Goal: Transaction & Acquisition: Purchase product/service

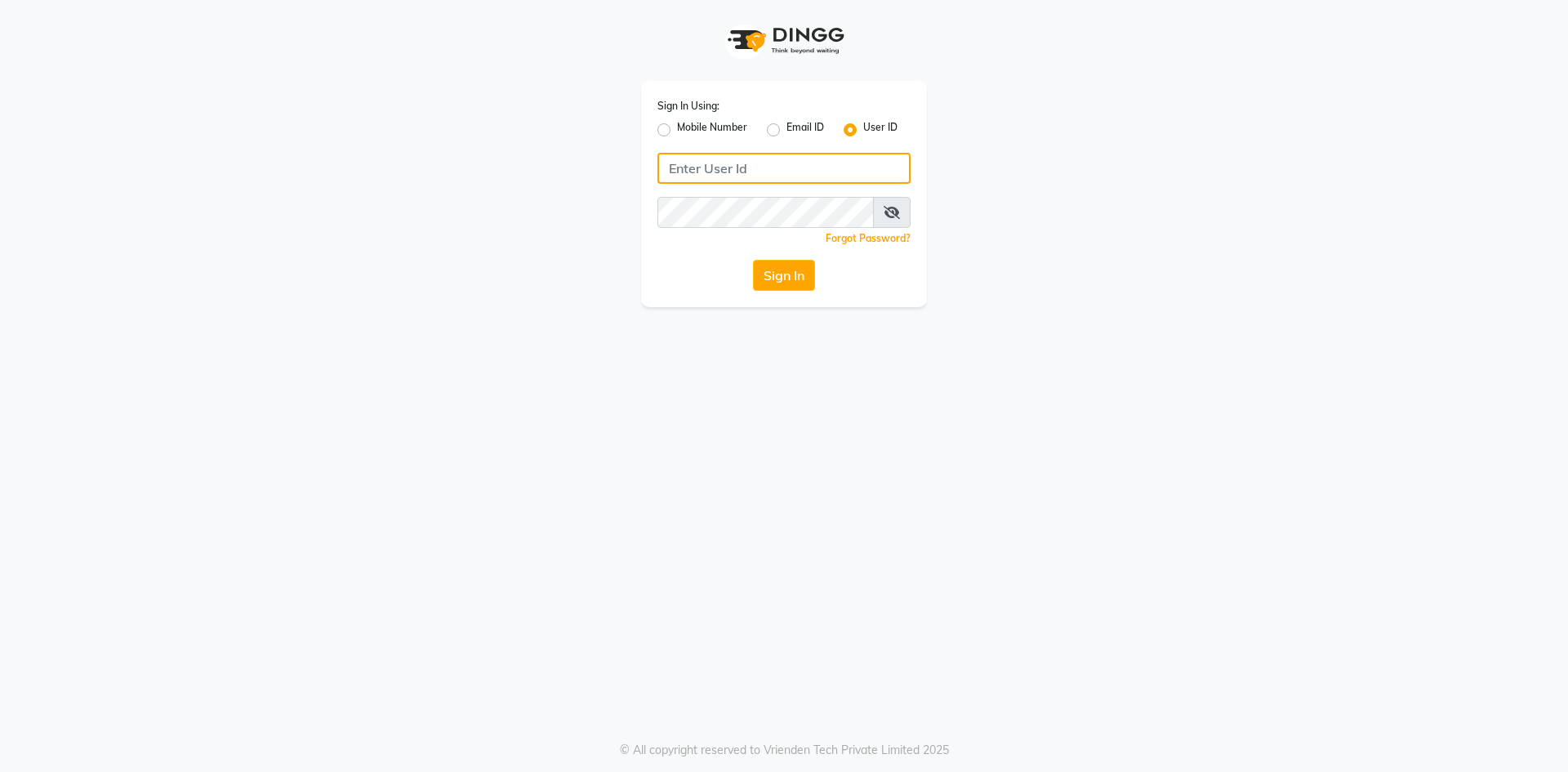
click at [844, 170] on input "Username" at bounding box center [784, 168] width 253 height 31
type input "infinitisalon"
click at [675, 251] on div "Sign In Using: Mobile Number Email ID User ID infinitisalon Remember me Forgot …" at bounding box center [784, 194] width 286 height 226
click at [763, 264] on button "Sign In" at bounding box center [784, 275] width 62 height 31
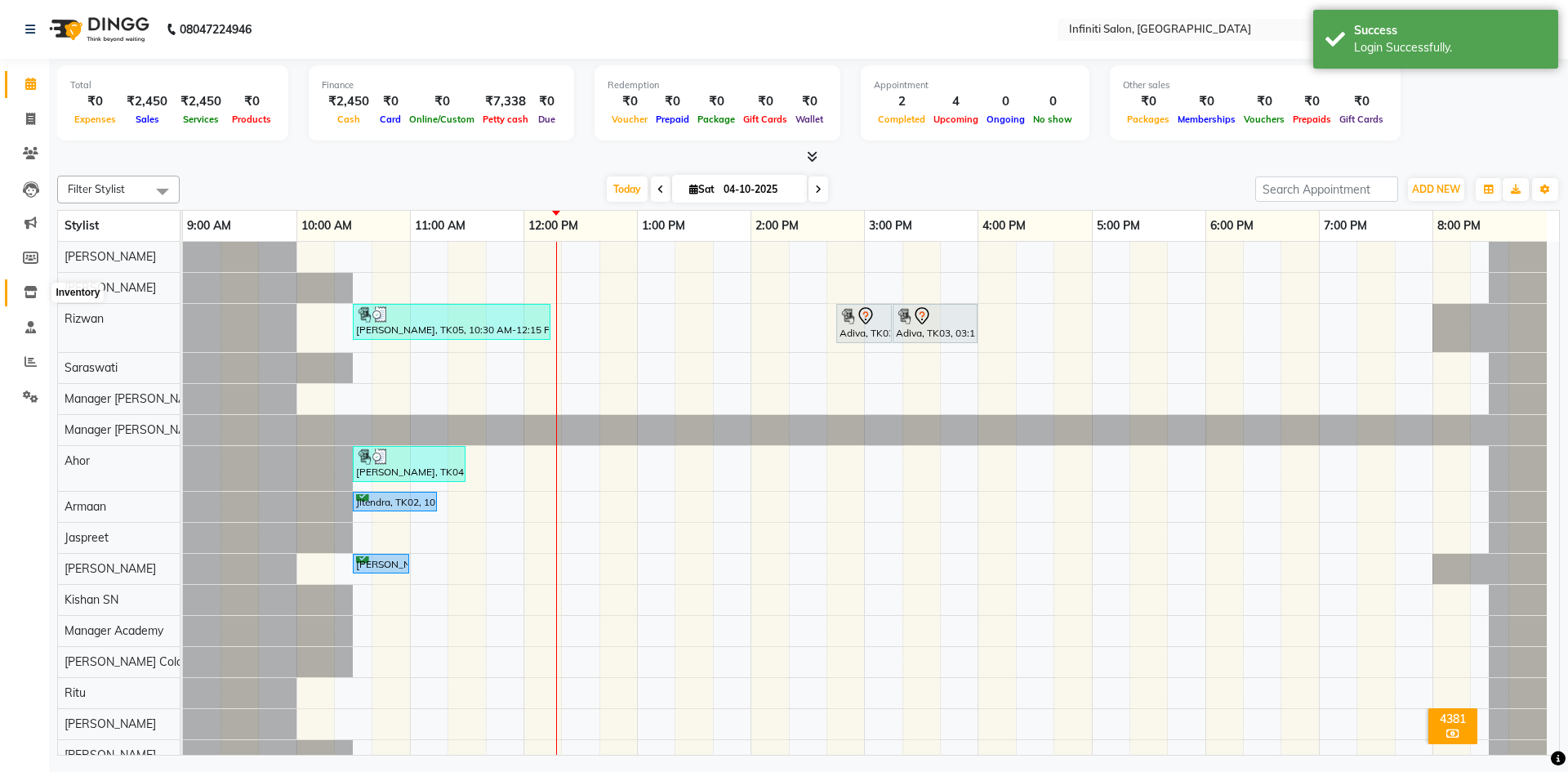
click at [33, 297] on icon at bounding box center [30, 292] width 14 height 13
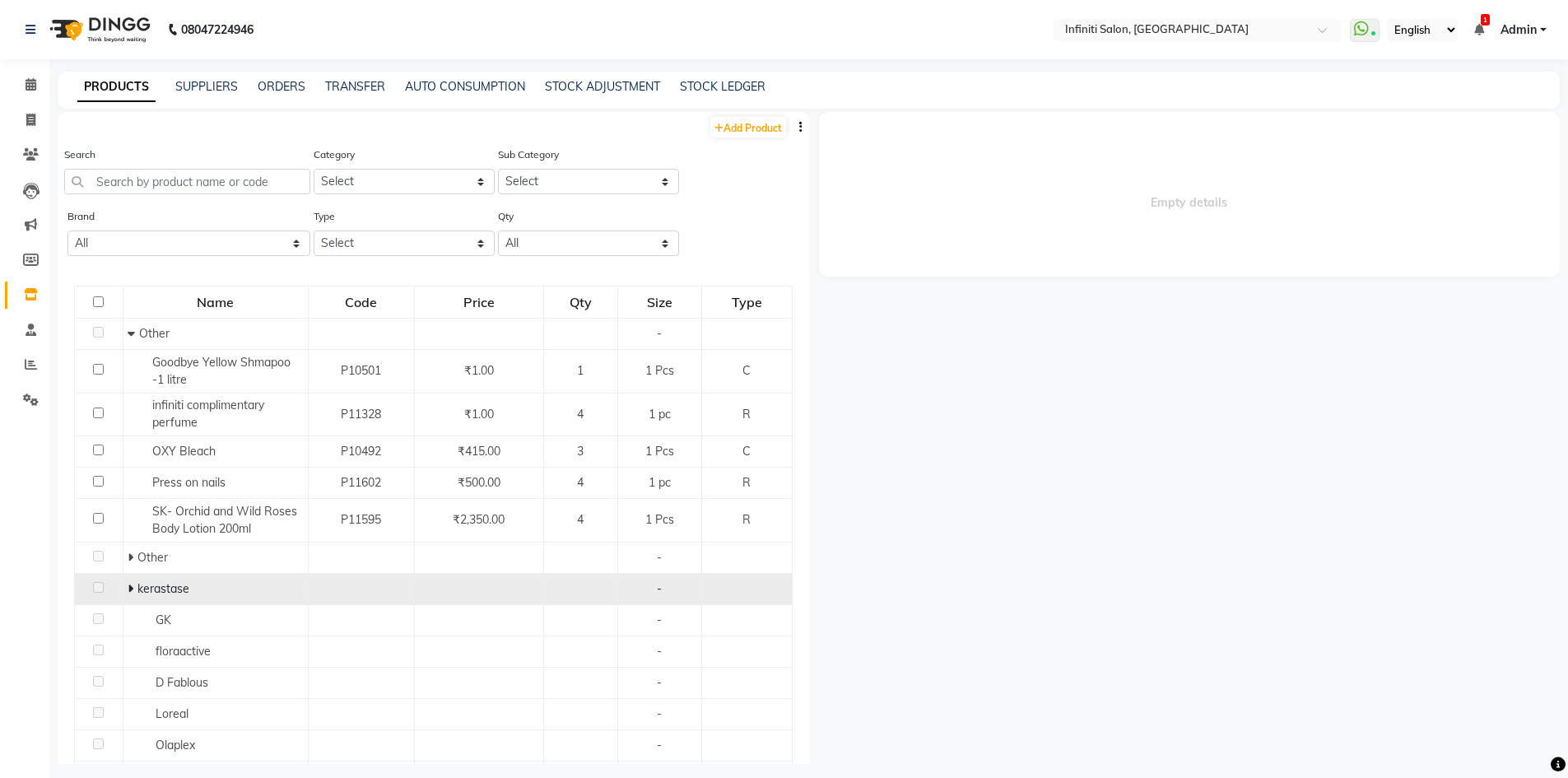
click at [123, 590] on td "kerastase" at bounding box center [215, 588] width 185 height 31
click at [131, 587] on icon at bounding box center [130, 588] width 5 height 12
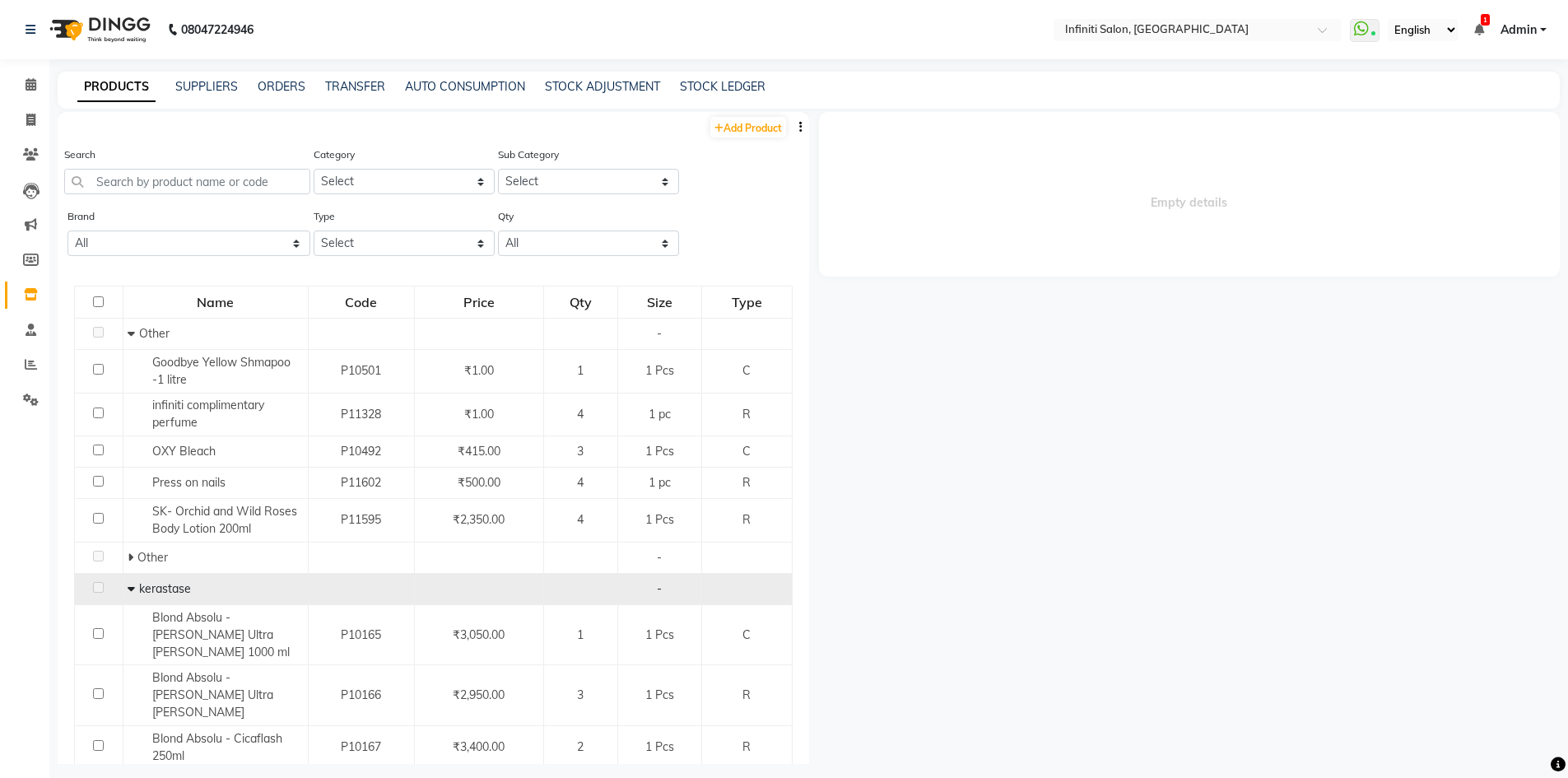
click at [131, 587] on icon at bounding box center [131, 588] width 7 height 12
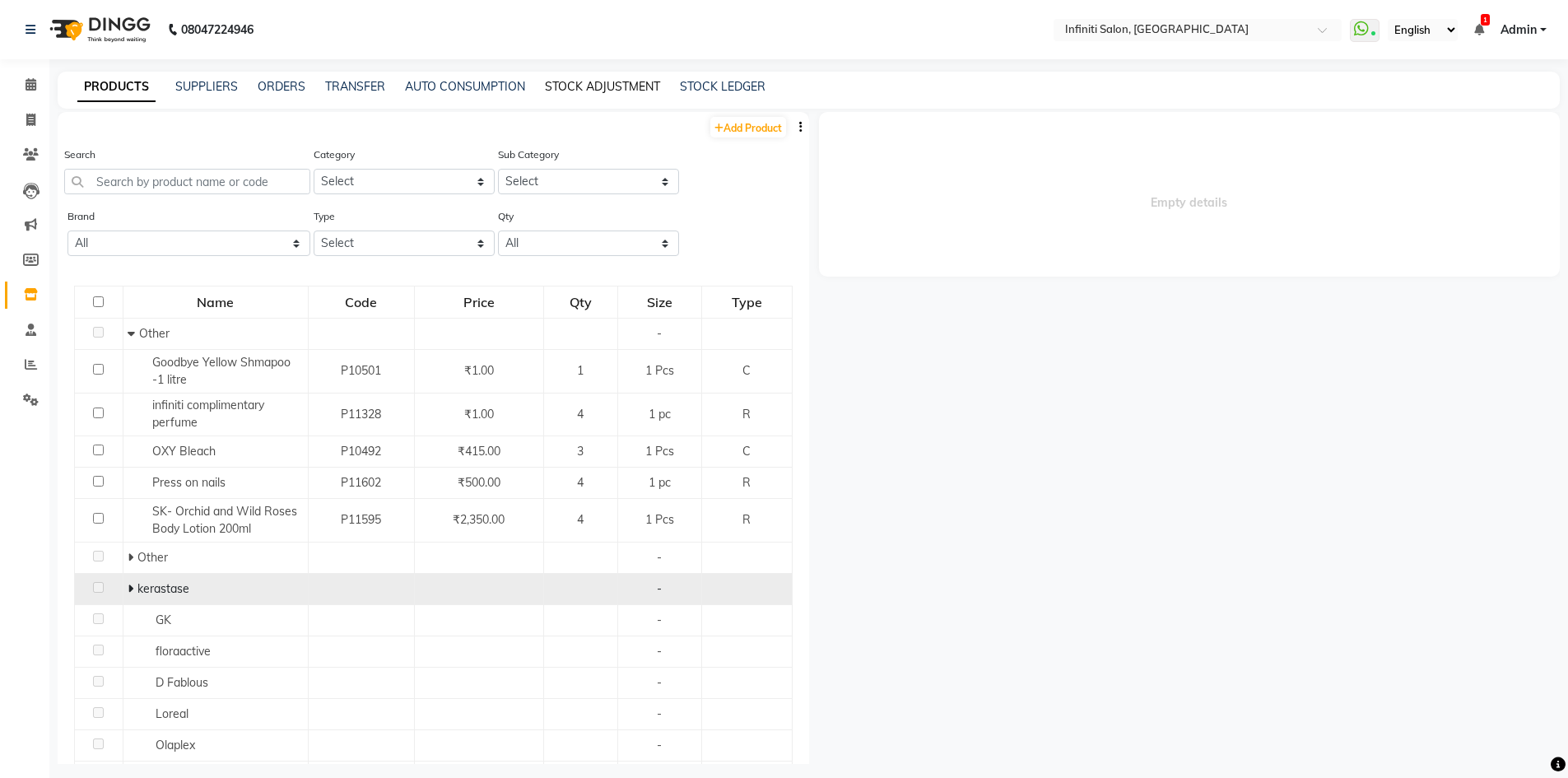
click at [573, 85] on link "STOCK ADJUSTMENT" at bounding box center [602, 86] width 115 height 15
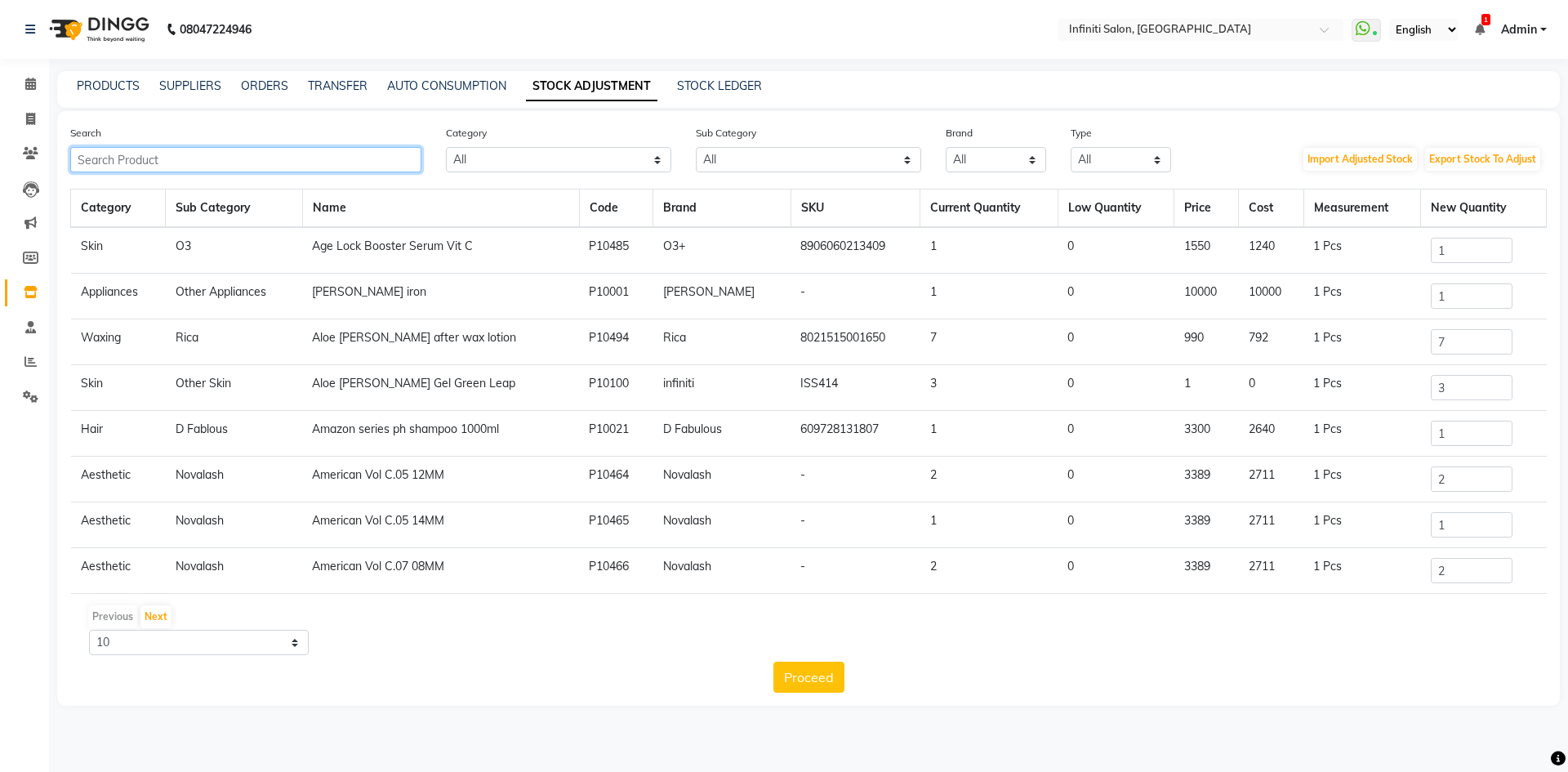
click at [173, 162] on input "text" at bounding box center [246, 160] width 352 height 25
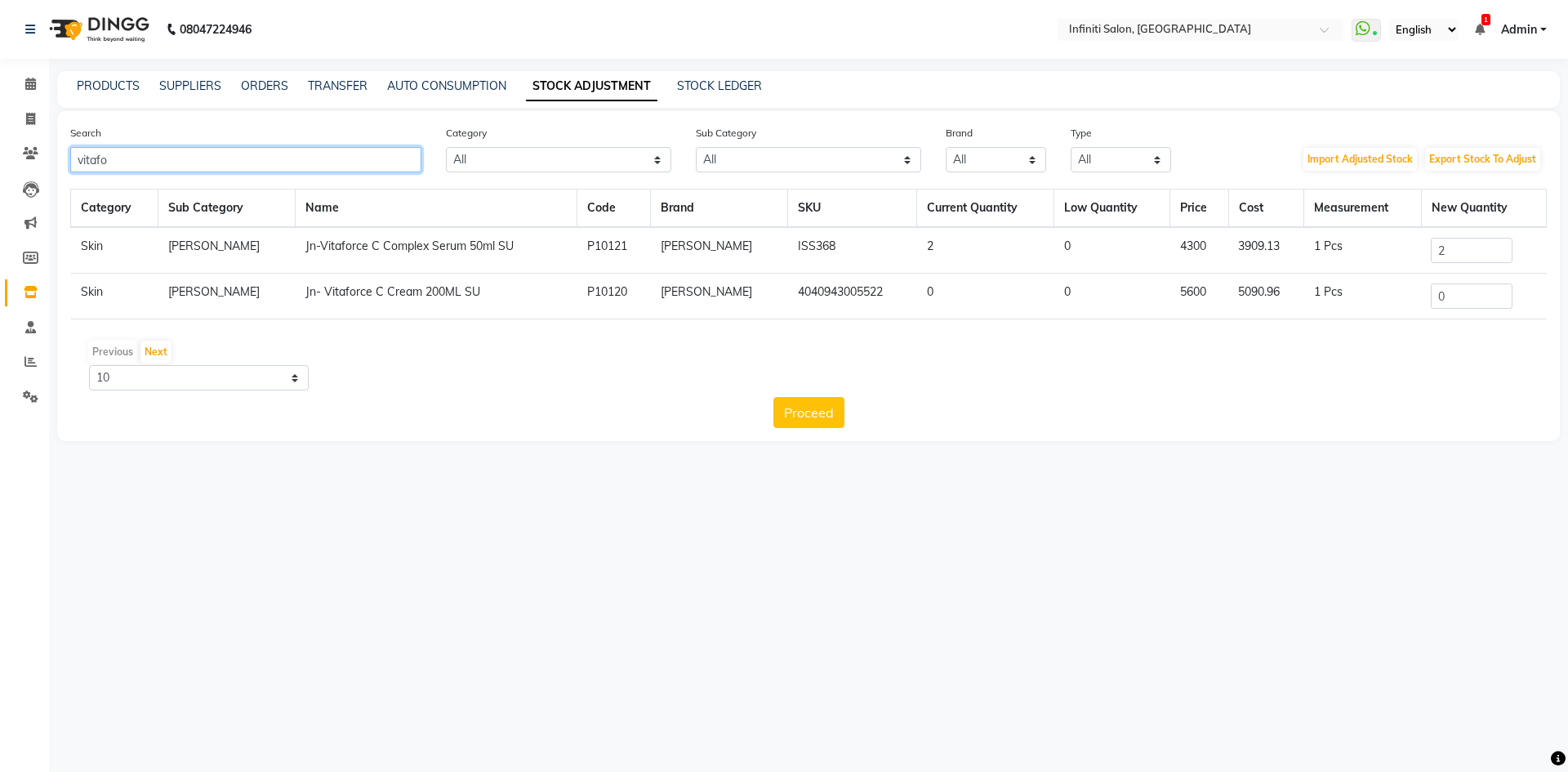
type input "vitafo"
drag, startPoint x: 1444, startPoint y: 295, endPoint x: 1426, endPoint y: 299, distance: 18.4
click at [1431, 299] on input "0" at bounding box center [1472, 296] width 82 height 25
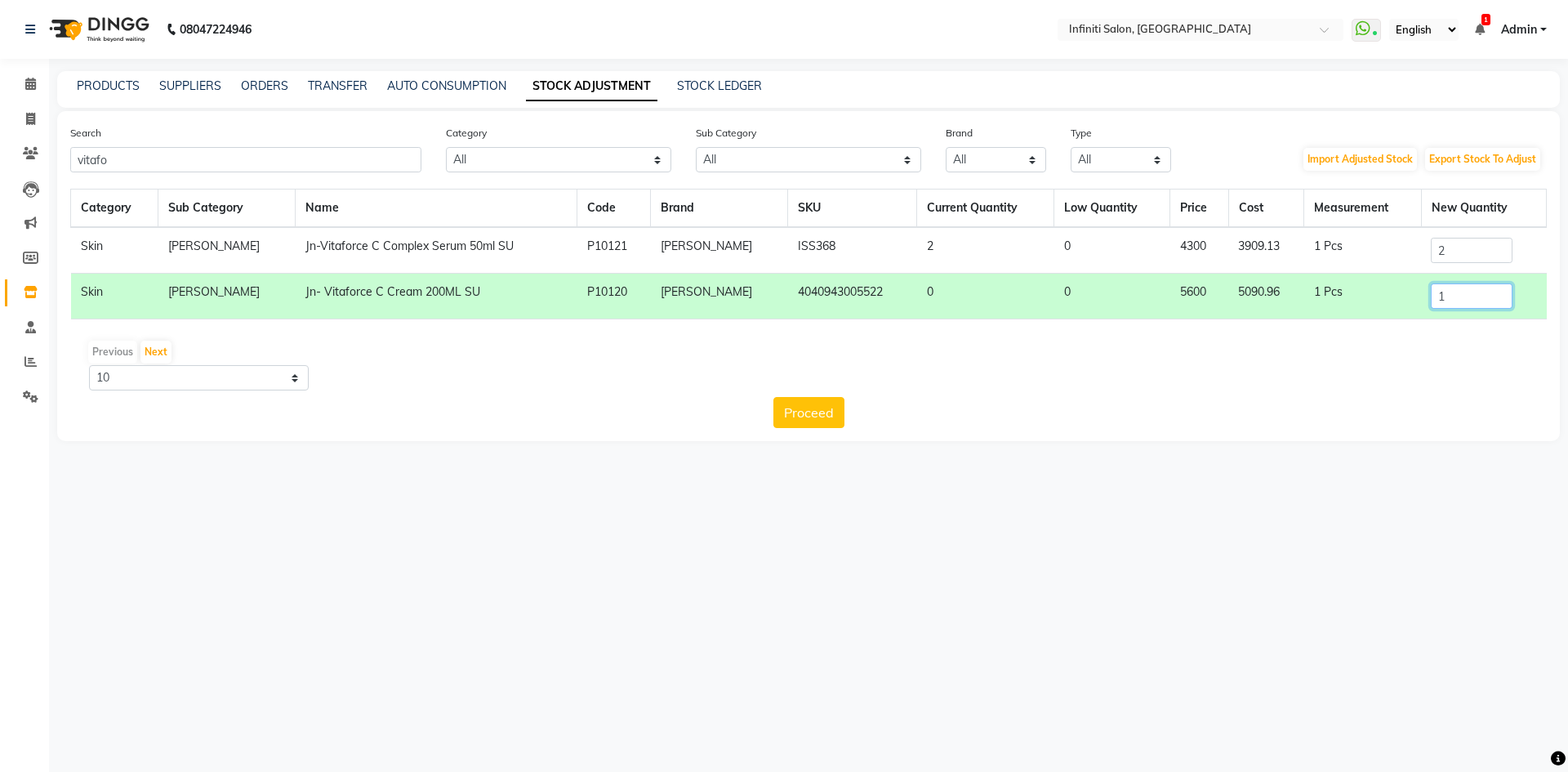
type input "1"
drag, startPoint x: 1444, startPoint y: 244, endPoint x: 1426, endPoint y: 251, distance: 19.3
click at [1431, 251] on input "2" at bounding box center [1472, 251] width 82 height 25
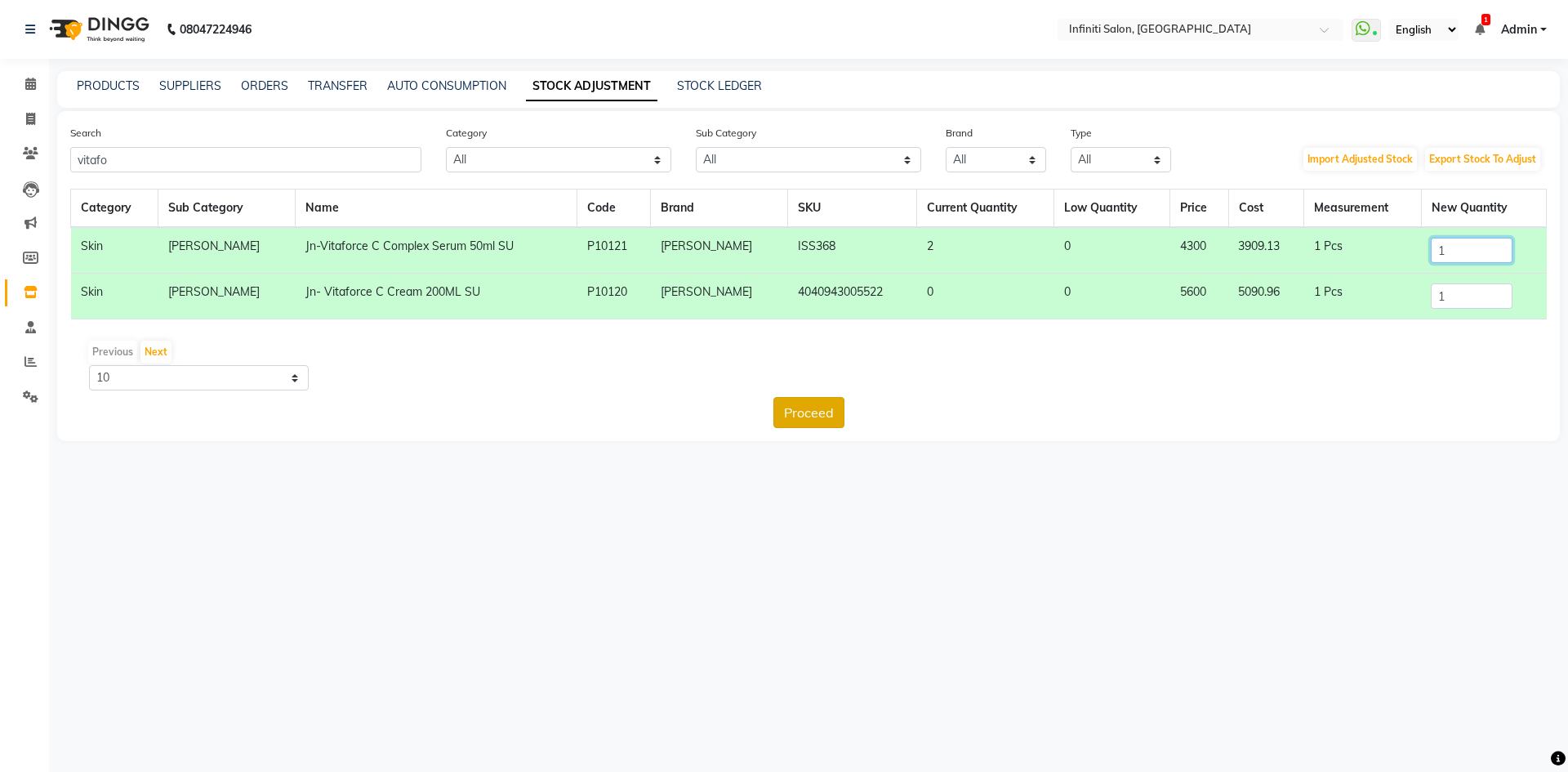
type input "1"
click at [813, 410] on button "Proceed" at bounding box center [809, 412] width 71 height 31
click at [829, 409] on button "Submit" at bounding box center [844, 412] width 65 height 31
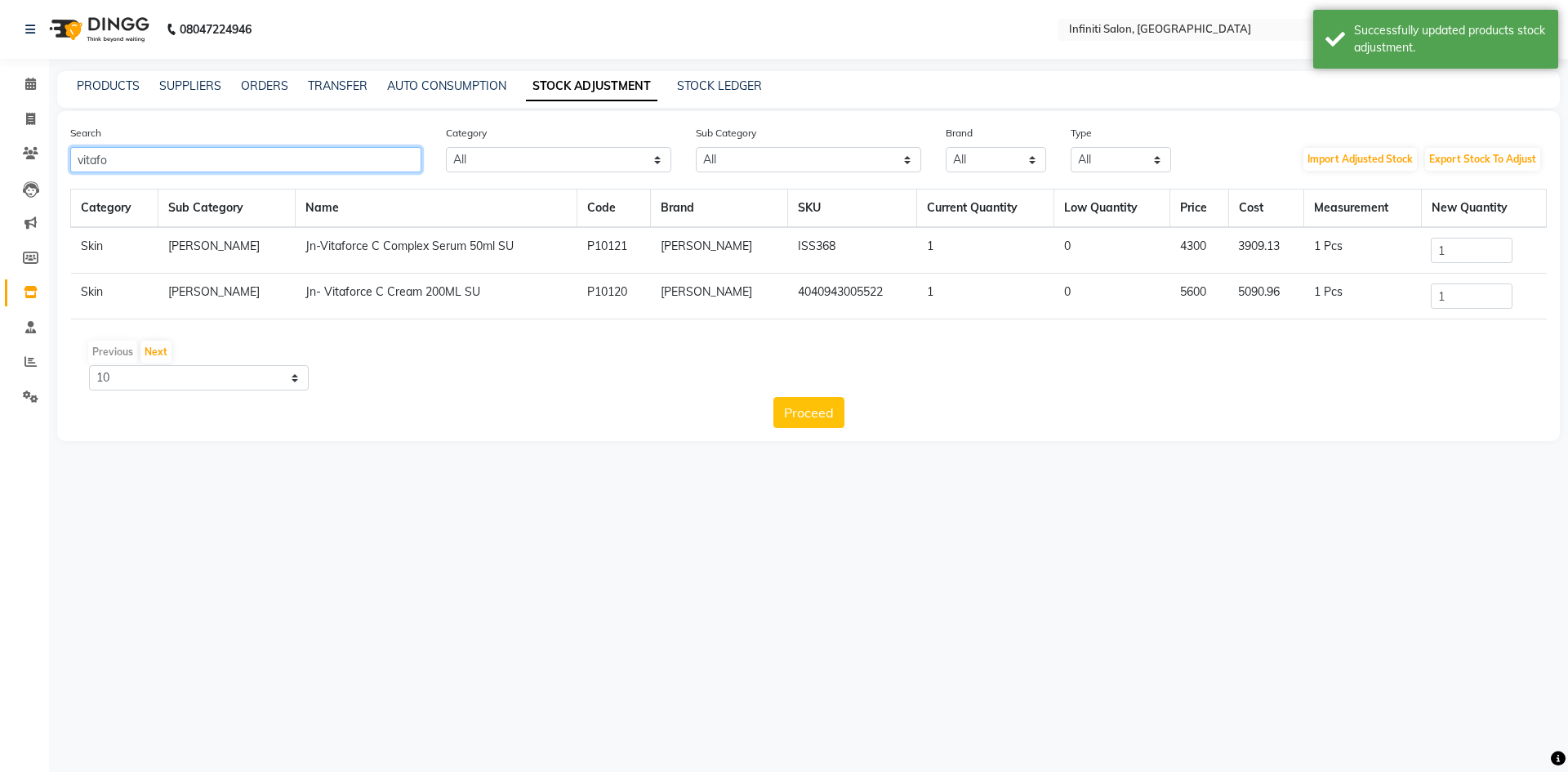
click at [146, 163] on input "vitafo" at bounding box center [246, 160] width 352 height 25
click at [145, 163] on input "vitafo" at bounding box center [246, 160] width 352 height 25
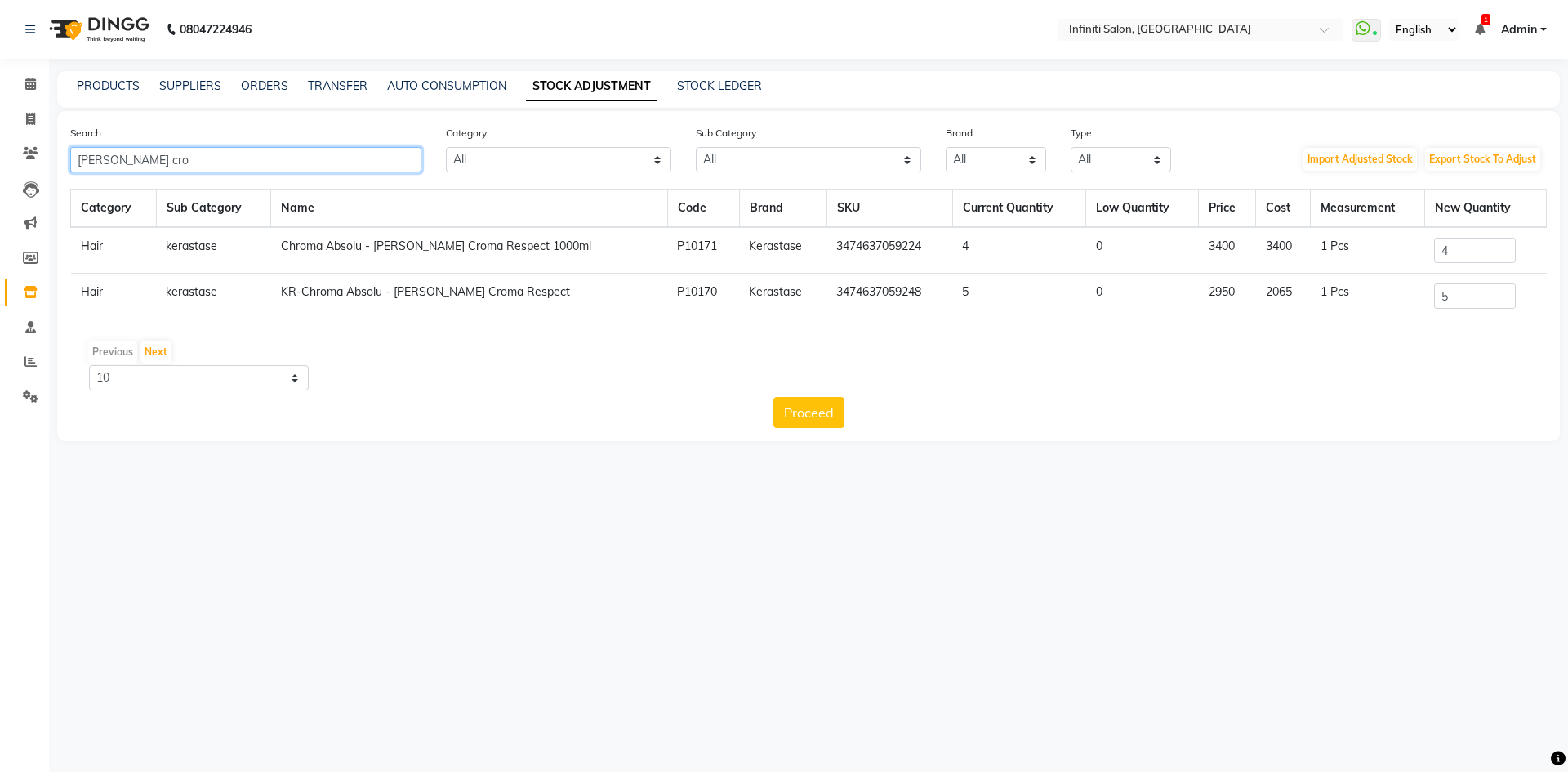
click at [138, 155] on input "[PERSON_NAME] cro" at bounding box center [246, 160] width 352 height 25
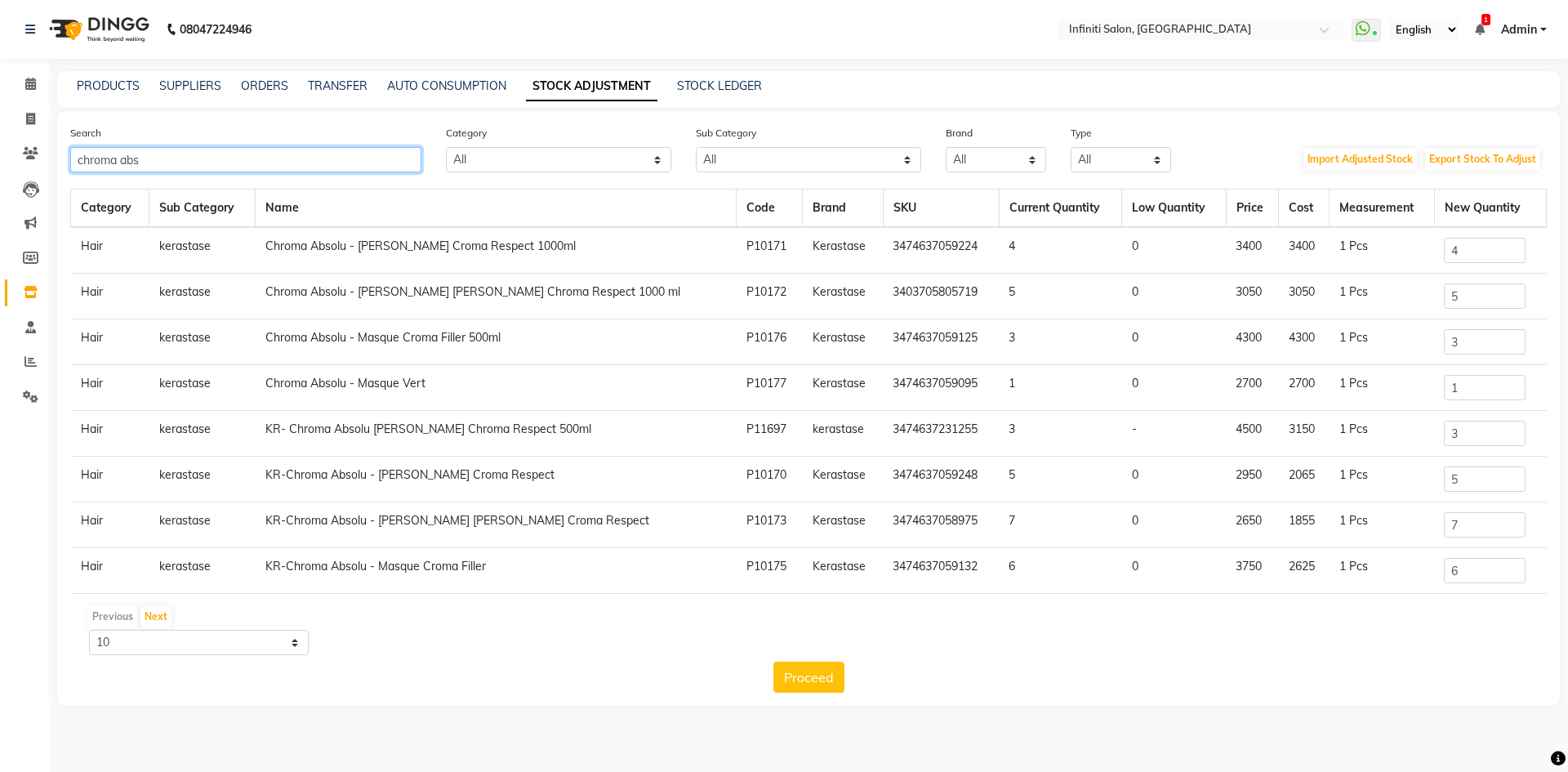
type input "chroma abs"
drag, startPoint x: 1456, startPoint y: 290, endPoint x: 1431, endPoint y: 296, distance: 25.7
click at [1444, 296] on input "5" at bounding box center [1484, 296] width 82 height 25
drag, startPoint x: 1452, startPoint y: 256, endPoint x: 1380, endPoint y: 251, distance: 72.2
click at [1380, 251] on tr "Hair kerastase Chroma Absolu - [PERSON_NAME] Croma Respect 1000ml P10171 Kerast…" at bounding box center [809, 251] width 1476 height 47
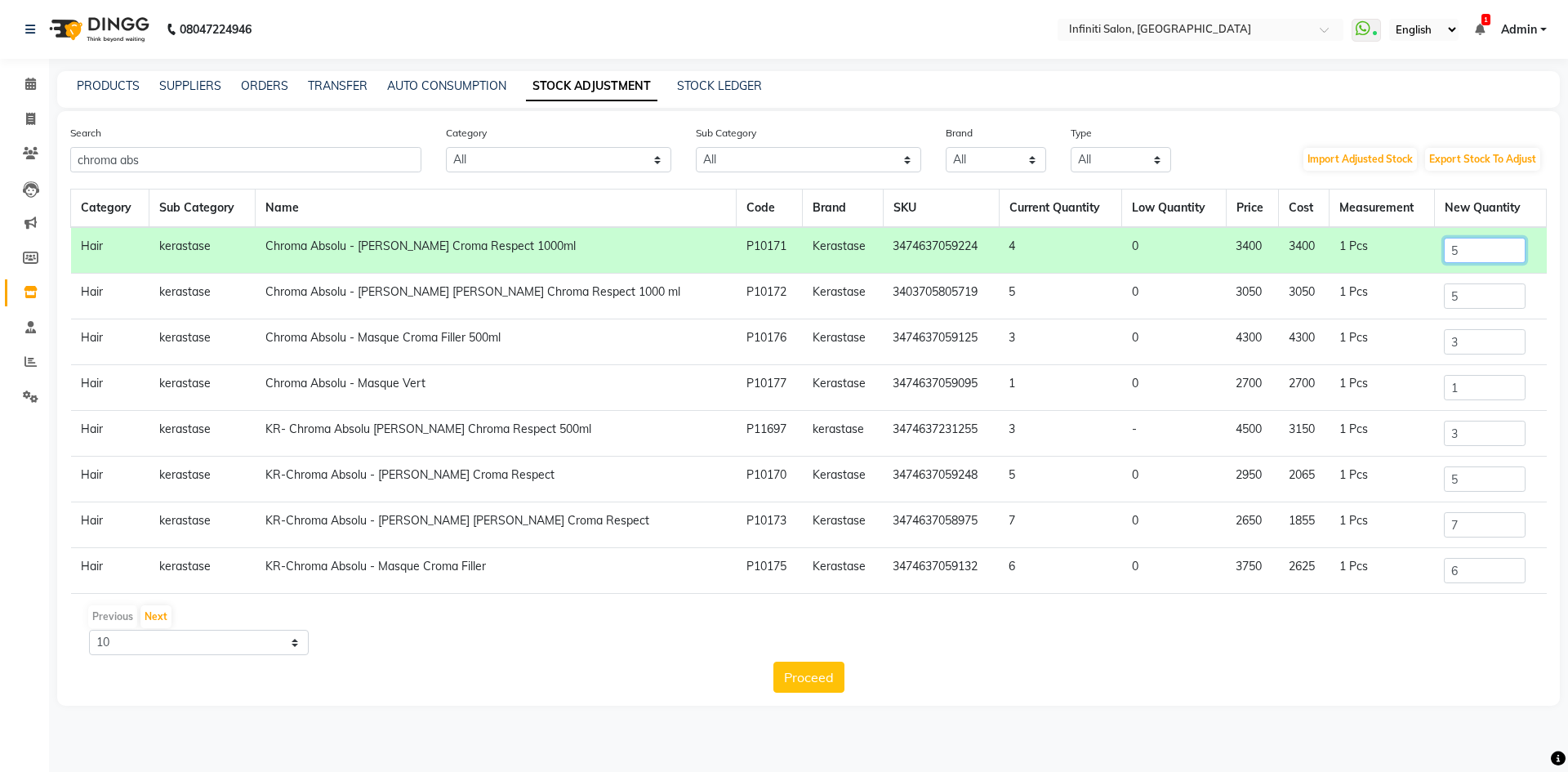
type input "5"
drag, startPoint x: 1463, startPoint y: 285, endPoint x: 1411, endPoint y: 309, distance: 57.3
click at [1435, 309] on td "5" at bounding box center [1490, 296] width 112 height 46
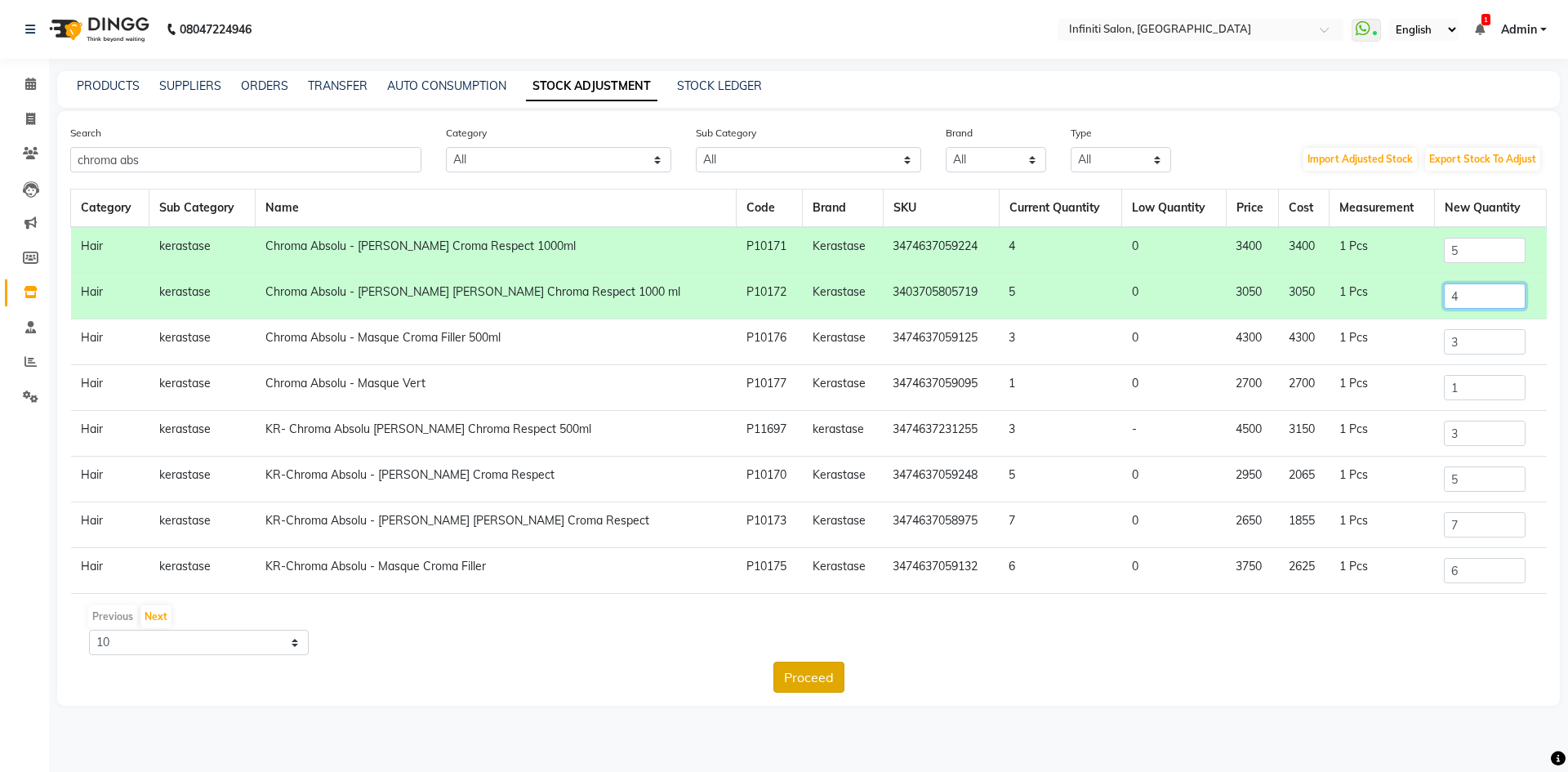
type input "4"
click at [838, 672] on button "Proceed" at bounding box center [809, 677] width 71 height 31
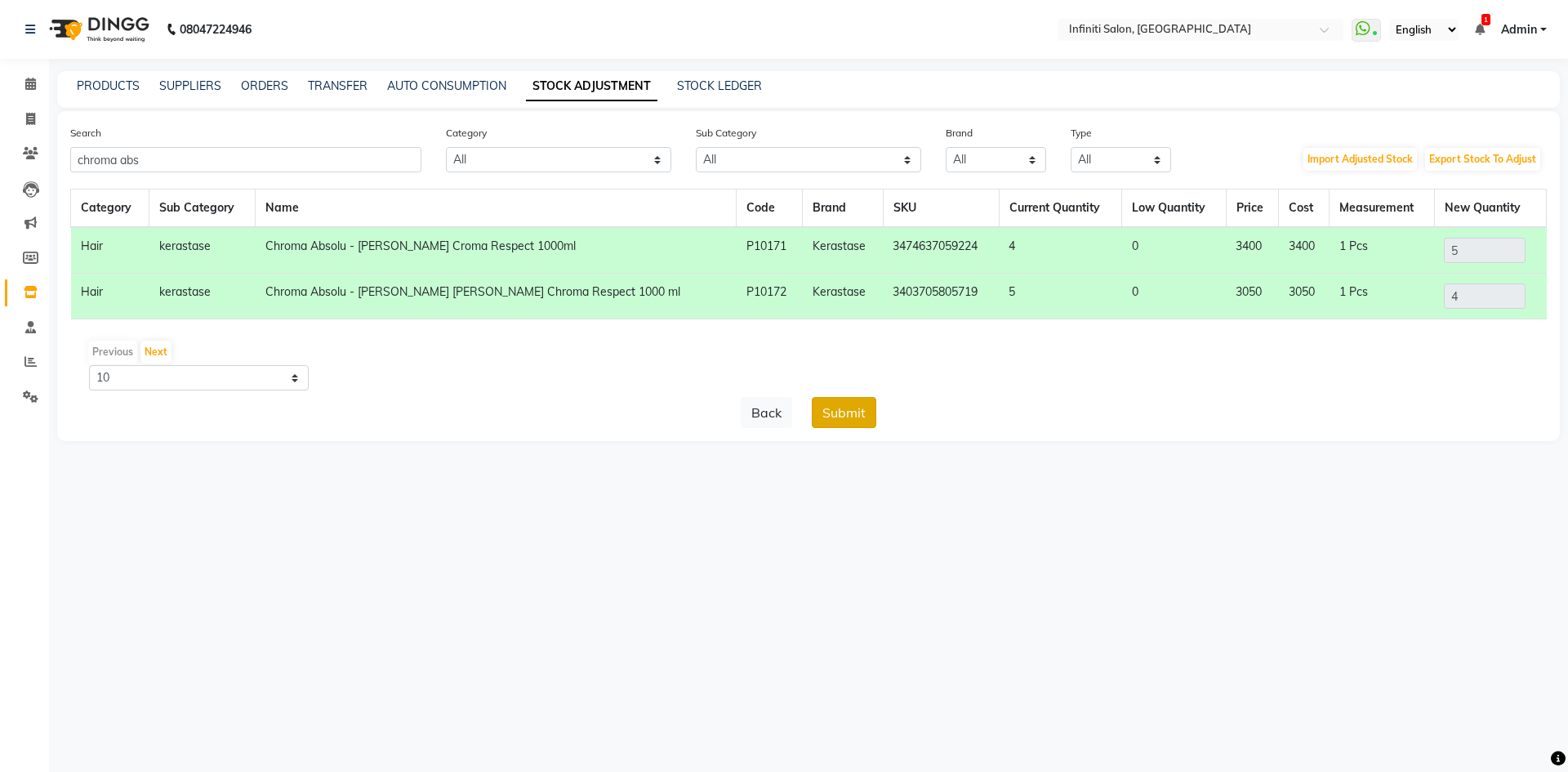
click at [870, 419] on button "Submit" at bounding box center [844, 412] width 65 height 31
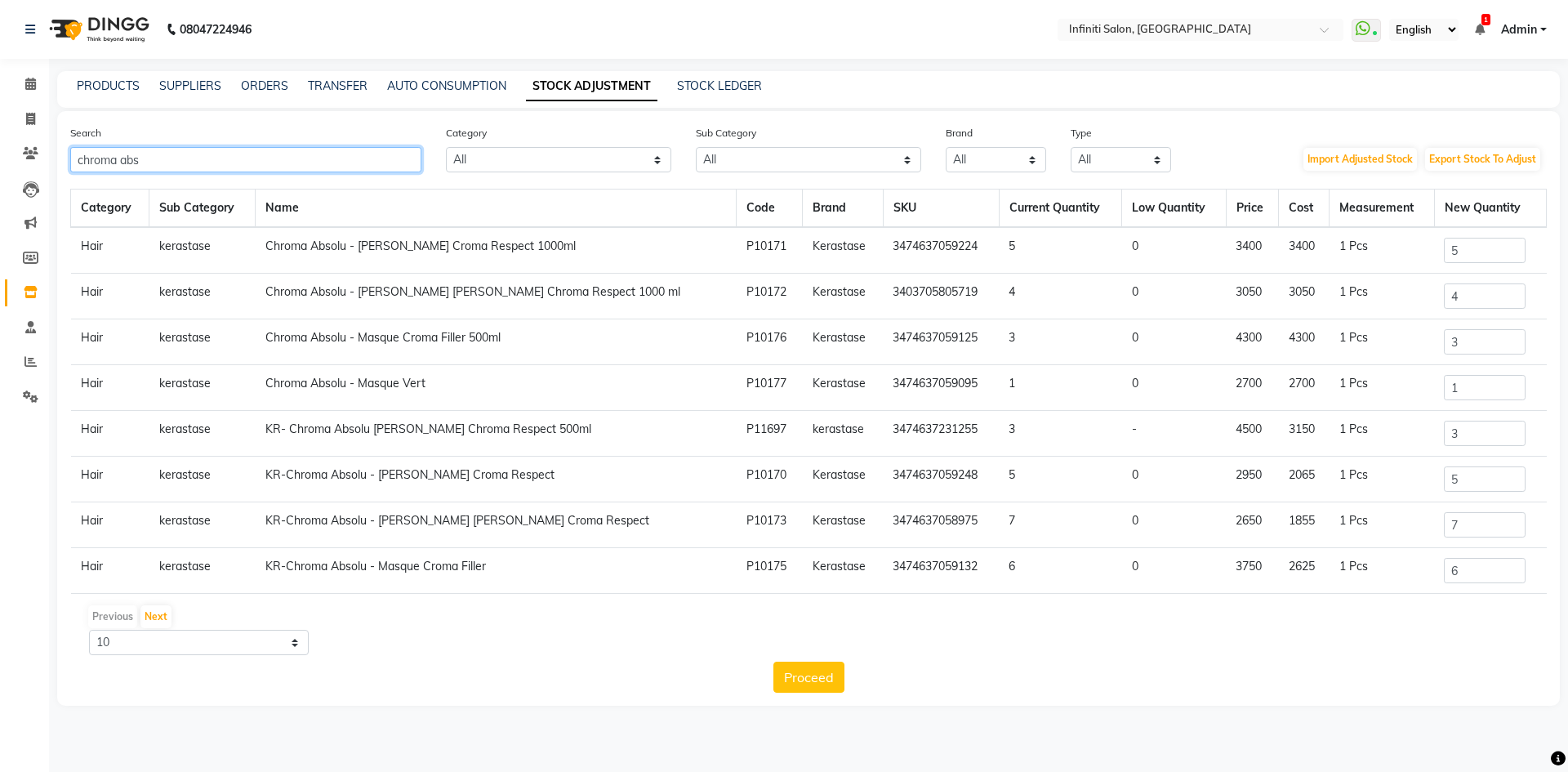
click at [221, 164] on input "chroma abs" at bounding box center [246, 160] width 352 height 25
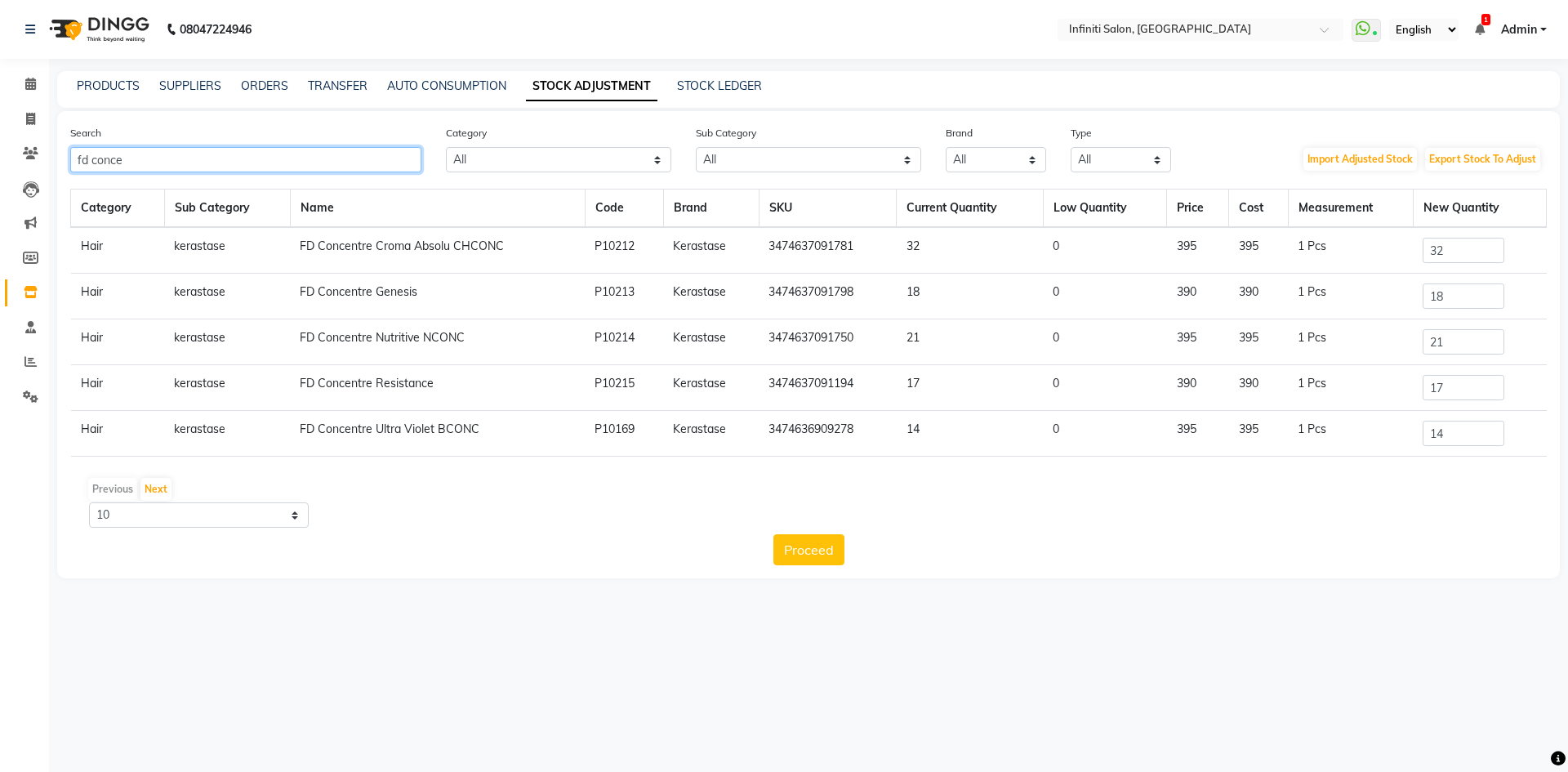
type input "fd conce"
drag, startPoint x: 1452, startPoint y: 250, endPoint x: 1432, endPoint y: 256, distance: 20.9
click at [1432, 256] on input "32" at bounding box center [1463, 251] width 82 height 25
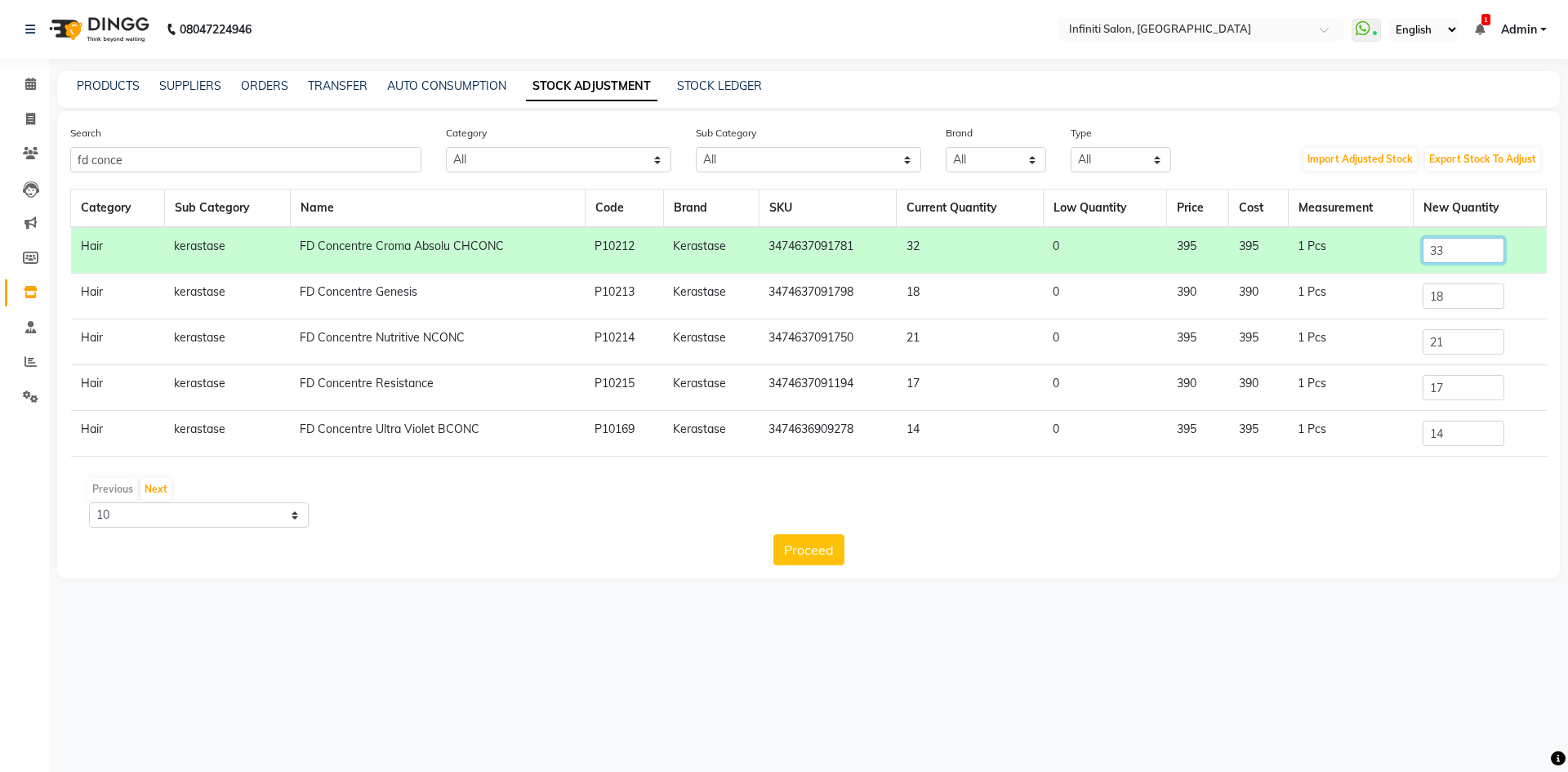
type input "33"
click at [1472, 392] on input "17" at bounding box center [1463, 388] width 82 height 25
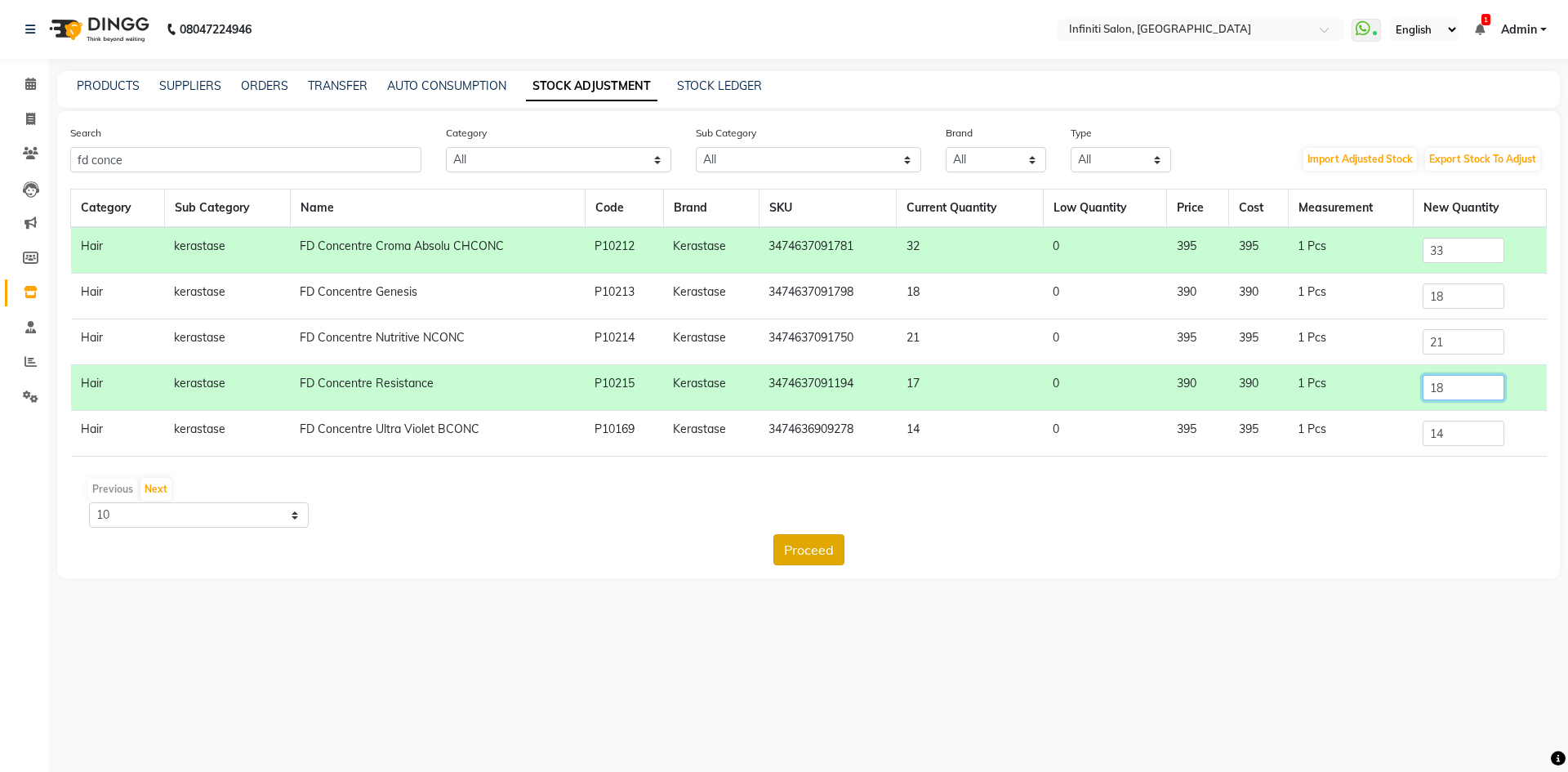
type input "18"
click at [799, 562] on button "Proceed" at bounding box center [809, 549] width 71 height 31
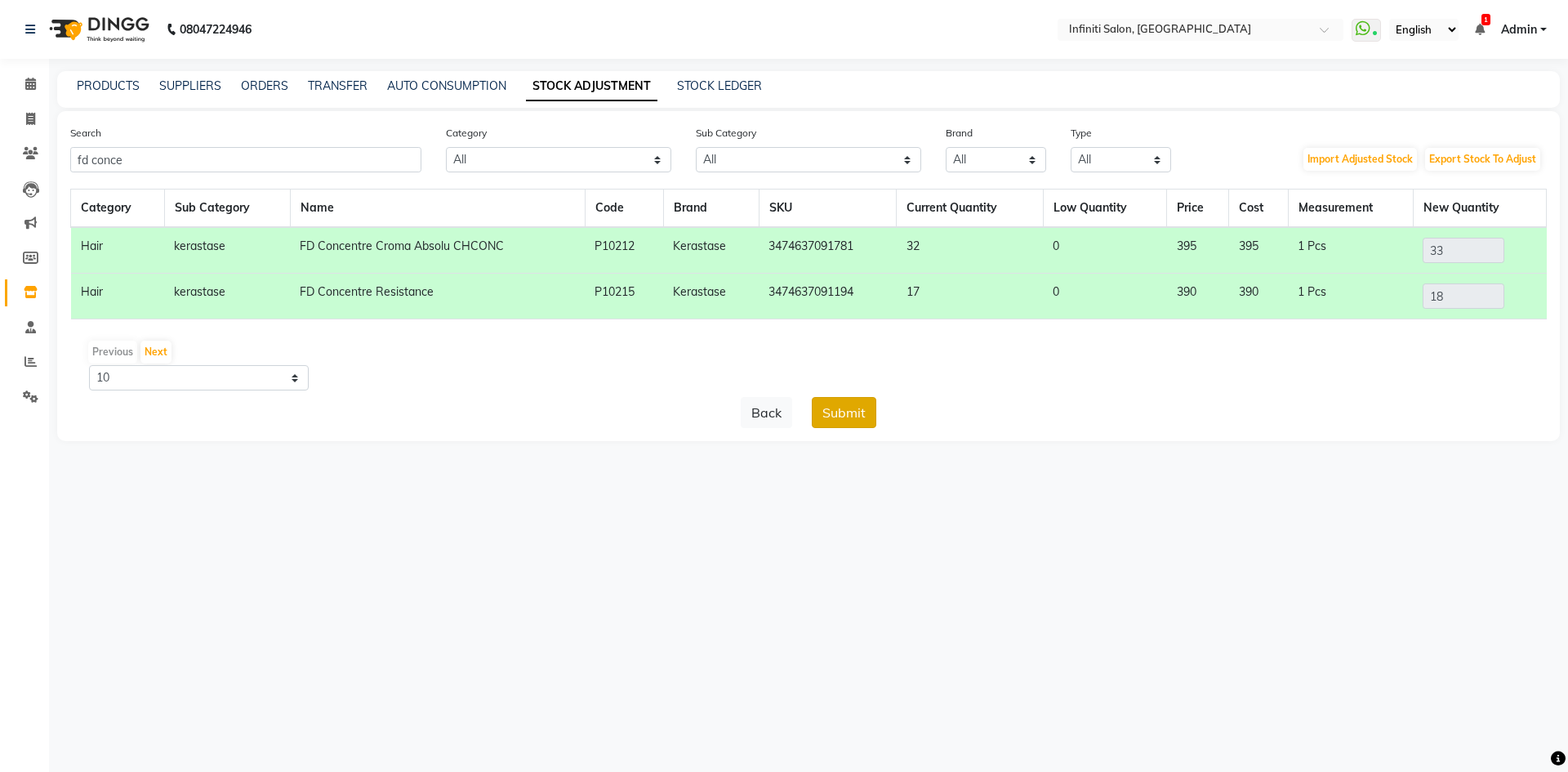
click at [860, 412] on button "Submit" at bounding box center [844, 412] width 65 height 31
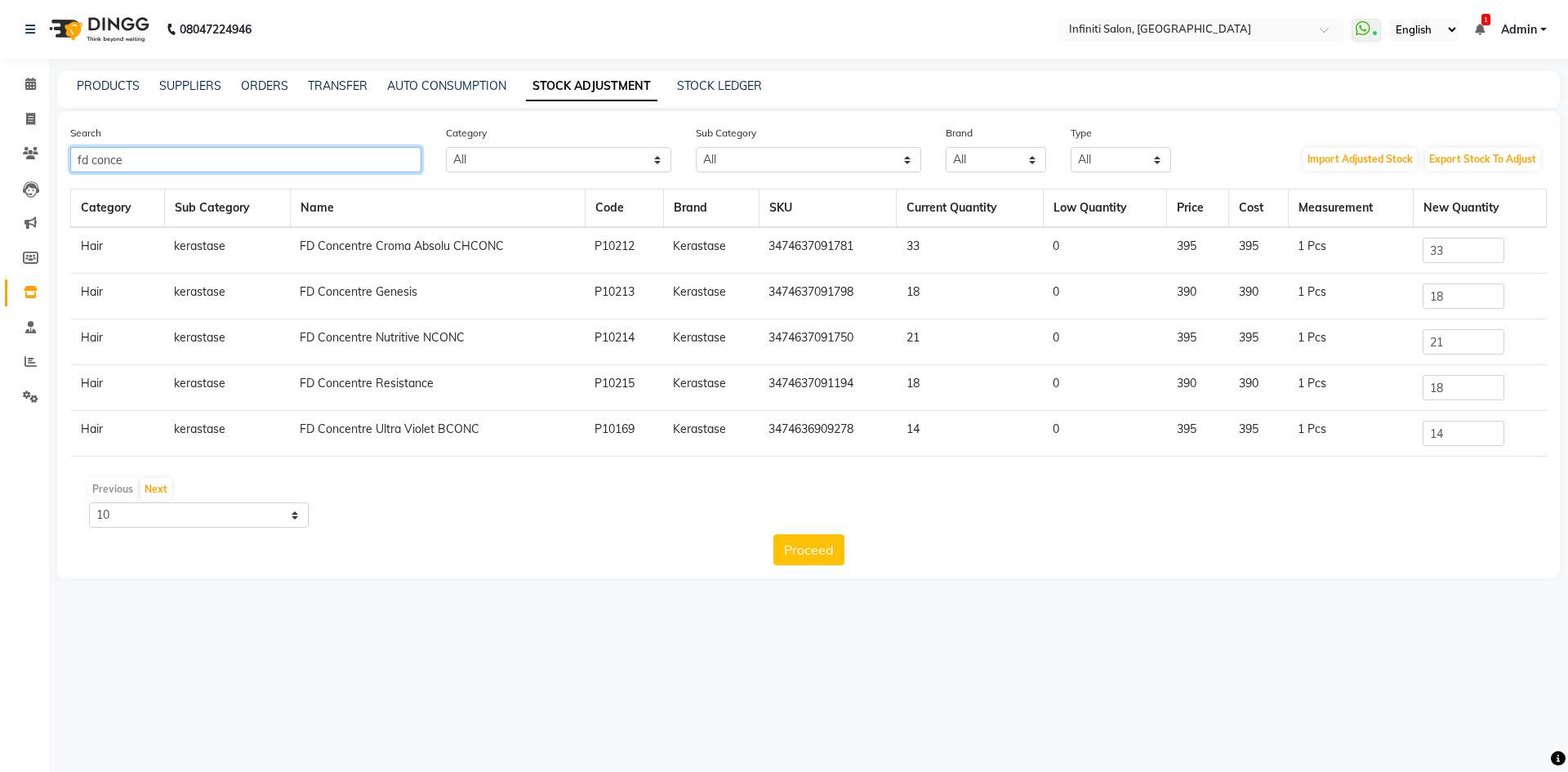
click at [158, 164] on input "fd conce" at bounding box center [246, 160] width 352 height 25
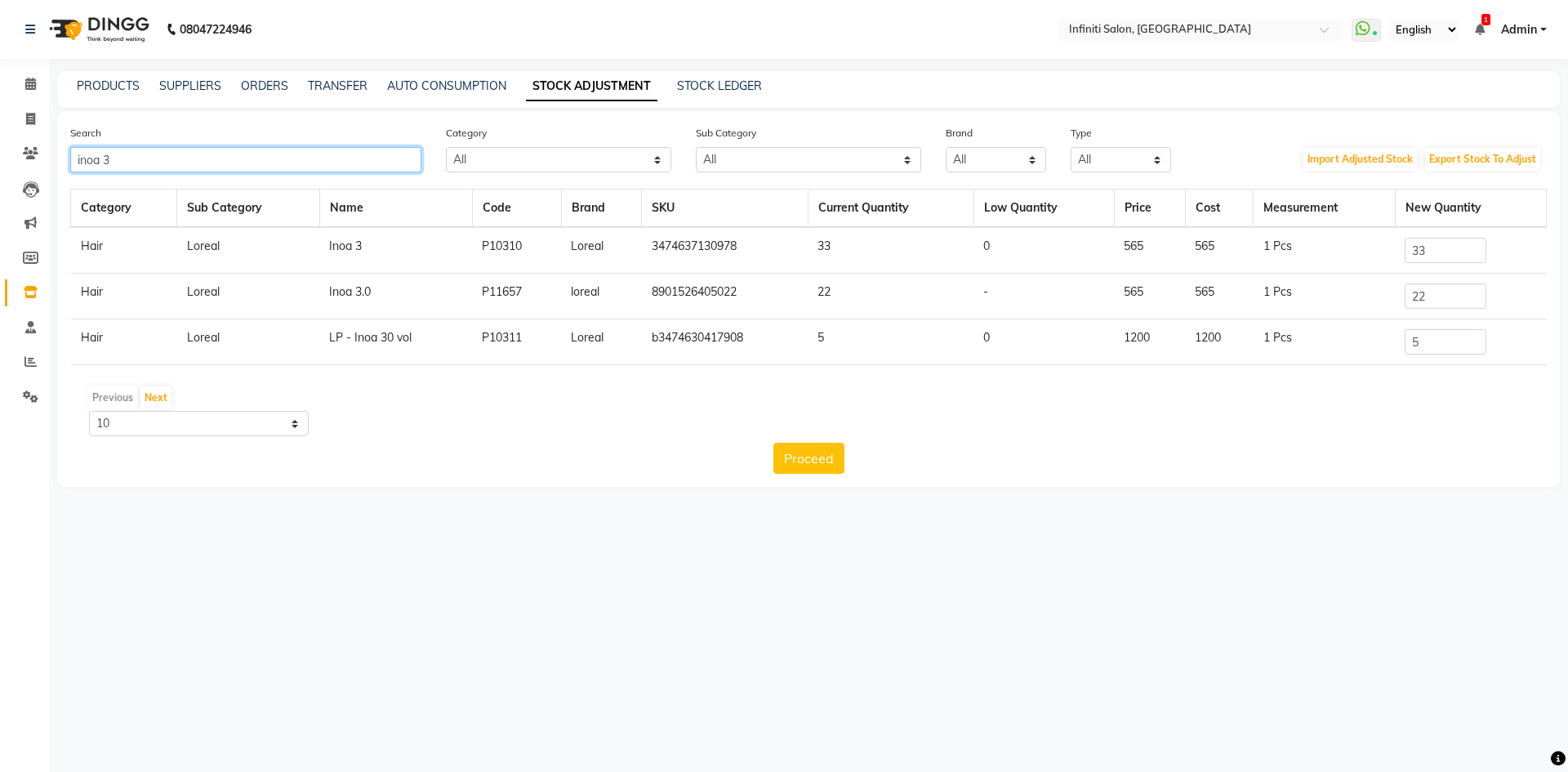
type input "inoa 3"
click at [1445, 244] on input "33" at bounding box center [1445, 251] width 82 height 25
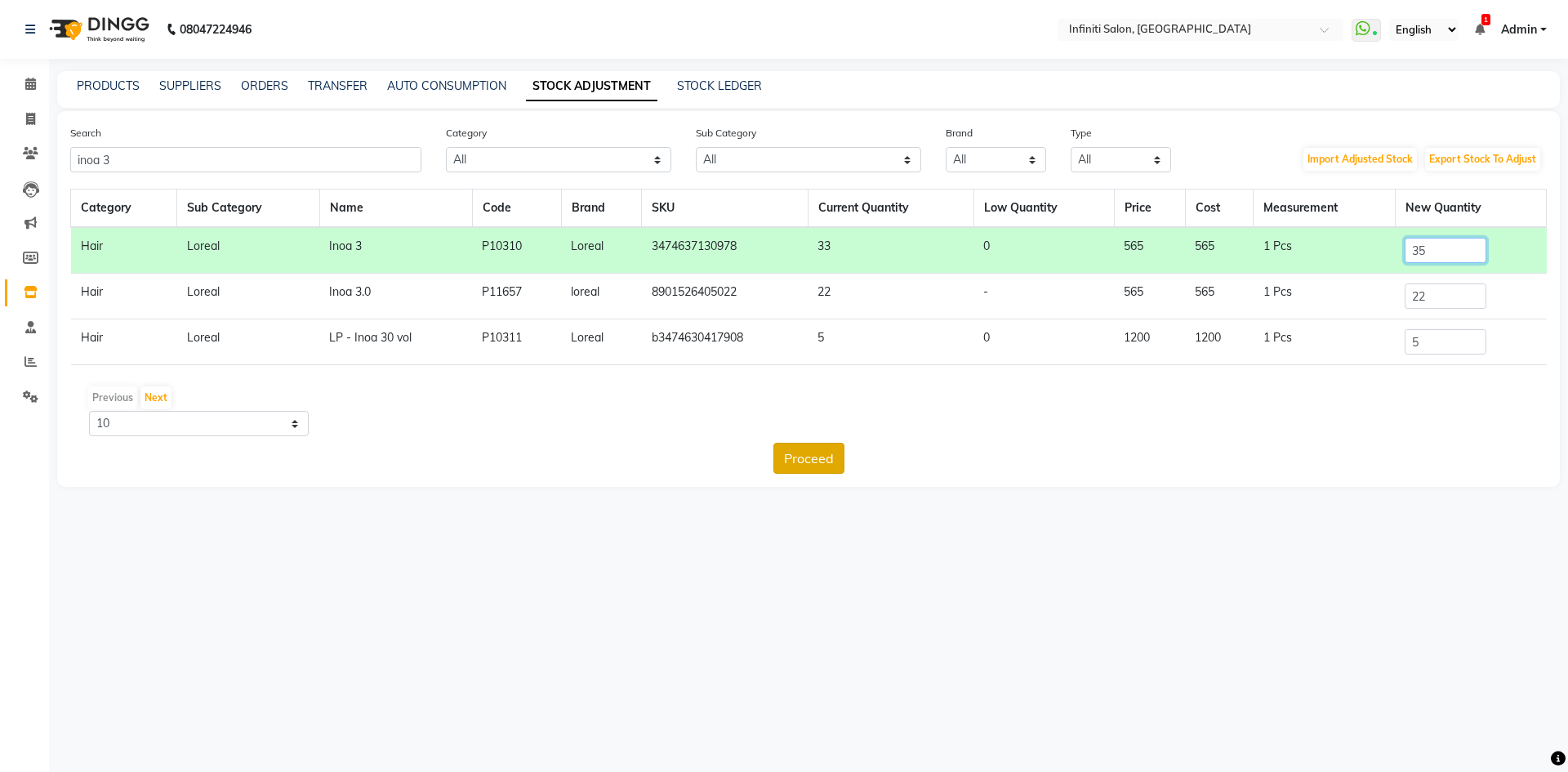
type input "35"
click at [816, 457] on button "Proceed" at bounding box center [809, 458] width 71 height 31
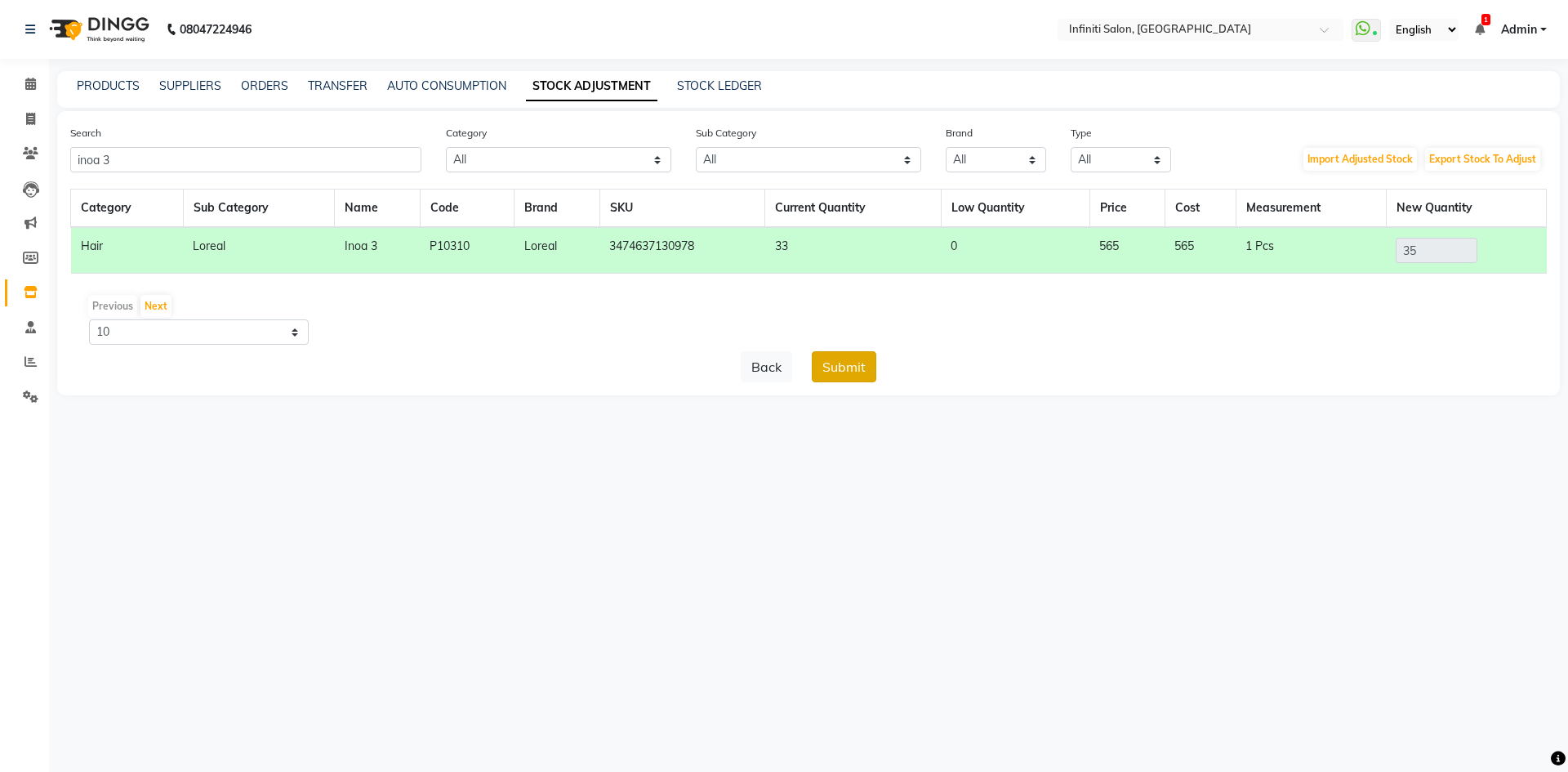
click at [857, 373] on button "Submit" at bounding box center [844, 367] width 65 height 31
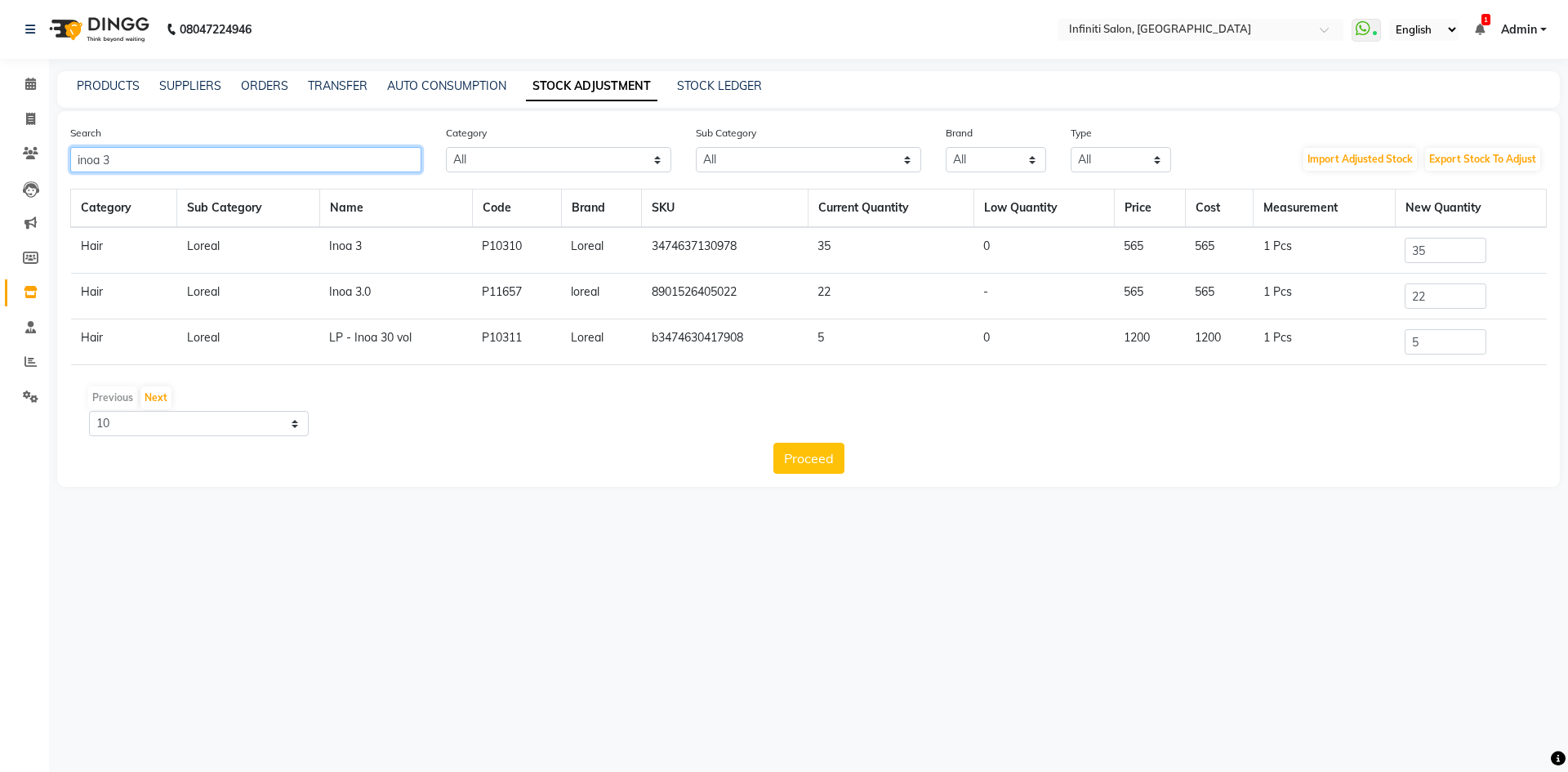
click at [215, 170] on input "inoa 3" at bounding box center [246, 160] width 352 height 25
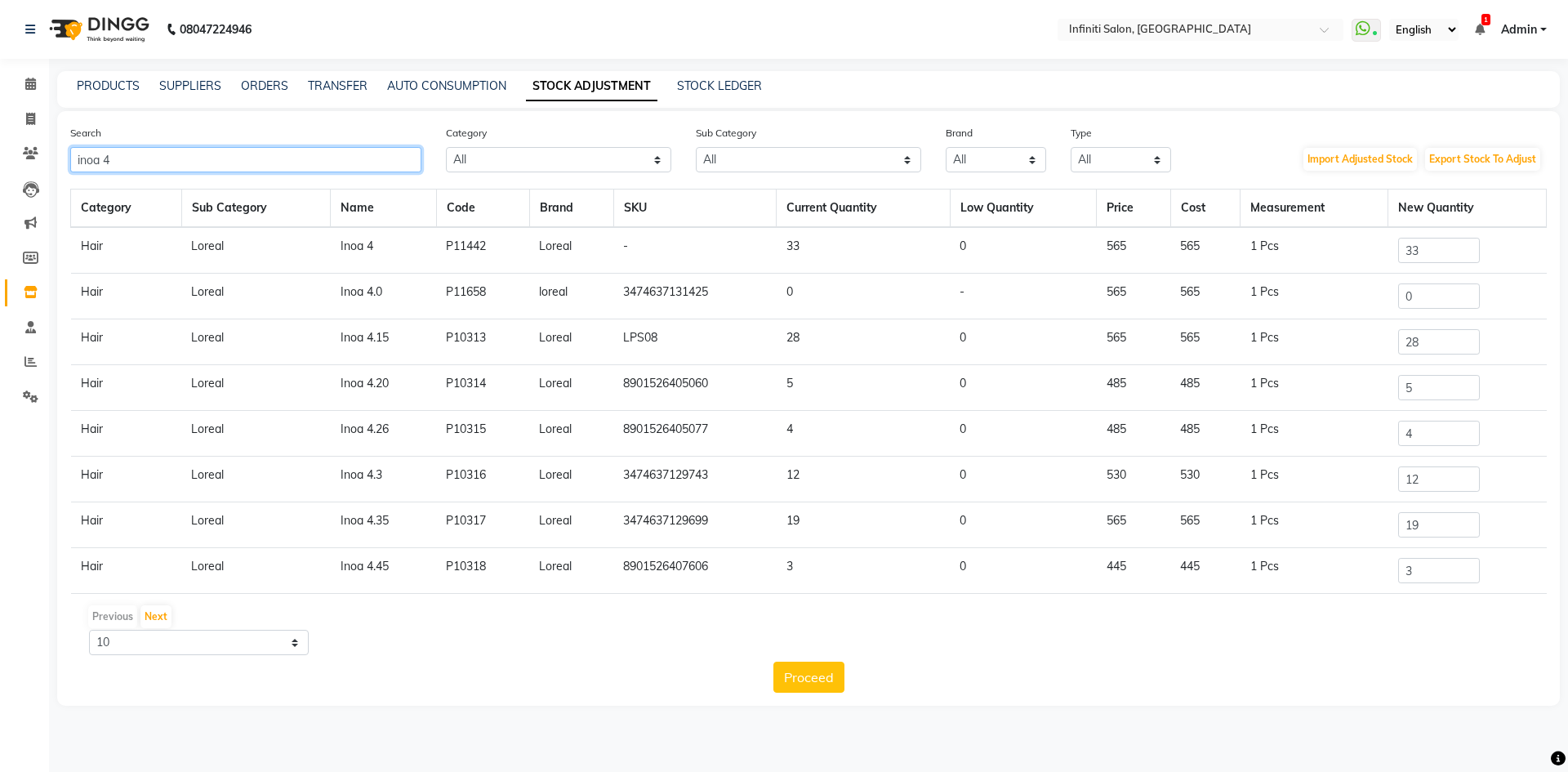
type input "inoa 4"
click at [1412, 257] on input "33" at bounding box center [1439, 251] width 82 height 25
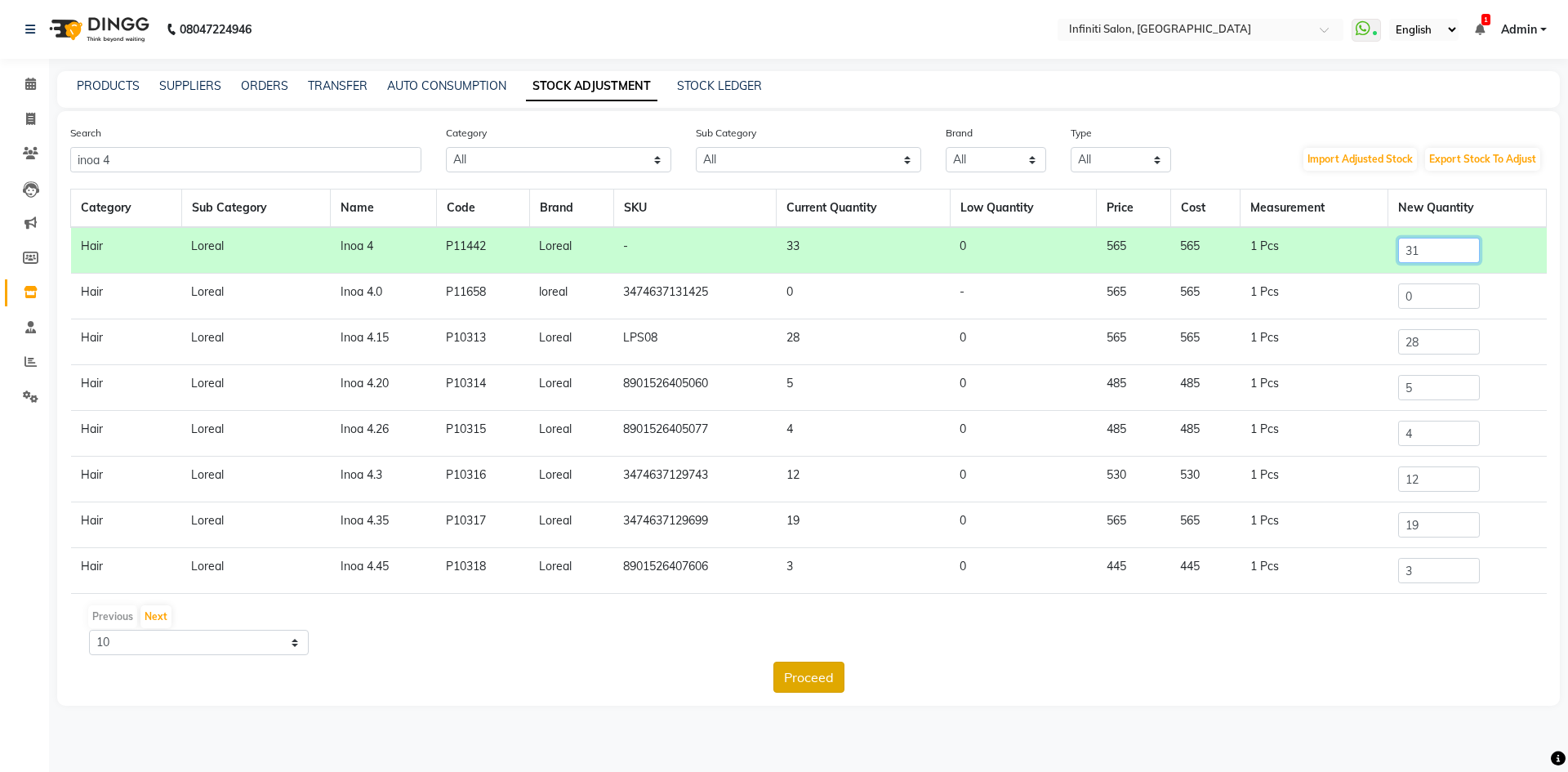
type input "31"
click at [828, 677] on button "Proceed" at bounding box center [809, 677] width 71 height 31
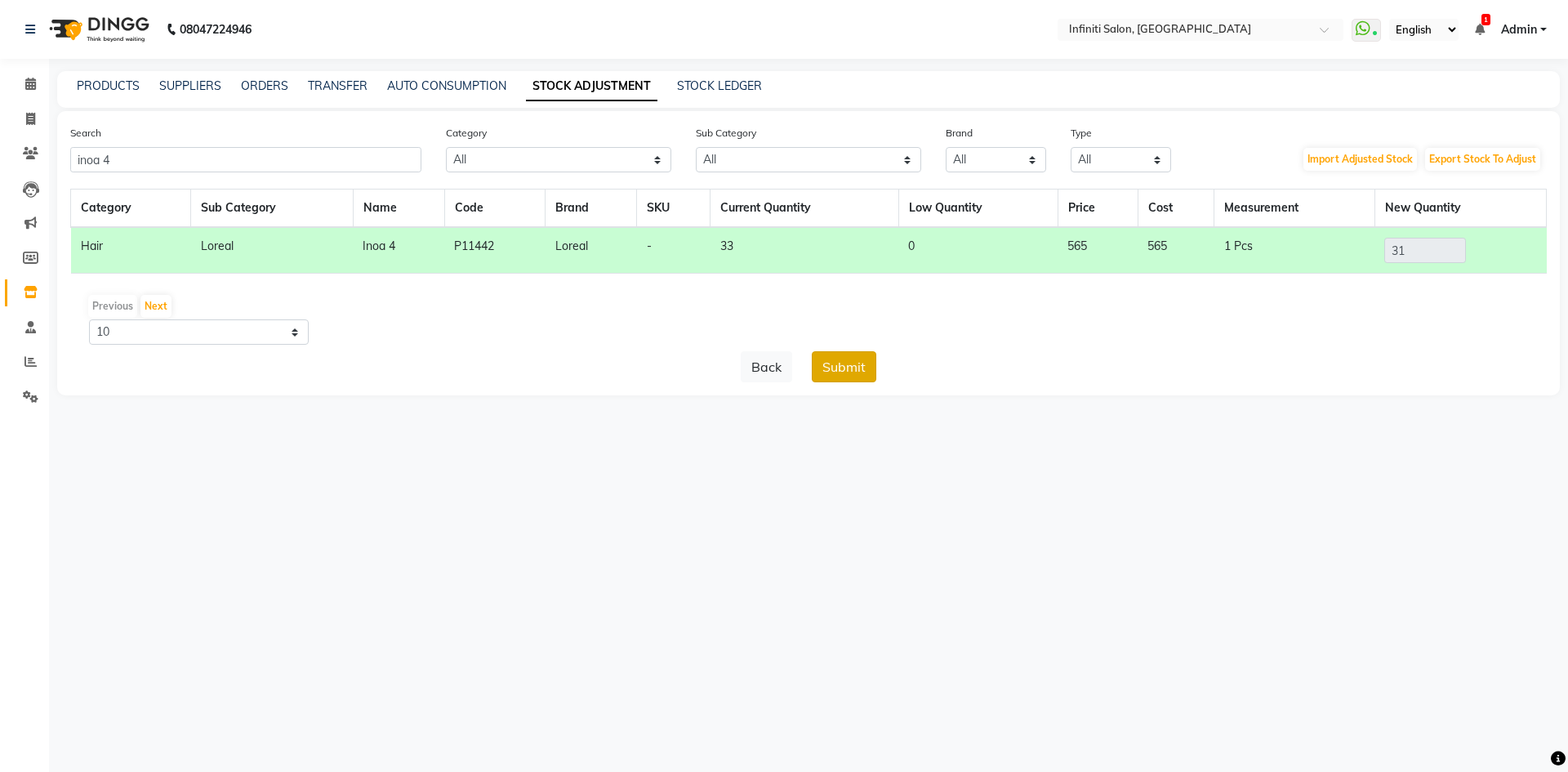
click at [846, 373] on button "Submit" at bounding box center [844, 367] width 65 height 31
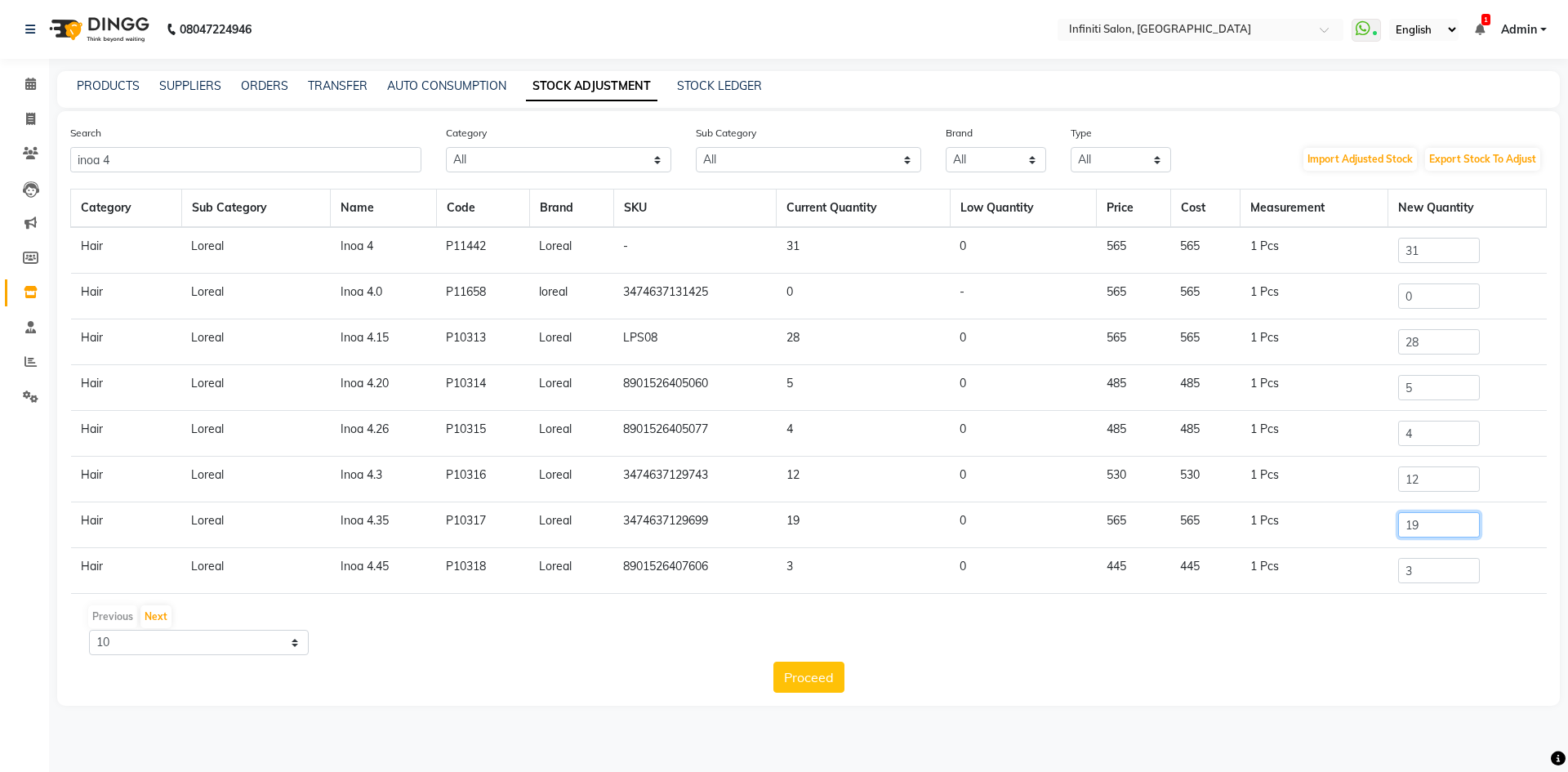
drag, startPoint x: 1426, startPoint y: 526, endPoint x: 1379, endPoint y: 526, distance: 47.0
click at [1389, 526] on td "19" at bounding box center [1468, 525] width 159 height 46
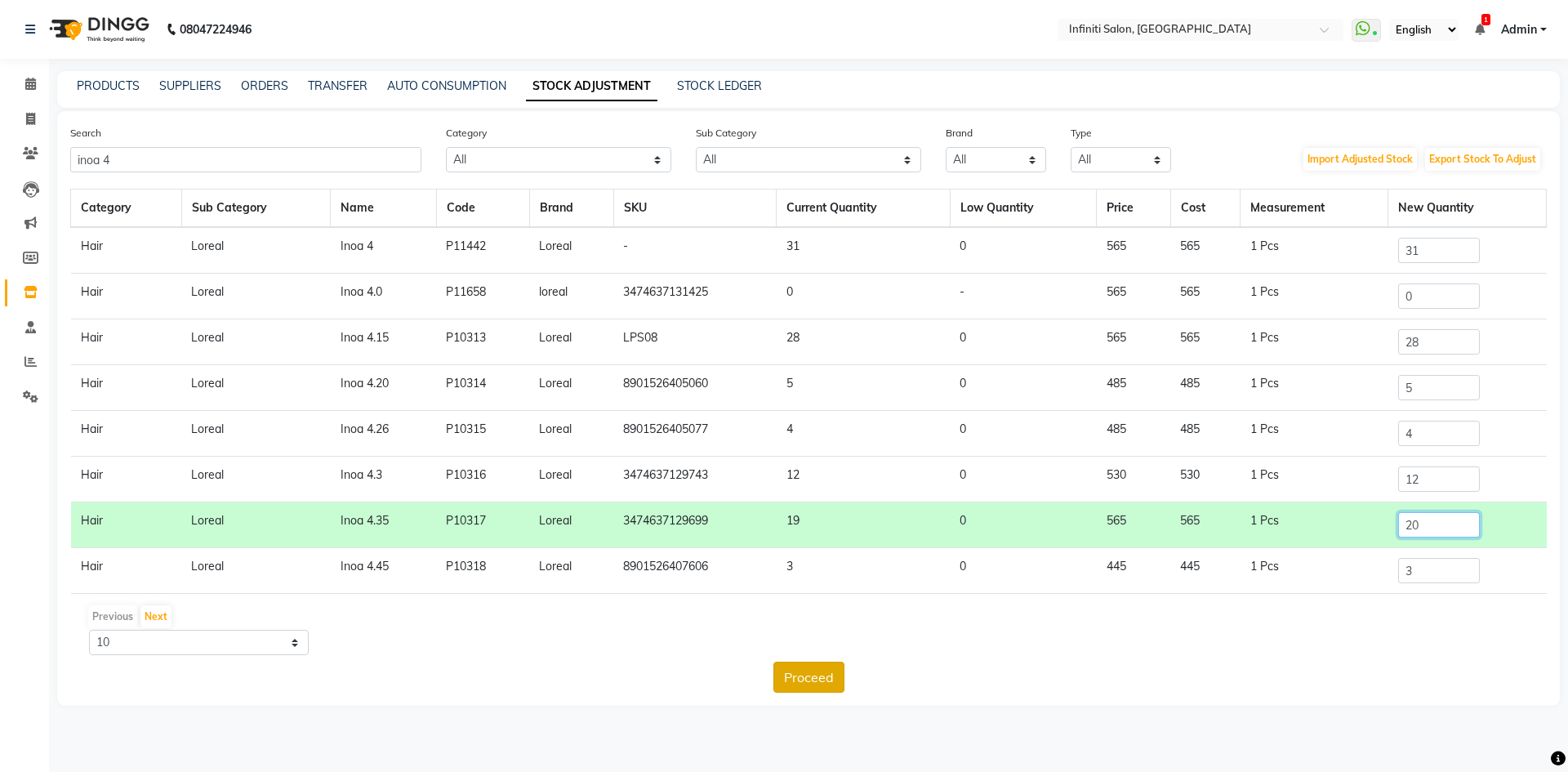
type input "20"
click at [820, 684] on button "Proceed" at bounding box center [809, 677] width 71 height 31
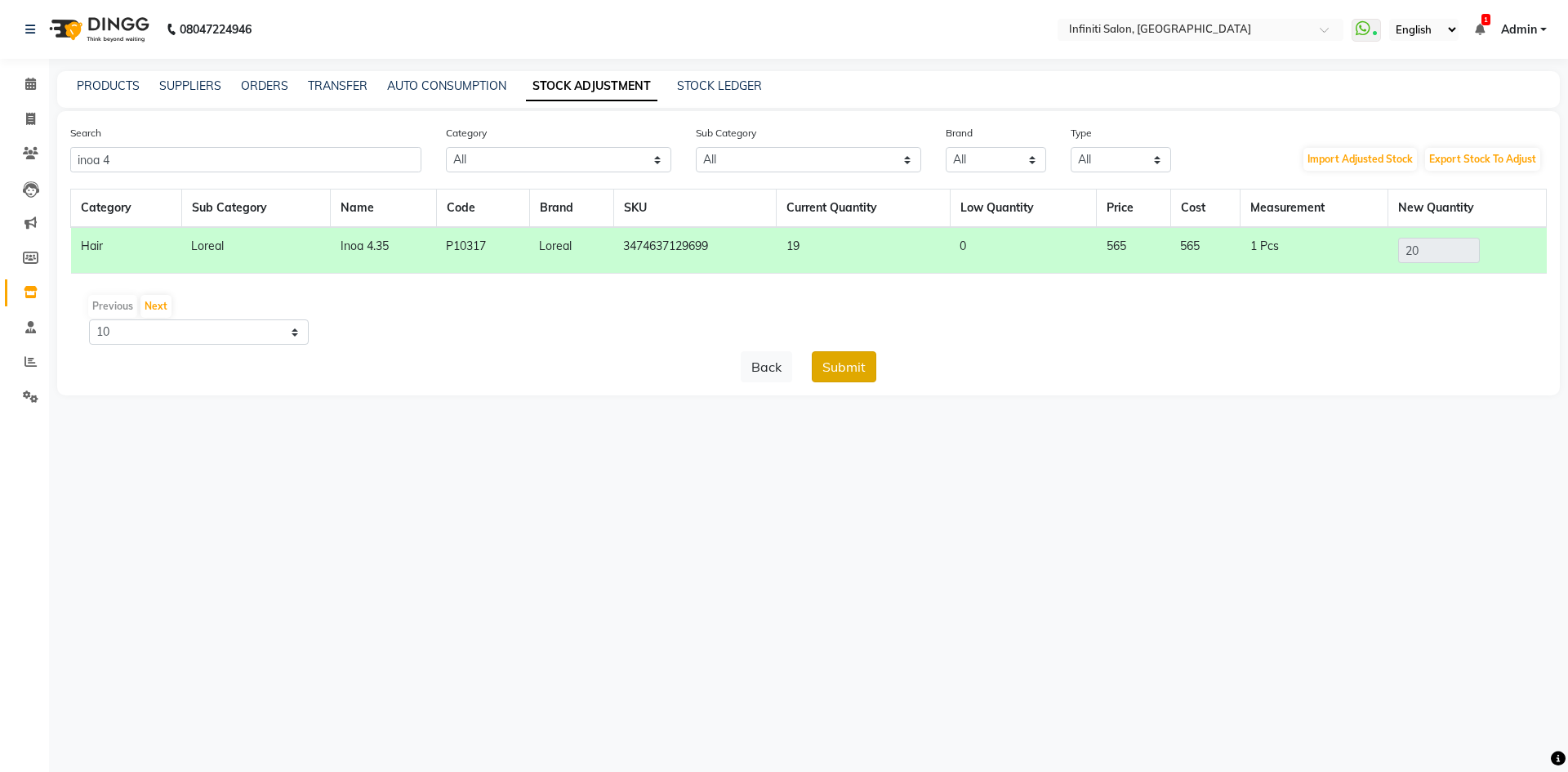
click at [844, 364] on button "Submit" at bounding box center [844, 367] width 65 height 31
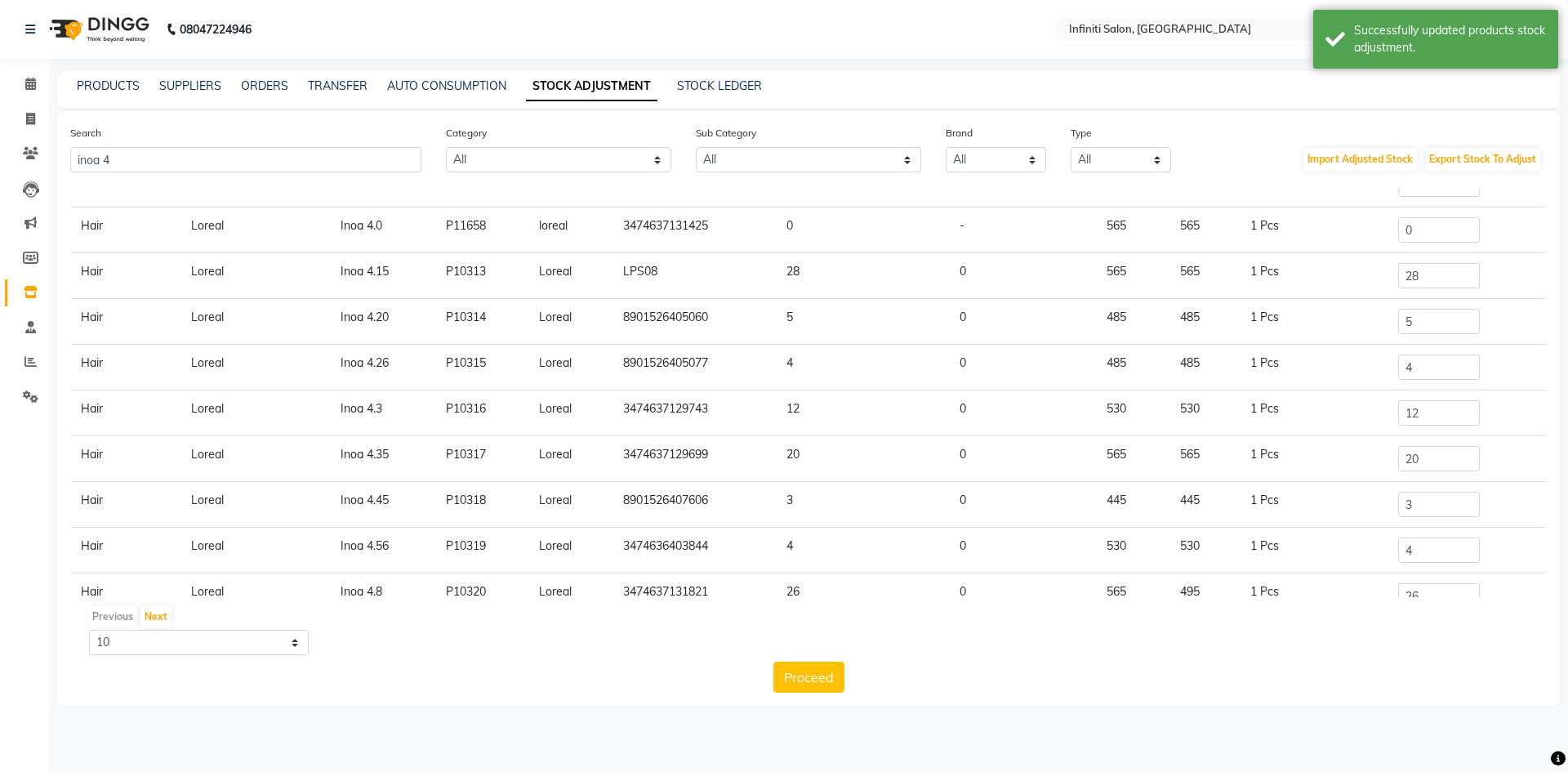
scroll to position [101, 0]
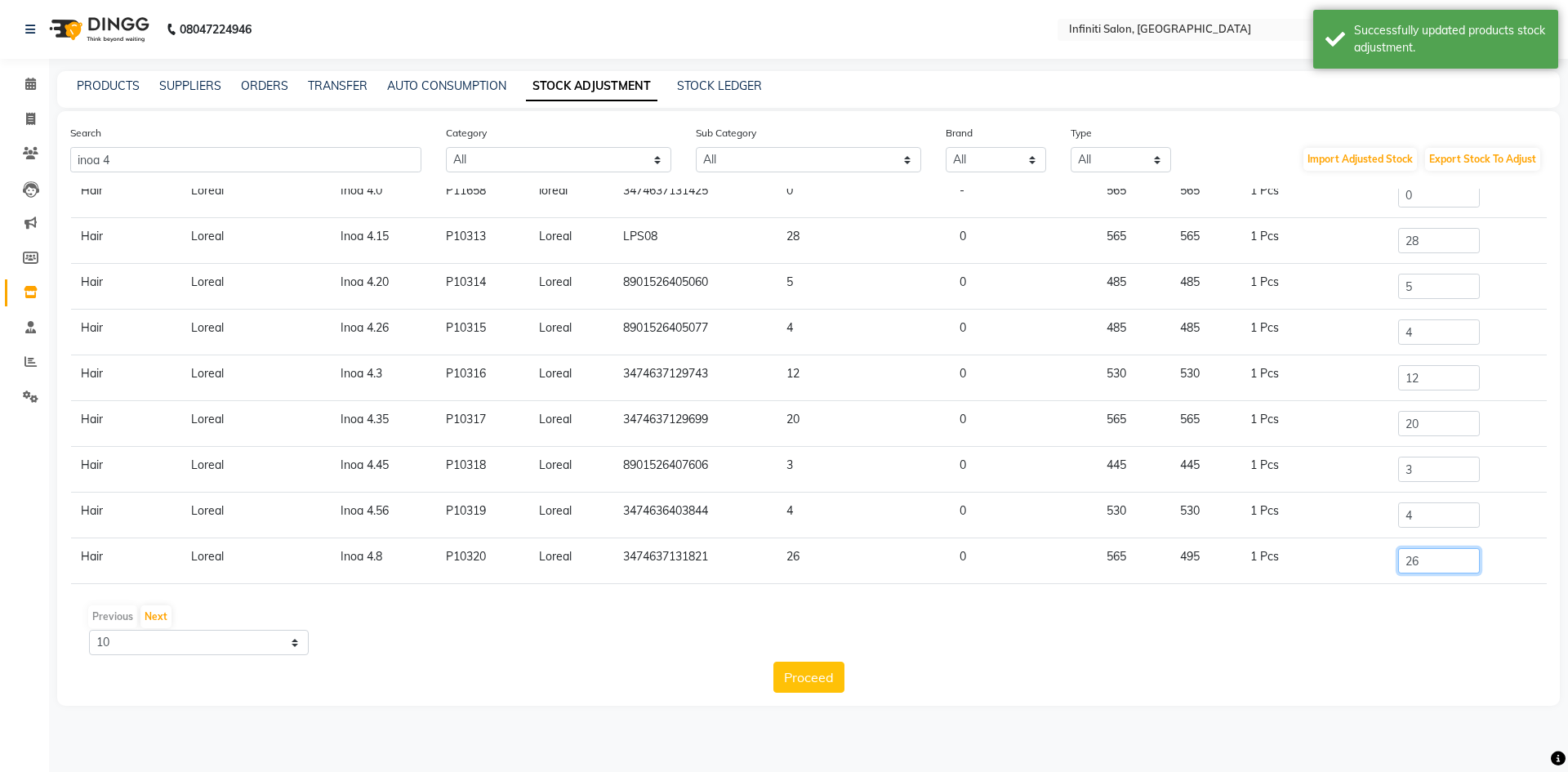
click at [1418, 566] on input "26" at bounding box center [1439, 561] width 82 height 25
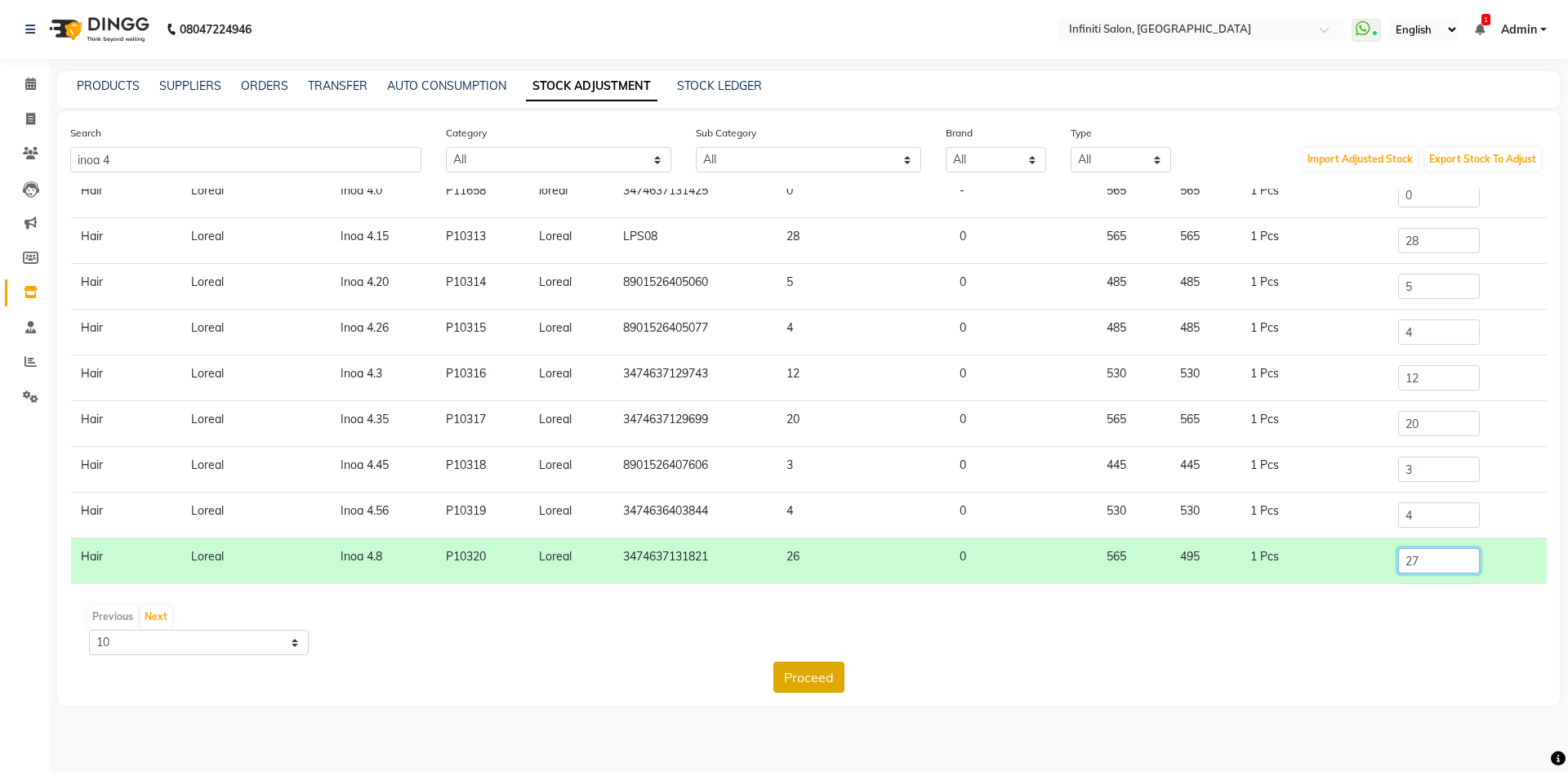
type input "27"
click at [824, 680] on button "Proceed" at bounding box center [809, 677] width 71 height 31
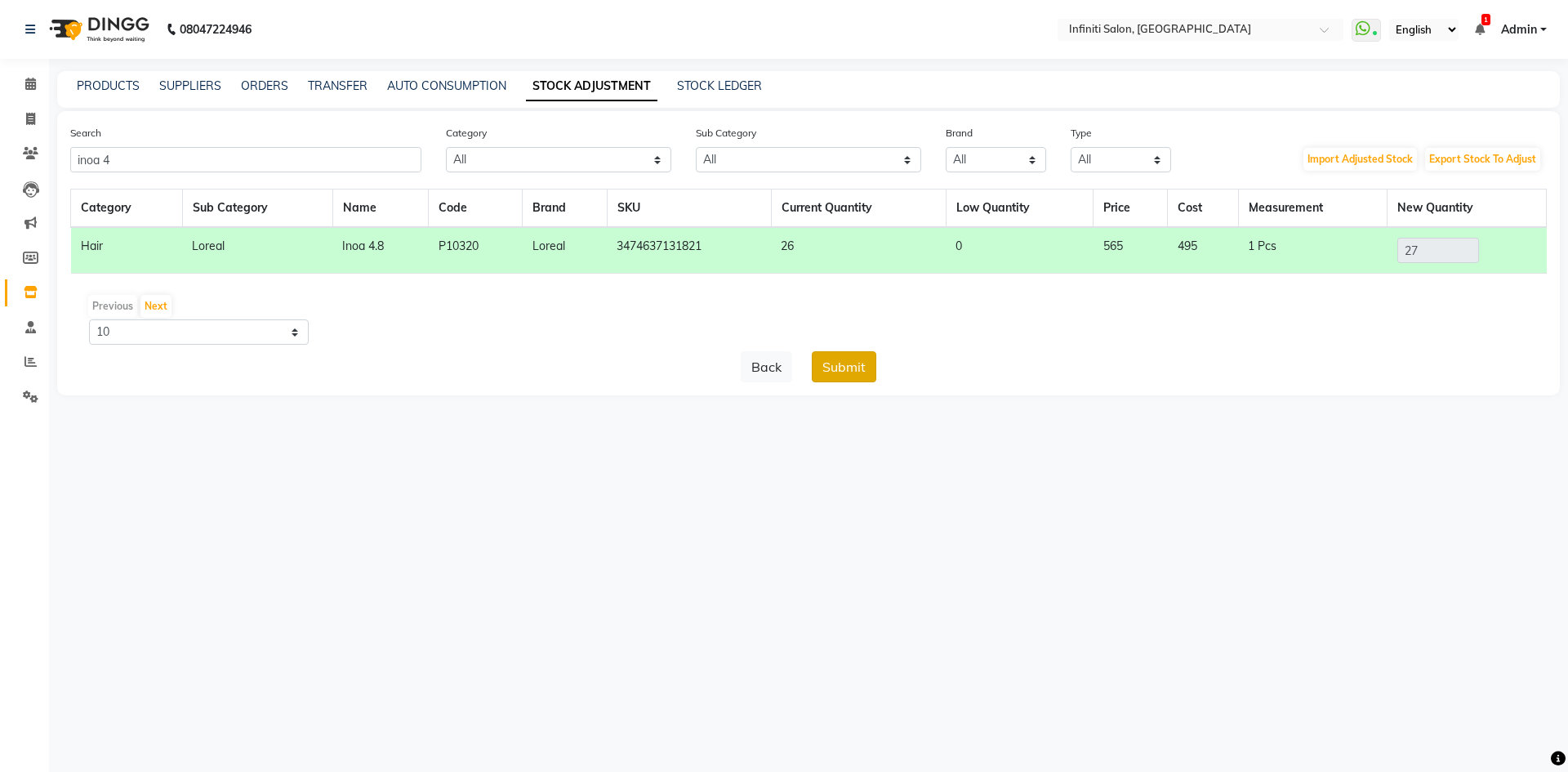
click at [851, 374] on button "Submit" at bounding box center [844, 367] width 65 height 31
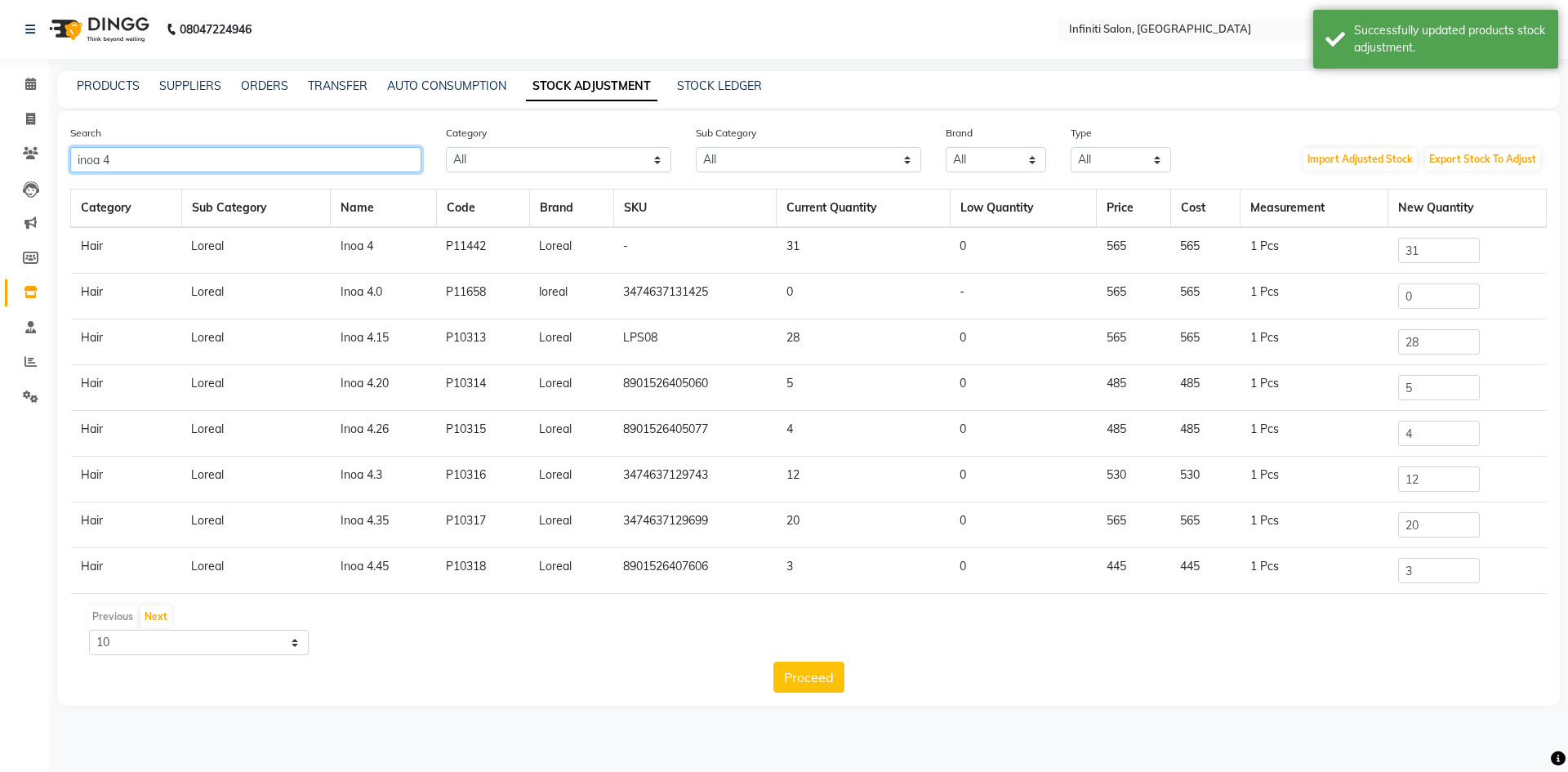
click at [317, 161] on input "inoa 4" at bounding box center [246, 160] width 352 height 25
type input "inoa 5"
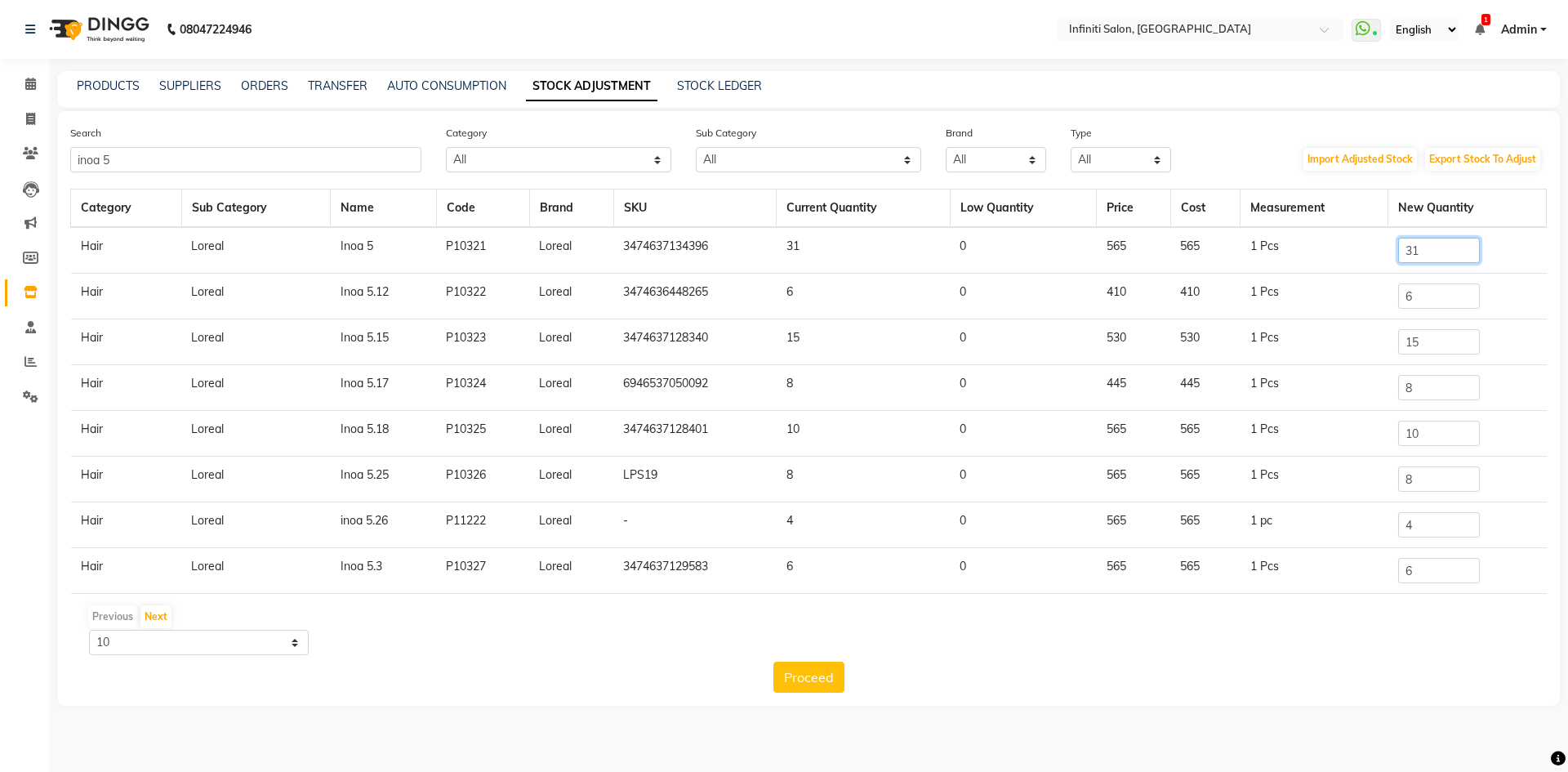
click at [1417, 254] on input "31" at bounding box center [1439, 251] width 82 height 25
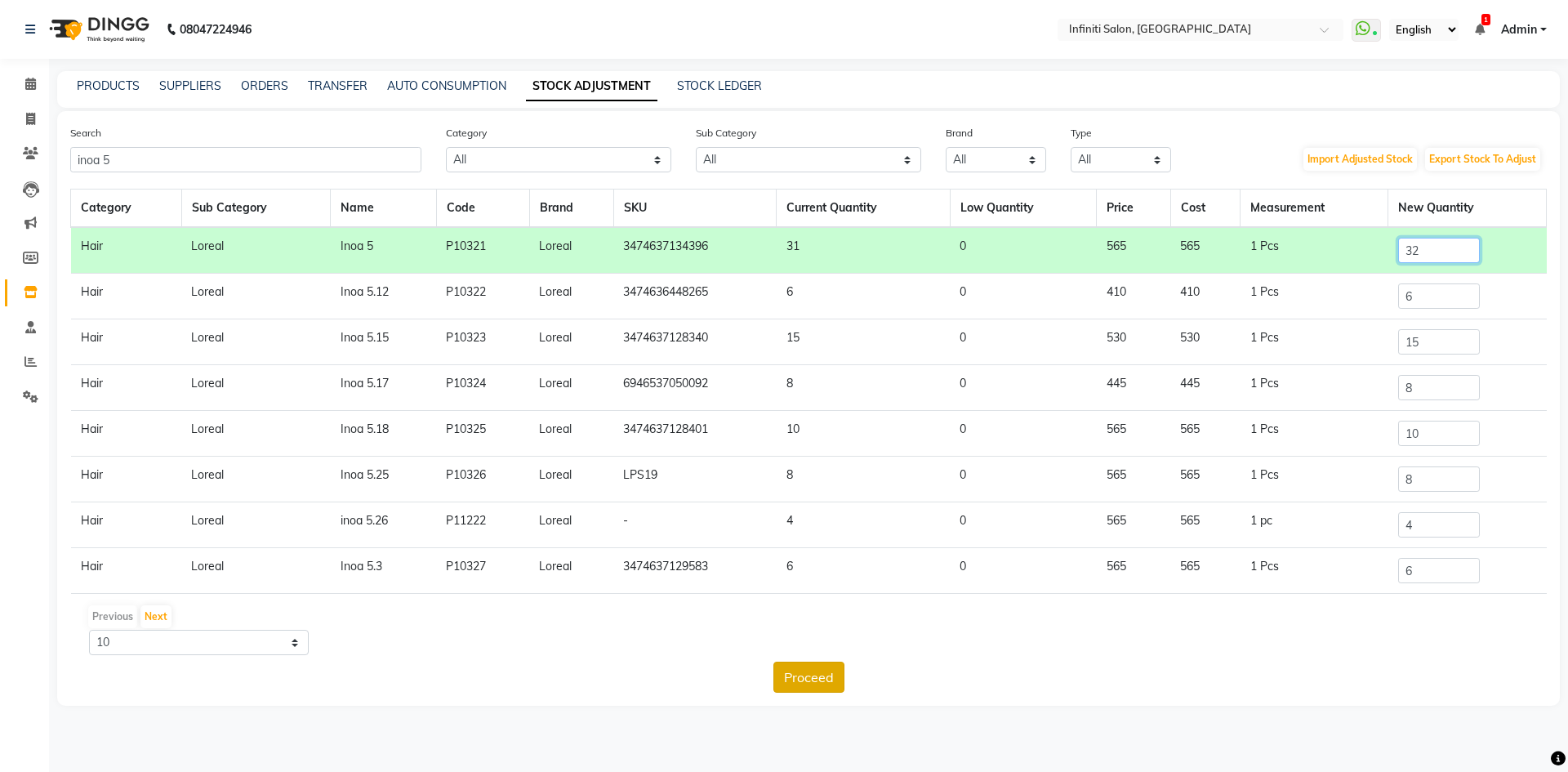
type input "32"
click at [828, 681] on button "Proceed" at bounding box center [809, 677] width 71 height 31
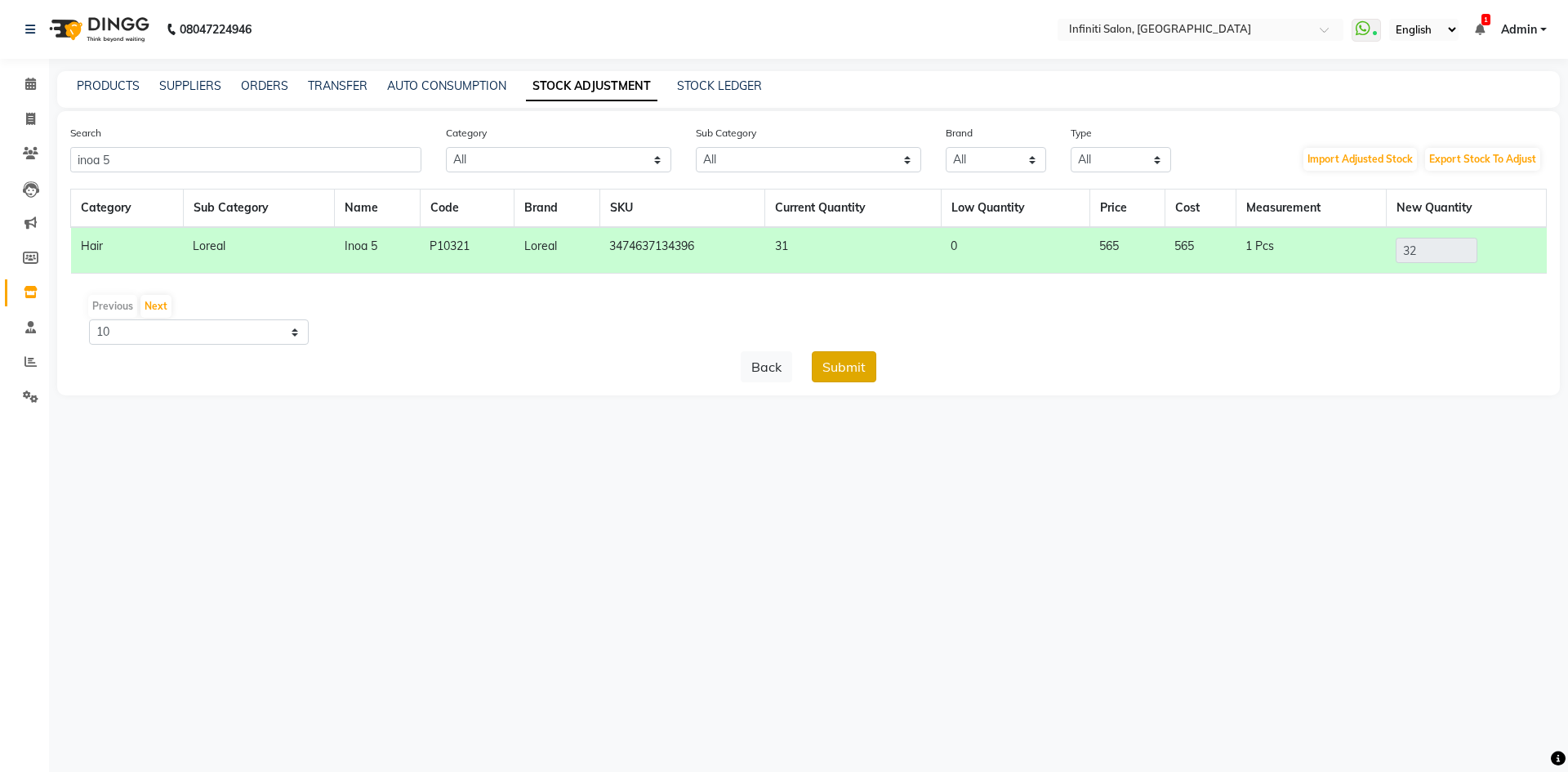
click at [850, 369] on button "Submit" at bounding box center [844, 367] width 65 height 31
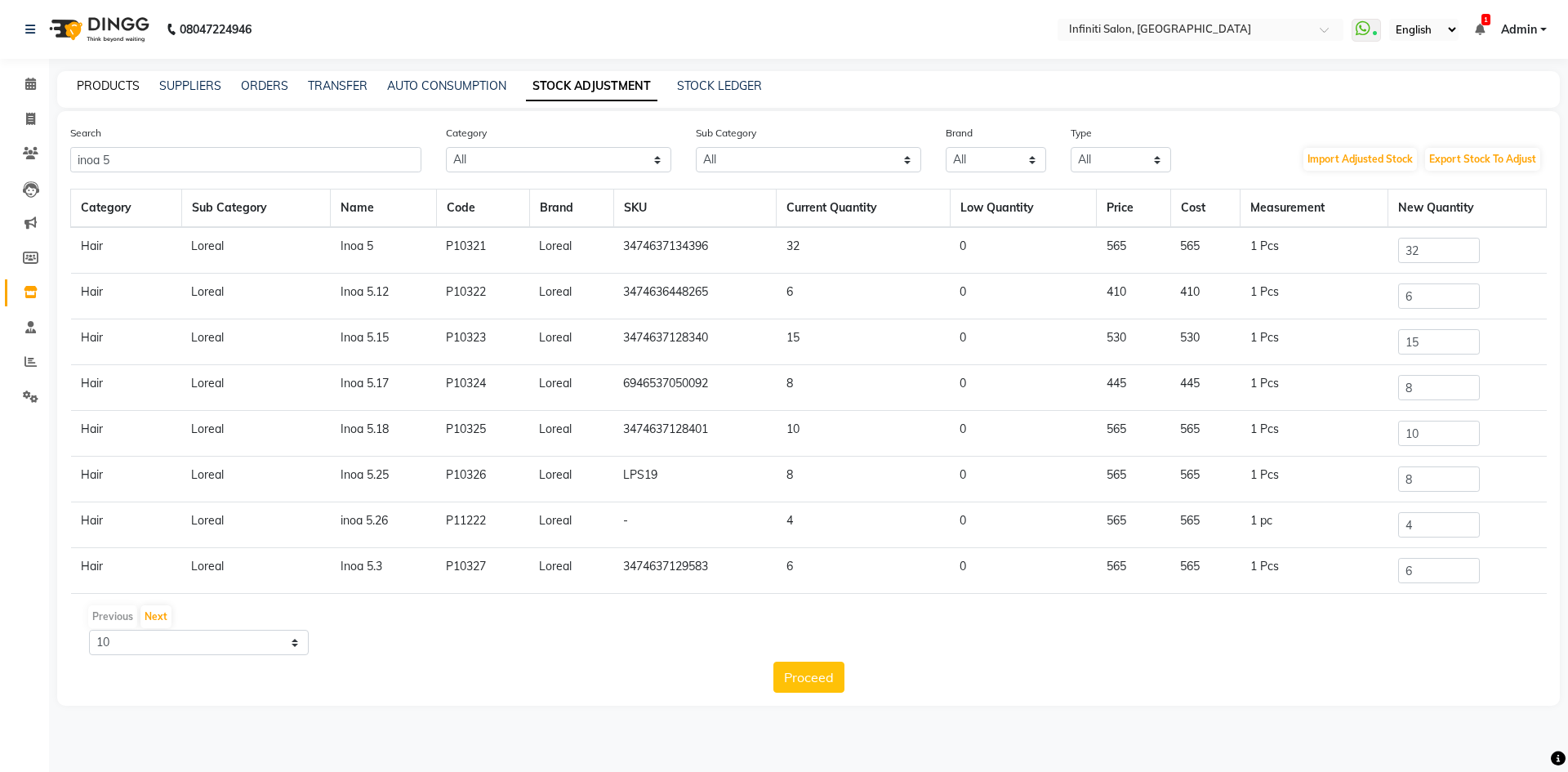
click at [96, 89] on link "PRODUCTS" at bounding box center [108, 86] width 63 height 14
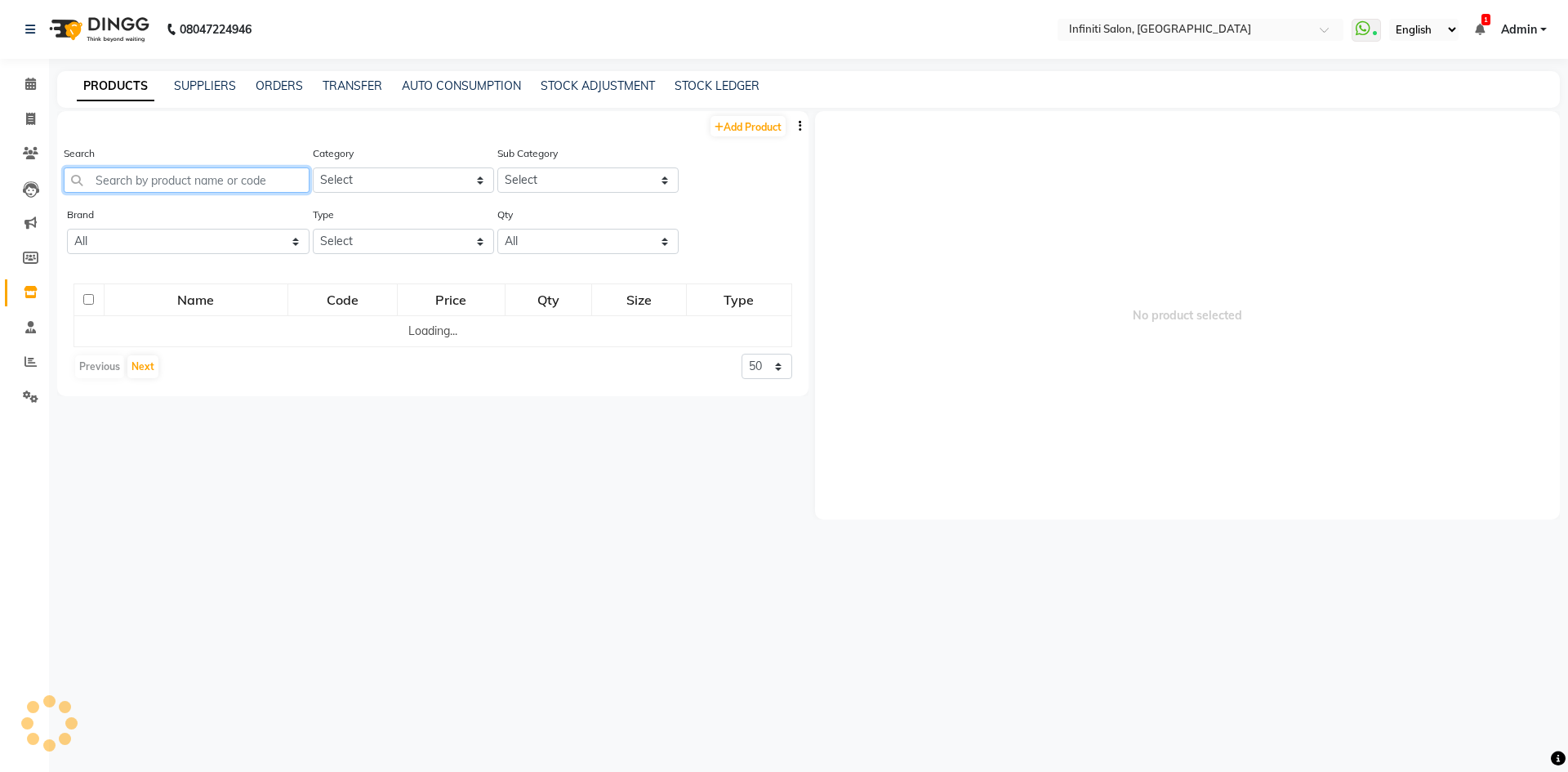
click at [140, 170] on input "text" at bounding box center [187, 180] width 246 height 25
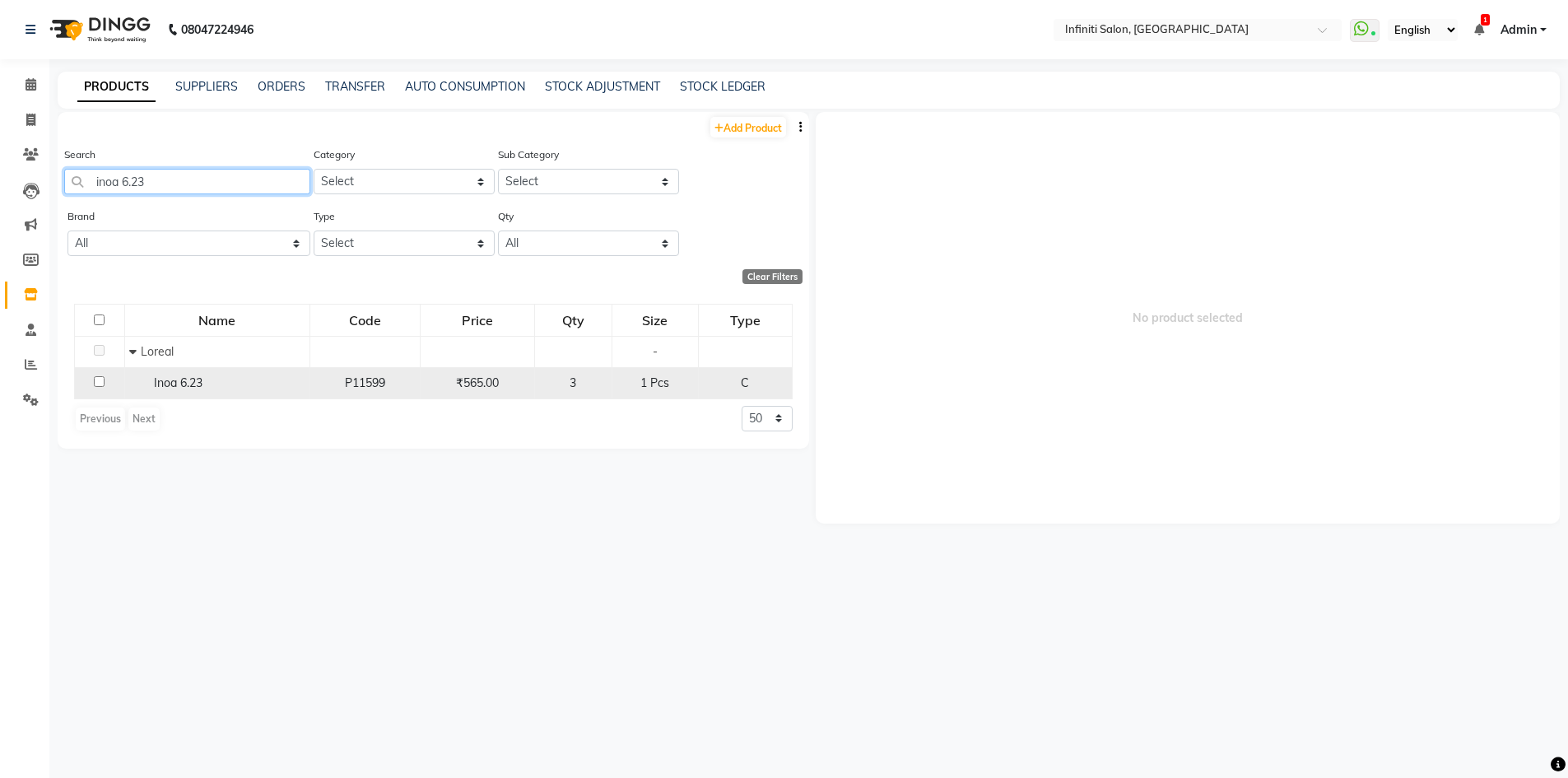
type input "inoa 6.23"
click at [178, 377] on span "Inoa 6.23" at bounding box center [177, 383] width 48 height 15
select select
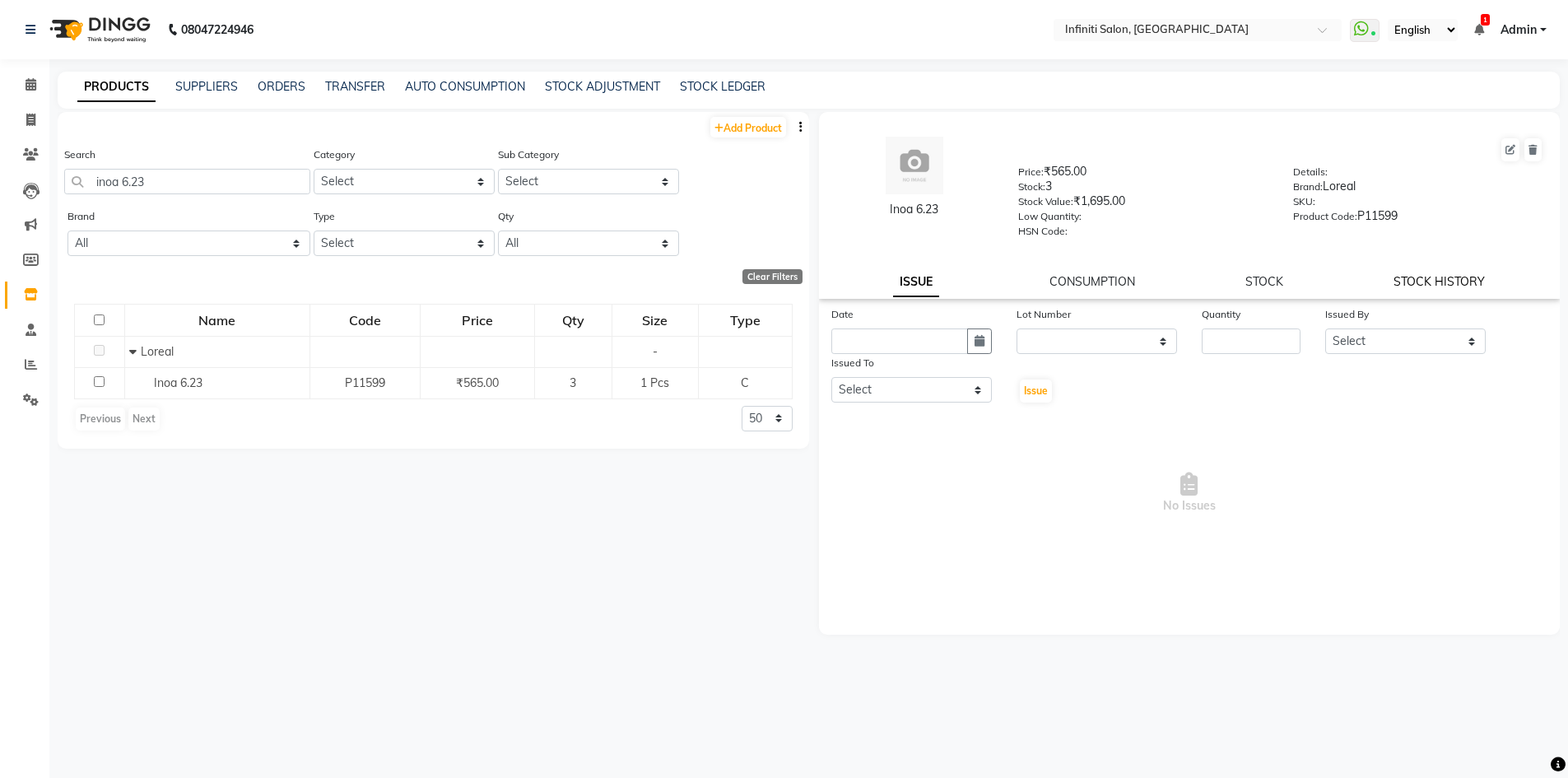
click at [1442, 286] on link "STOCK HISTORY" at bounding box center [1439, 282] width 92 height 15
select select "all"
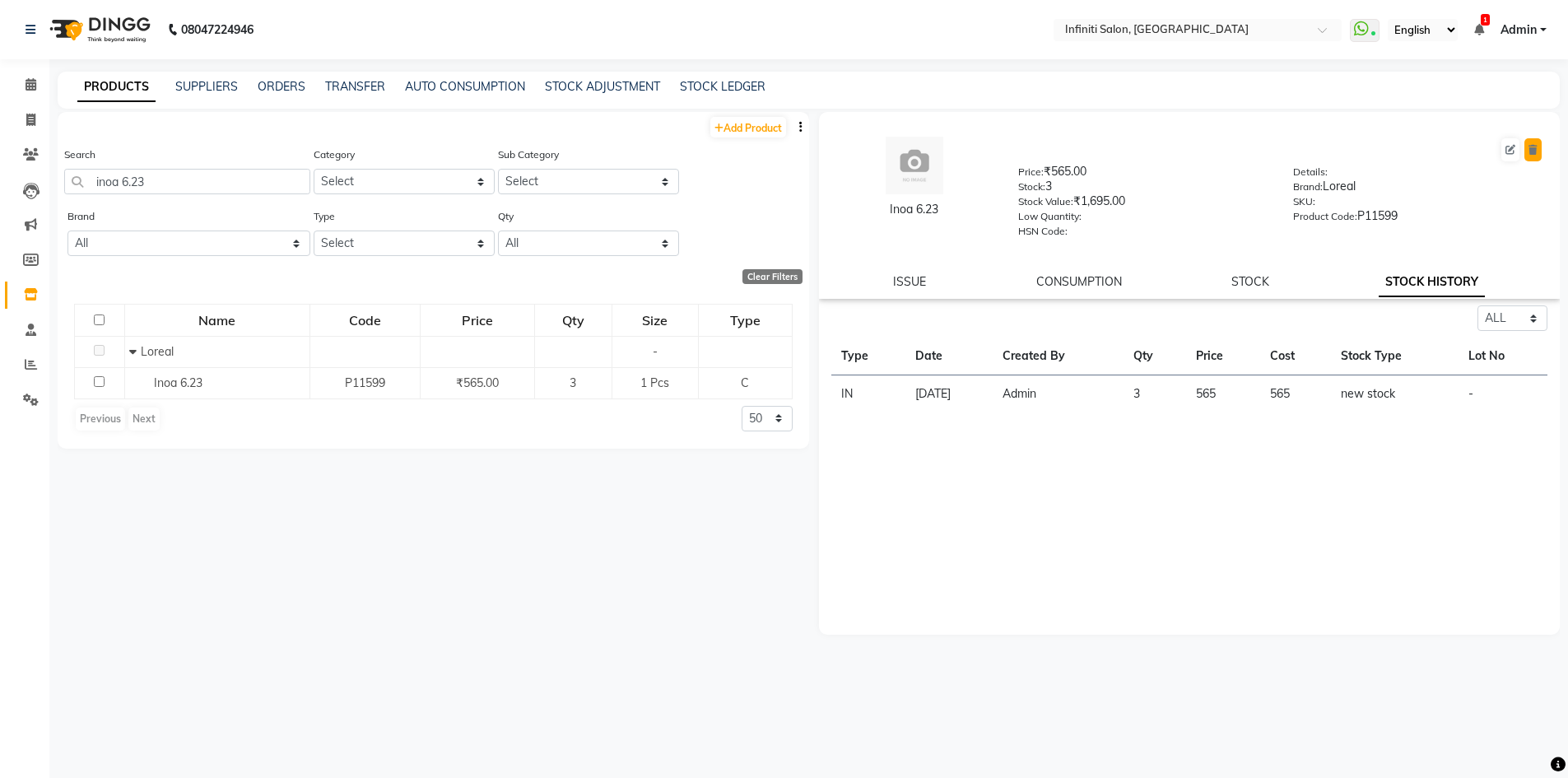
click at [1528, 150] on icon at bounding box center [1533, 149] width 9 height 10
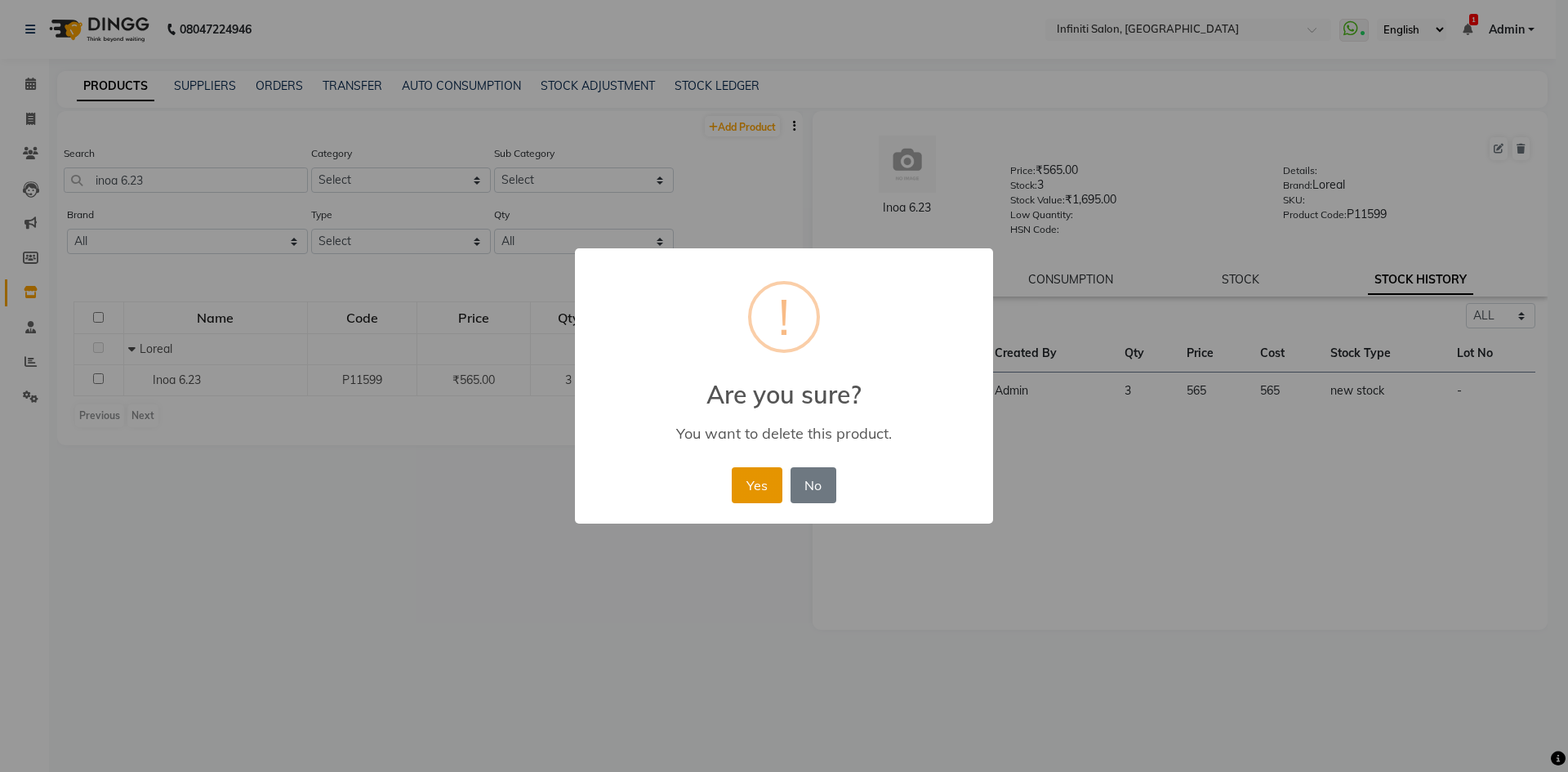
click at [768, 492] on button "Yes" at bounding box center [756, 485] width 50 height 36
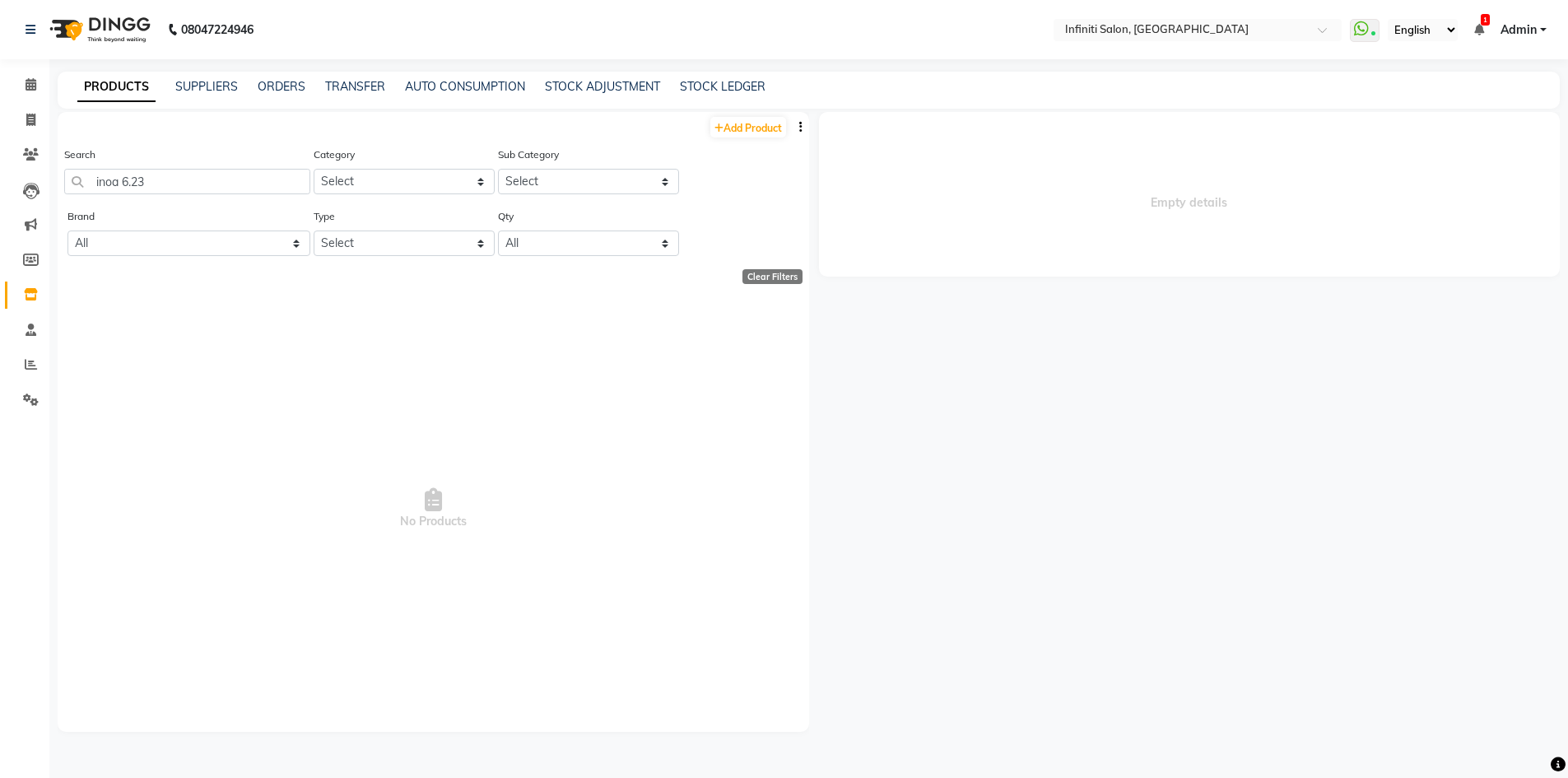
click at [596, 74] on div "PRODUCTS SUPPLIERS ORDERS TRANSFER AUTO CONSUMPTION STOCK ADJUSTMENT STOCK LEDG…" at bounding box center [808, 90] width 1502 height 37
click at [597, 84] on link "STOCK ADJUSTMENT" at bounding box center [602, 86] width 115 height 15
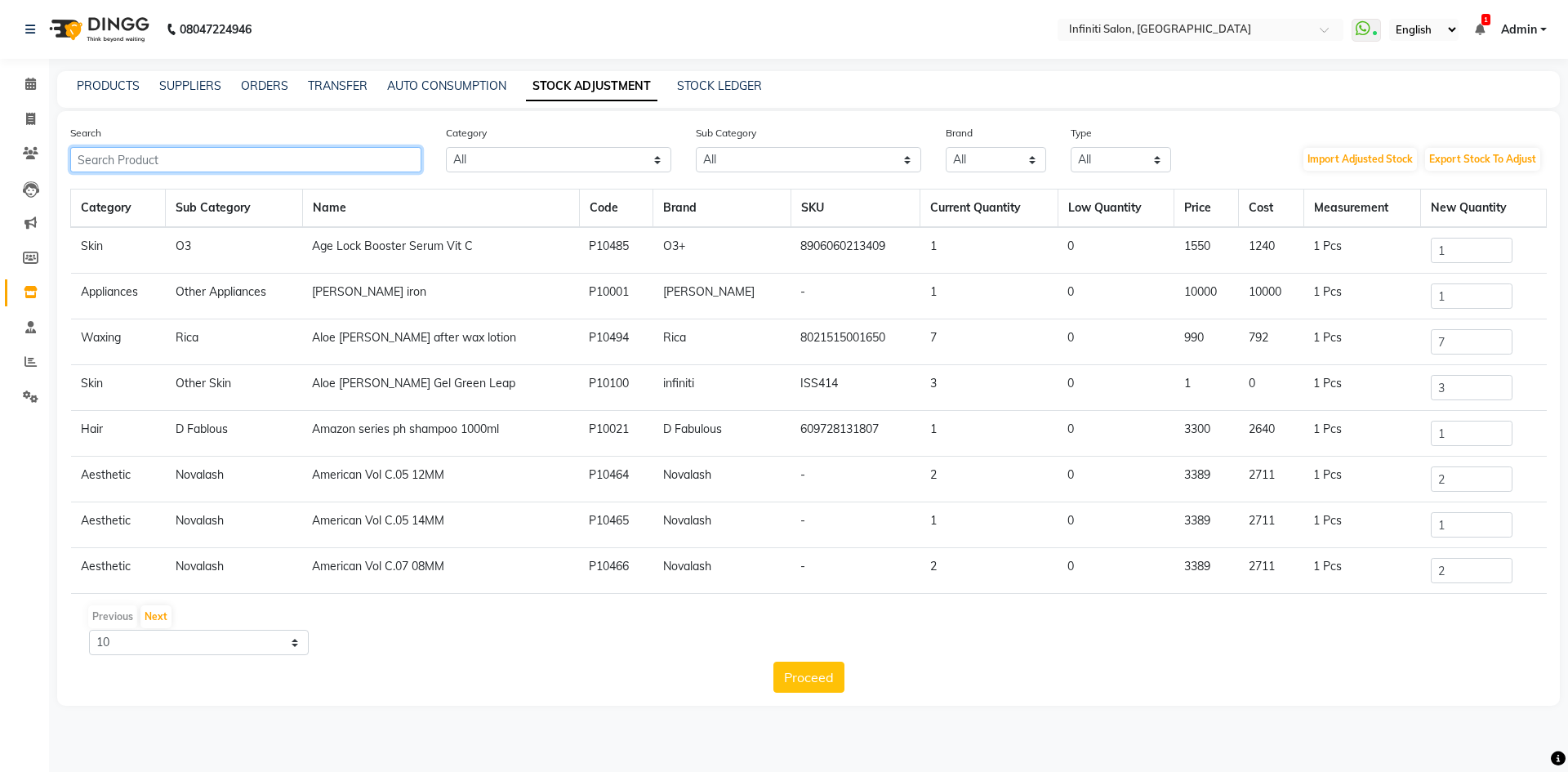
click at [352, 165] on input "text" at bounding box center [246, 160] width 352 height 25
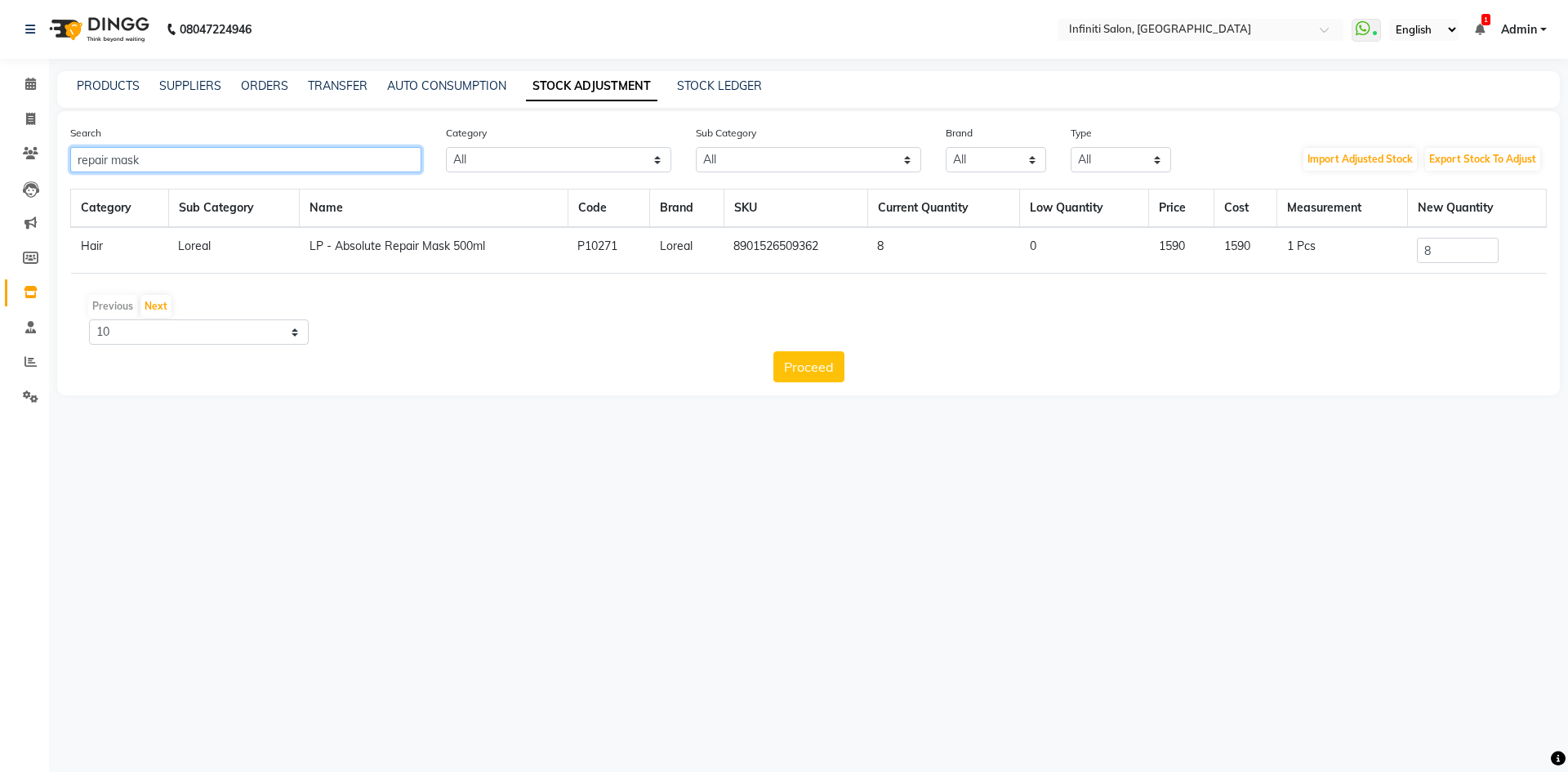
type input "repair mask"
drag, startPoint x: 1448, startPoint y: 260, endPoint x: 1393, endPoint y: 273, distance: 56.5
click at [1393, 272] on tr "Hair Loreal LP - Absolute Repair Mask 500ml P10271 Loreal 8901526509362 8 0 159…" at bounding box center [809, 251] width 1476 height 47
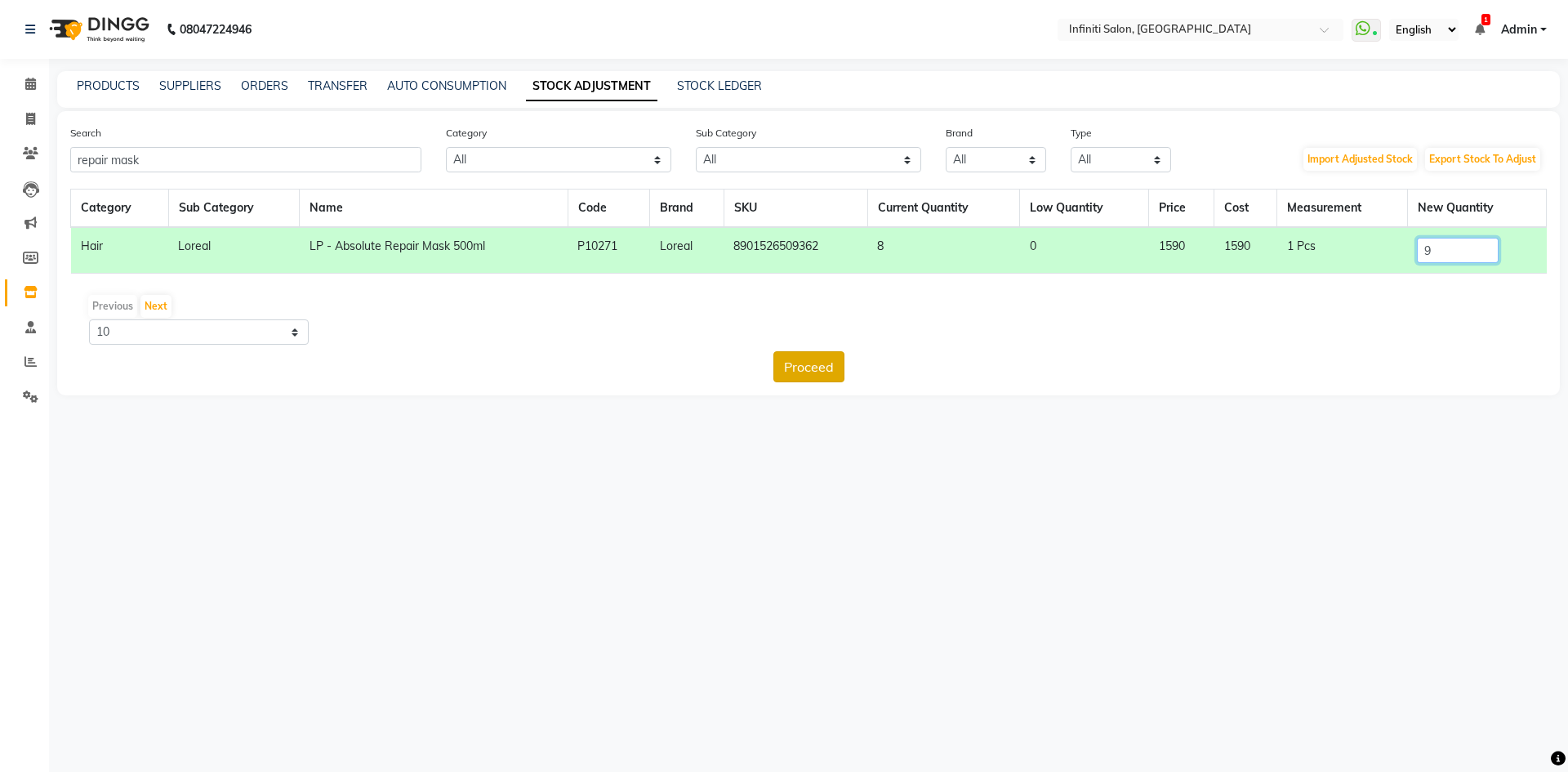
type input "9"
click at [827, 367] on button "Proceed" at bounding box center [809, 367] width 71 height 31
click at [826, 368] on button "Submit" at bounding box center [844, 367] width 65 height 31
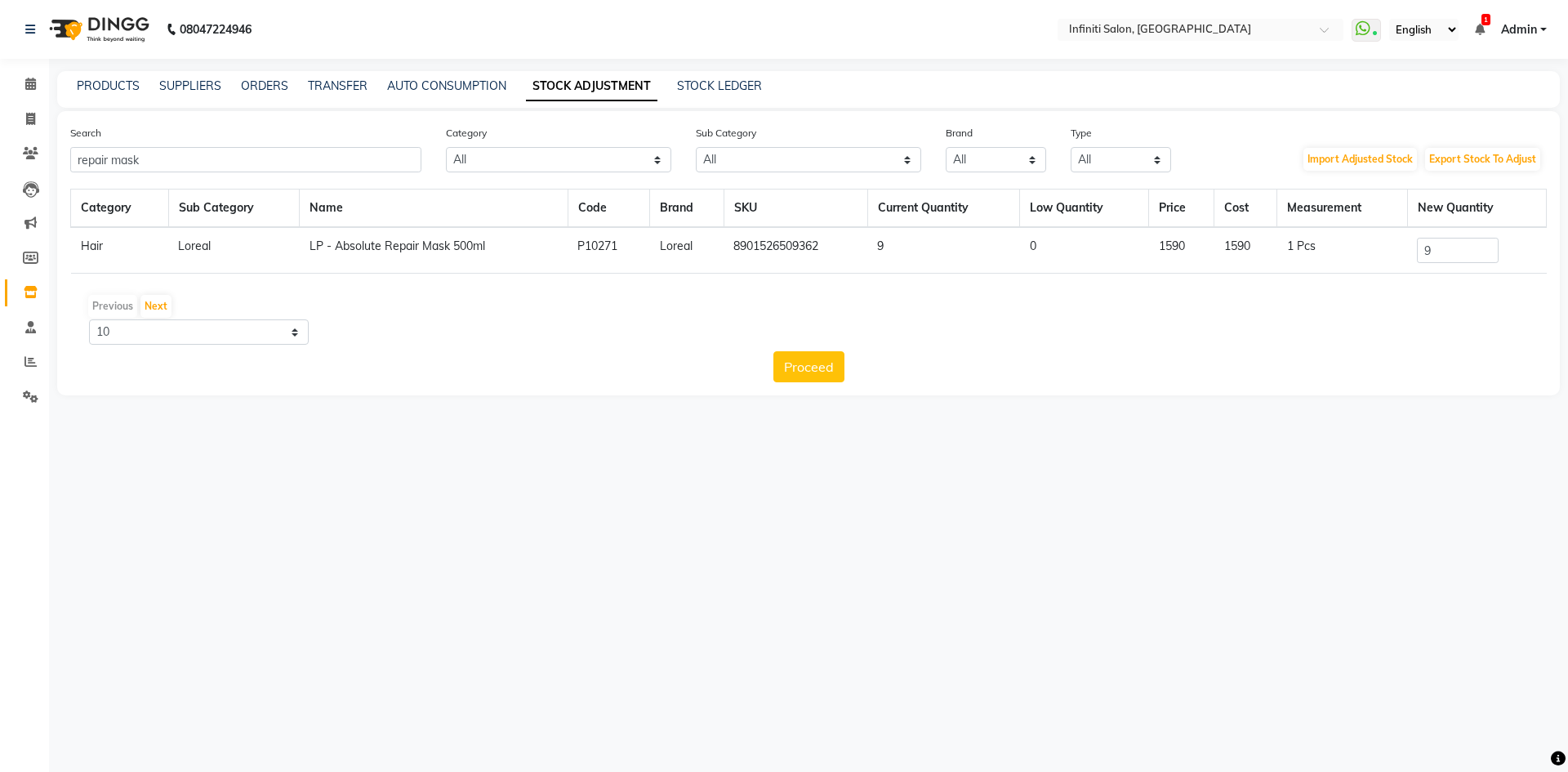
click at [139, 146] on div "Search repair mask" at bounding box center [245, 148] width 376 height 48
click at [136, 157] on input "repair mask" at bounding box center [246, 160] width 352 height 25
click at [136, 158] on input "repair mask" at bounding box center [246, 160] width 352 height 25
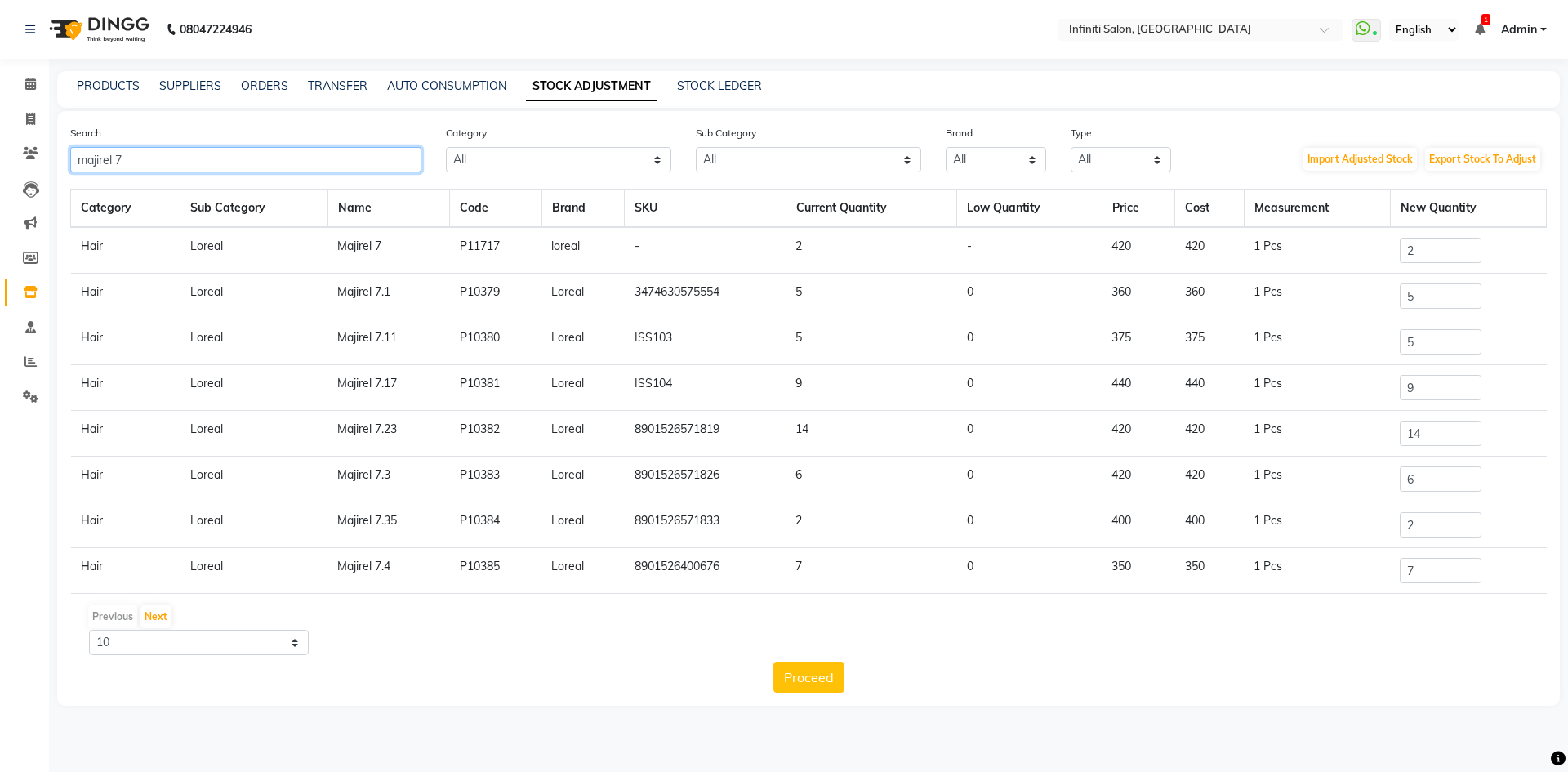
type input "majirel 7"
drag, startPoint x: 1420, startPoint y: 427, endPoint x: 1341, endPoint y: 435, distance: 79.4
click at [1341, 435] on tr "Hair [PERSON_NAME] 7.23 P10382 Loreal 8901526571819 14 0 420 420 1 Pcs 14" at bounding box center [809, 434] width 1476 height 46
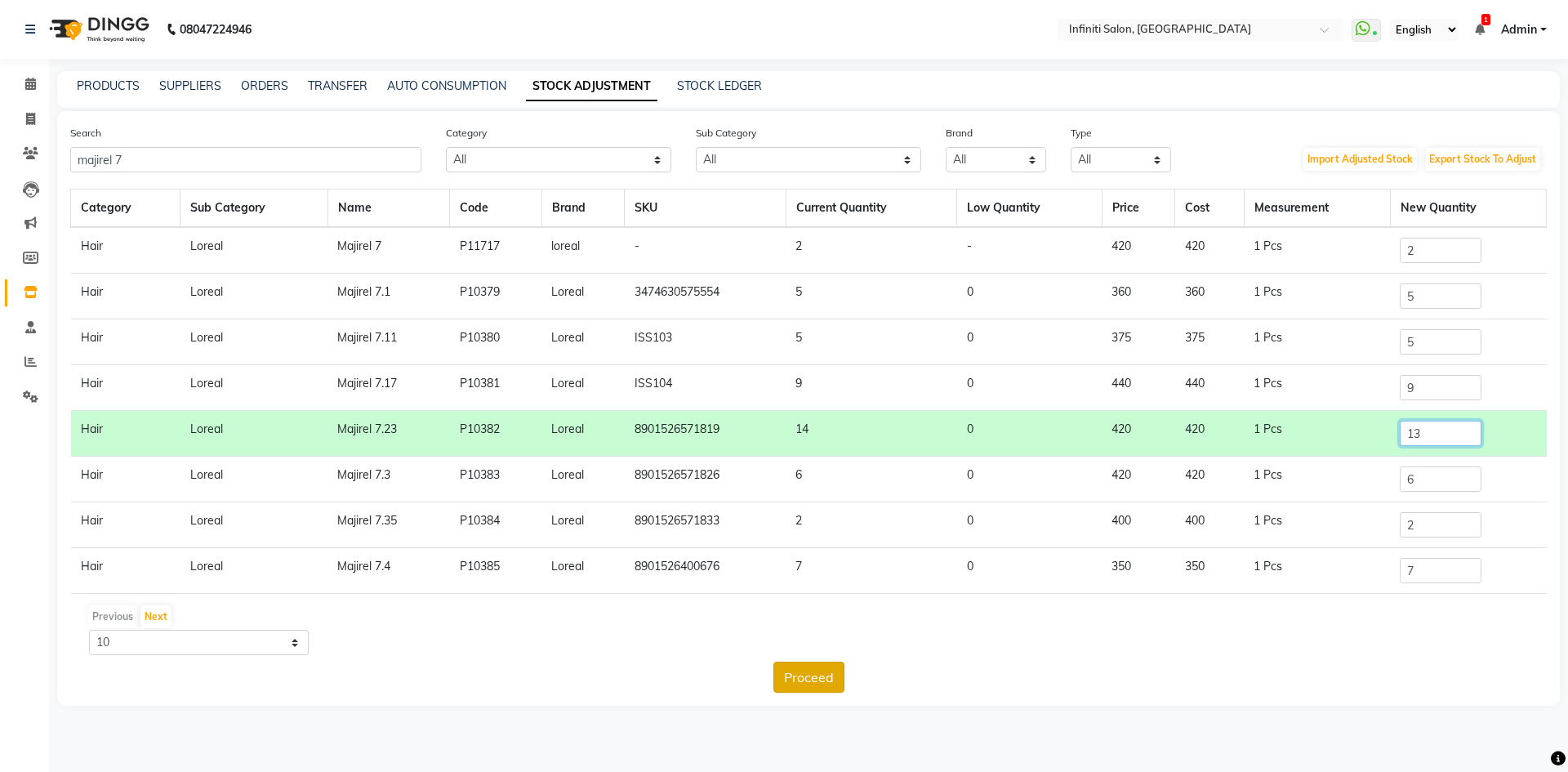
type input "13"
click at [793, 681] on button "Proceed" at bounding box center [809, 677] width 71 height 31
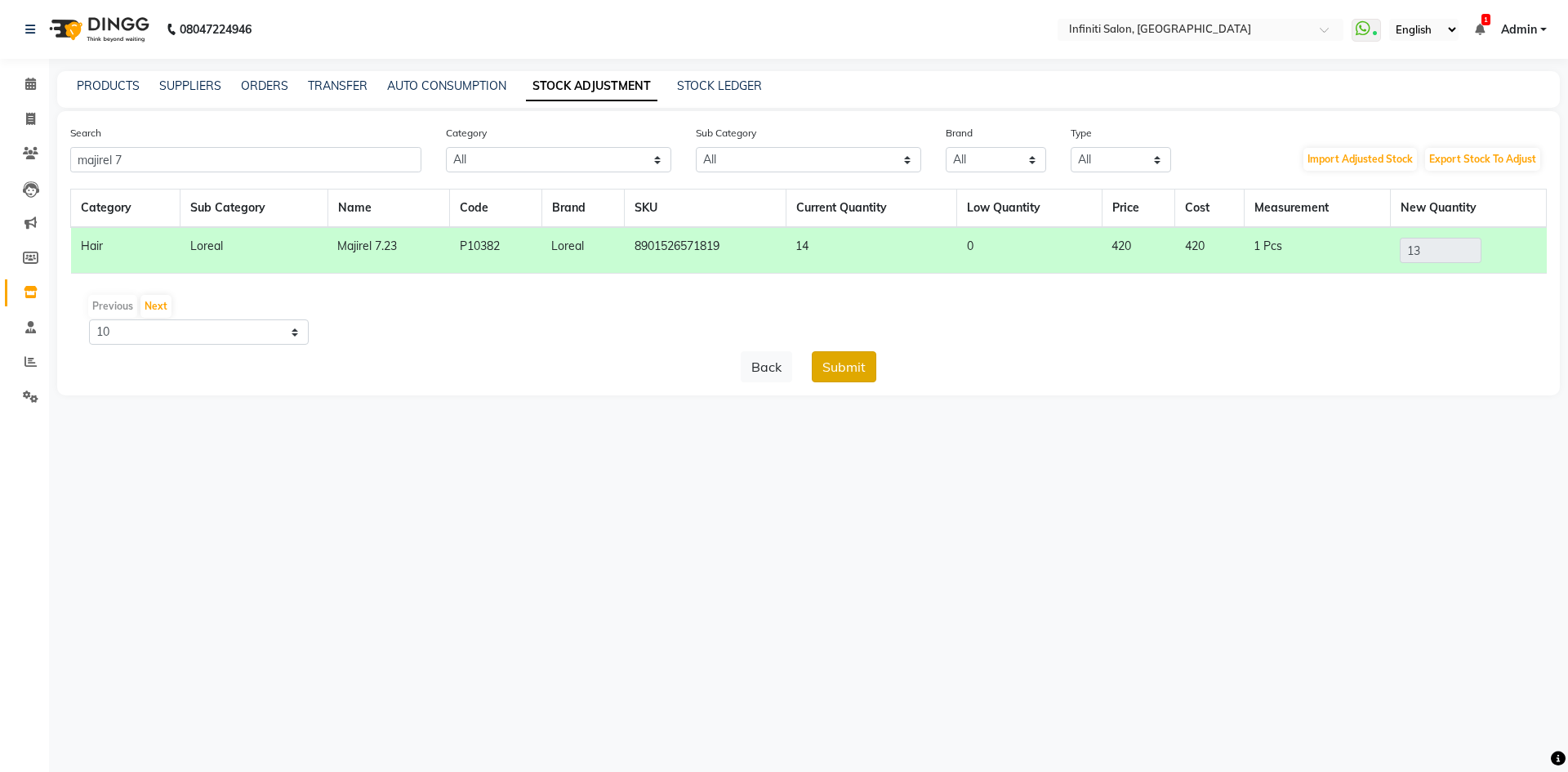
click at [829, 376] on button "Submit" at bounding box center [844, 367] width 65 height 31
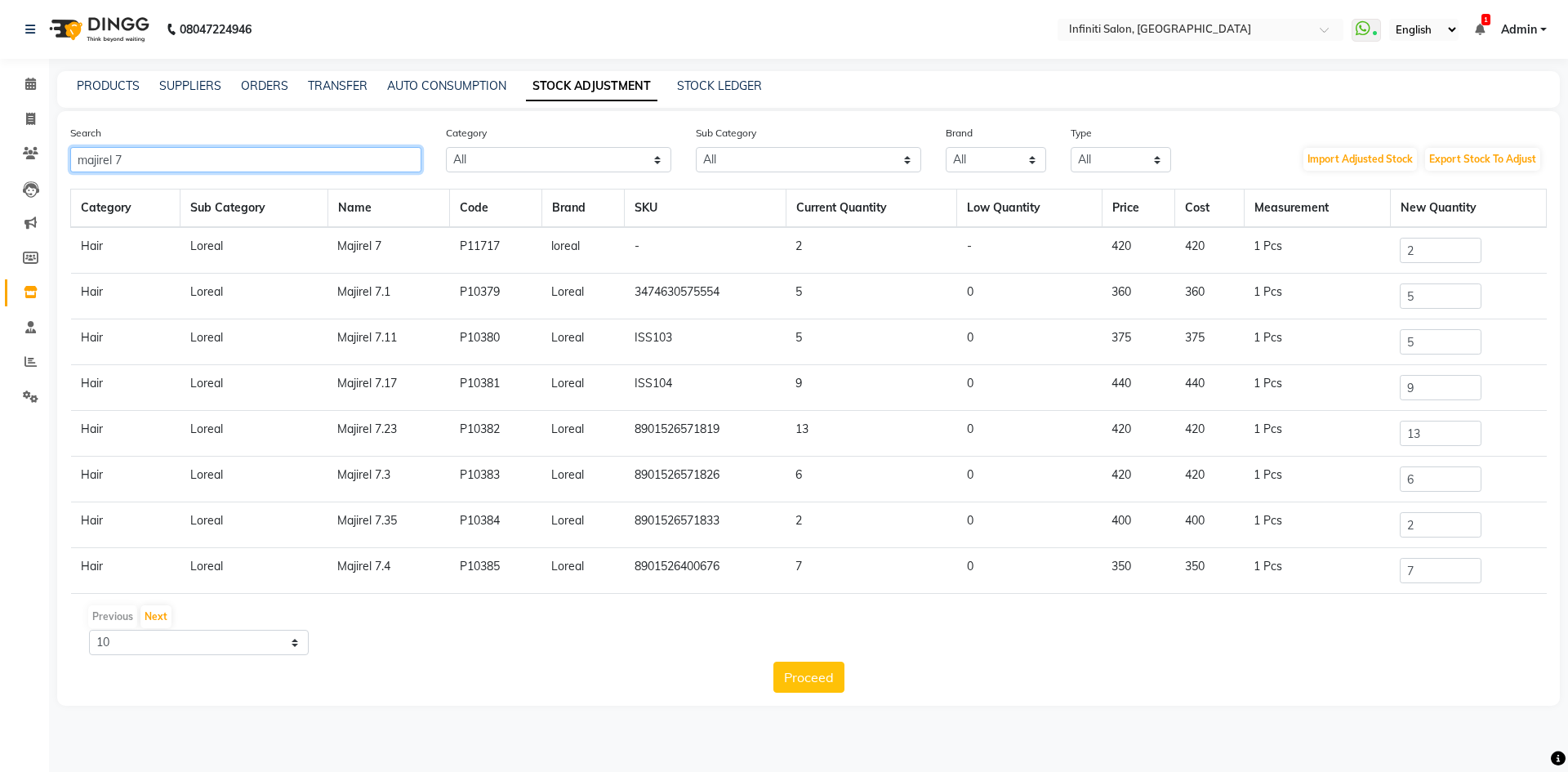
click at [135, 152] on input "majirel 7" at bounding box center [246, 160] width 352 height 25
click at [135, 153] on input "majirel 7" at bounding box center [246, 160] width 352 height 25
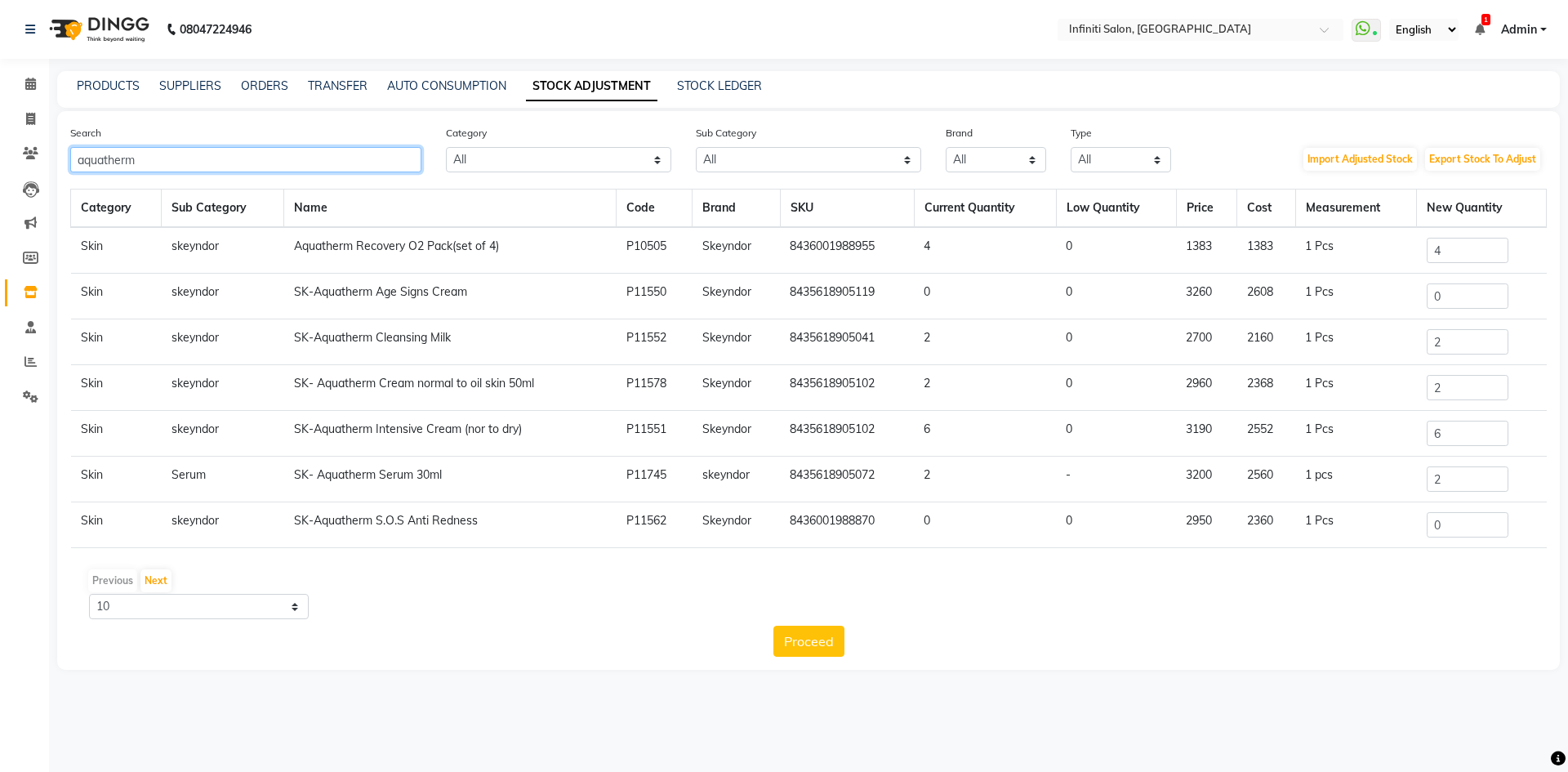
type input "aquatherm"
drag, startPoint x: 1446, startPoint y: 389, endPoint x: 1429, endPoint y: 391, distance: 17.1
click at [1429, 391] on input "2" at bounding box center [1467, 388] width 82 height 25
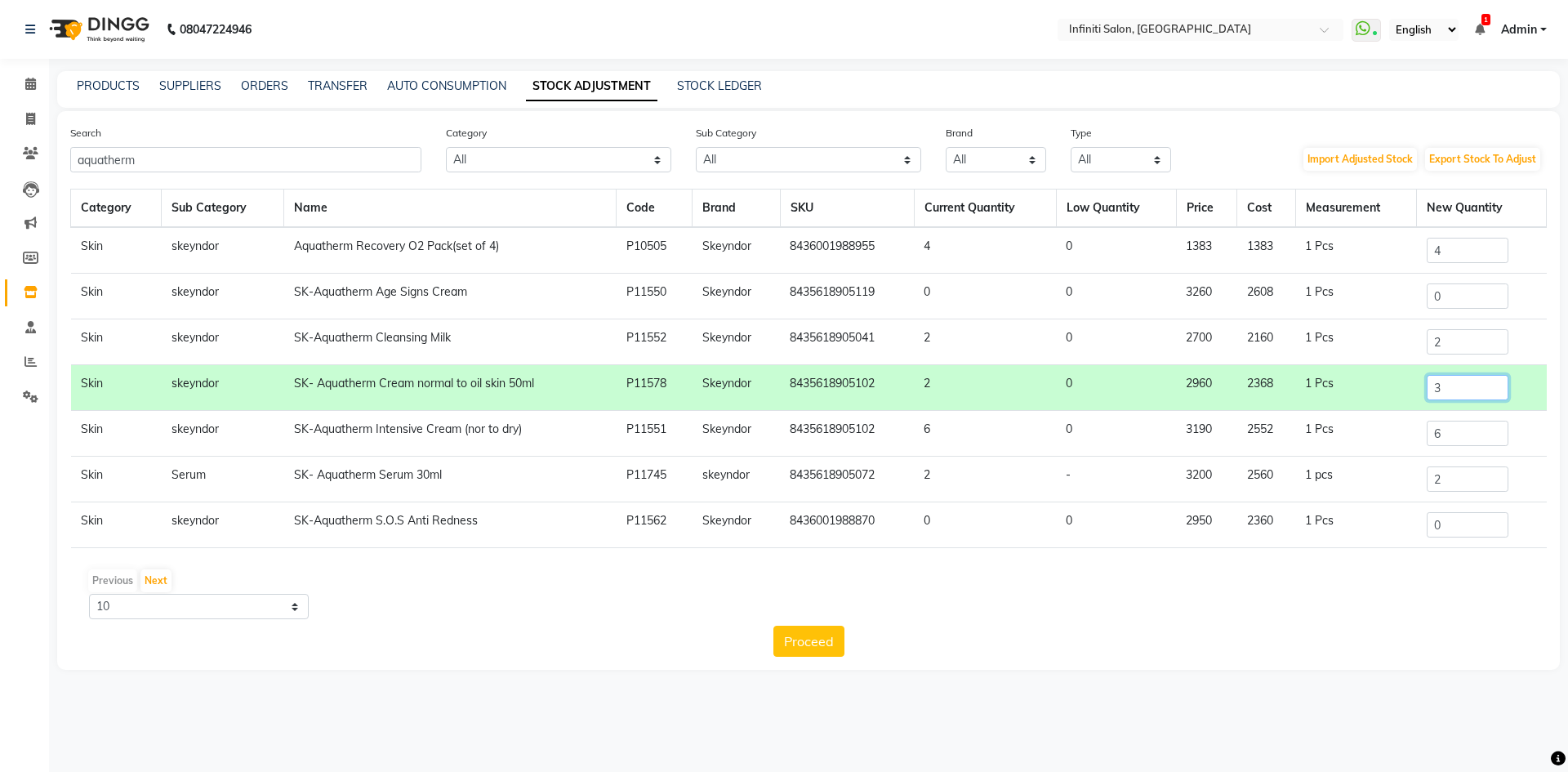
type input "3"
drag, startPoint x: 1470, startPoint y: 435, endPoint x: 1375, endPoint y: 440, distance: 95.1
click at [1375, 440] on tr "Skin skeyndor SK-Aquatherm Intensive Cream (nor to dry) P11551 Skeyndor 8435618…" at bounding box center [809, 434] width 1476 height 46
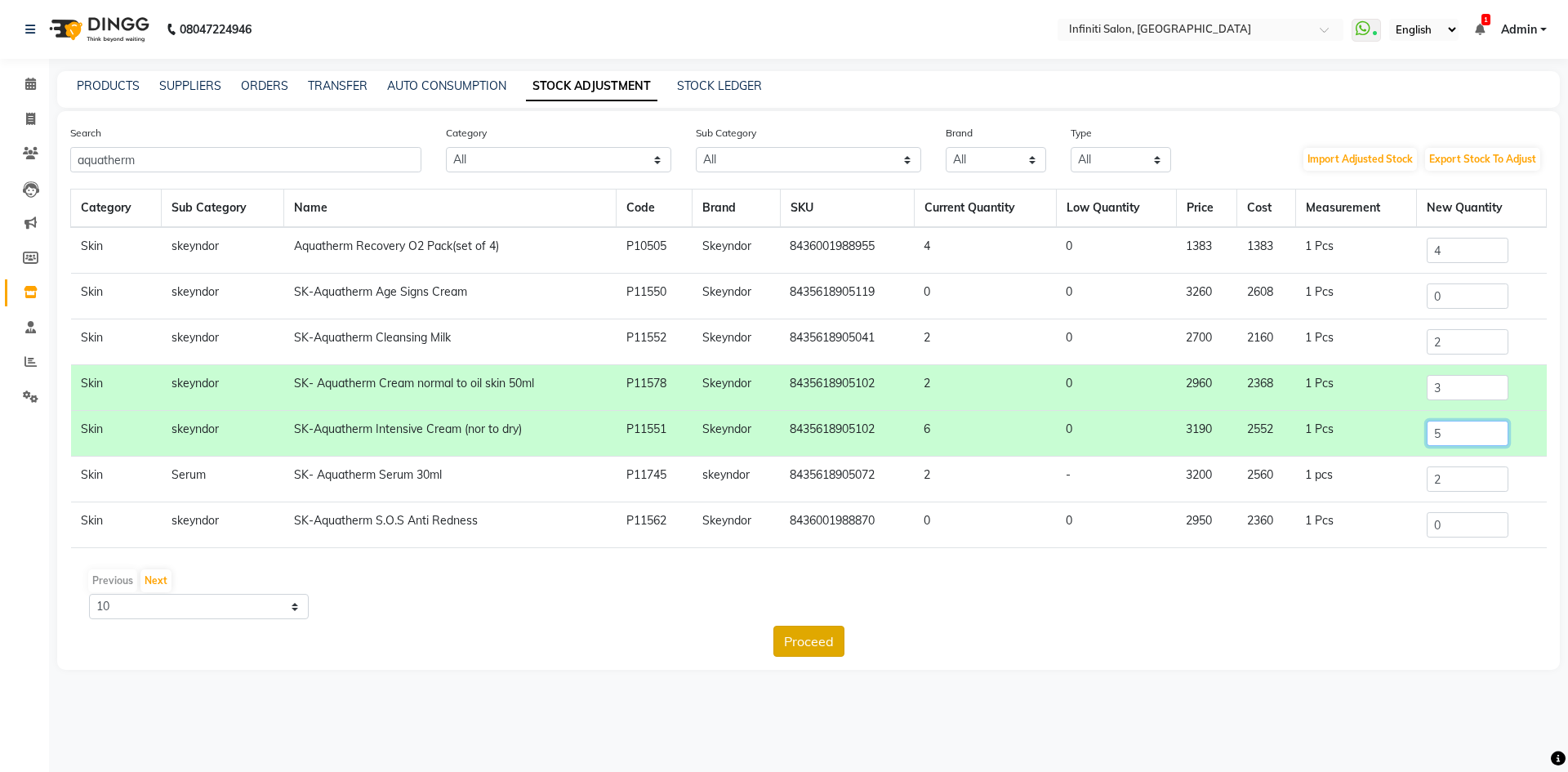
type input "5"
click at [808, 651] on button "Proceed" at bounding box center [809, 641] width 71 height 31
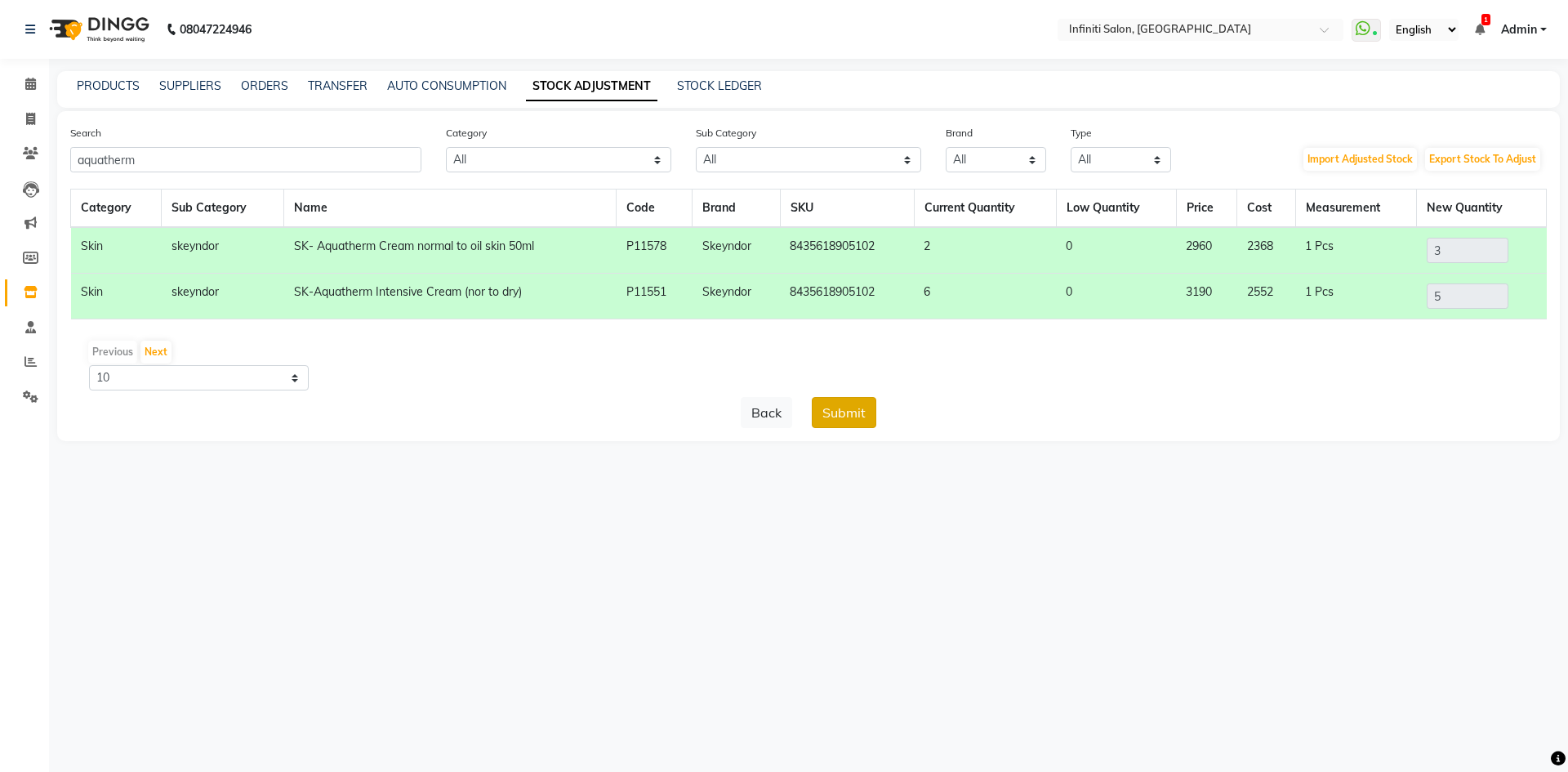
click at [863, 409] on button "Submit" at bounding box center [844, 412] width 65 height 31
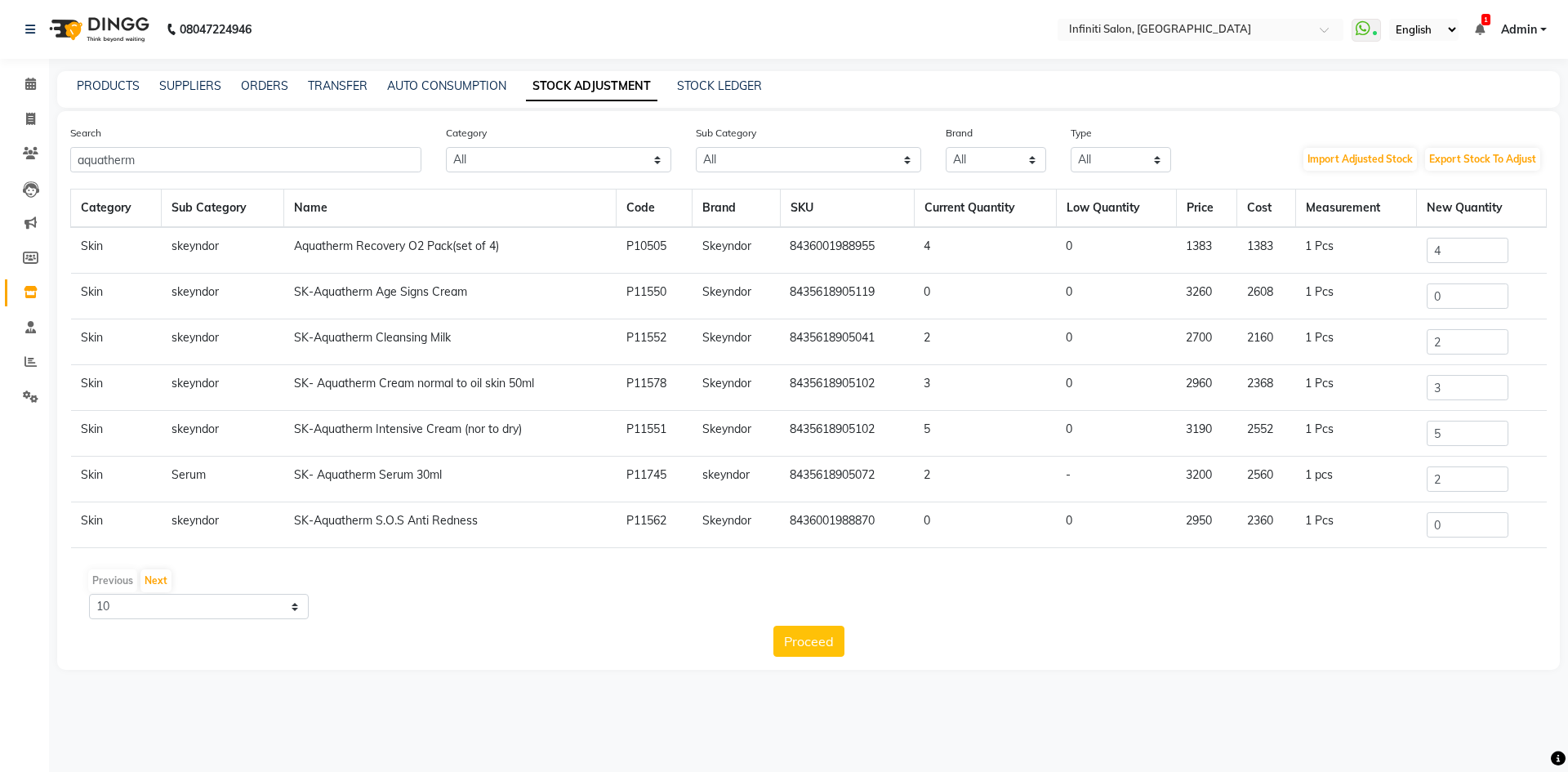
click at [92, 75] on div "PRODUCTS SUPPLIERS ORDERS TRANSFER AUTO CONSUMPTION STOCK ADJUSTMENT STOCK LEDG…" at bounding box center [808, 89] width 1503 height 37
click at [94, 81] on link "PRODUCTS" at bounding box center [108, 86] width 63 height 14
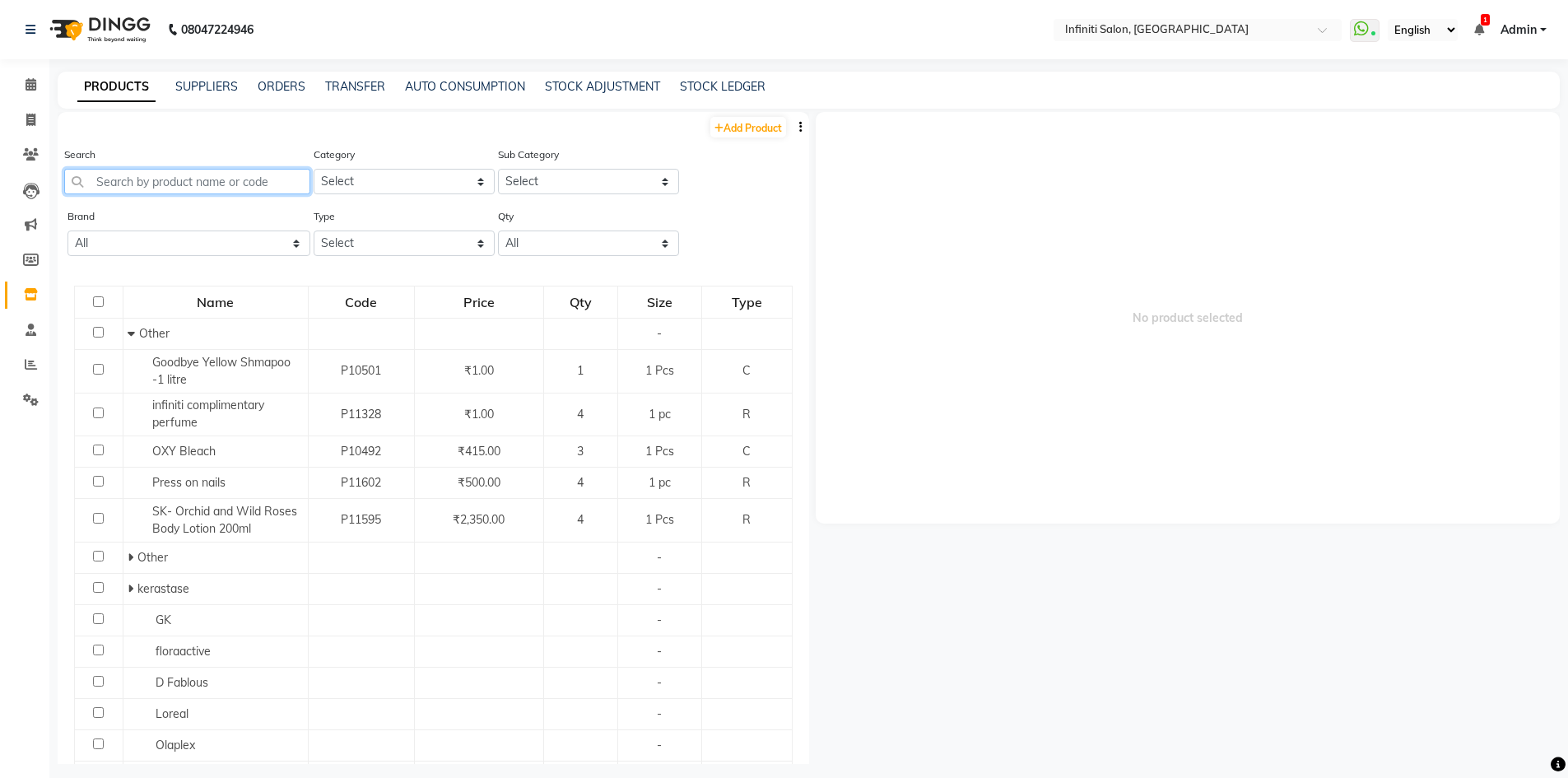
click at [135, 172] on input "text" at bounding box center [187, 182] width 246 height 25
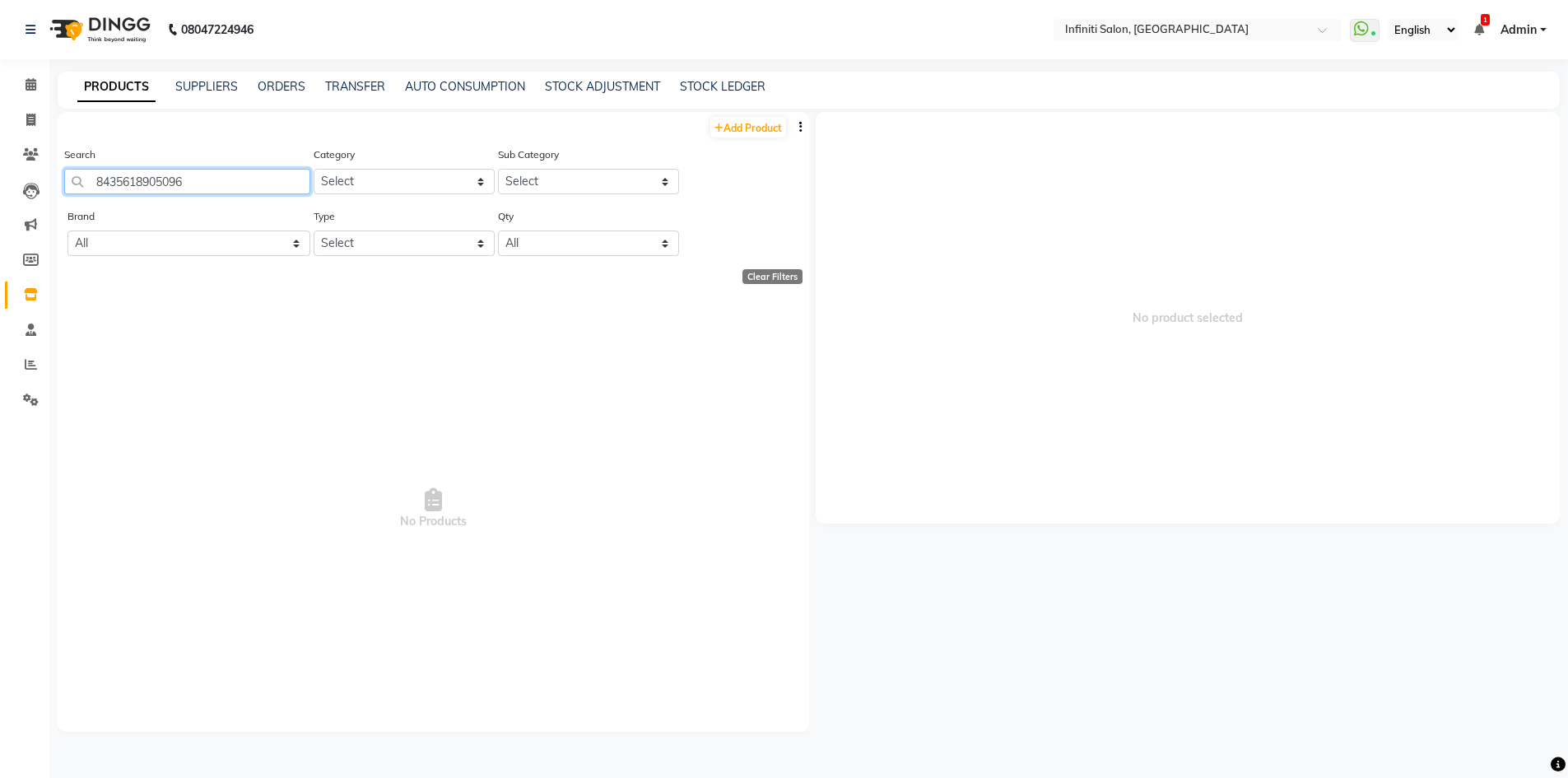
click at [135, 186] on input "8435618905096" at bounding box center [187, 182] width 246 height 25
type input "8435618905102"
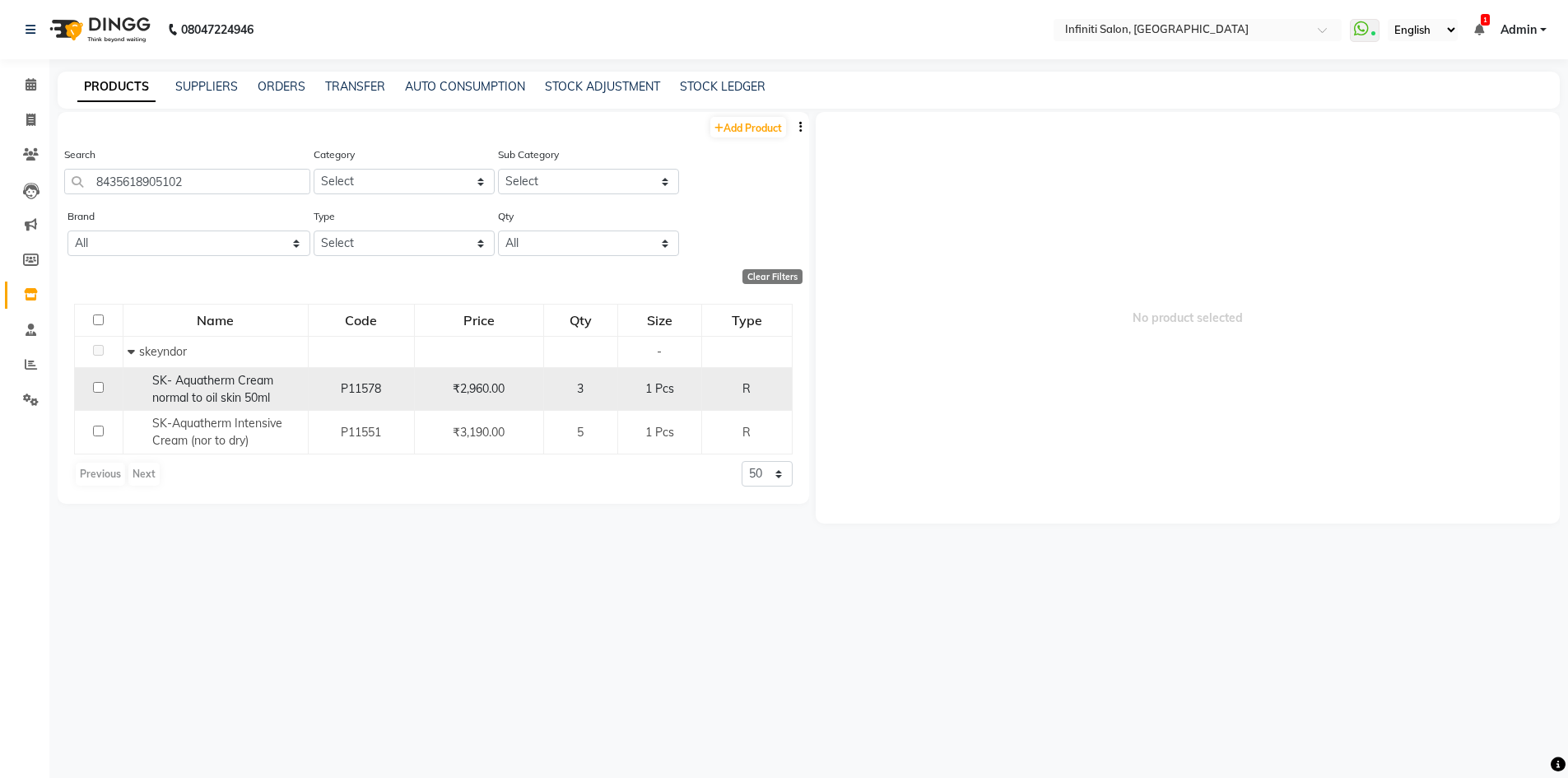
click at [186, 395] on span "SK- Aquatherm Cream normal to oil skin 50ml" at bounding box center [213, 388] width 121 height 32
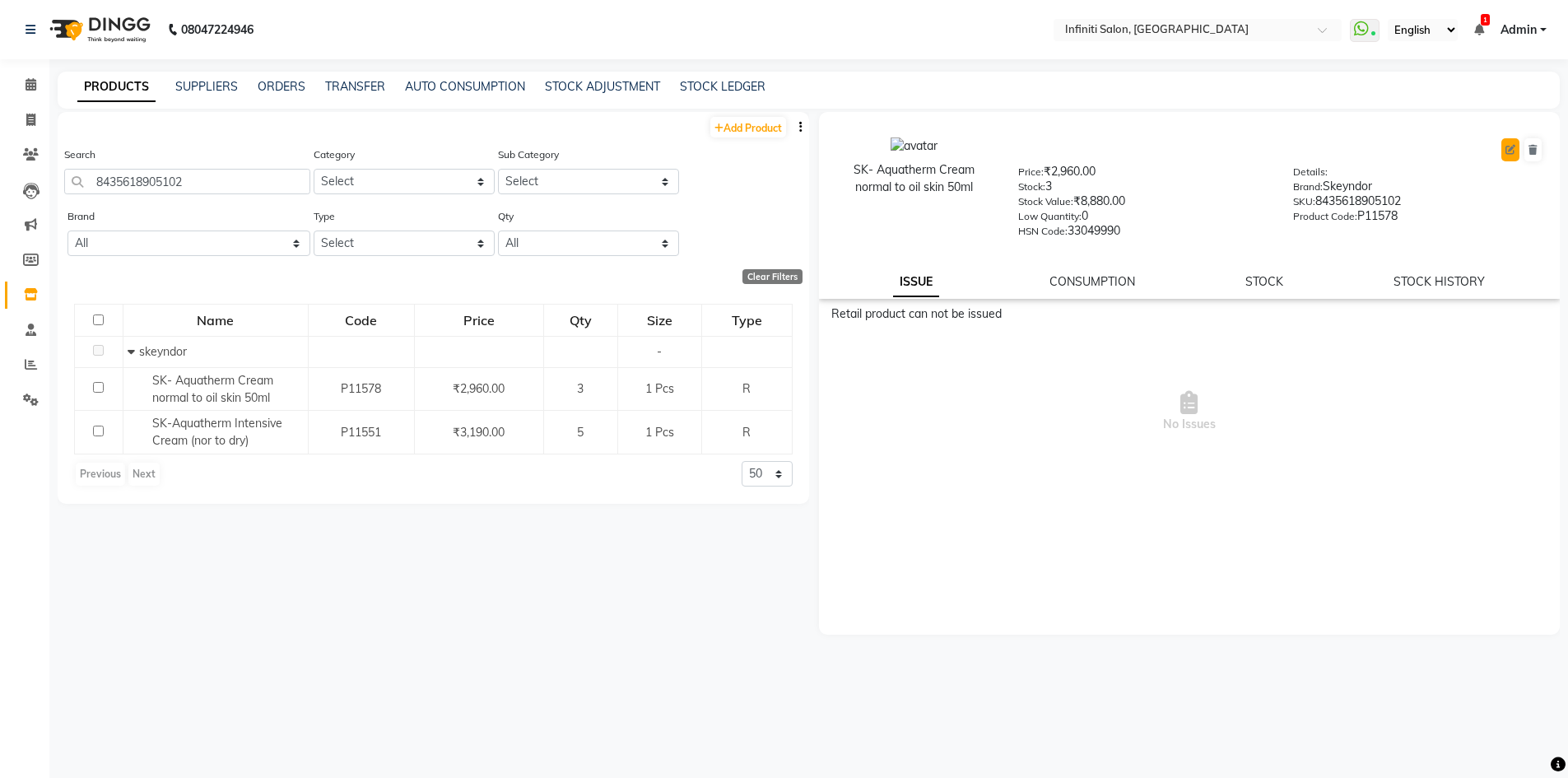
click at [1512, 150] on icon at bounding box center [1510, 149] width 10 height 10
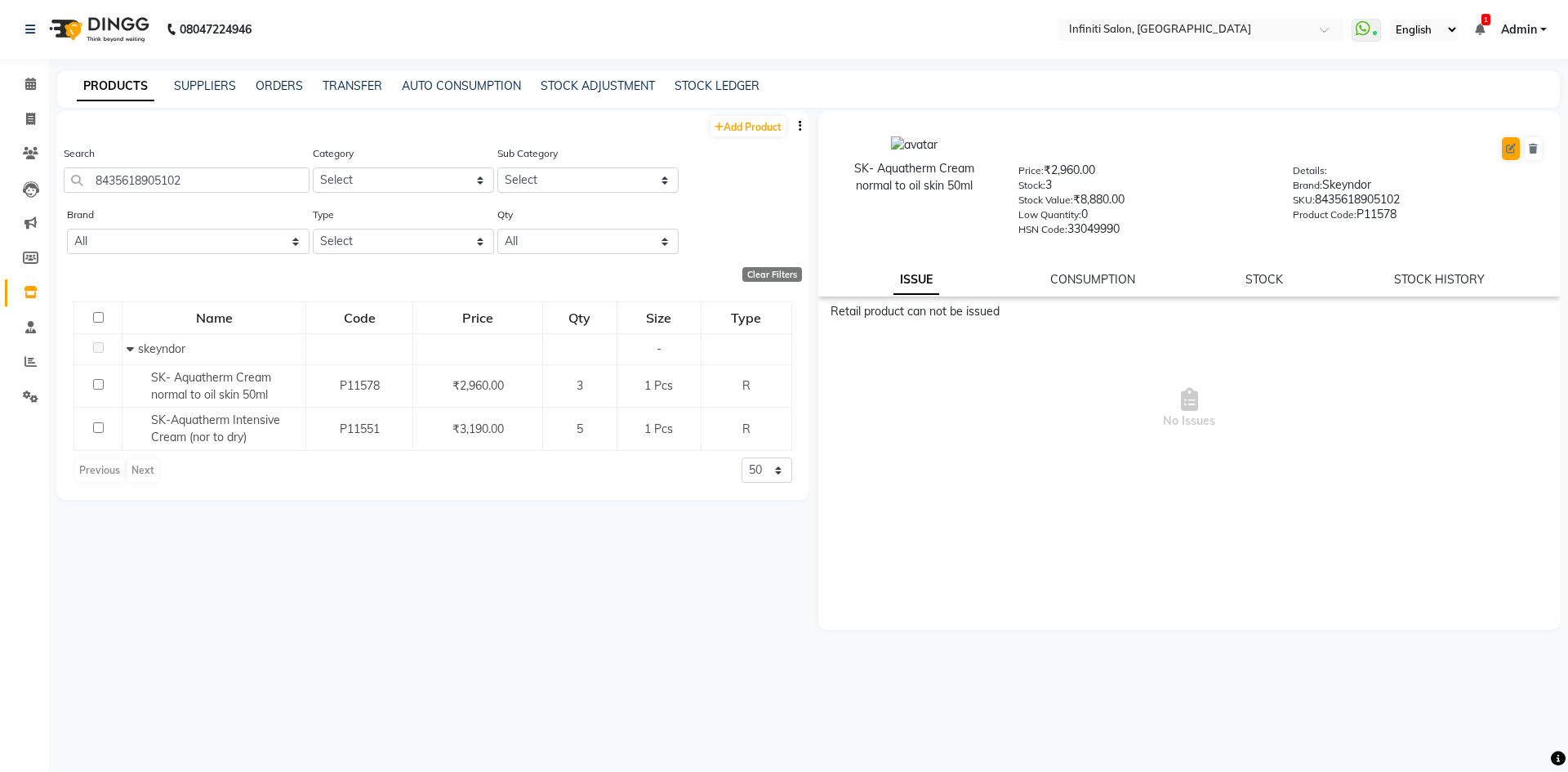
select select "true"
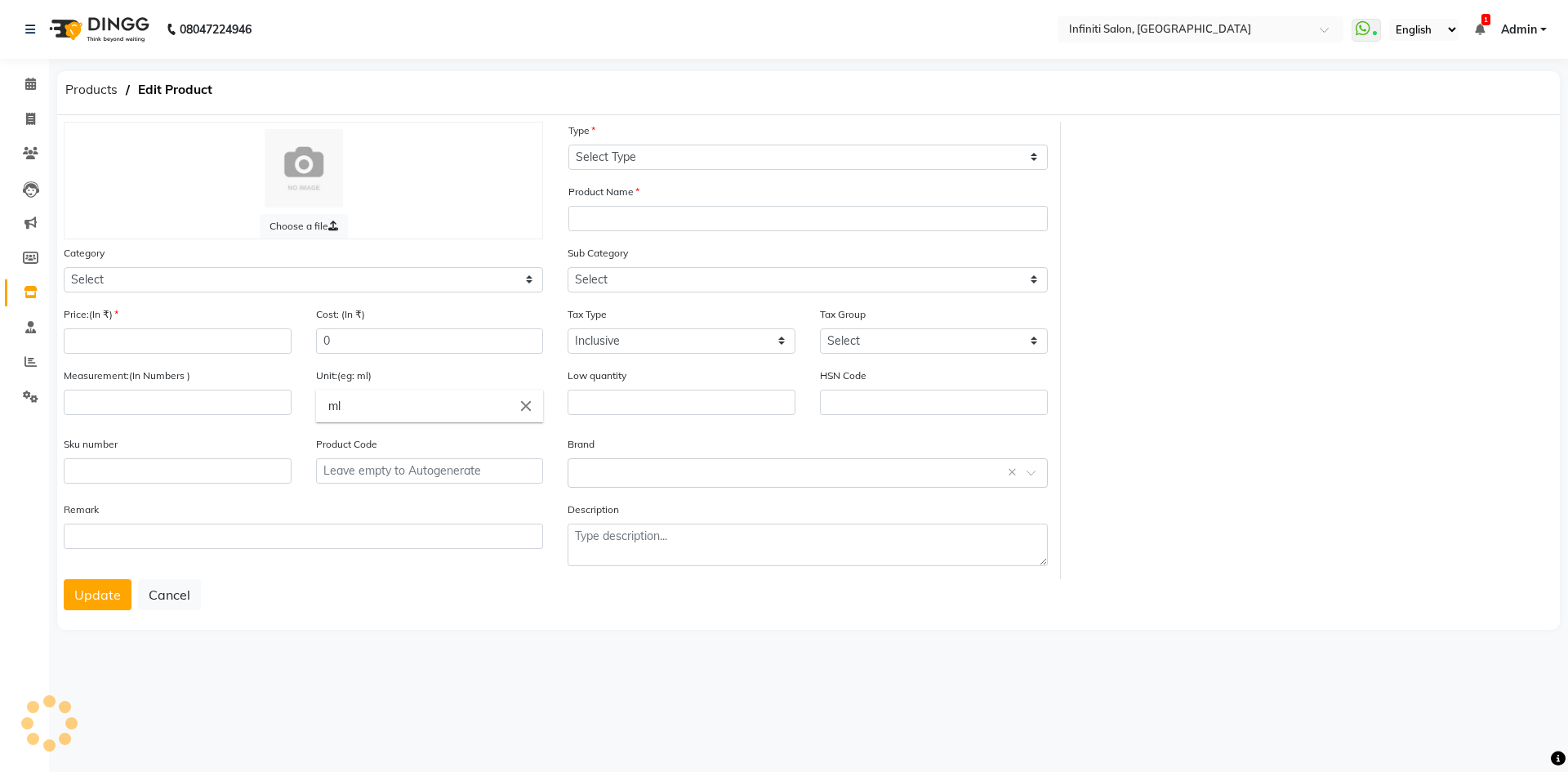
select select "R"
type input "SK- Aquatherm Cream normal to oil skin 50ml"
select select "903101150"
select select
type input "2960"
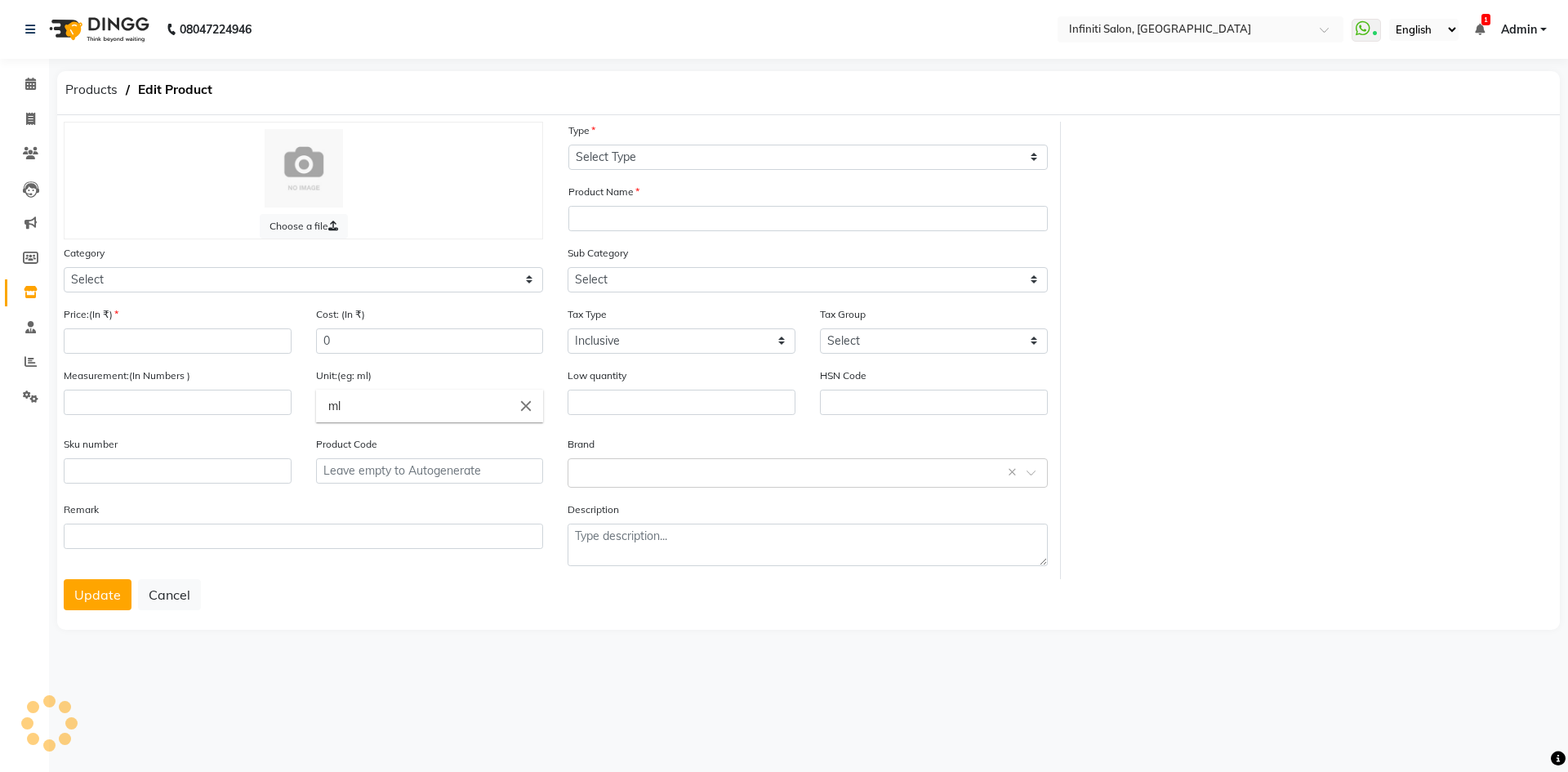
type input "2368"
select select "2495"
type input "1"
type input "Pcs"
type input "0"
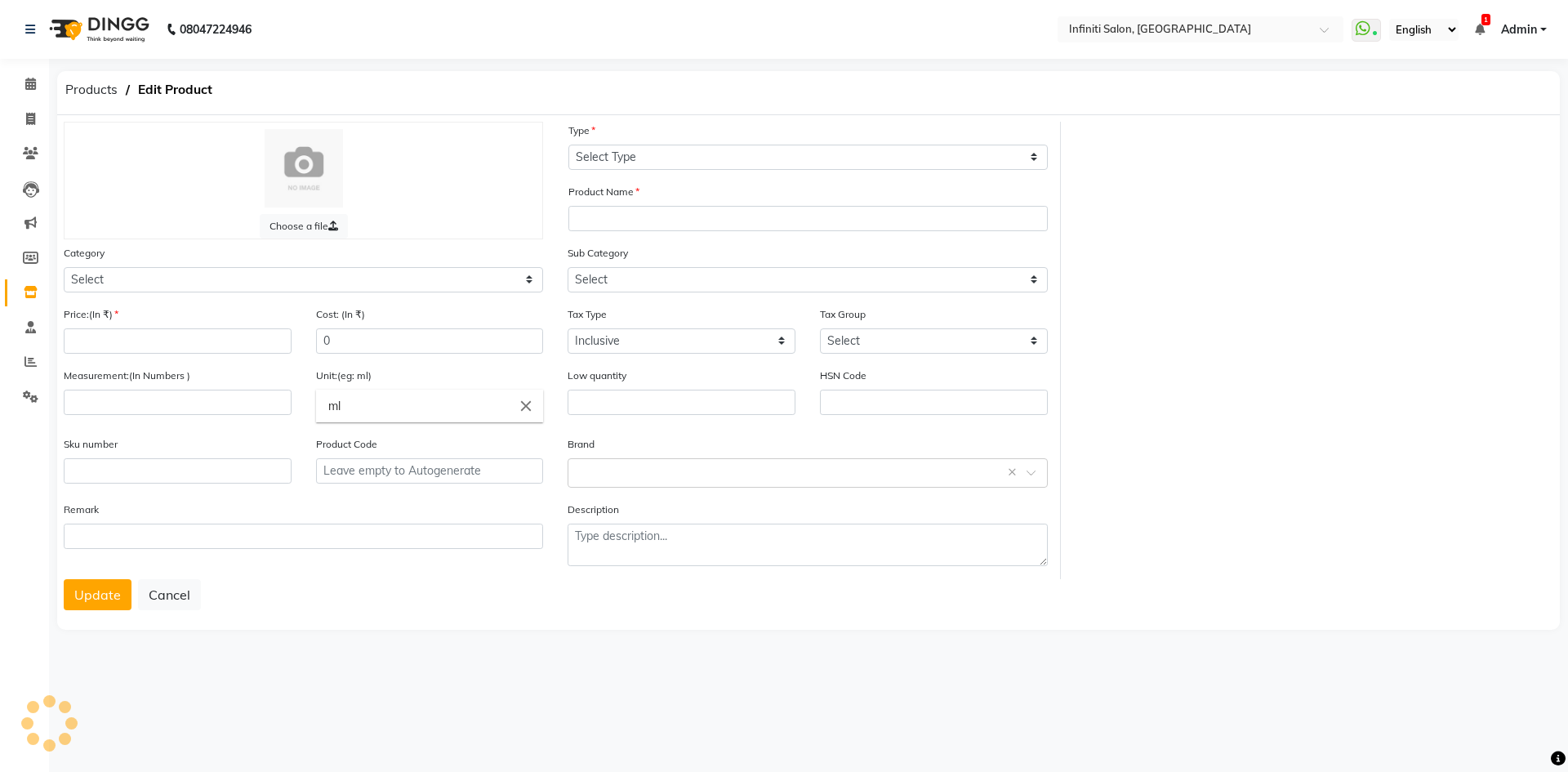
type input "33049990"
type input "8435618905102"
type input "P11578"
select select "903101167"
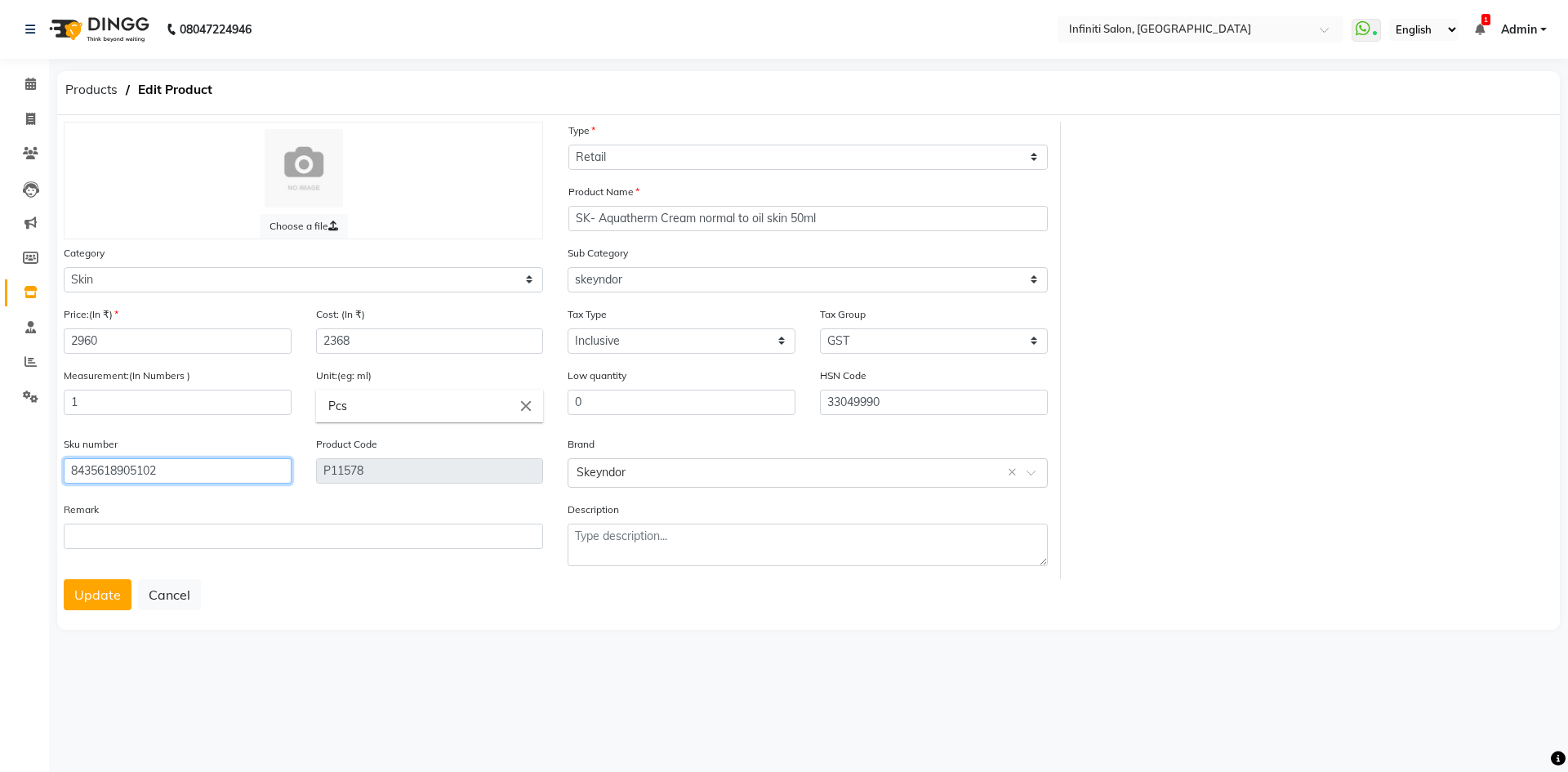
click at [197, 464] on input "8435618905102" at bounding box center [178, 471] width 228 height 25
type input "8435618905096"
click at [64, 579] on button "Update" at bounding box center [97, 594] width 68 height 31
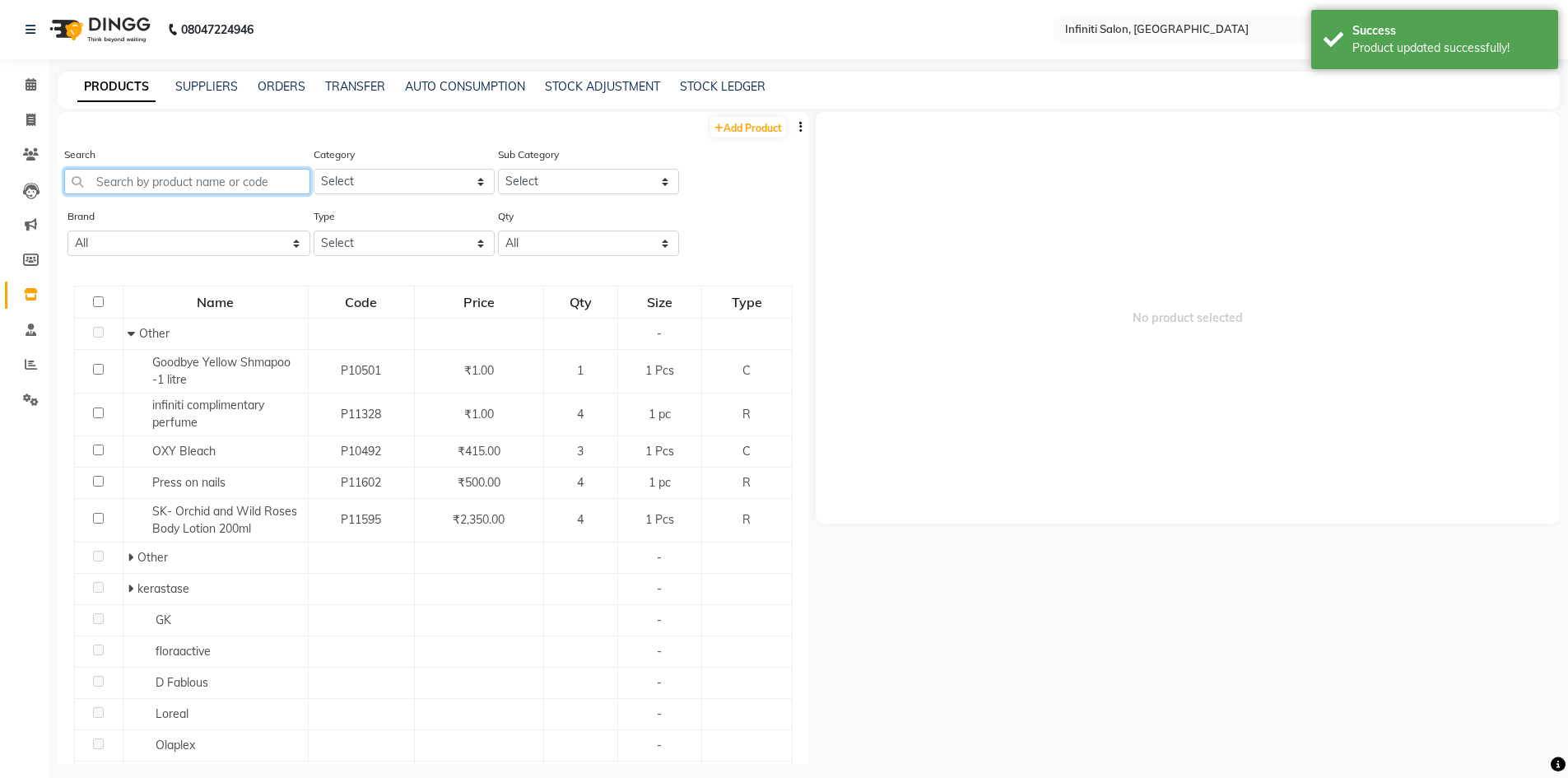
click at [142, 191] on input "text" at bounding box center [187, 182] width 246 height 25
type input "8435618905096"
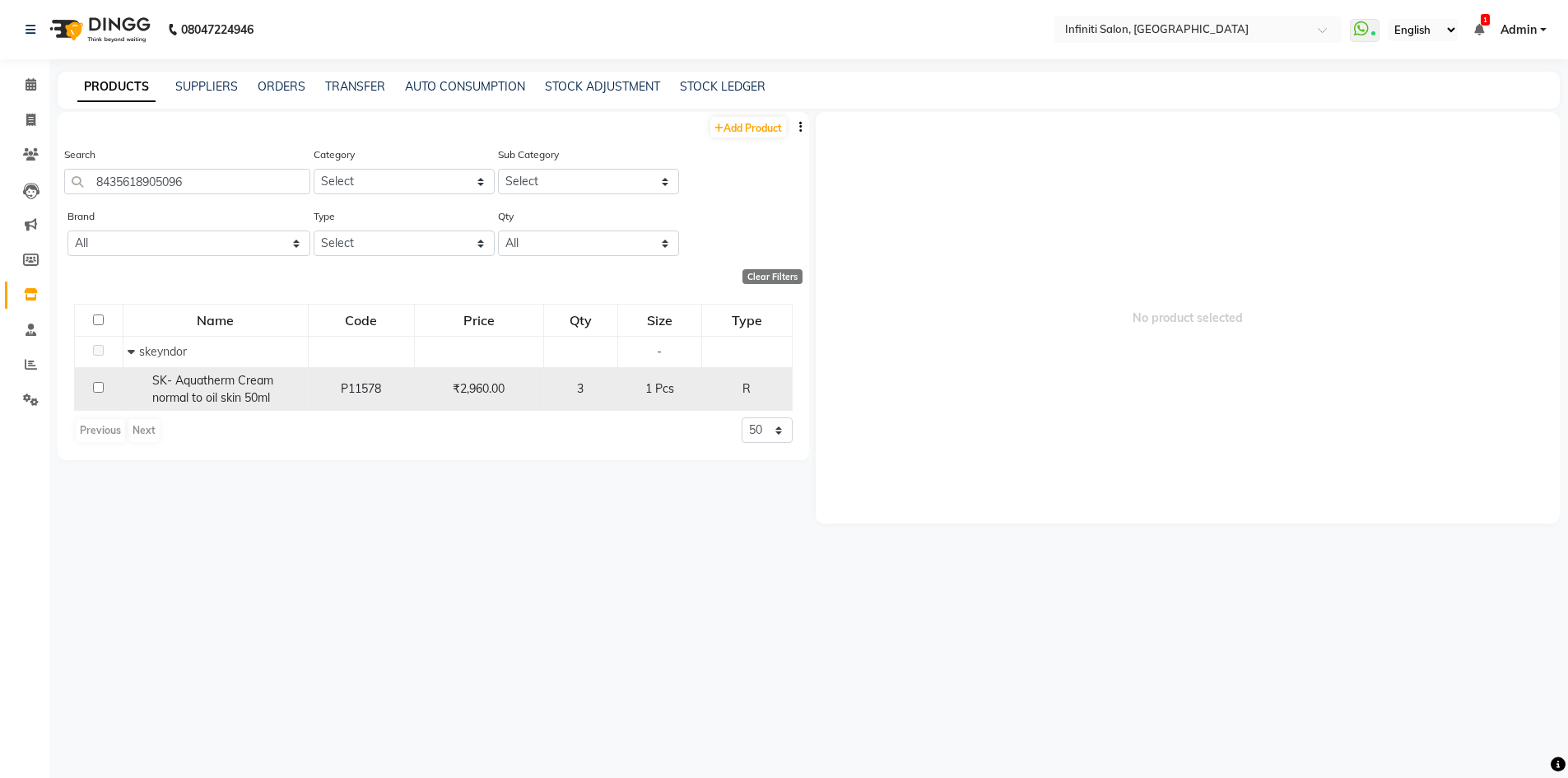
click at [222, 404] on span "SK- Aquatherm Cream normal to oil skin 50ml" at bounding box center [213, 388] width 121 height 32
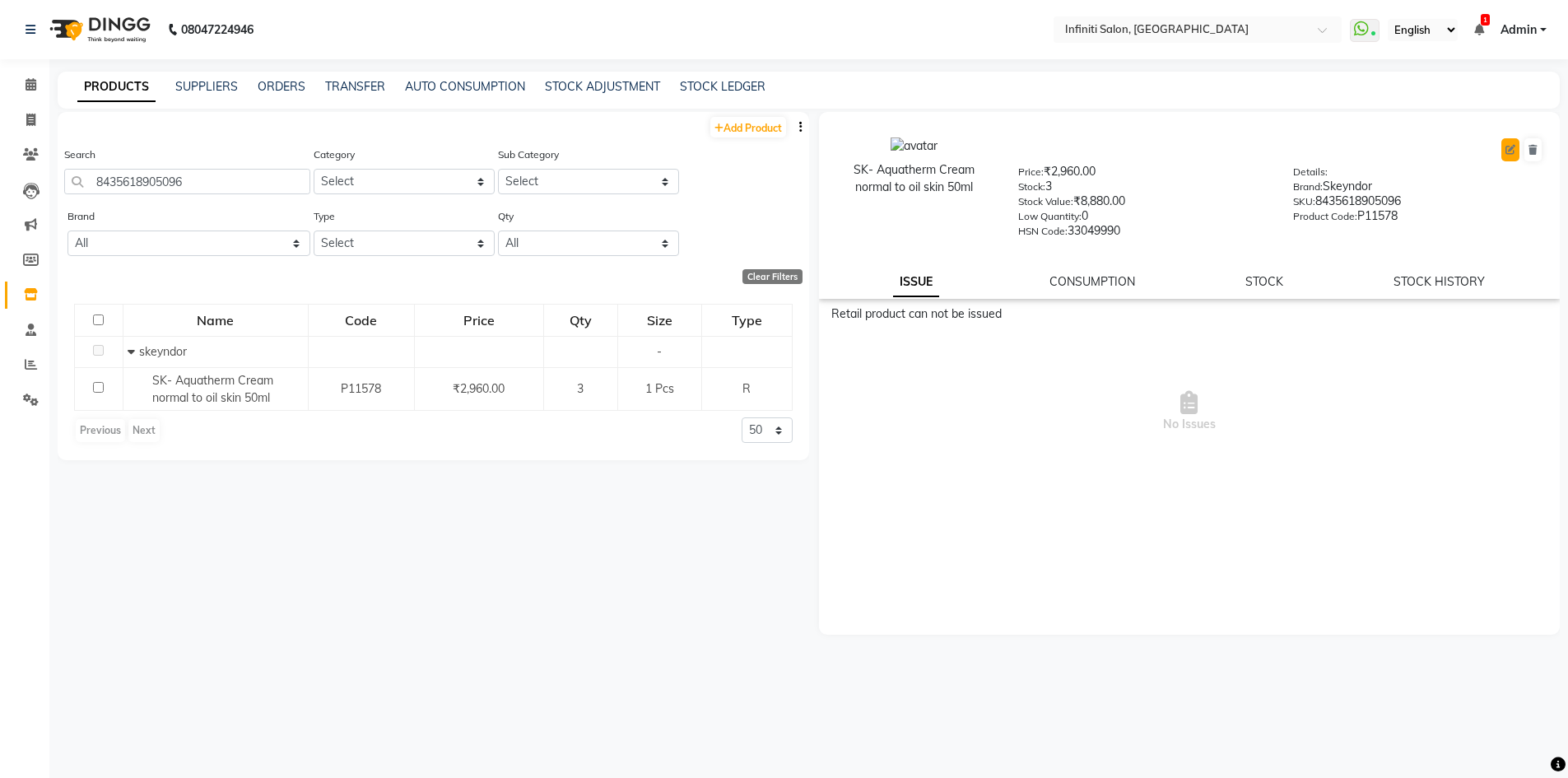
click at [1506, 155] on button at bounding box center [1510, 149] width 18 height 23
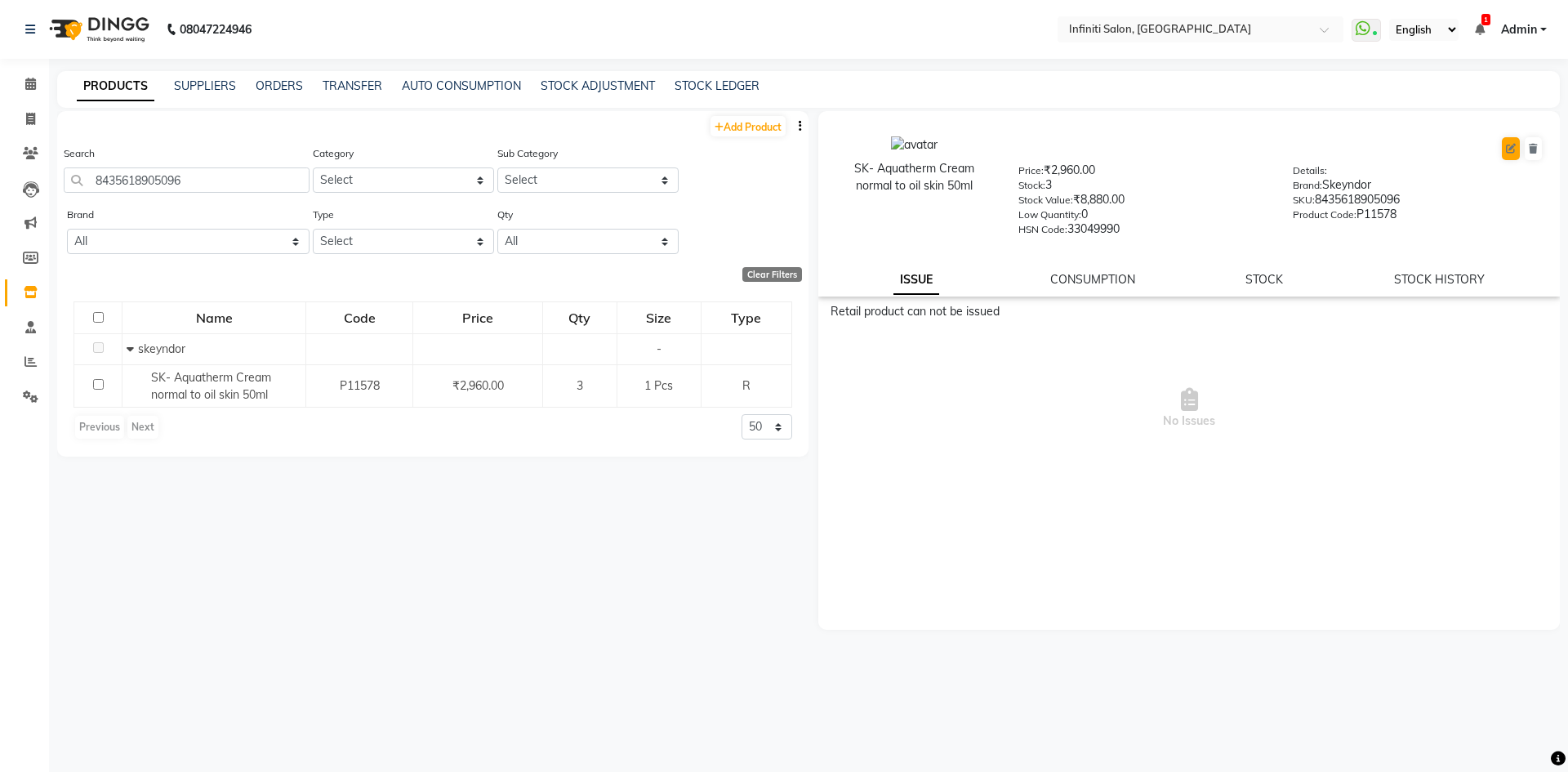
select select "R"
select select "903101150"
select select "true"
select select "2495"
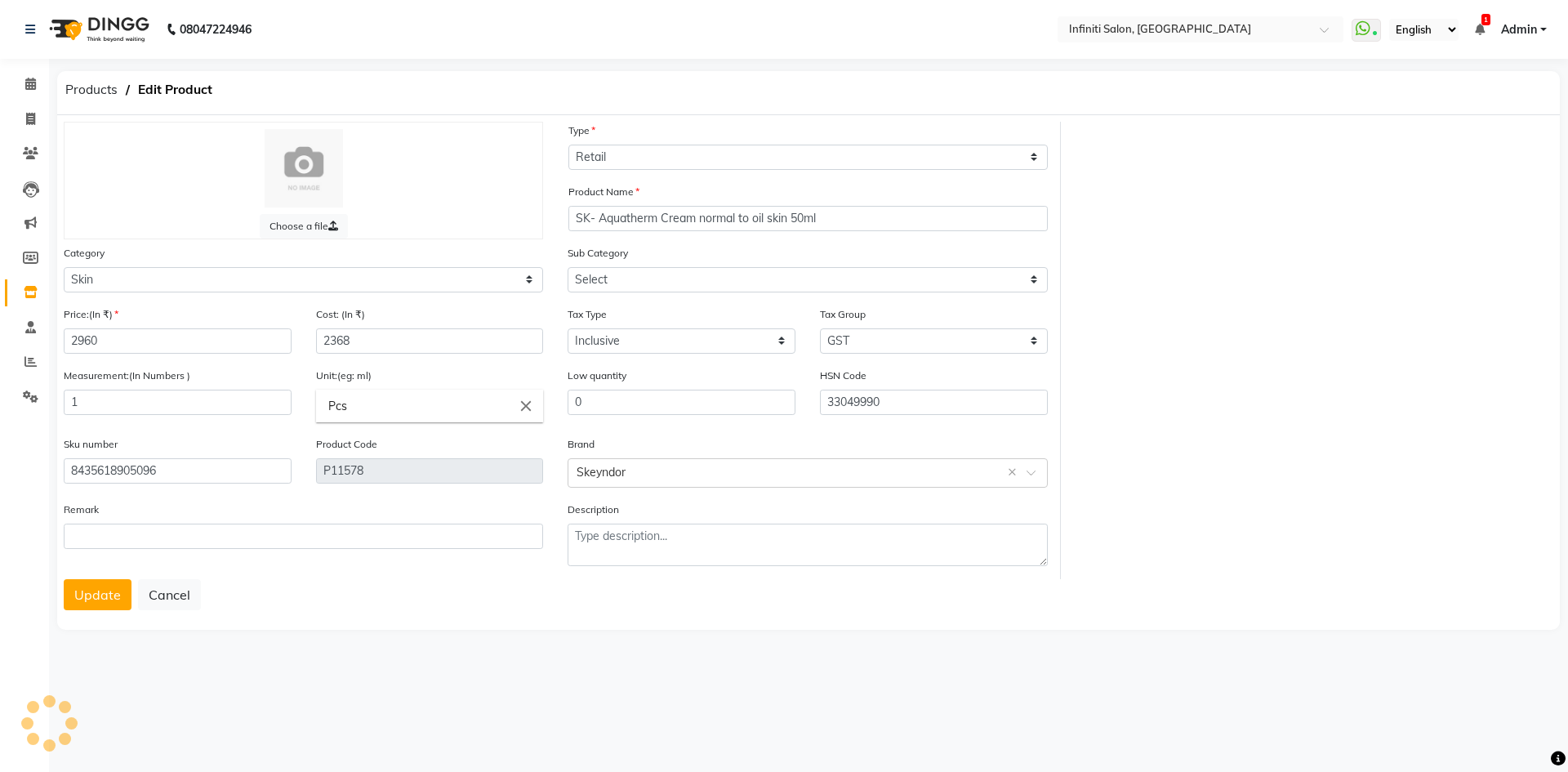
select select "903101167"
click at [176, 600] on button "Cancel" at bounding box center [170, 594] width 63 height 31
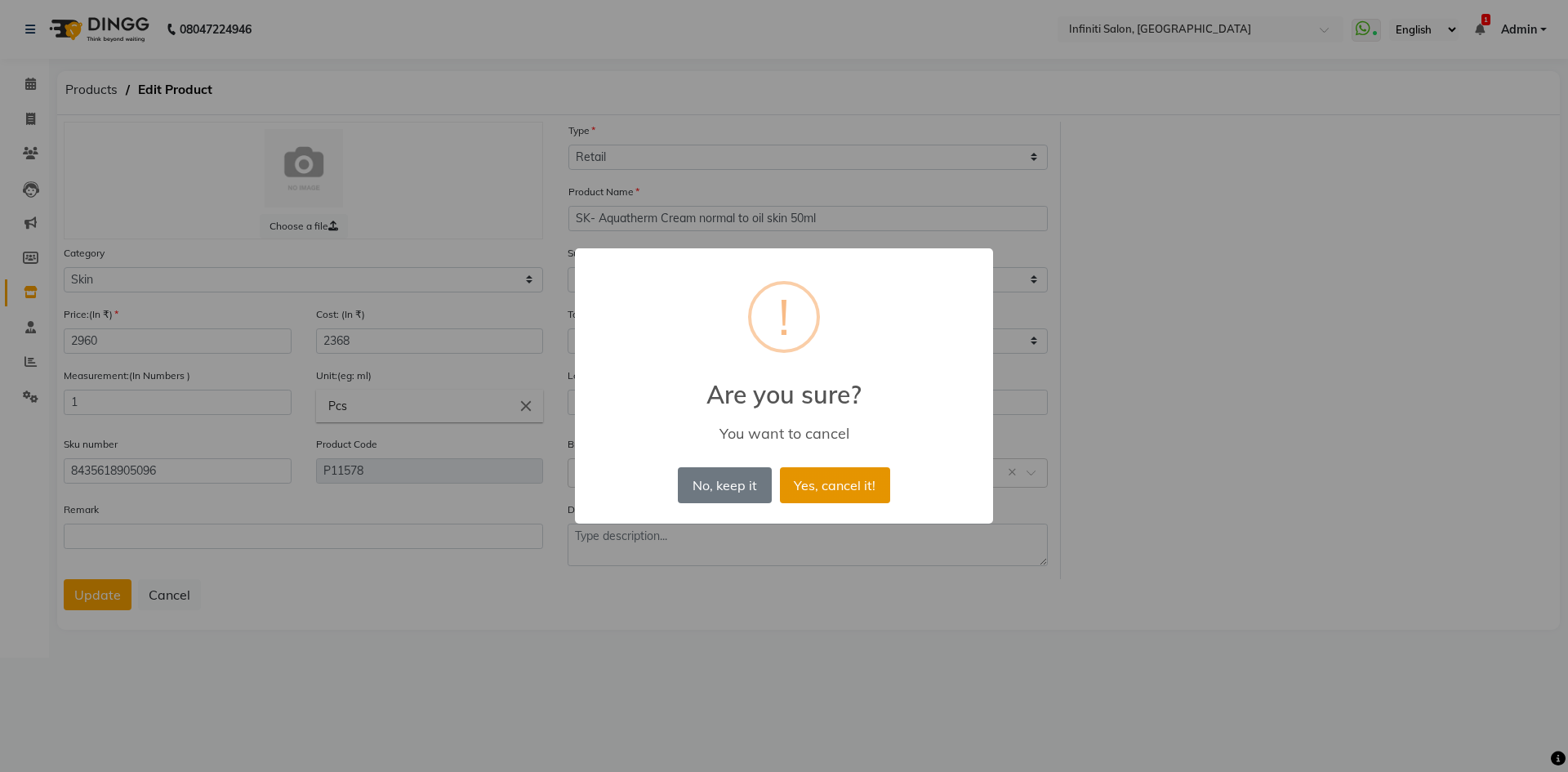
click at [828, 482] on button "Yes, cancel it!" at bounding box center [835, 485] width 110 height 36
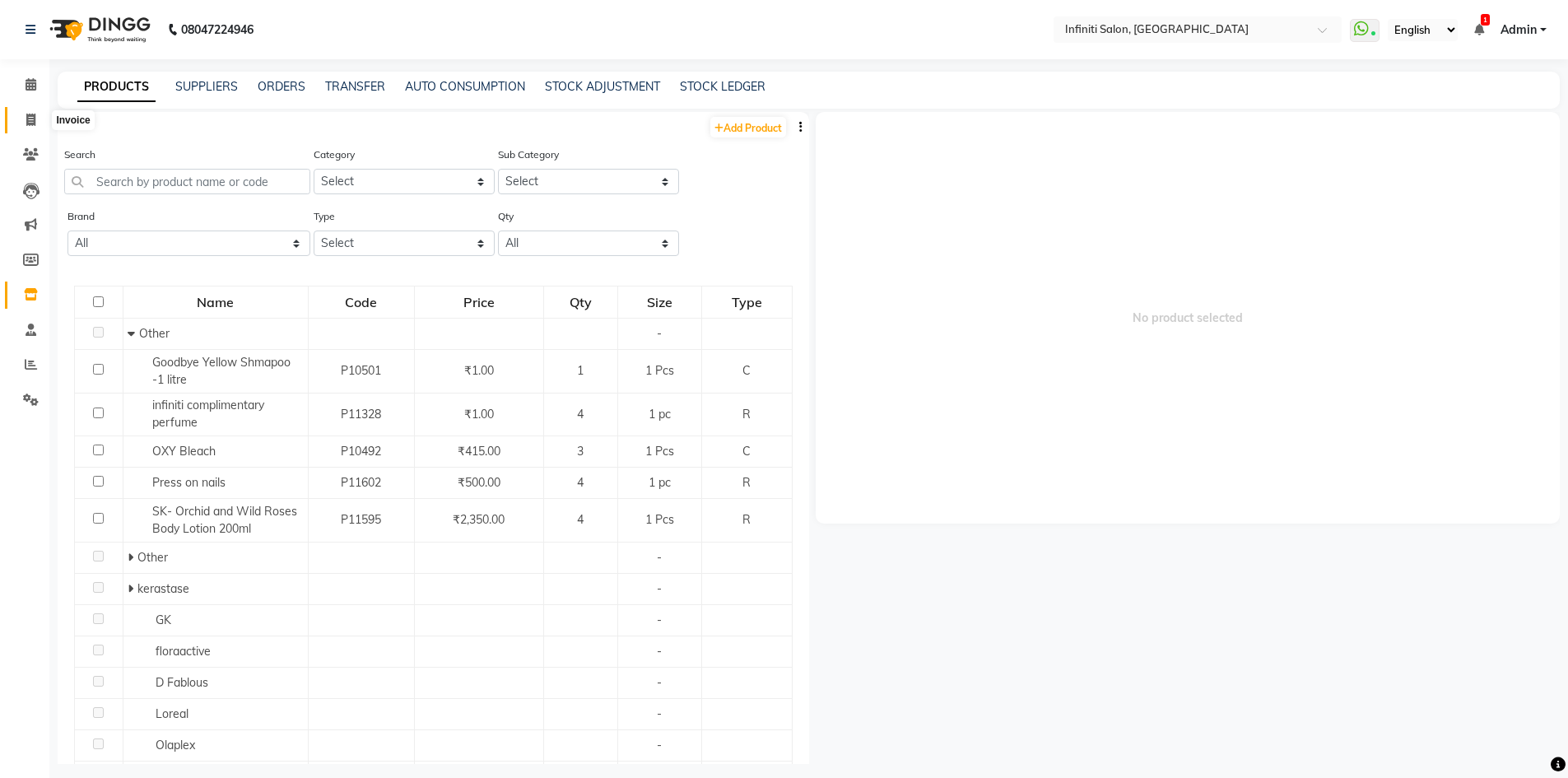
click at [26, 123] on icon at bounding box center [31, 120] width 9 height 13
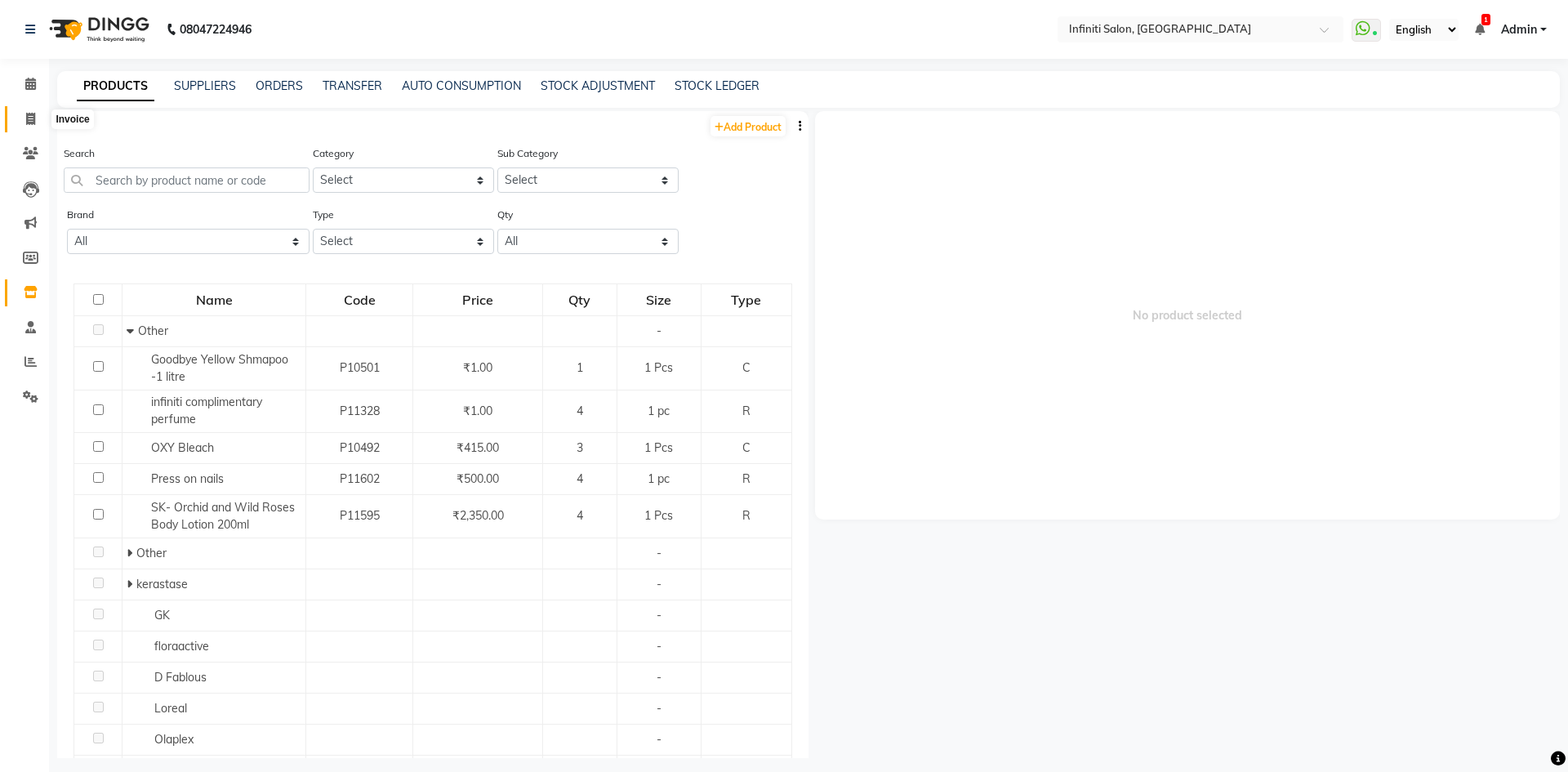
select select "service"
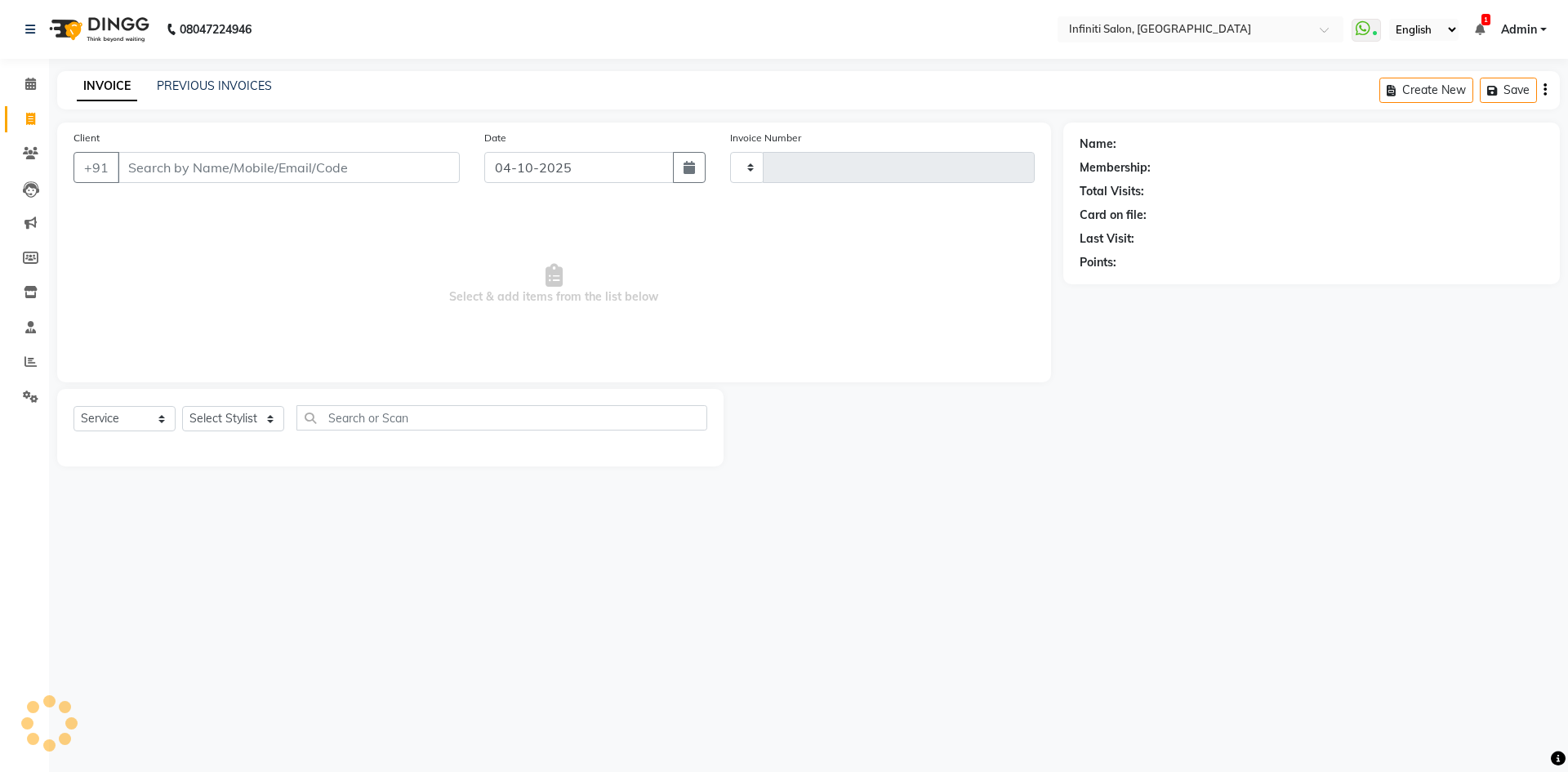
type input "3132"
select select "5804"
click at [205, 82] on link "PREVIOUS INVOICES" at bounding box center [215, 86] width 115 height 14
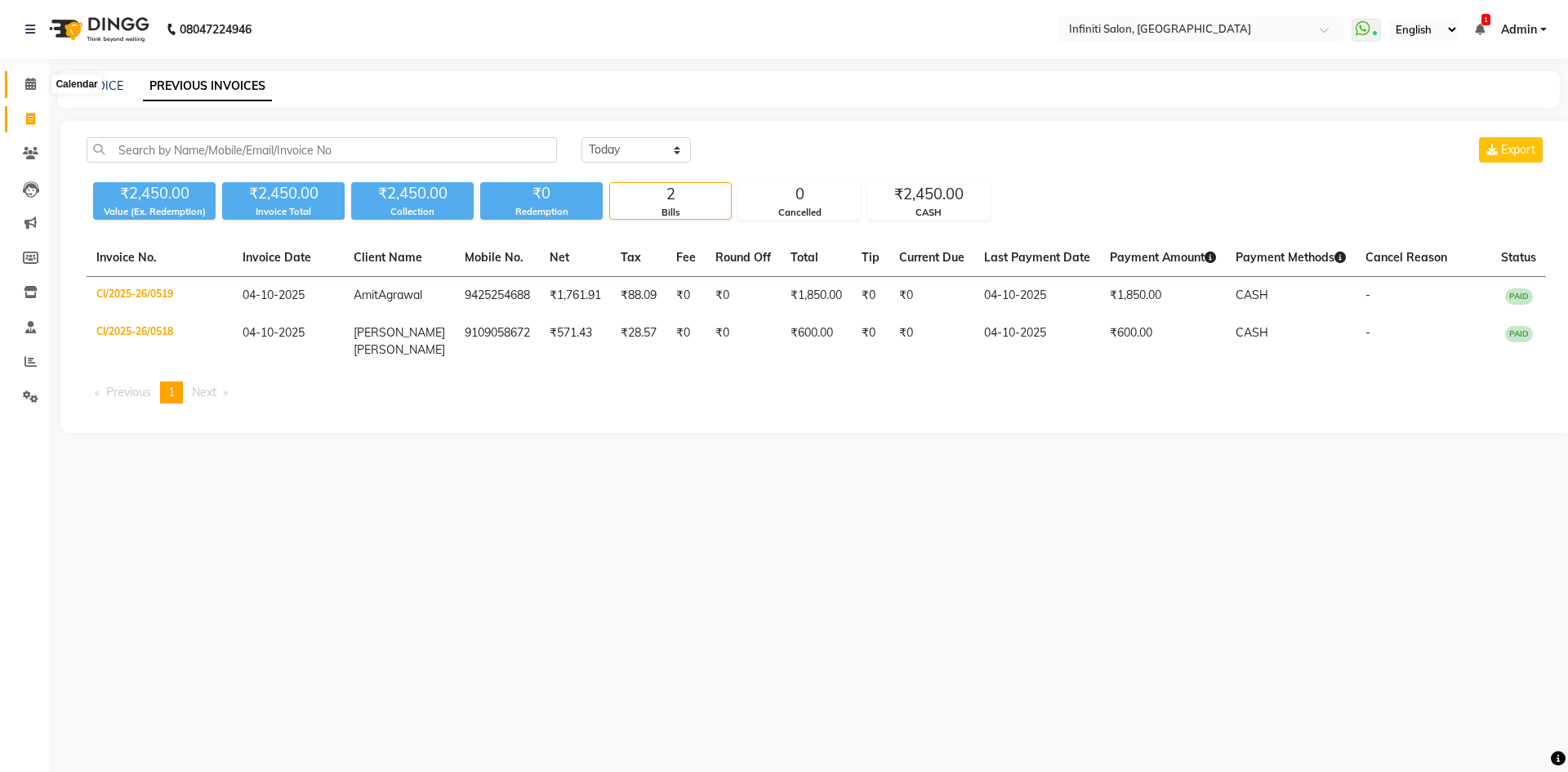
click at [32, 89] on icon at bounding box center [31, 84] width 11 height 13
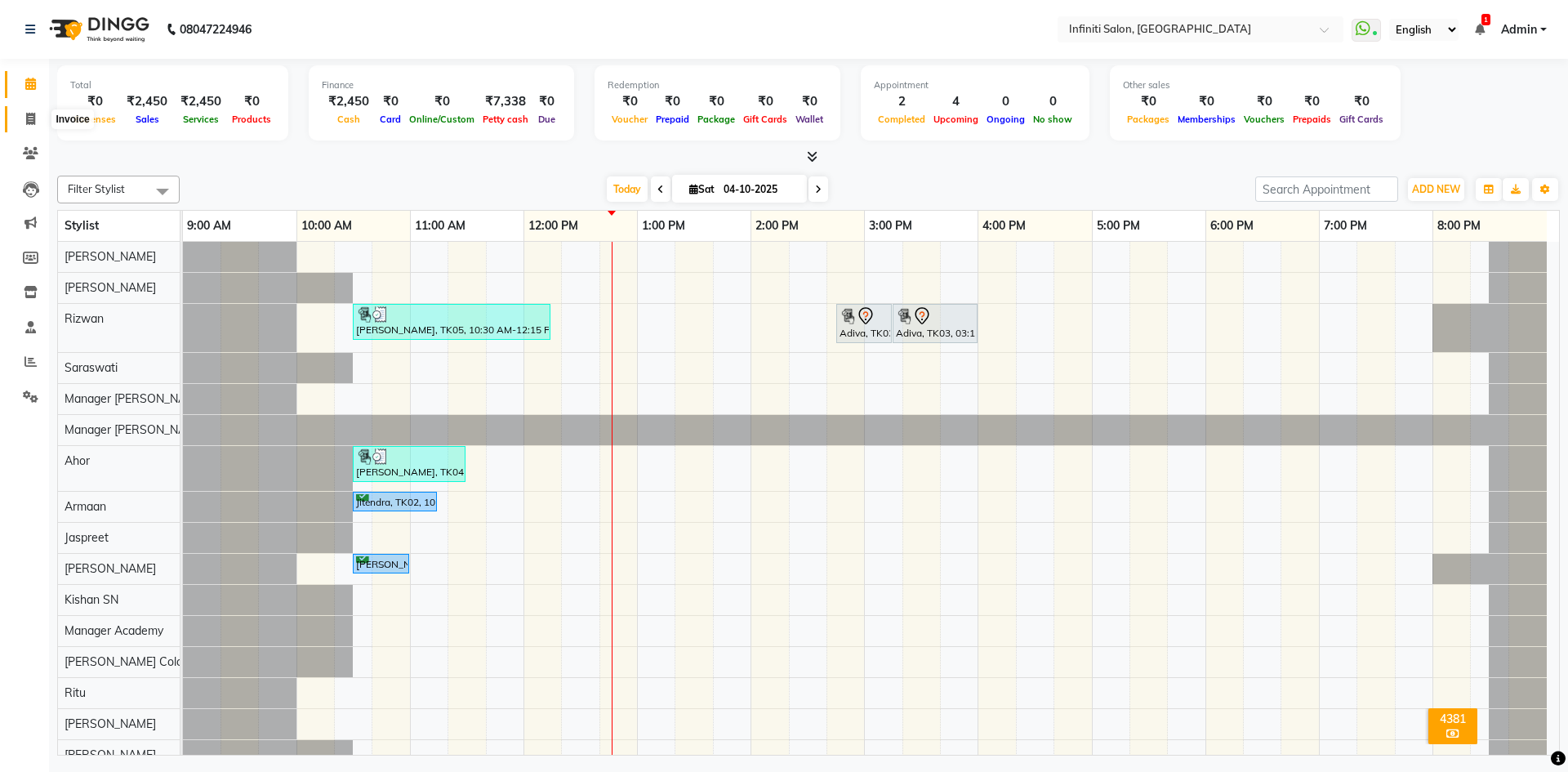
click at [31, 113] on icon at bounding box center [31, 119] width 9 height 13
select select "5804"
select select "service"
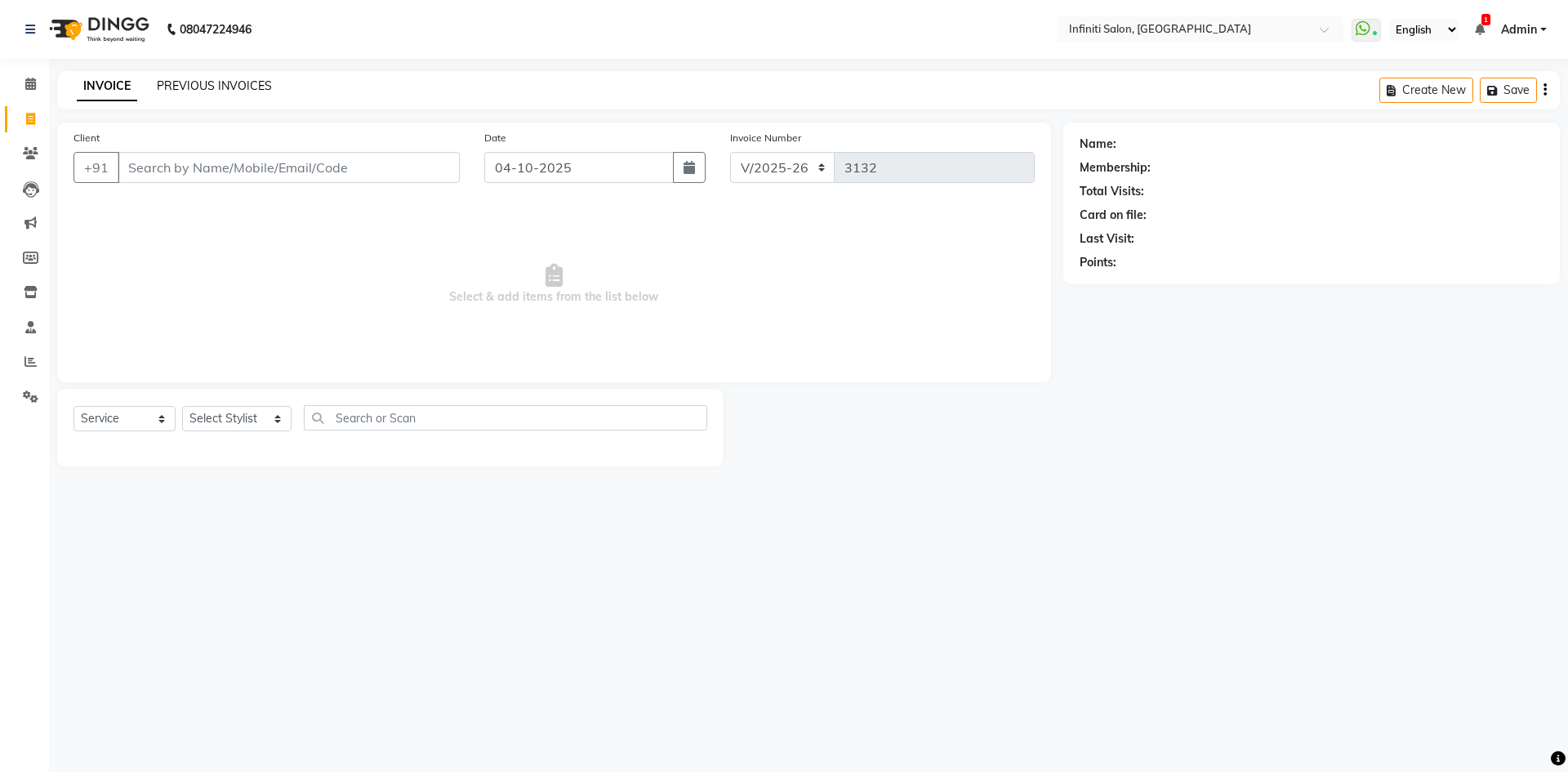
click at [259, 87] on link "PREVIOUS INVOICES" at bounding box center [215, 86] width 115 height 14
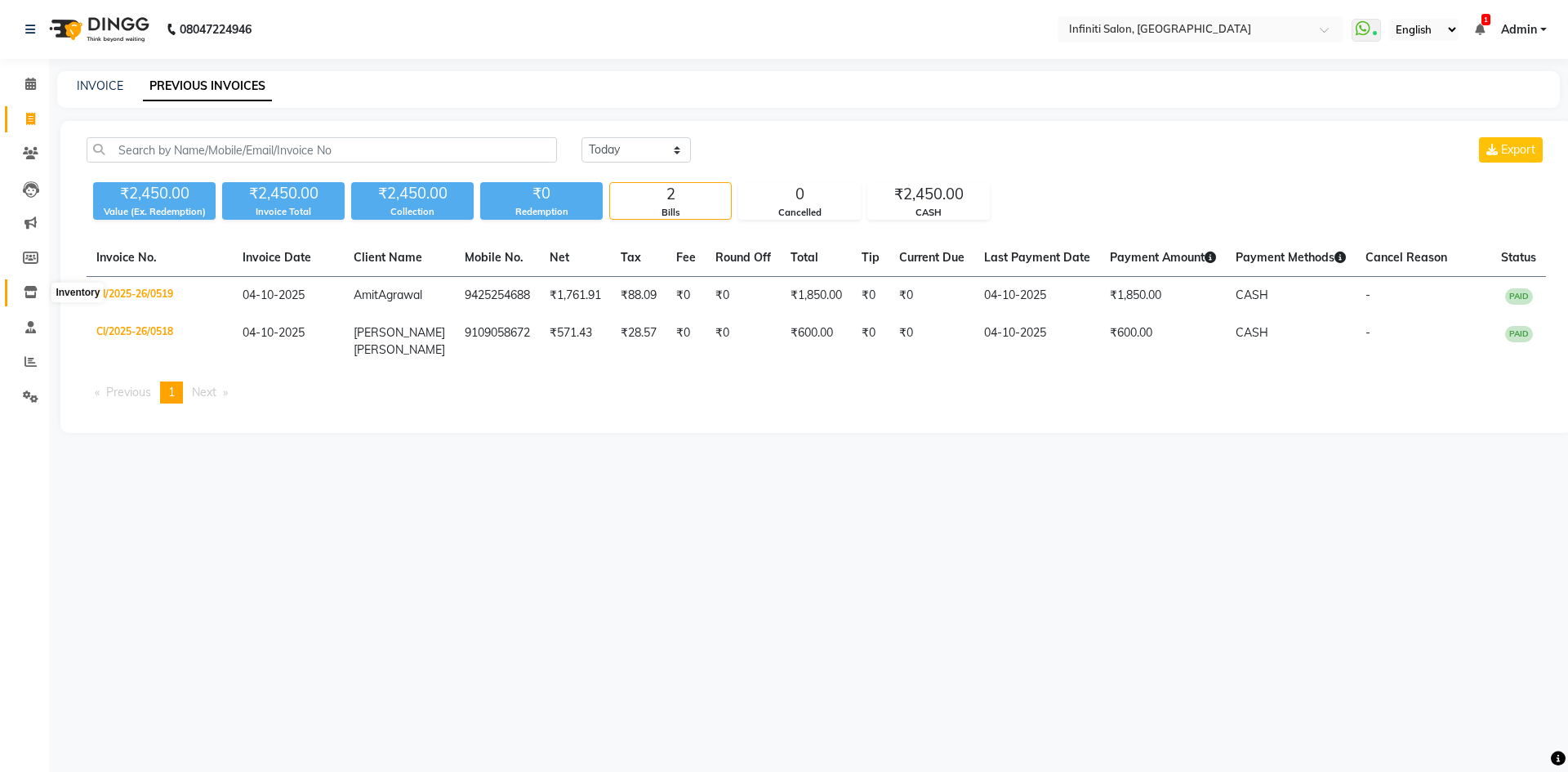
click at [26, 299] on span at bounding box center [31, 292] width 29 height 19
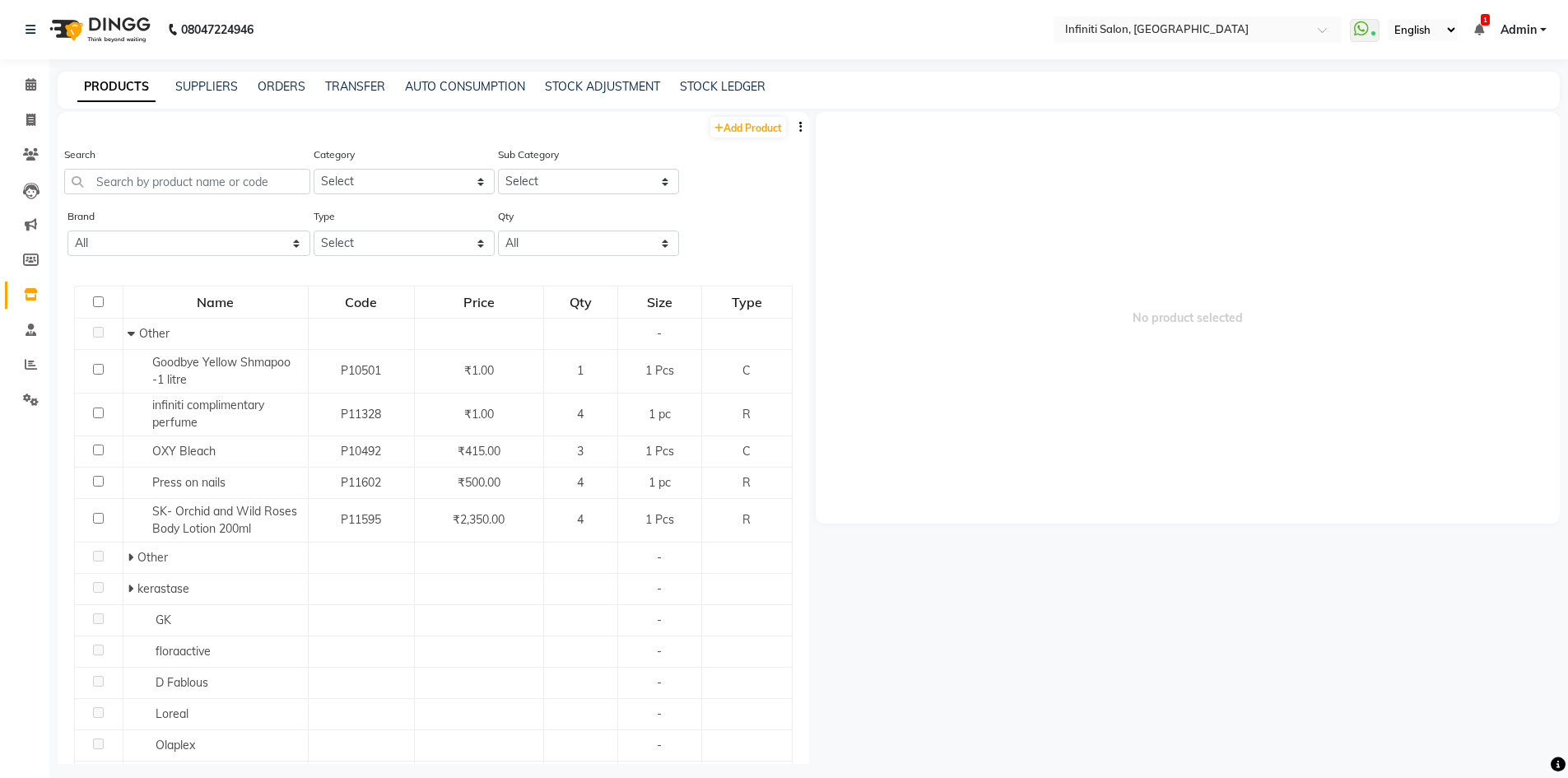
click at [599, 95] on div "PRODUCTS SUPPLIERS ORDERS TRANSFER AUTO CONSUMPTION STOCK ADJUSTMENT STOCK LEDG…" at bounding box center [808, 90] width 1502 height 37
click at [599, 90] on link "STOCK ADJUSTMENT" at bounding box center [602, 86] width 115 height 15
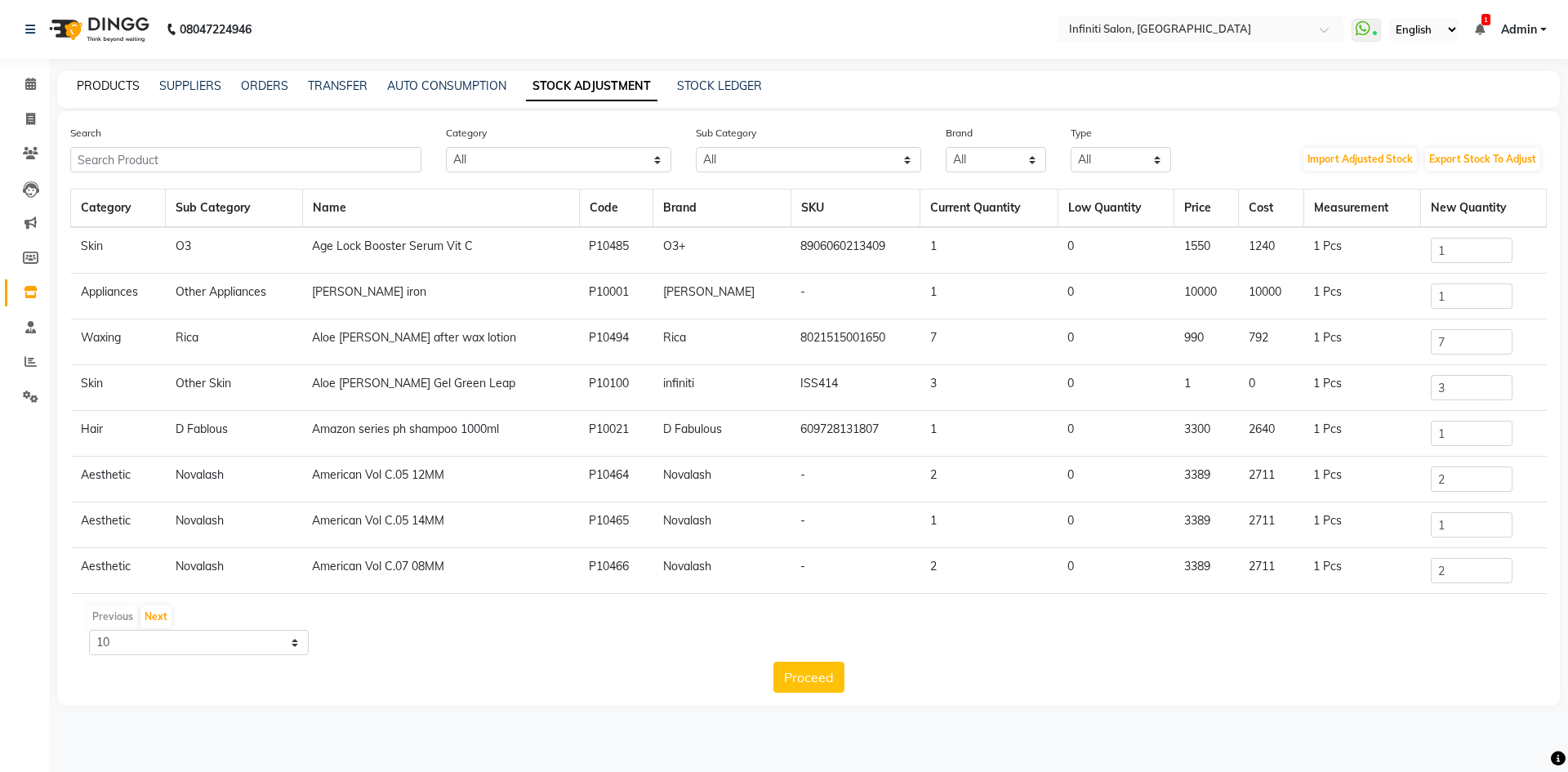
click at [125, 87] on link "PRODUCTS" at bounding box center [108, 86] width 63 height 14
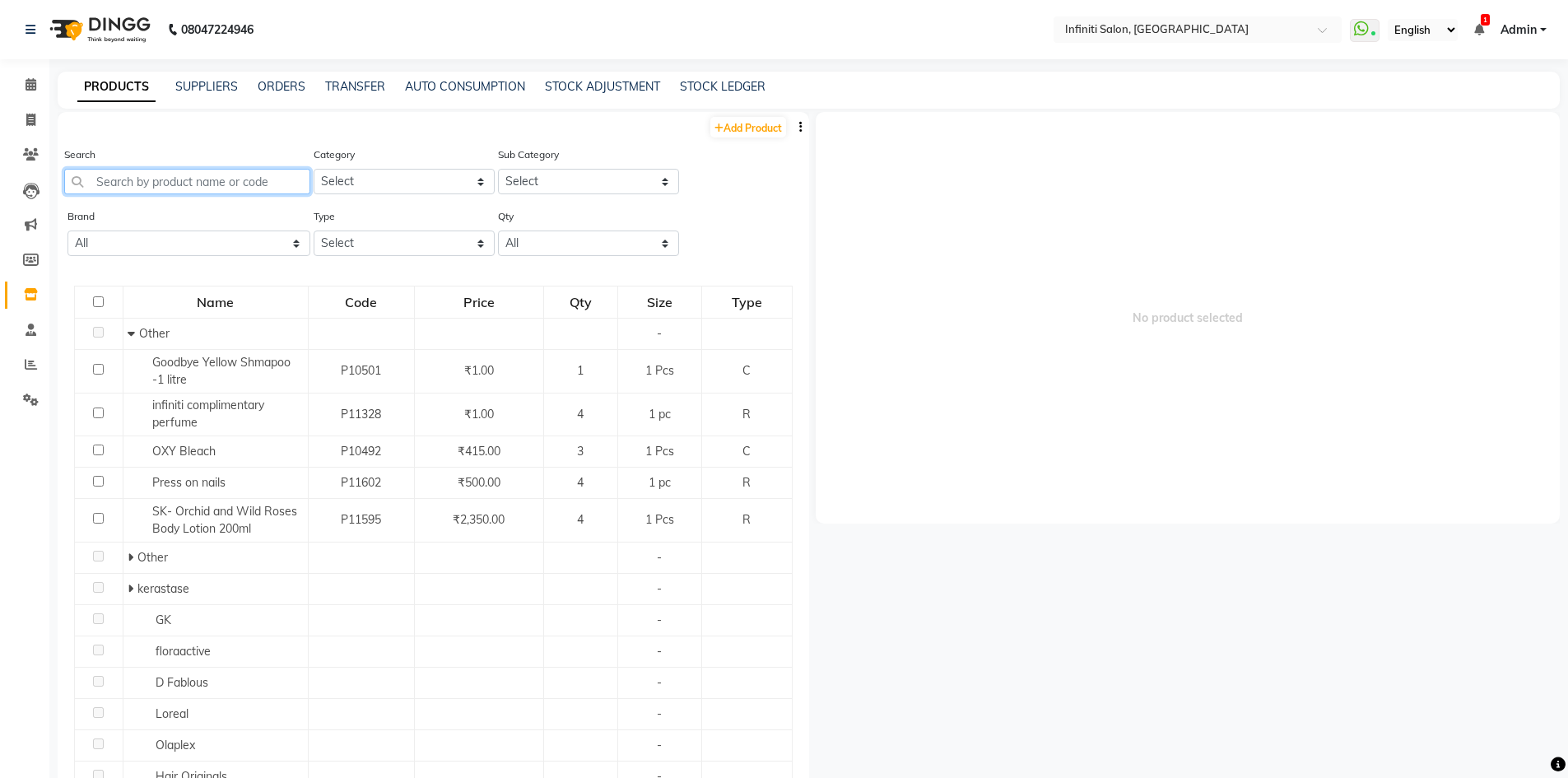
click at [159, 174] on input "text" at bounding box center [187, 182] width 246 height 25
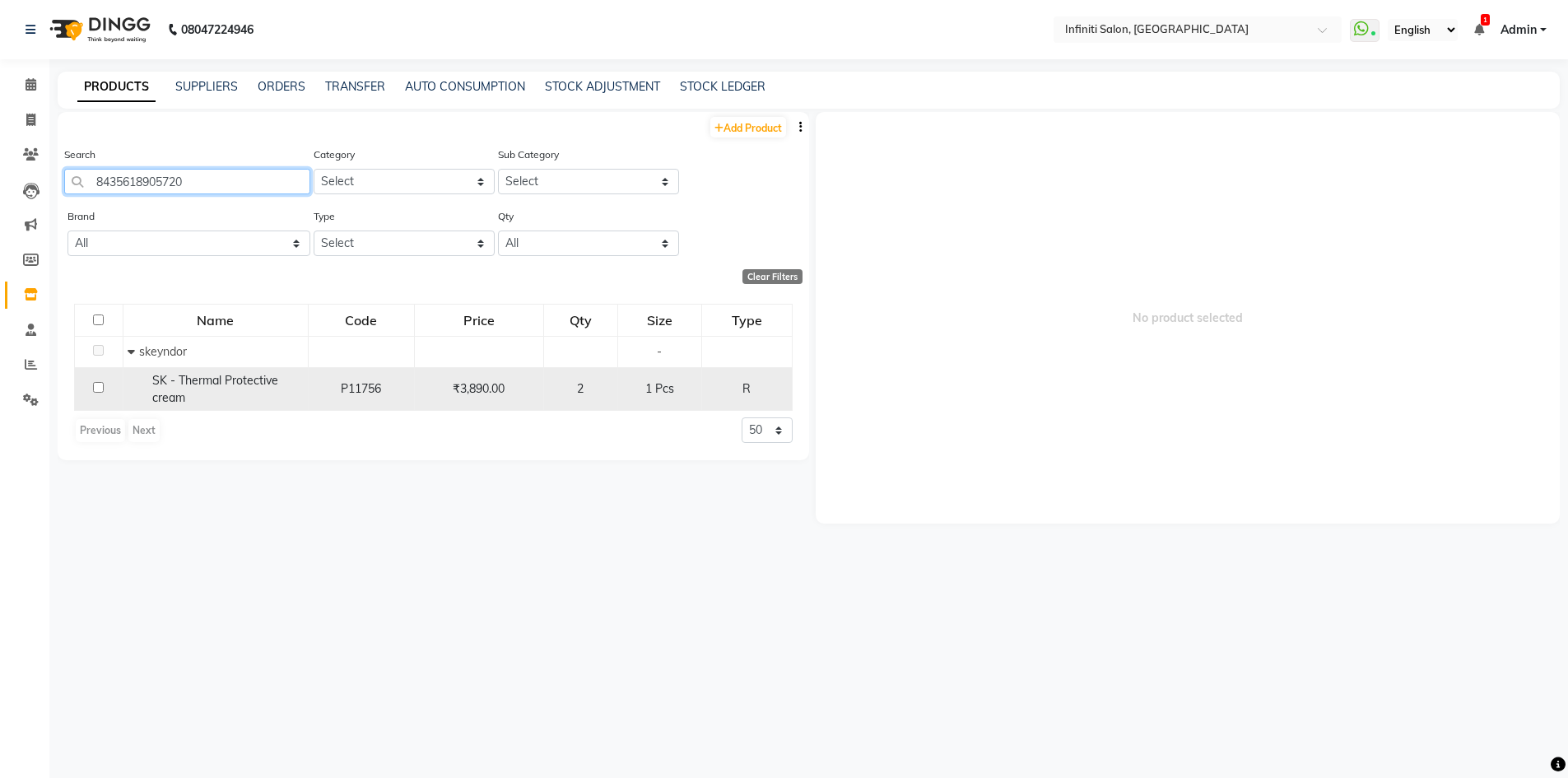
type input "8435618905720"
click at [190, 379] on span "SK - Thermal Protective cream" at bounding box center [215, 388] width 126 height 32
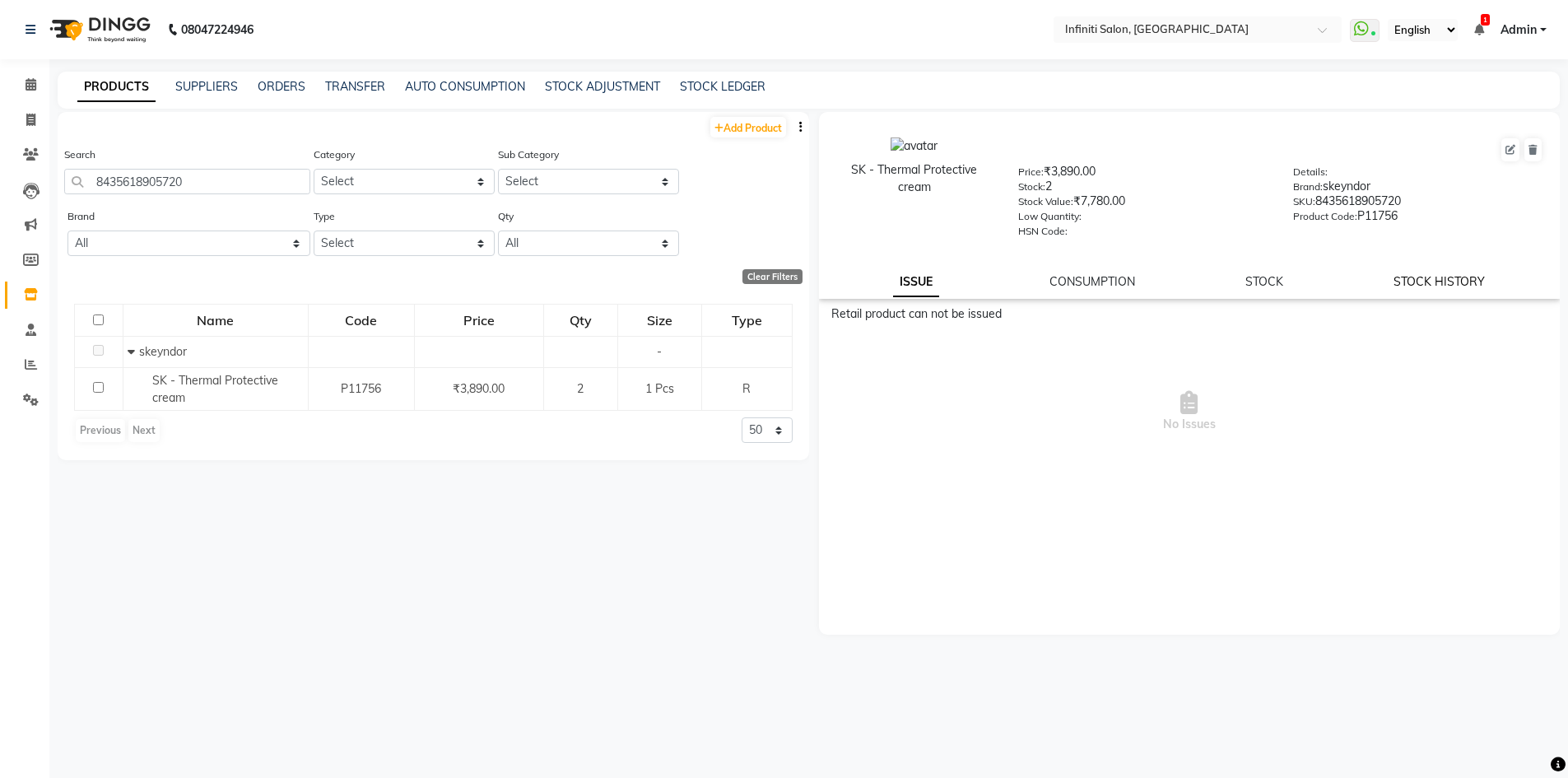
click at [1477, 282] on link "STOCK HISTORY" at bounding box center [1439, 282] width 92 height 15
select select "all"
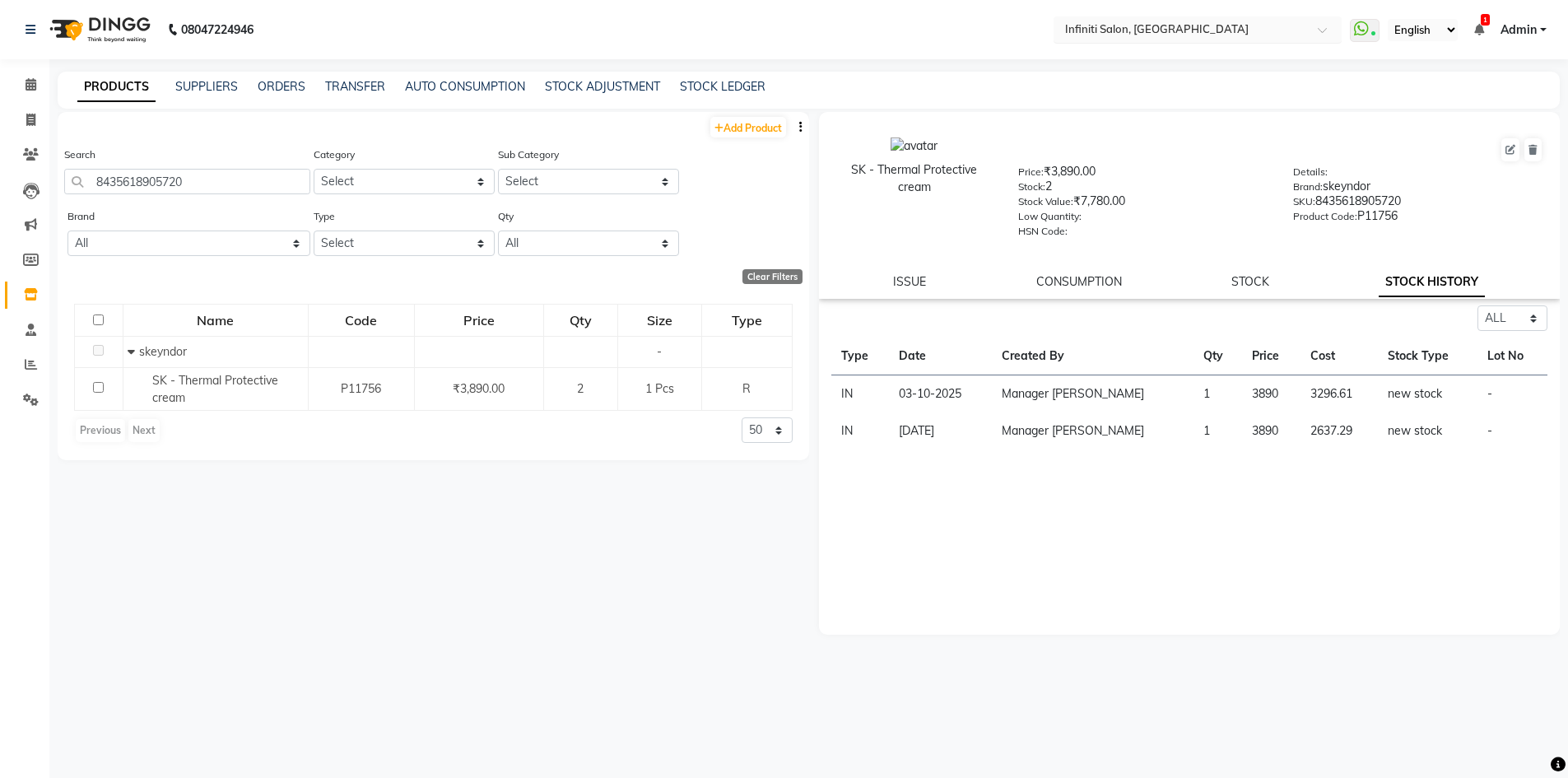
click at [1140, 31] on input "text" at bounding box center [1181, 29] width 239 height 16
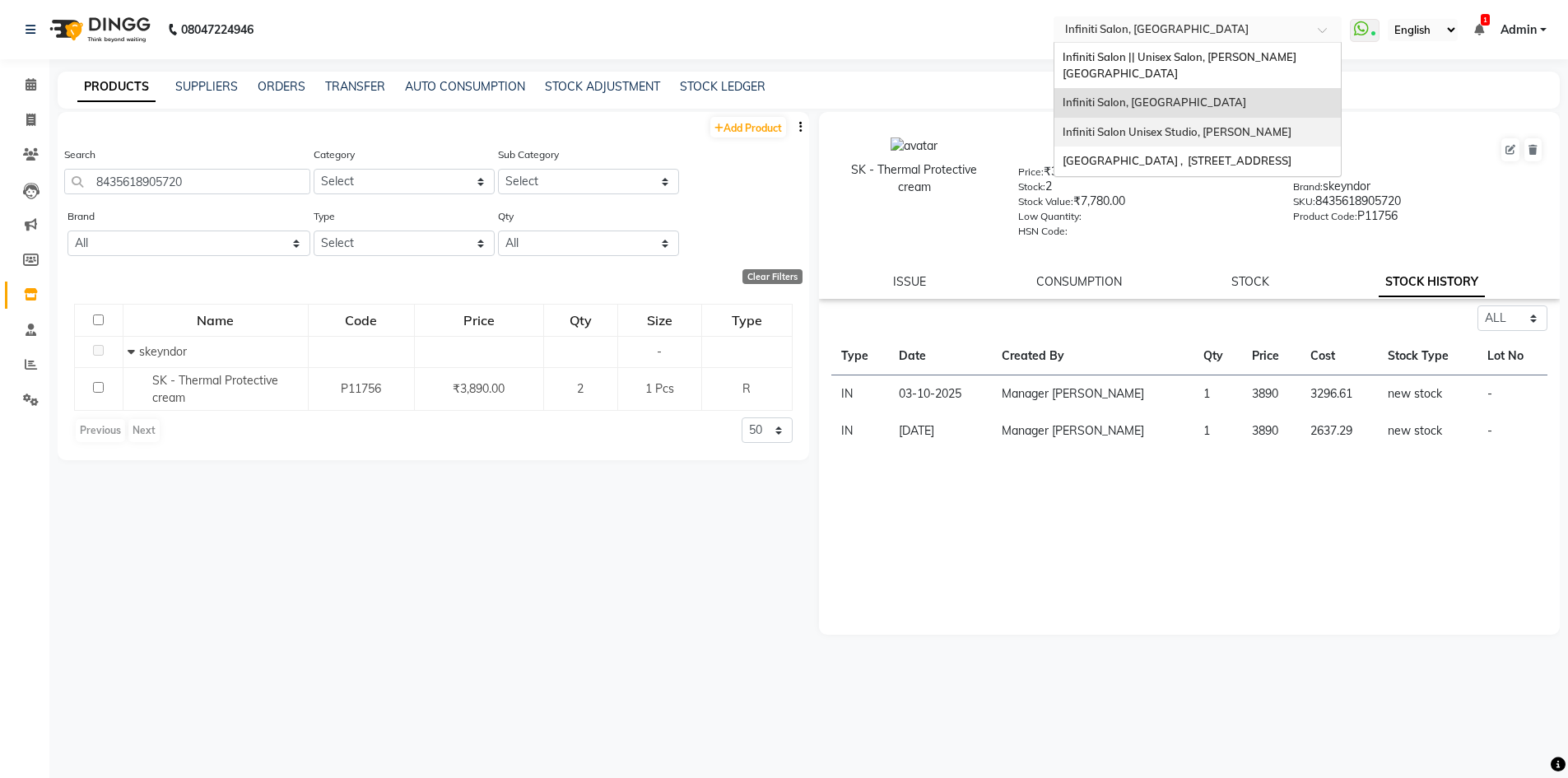
click at [1136, 125] on span "Infiniti Salon Unisex Studio, [PERSON_NAME]" at bounding box center [1176, 132] width 229 height 13
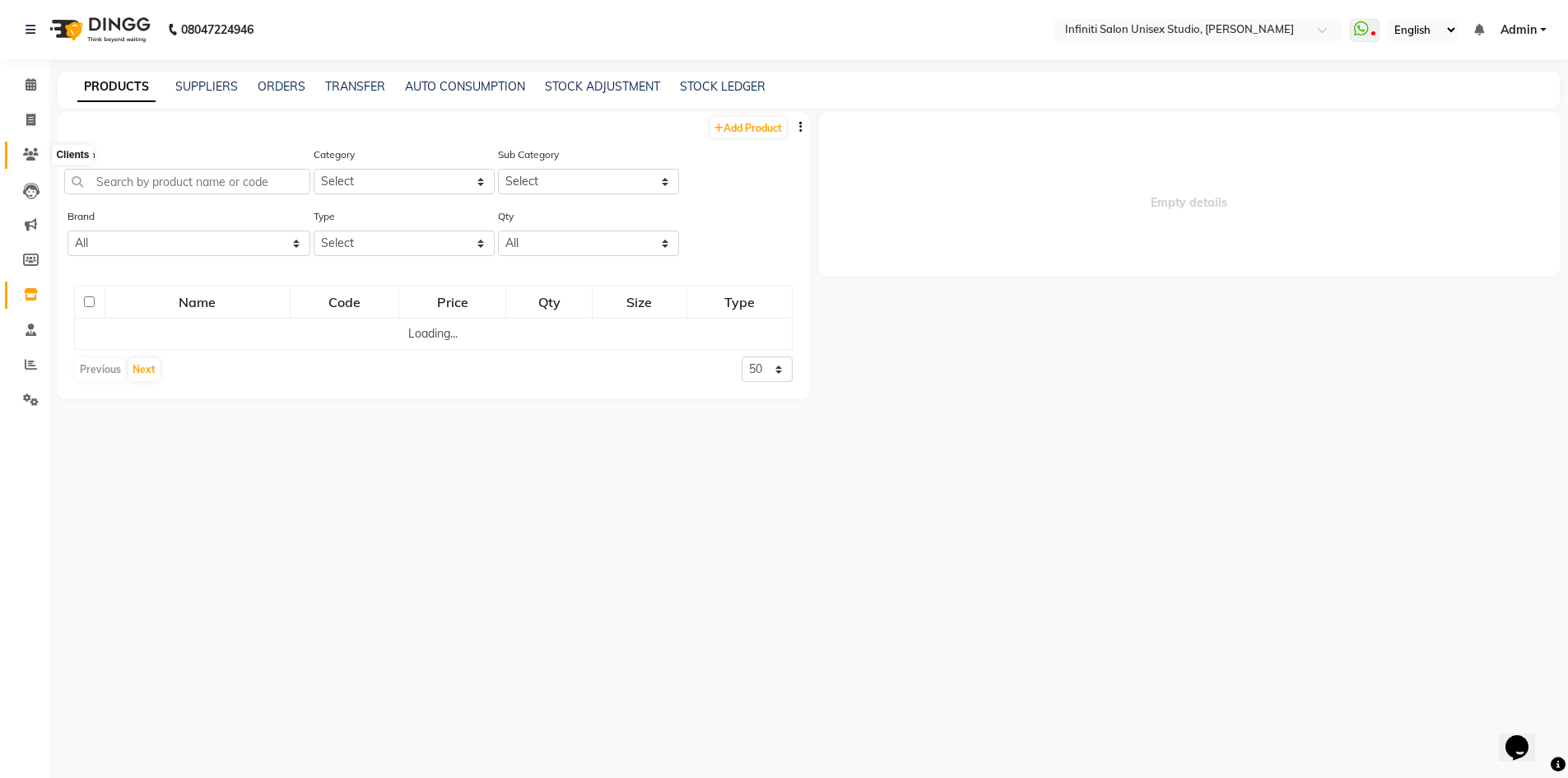
click at [35, 158] on icon at bounding box center [30, 155] width 15 height 13
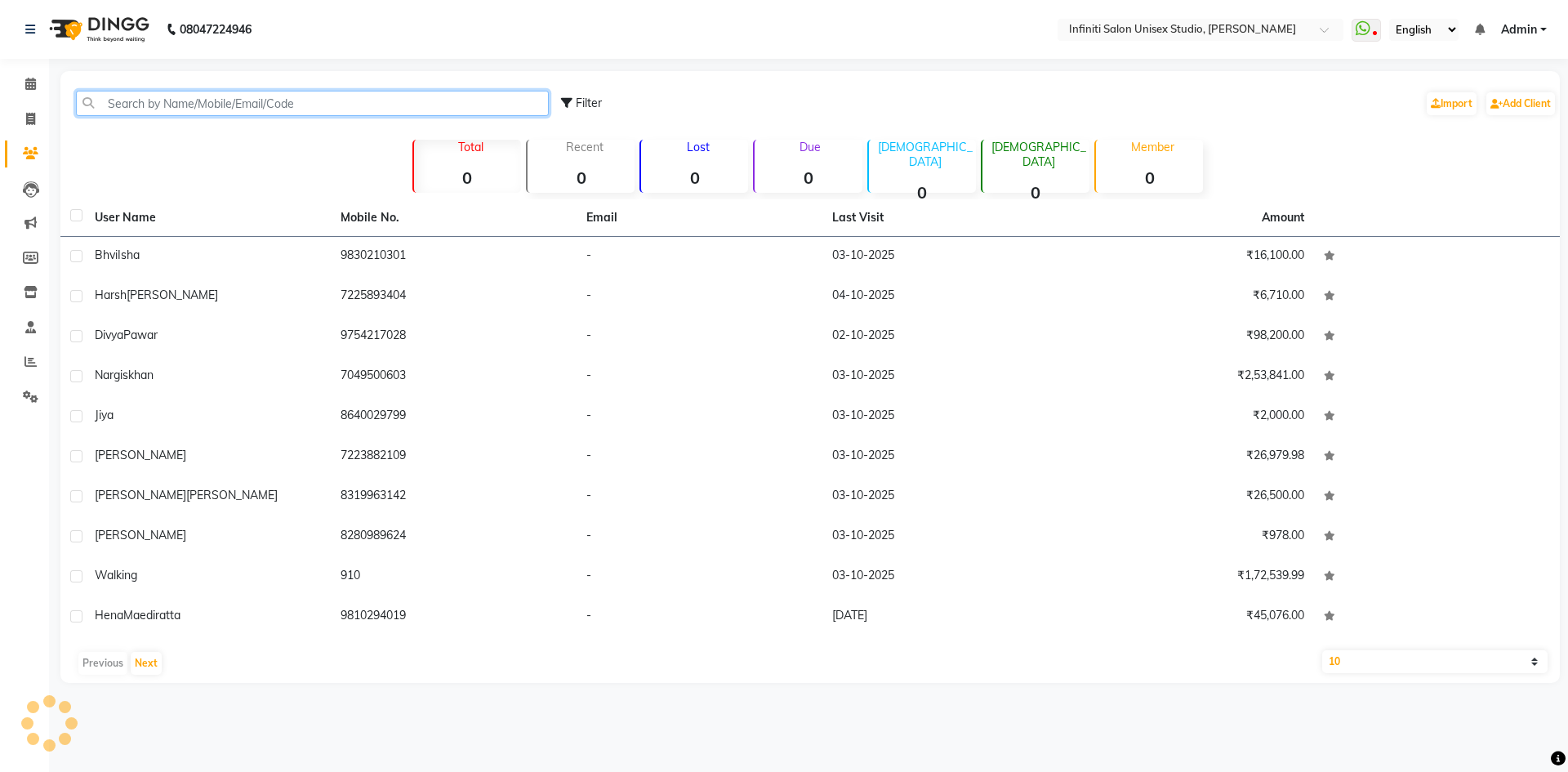
click at [159, 111] on input "text" at bounding box center [312, 104] width 472 height 25
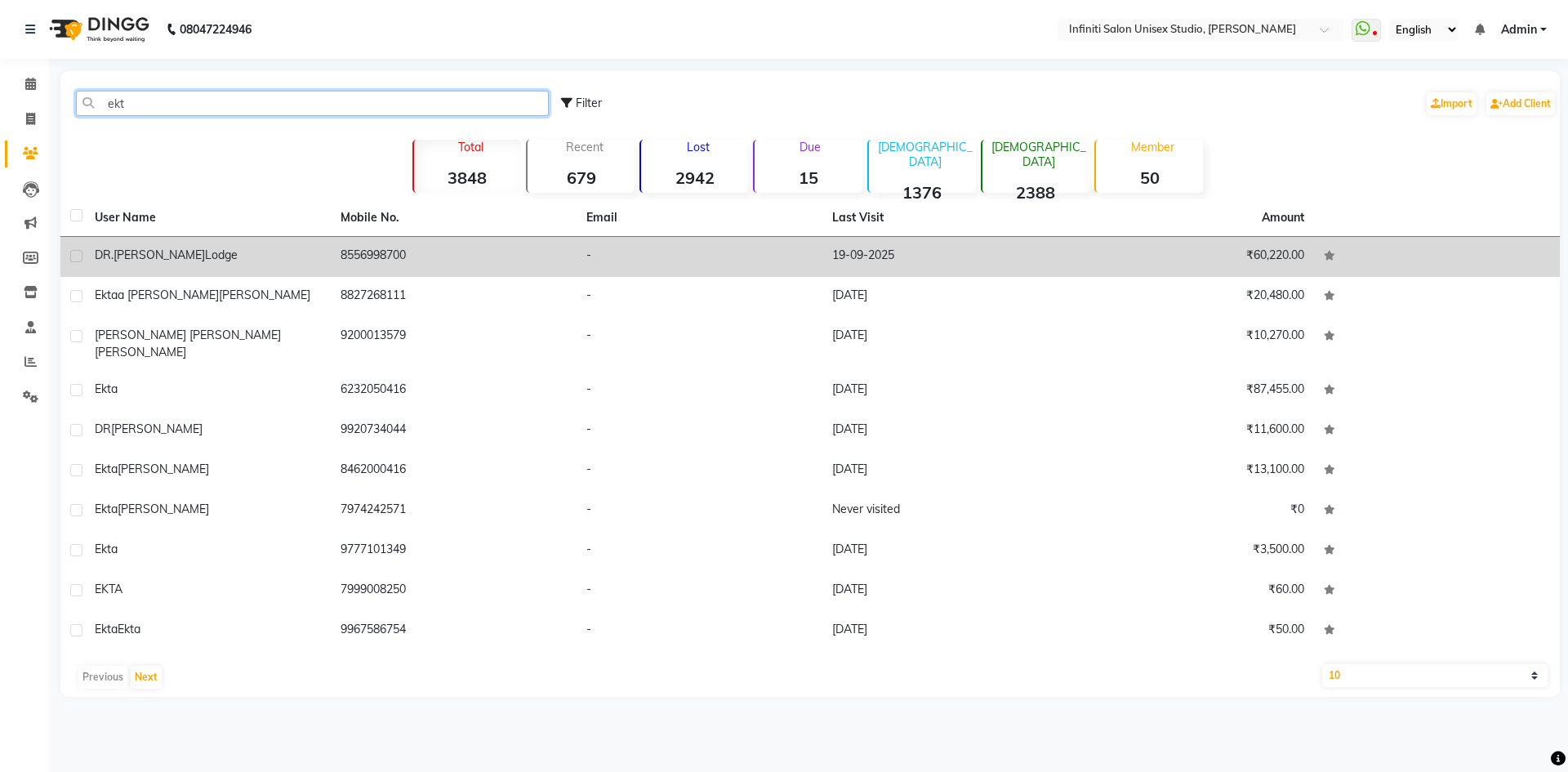
type input "ekt"
click at [205, 261] on span "Lodge" at bounding box center [221, 254] width 32 height 14
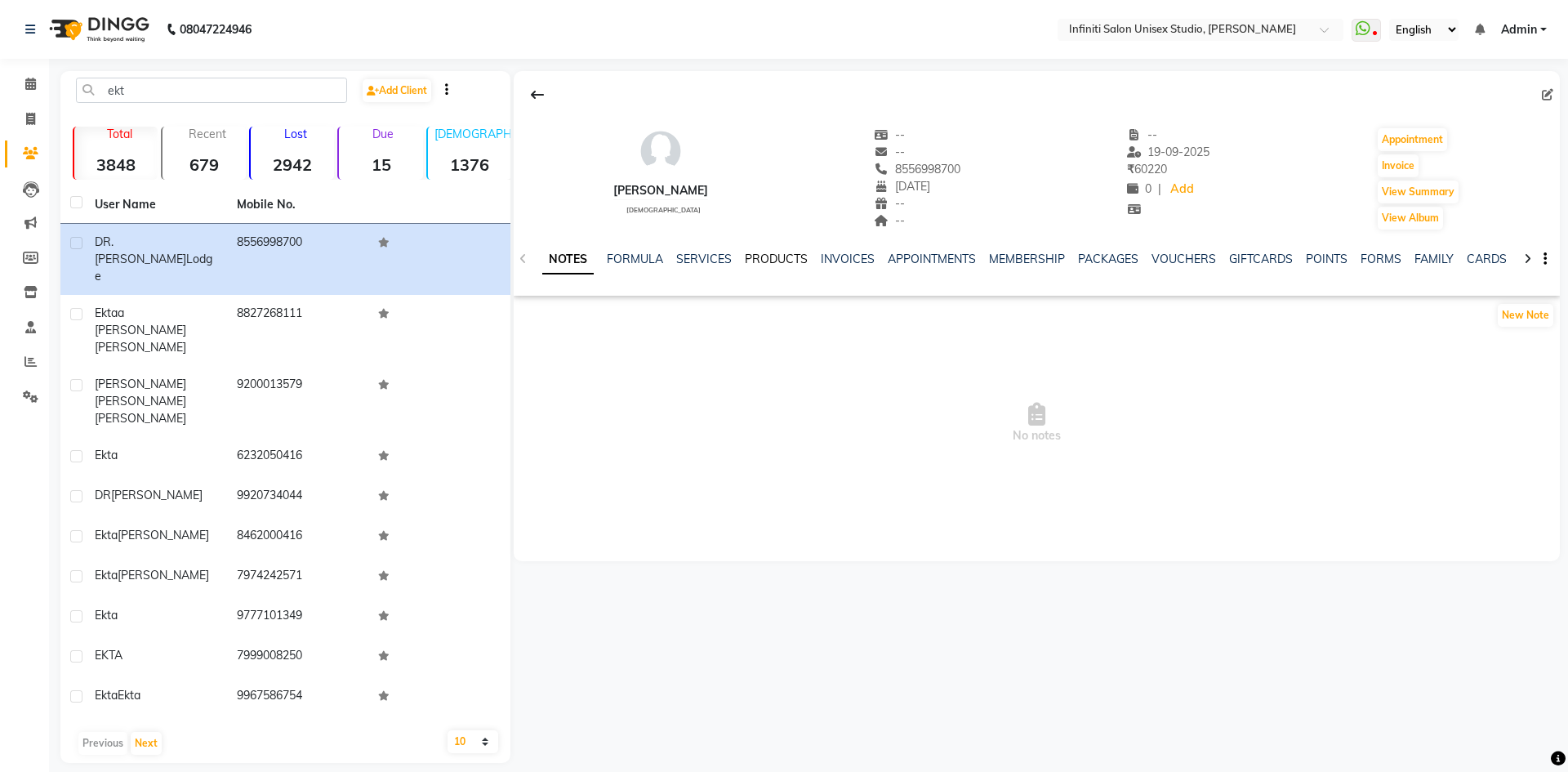
click at [770, 252] on link "PRODUCTS" at bounding box center [776, 259] width 63 height 14
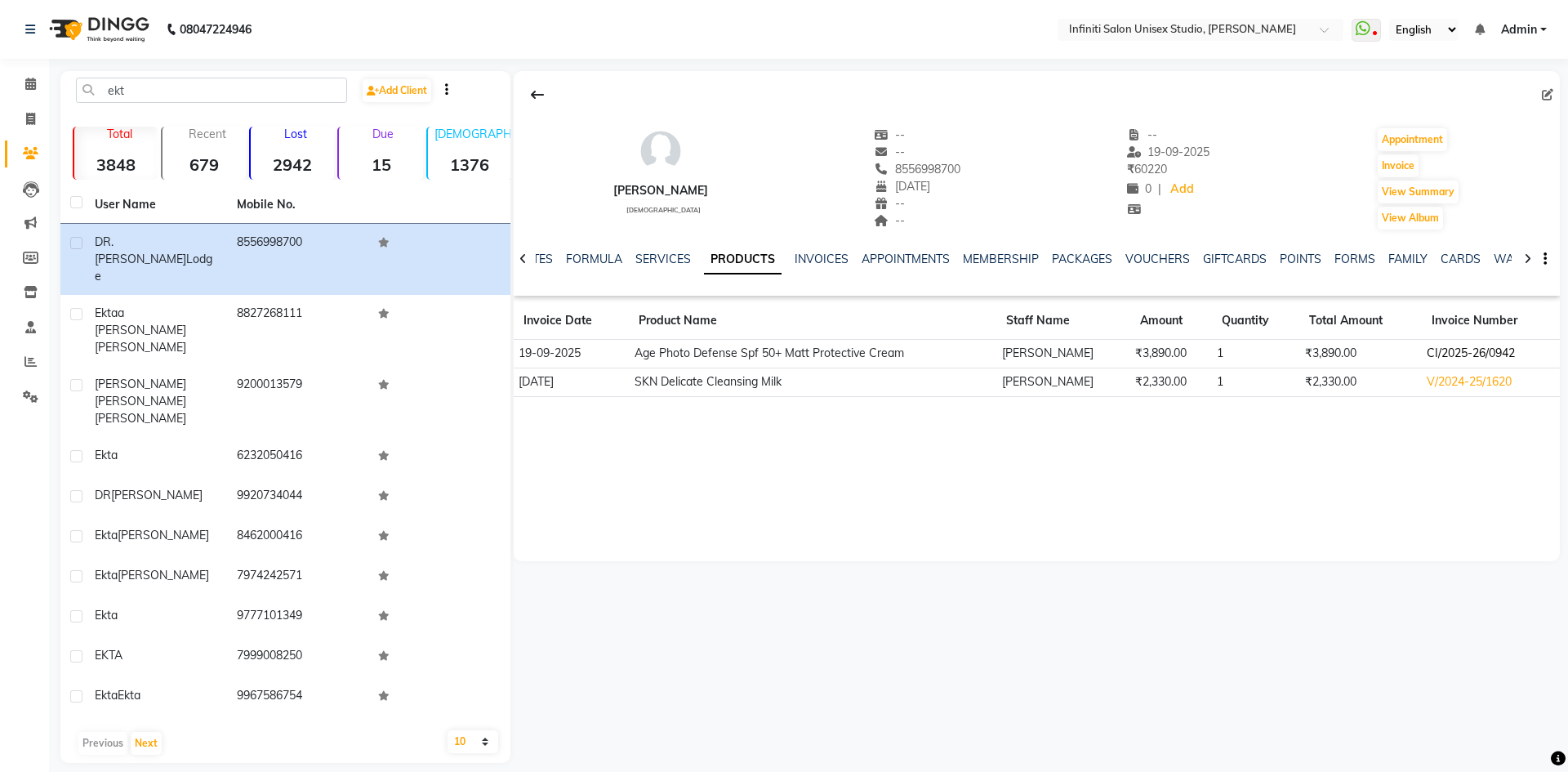
click at [1447, 359] on td "CI/2025-26/0942" at bounding box center [1490, 354] width 138 height 29
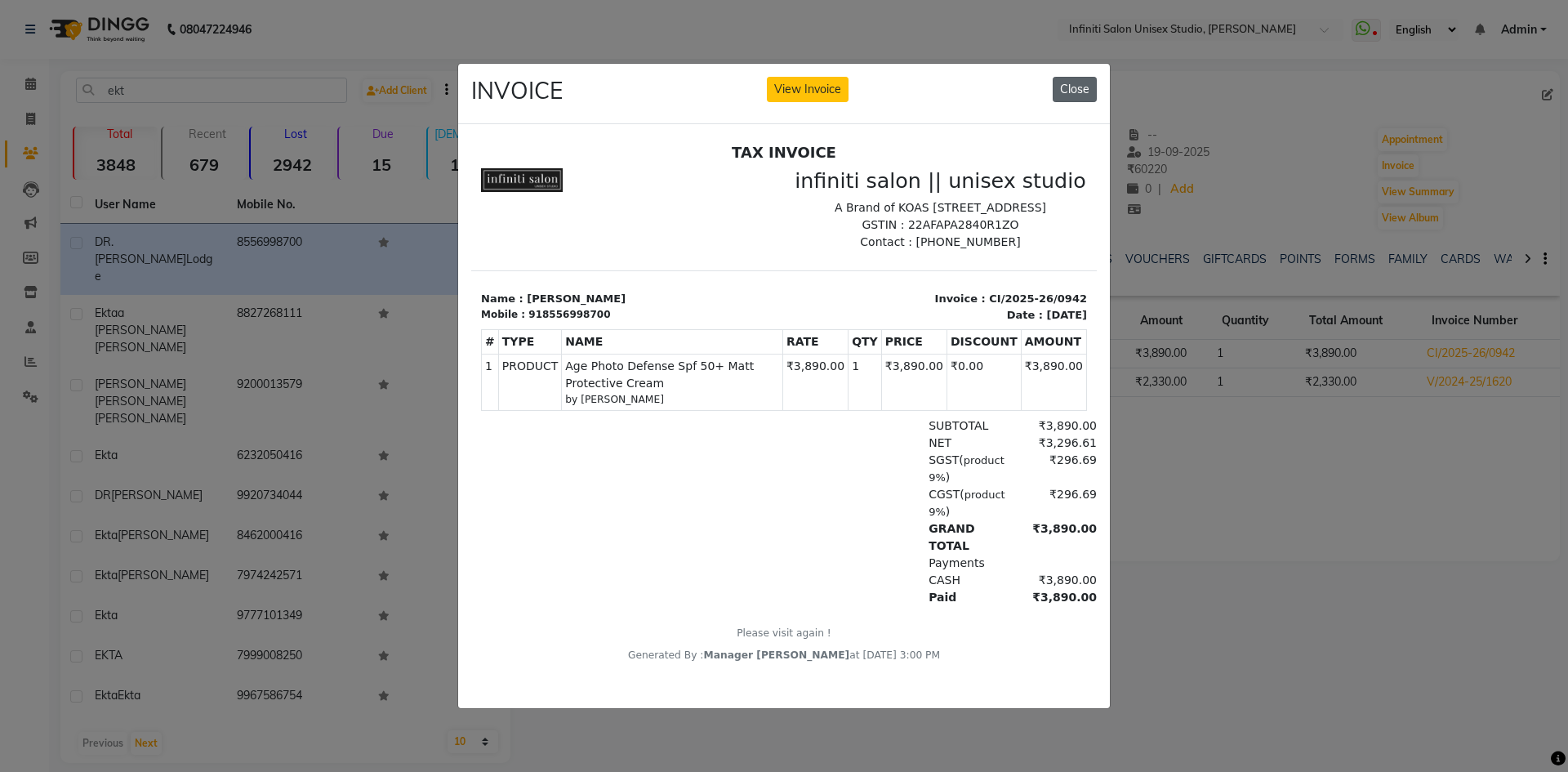
click at [1079, 78] on button "Close" at bounding box center [1075, 89] width 44 height 25
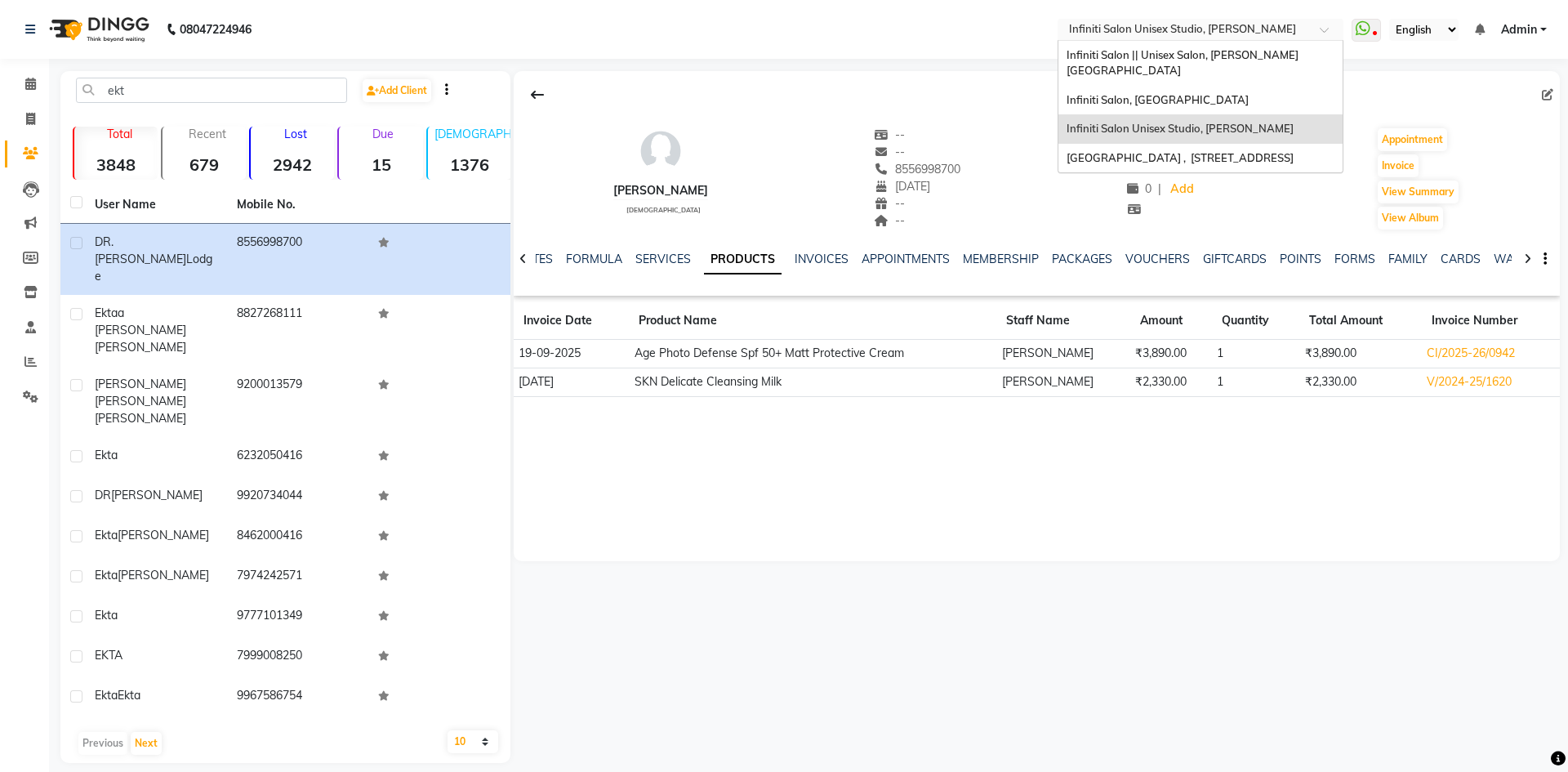
click at [1288, 31] on input "text" at bounding box center [1184, 31] width 237 height 16
click at [1222, 86] on div "Infiniti Salon, [GEOGRAPHIC_DATA]" at bounding box center [1200, 100] width 284 height 30
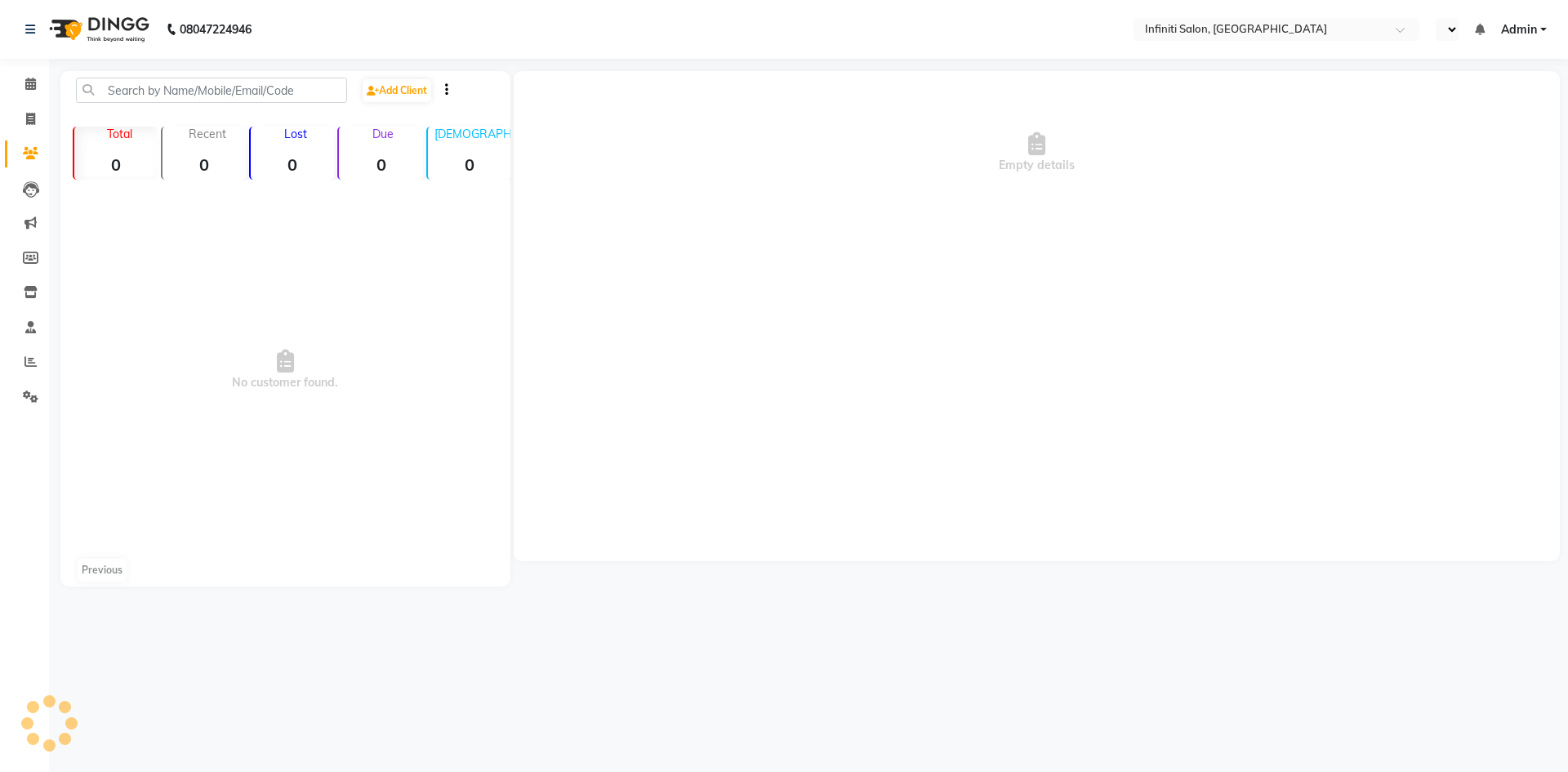
select select "en"
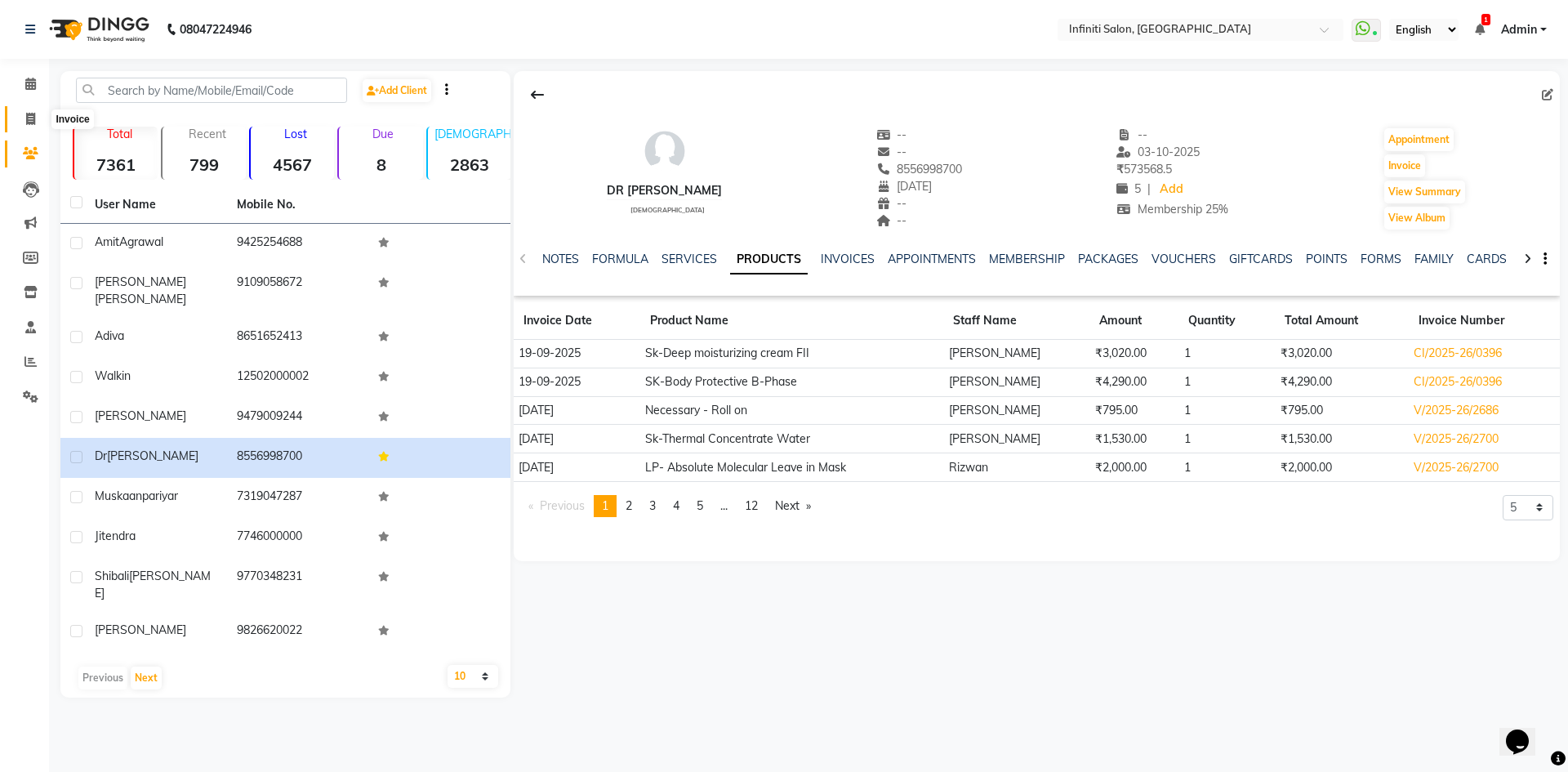
click at [29, 120] on icon at bounding box center [31, 119] width 9 height 13
select select "5804"
select select "service"
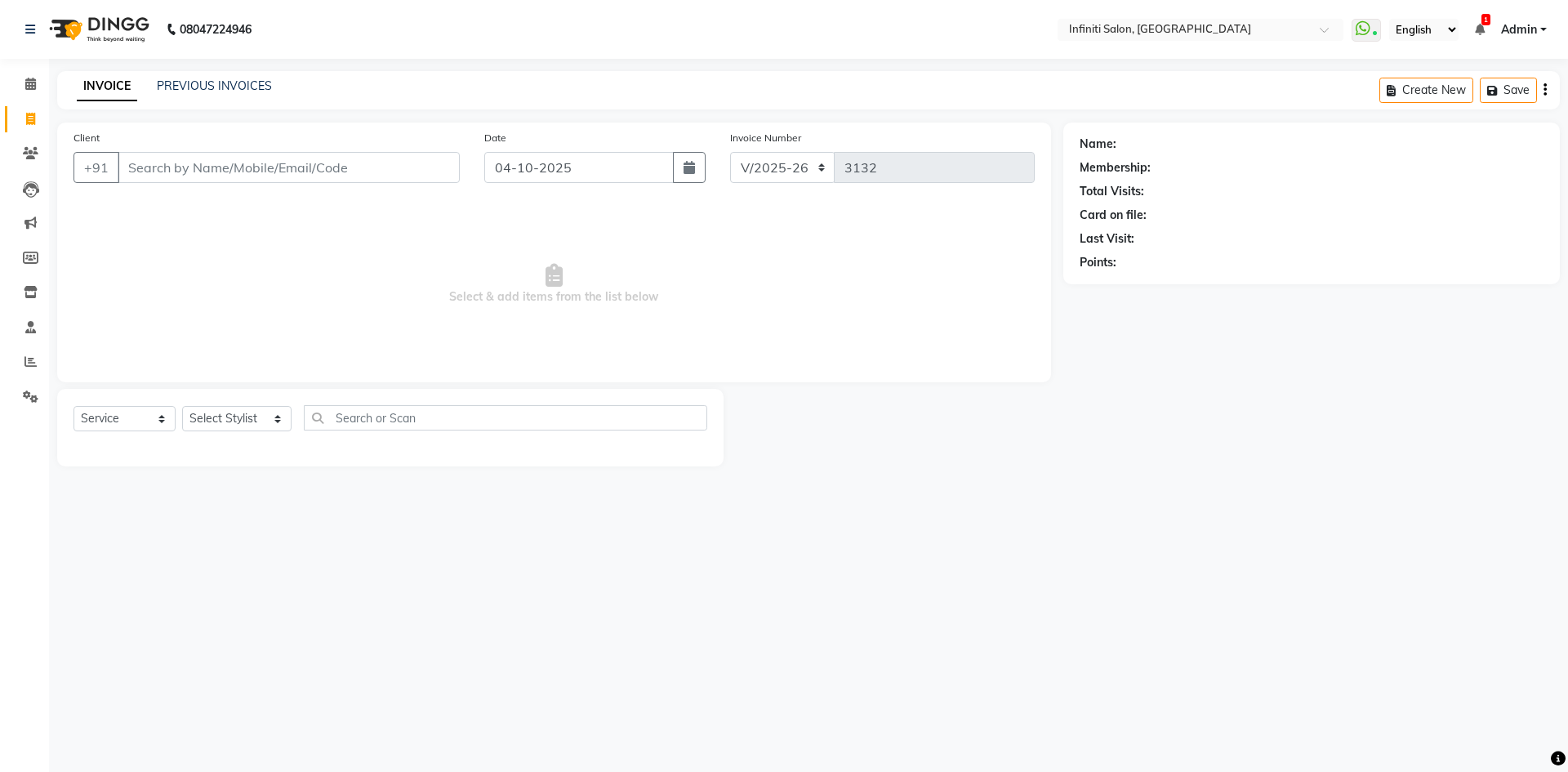
click at [255, 170] on input "Client" at bounding box center [289, 167] width 343 height 31
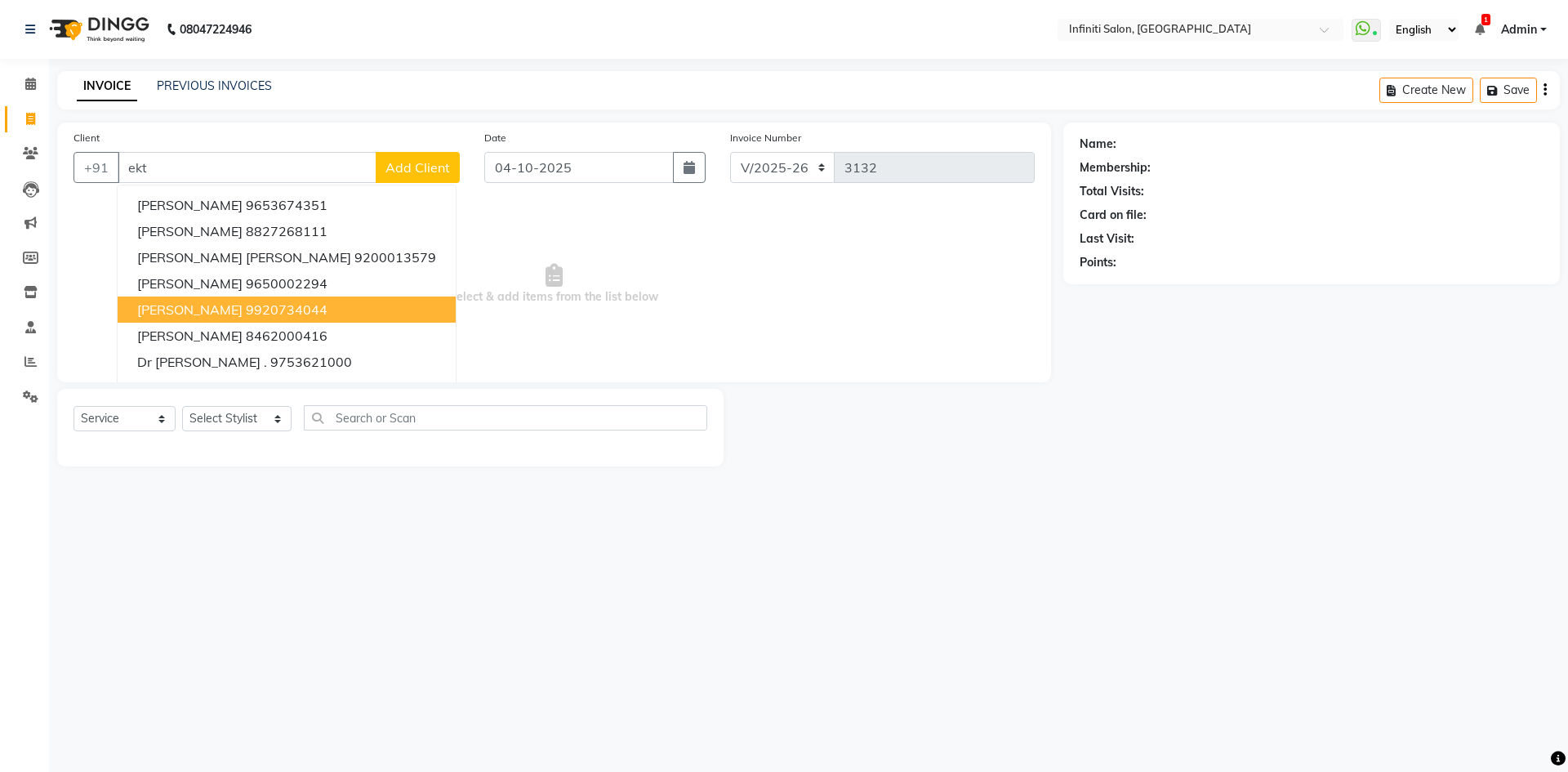
click at [157, 316] on span "Dr. Ekta langeh" at bounding box center [189, 309] width 105 height 16
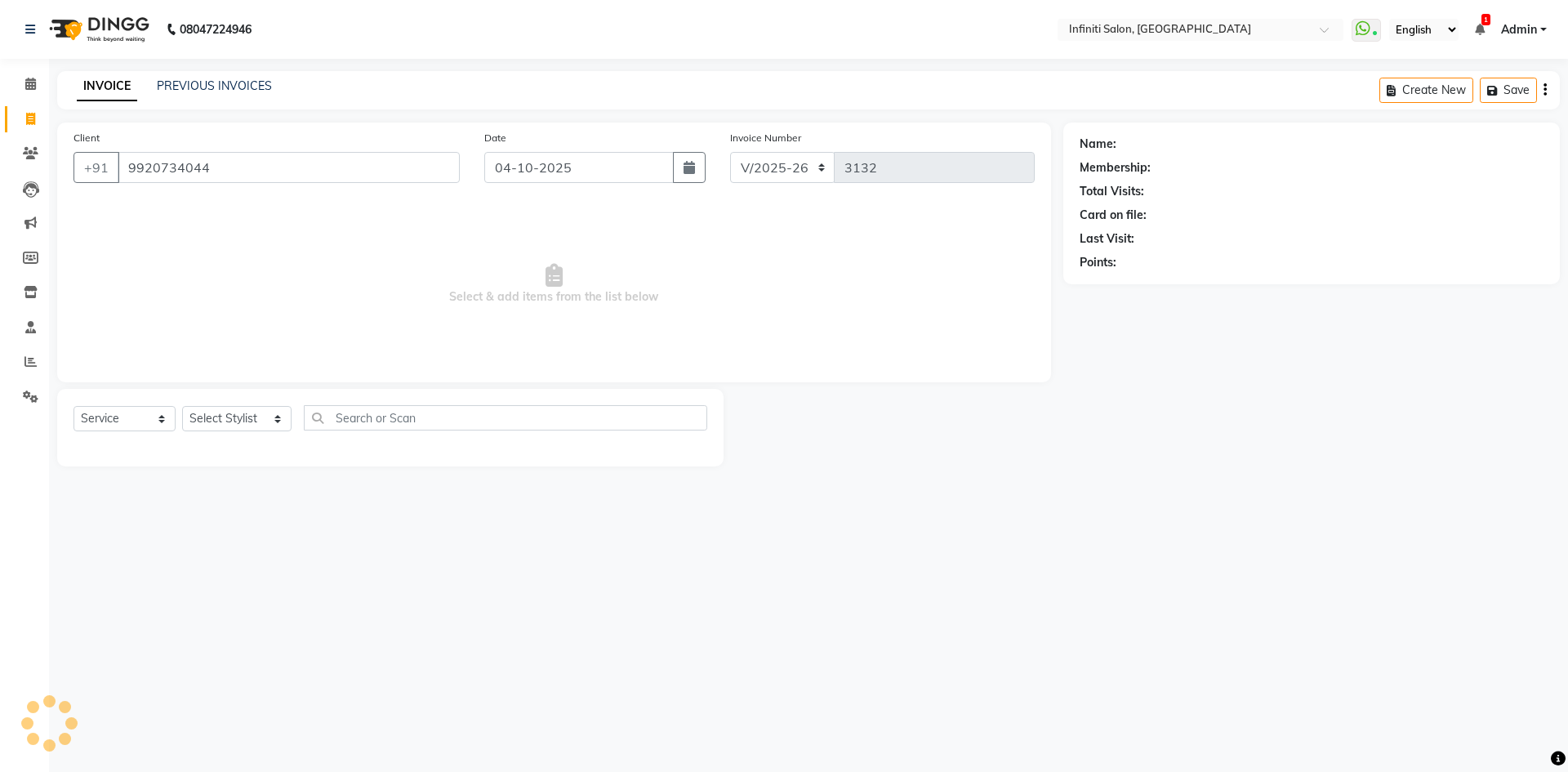
type input "9920734044"
select select "1: Object"
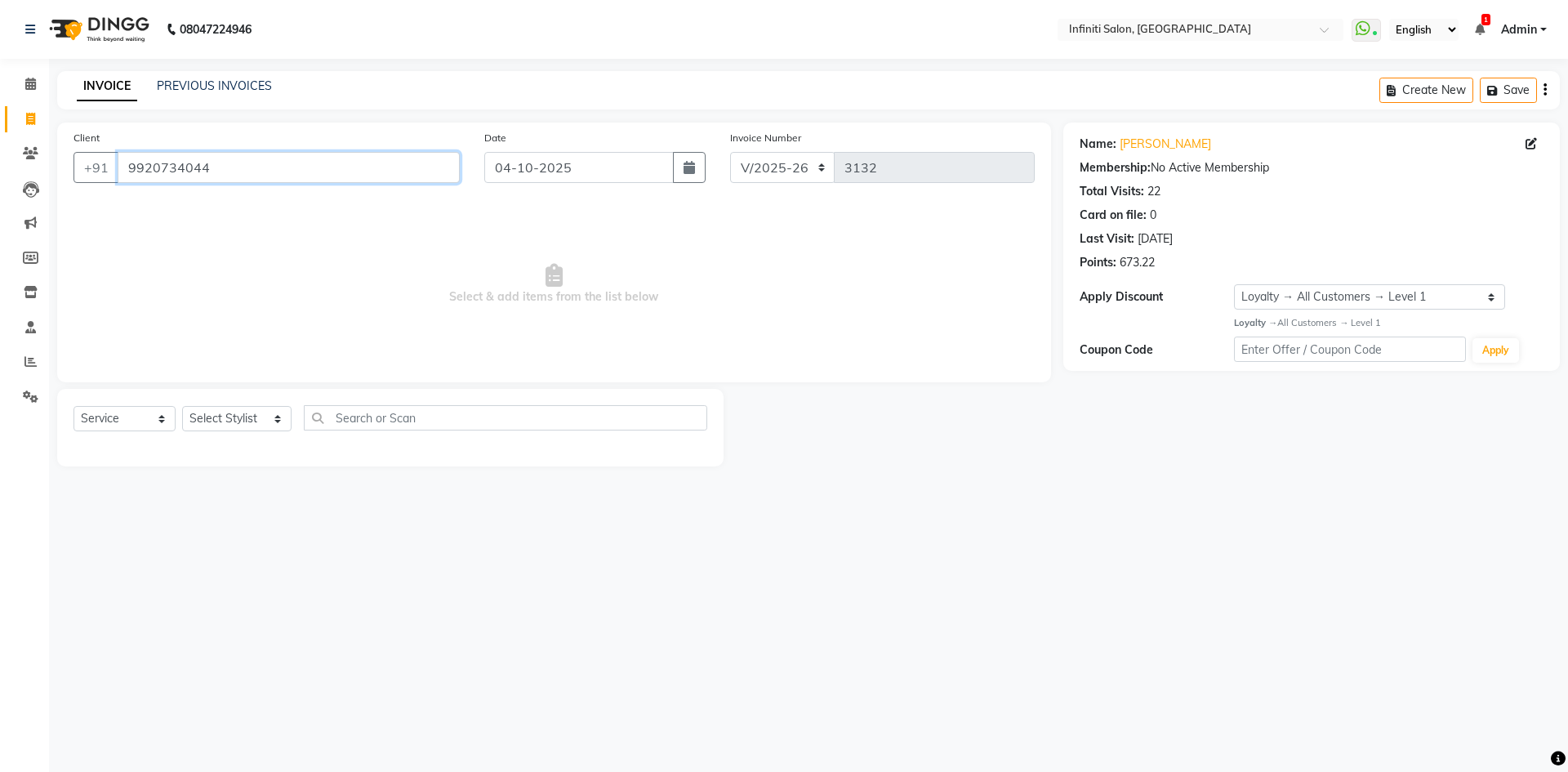
click at [319, 178] on input "9920734044" at bounding box center [289, 167] width 343 height 31
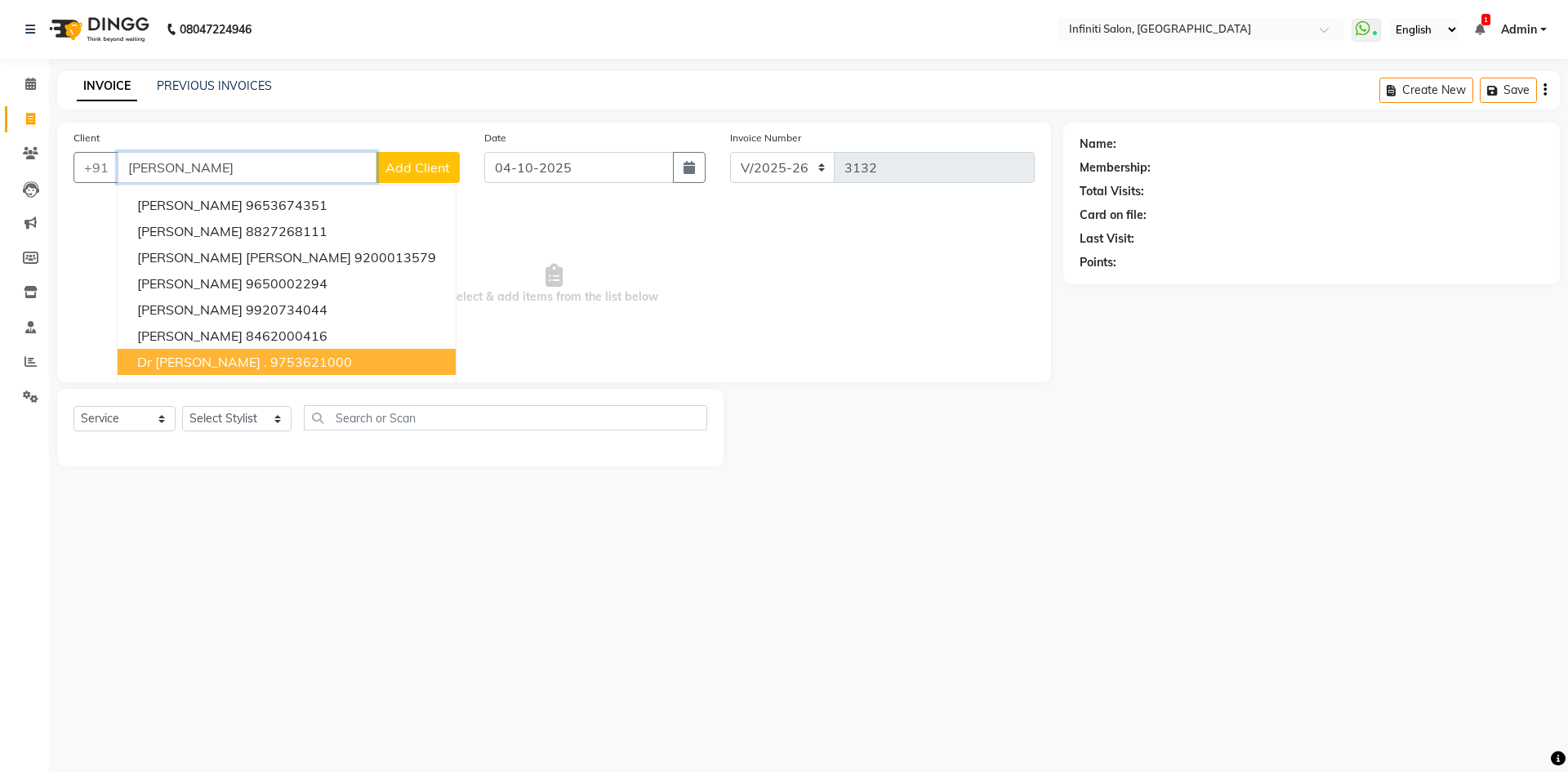
click at [301, 360] on button "Dr EKTA . 9753621000" at bounding box center [286, 362] width 338 height 26
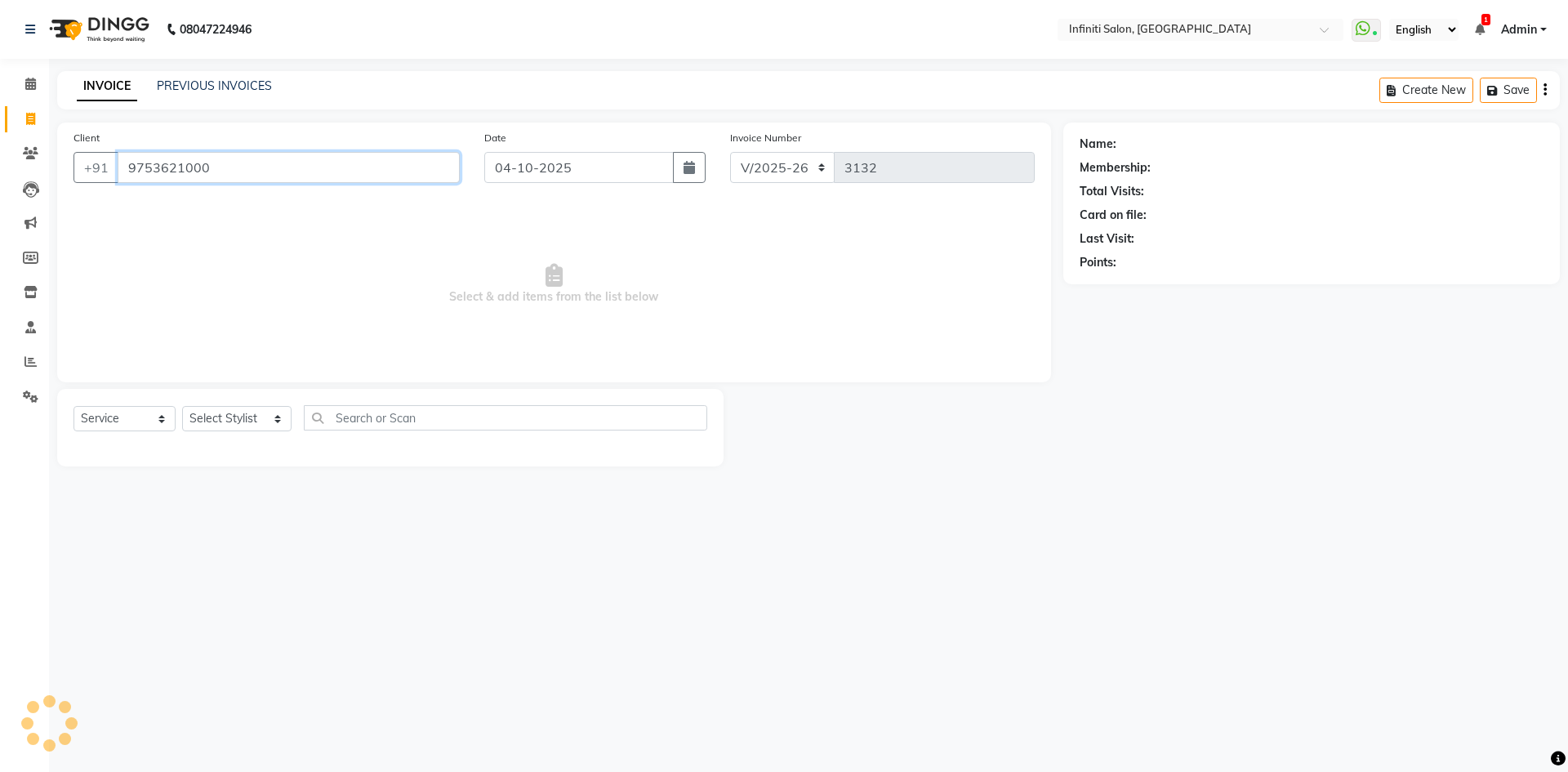
type input "9753621000"
select select "1: Object"
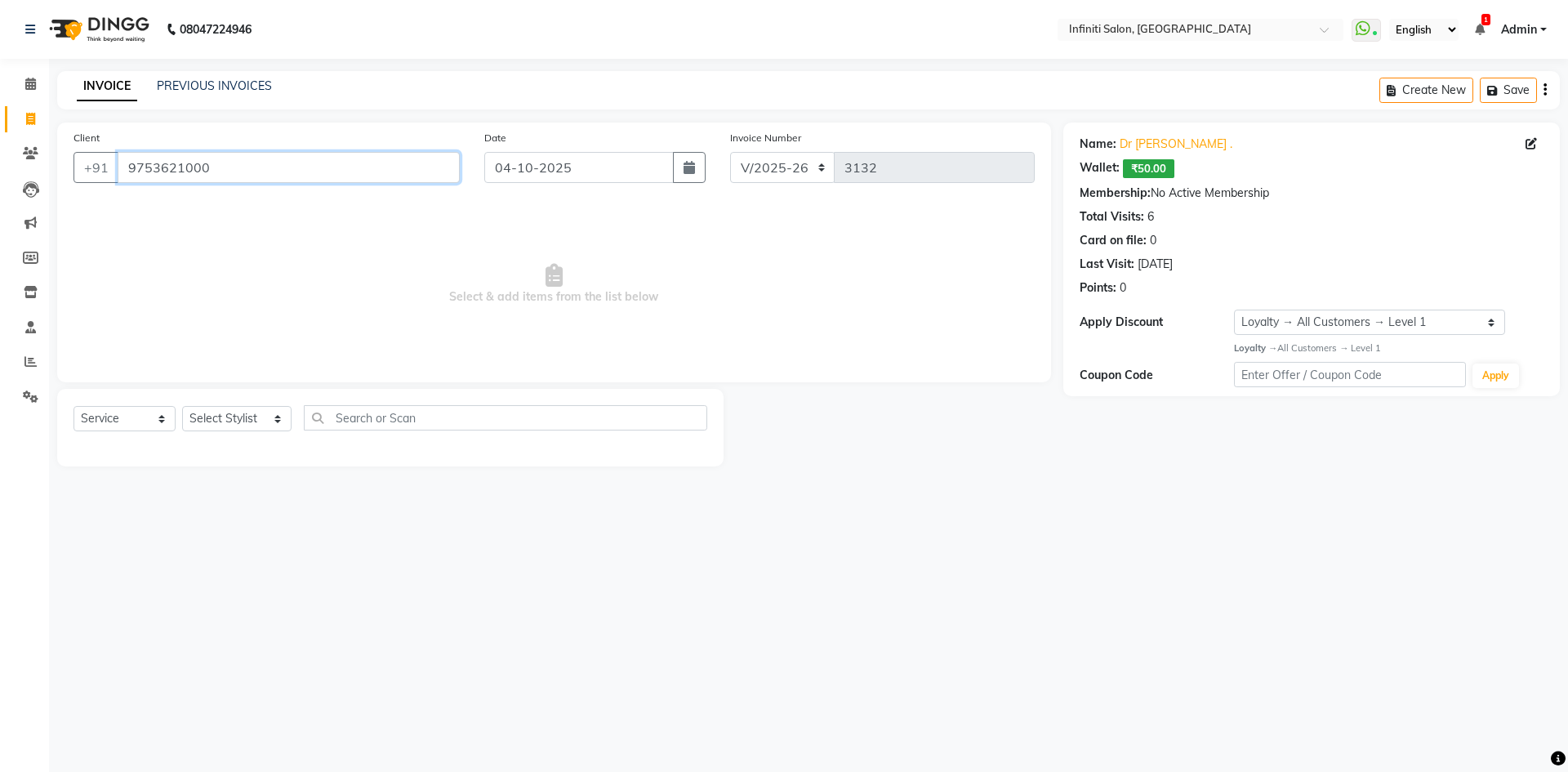
click at [257, 173] on input "9753621000" at bounding box center [289, 167] width 343 height 31
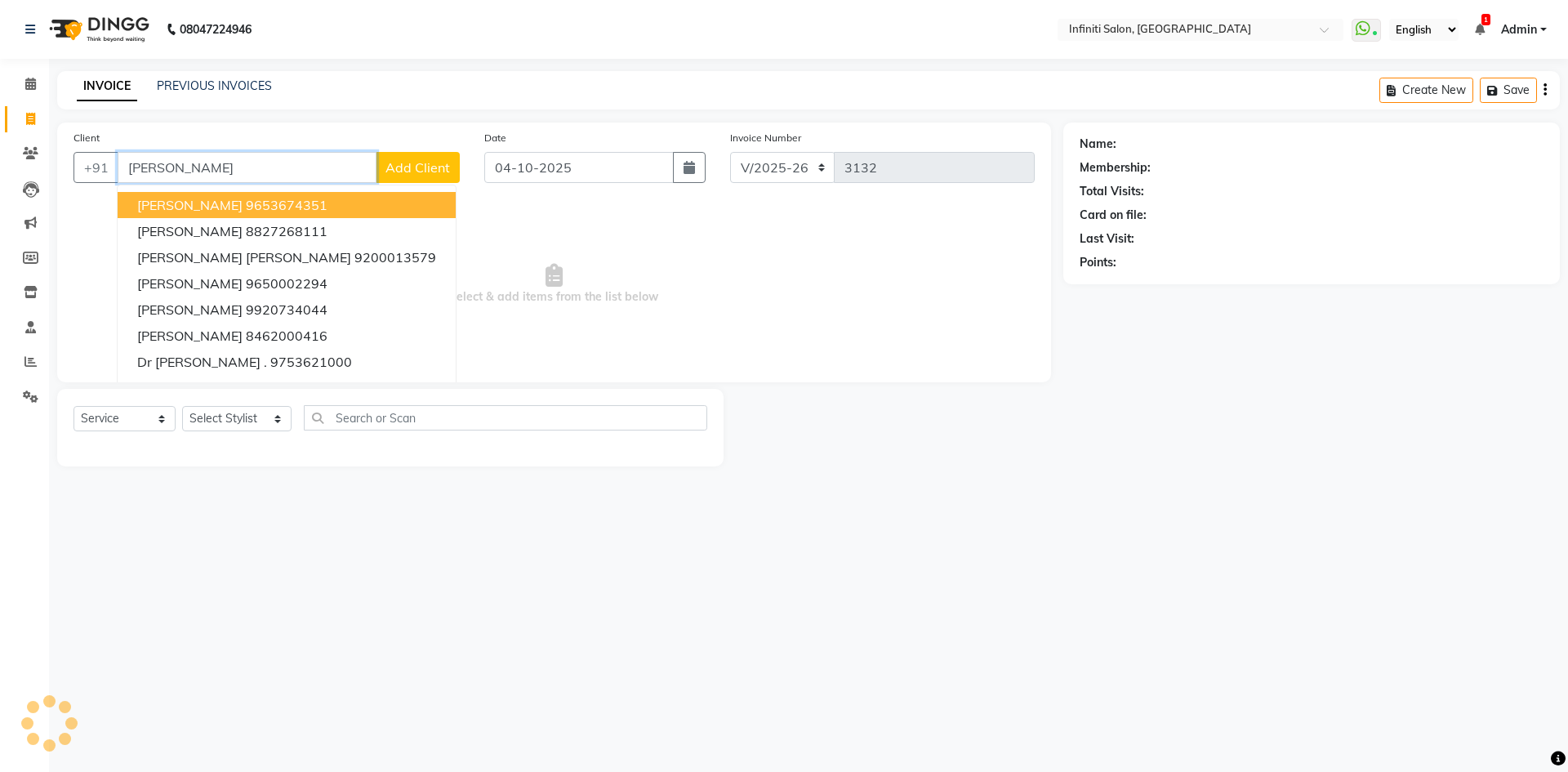
click at [239, 165] on input "ekta" at bounding box center [246, 167] width 259 height 31
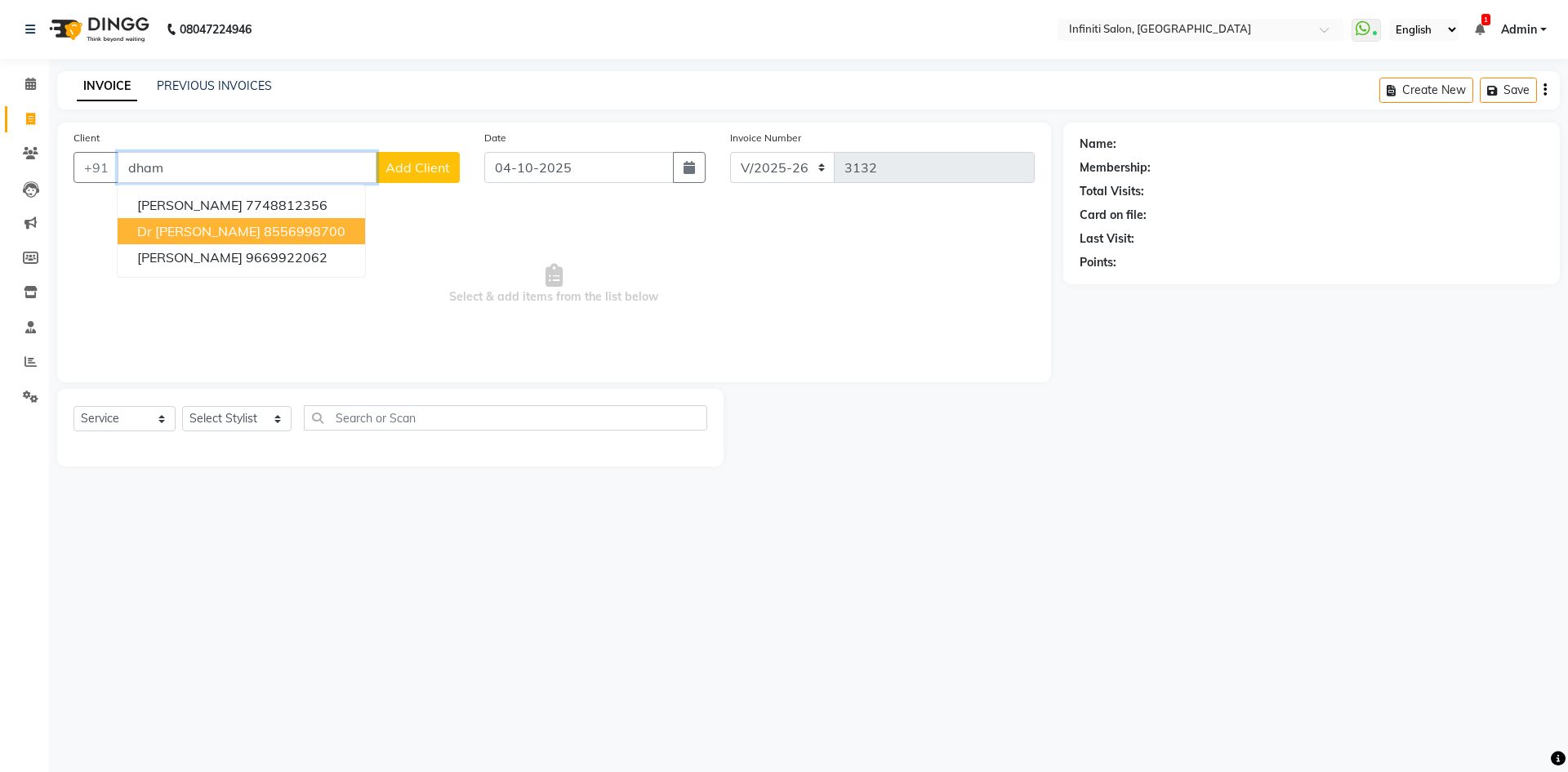
click at [203, 233] on span "Dr Ekta Dhamtari" at bounding box center [198, 231] width 124 height 16
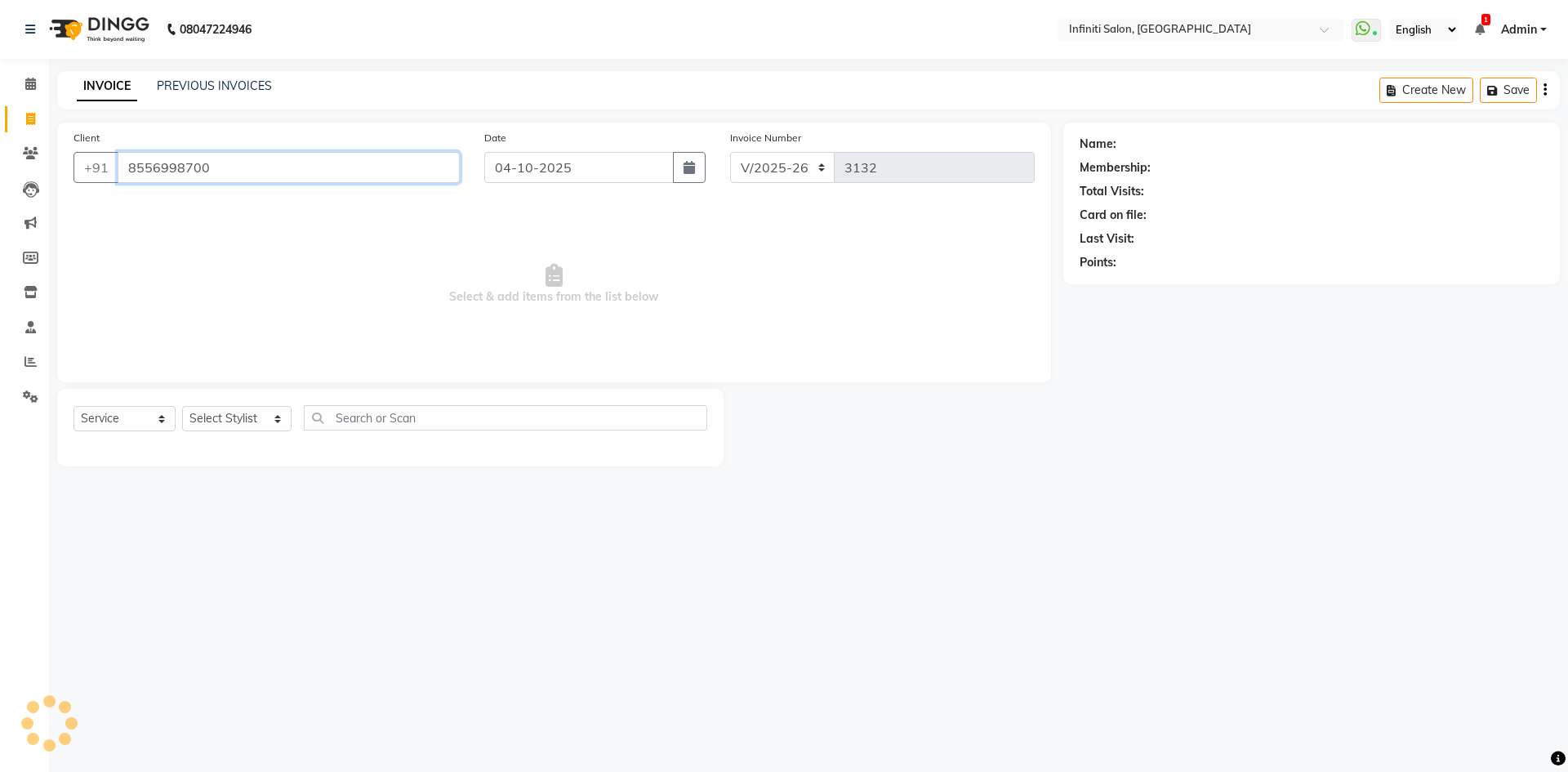
type input "8556998700"
select select "2: Object"
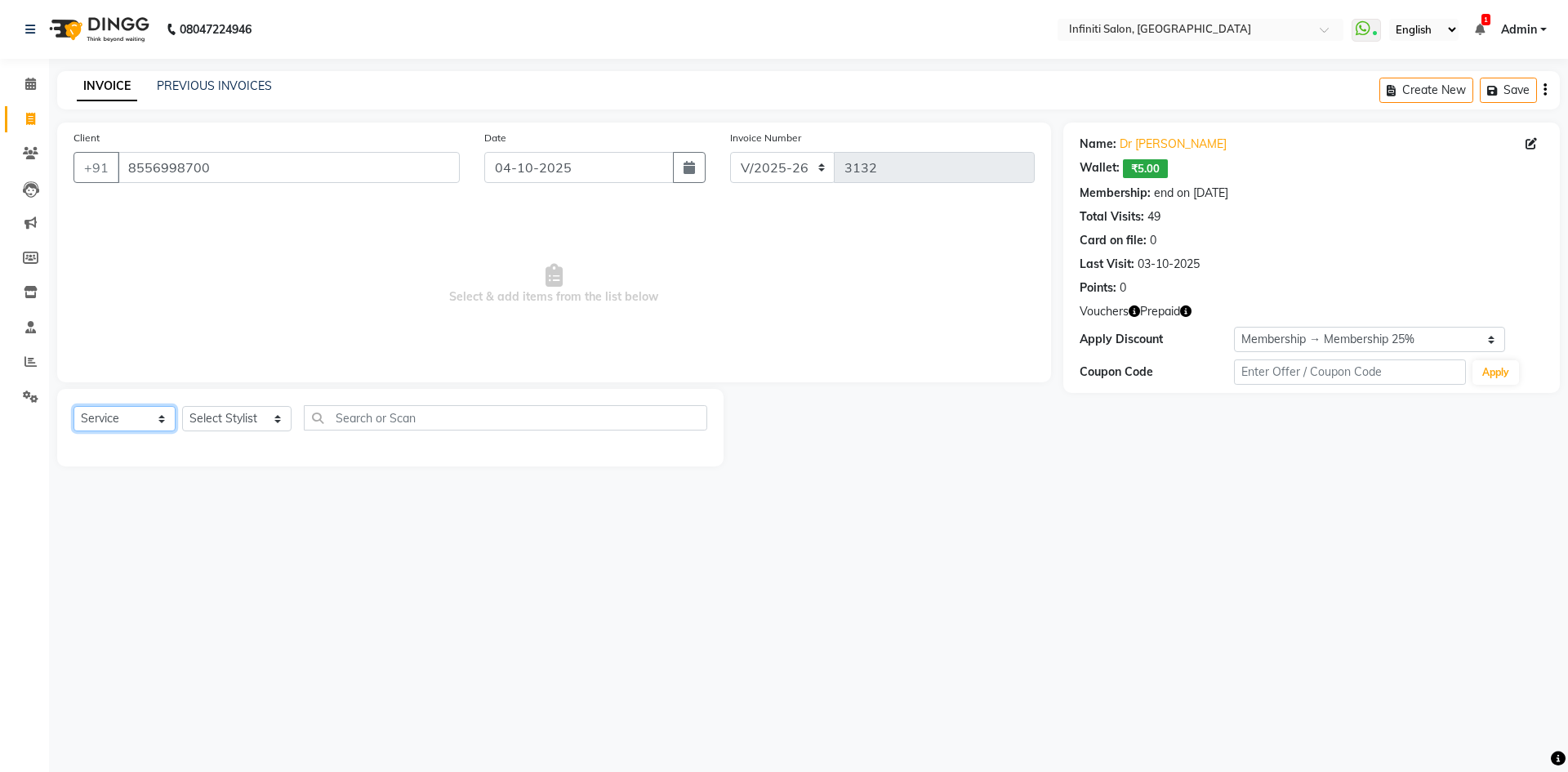
click at [156, 425] on select "Select Service Product Membership Package Voucher Prepaid Gift Card" at bounding box center [124, 418] width 102 height 25
select select "V"
click at [74, 406] on select "Select Service Product Membership Package Voucher Prepaid Gift Card" at bounding box center [124, 418] width 102 height 25
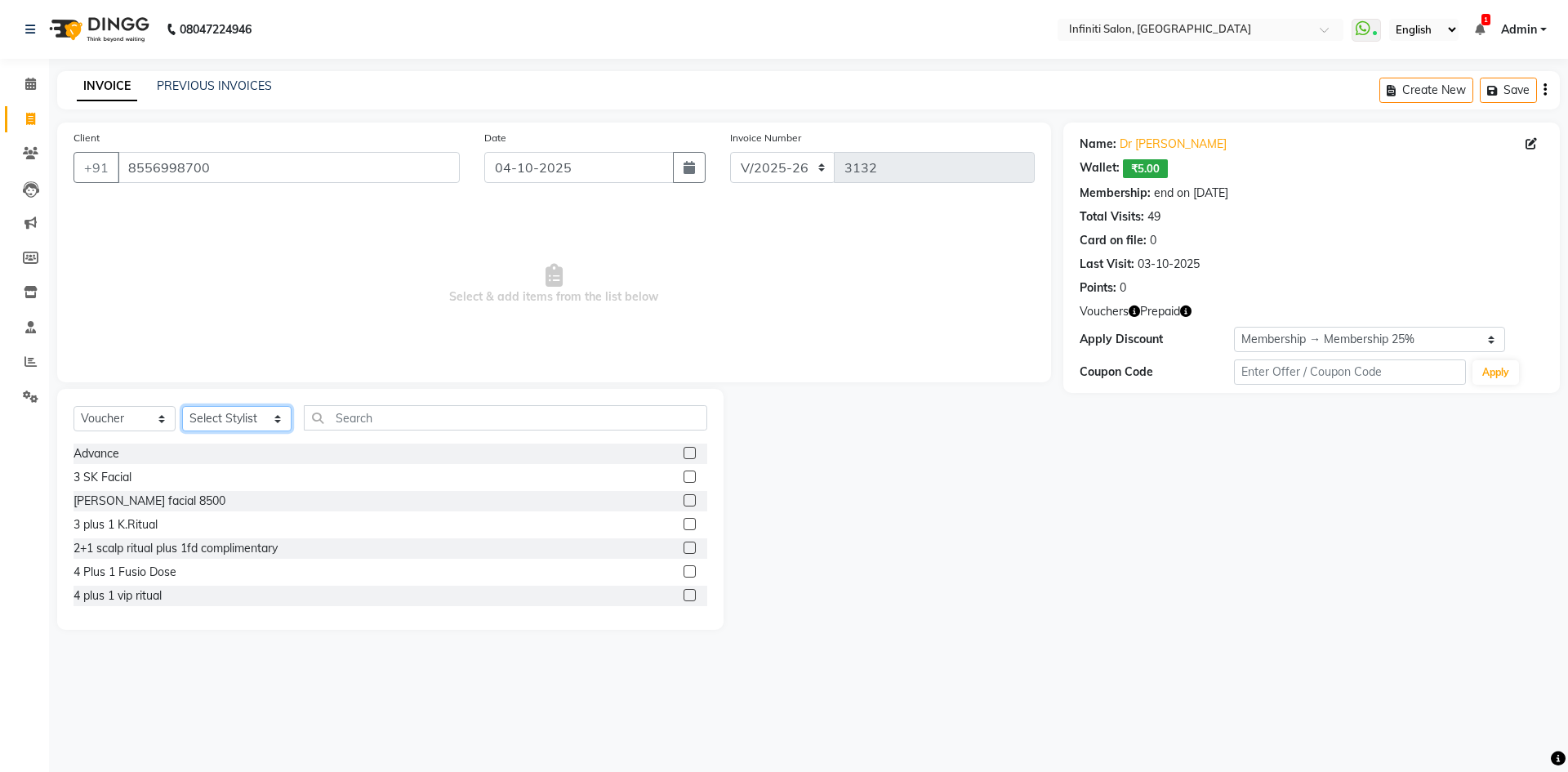
click at [208, 426] on select "Select Stylist Abhi singh Ahor Armaan Chandu Ishwar Jaspreet Khilesh Kishan SN …" at bounding box center [236, 418] width 109 height 25
select select "40319"
click at [182, 406] on select "Select Stylist Abhi singh Ahor Armaan Chandu Ishwar Jaspreet Khilesh Kishan SN …" at bounding box center [236, 418] width 109 height 25
click at [683, 455] on label at bounding box center [690, 453] width 13 height 13
click at [683, 455] on input "checkbox" at bounding box center [689, 454] width 11 height 11
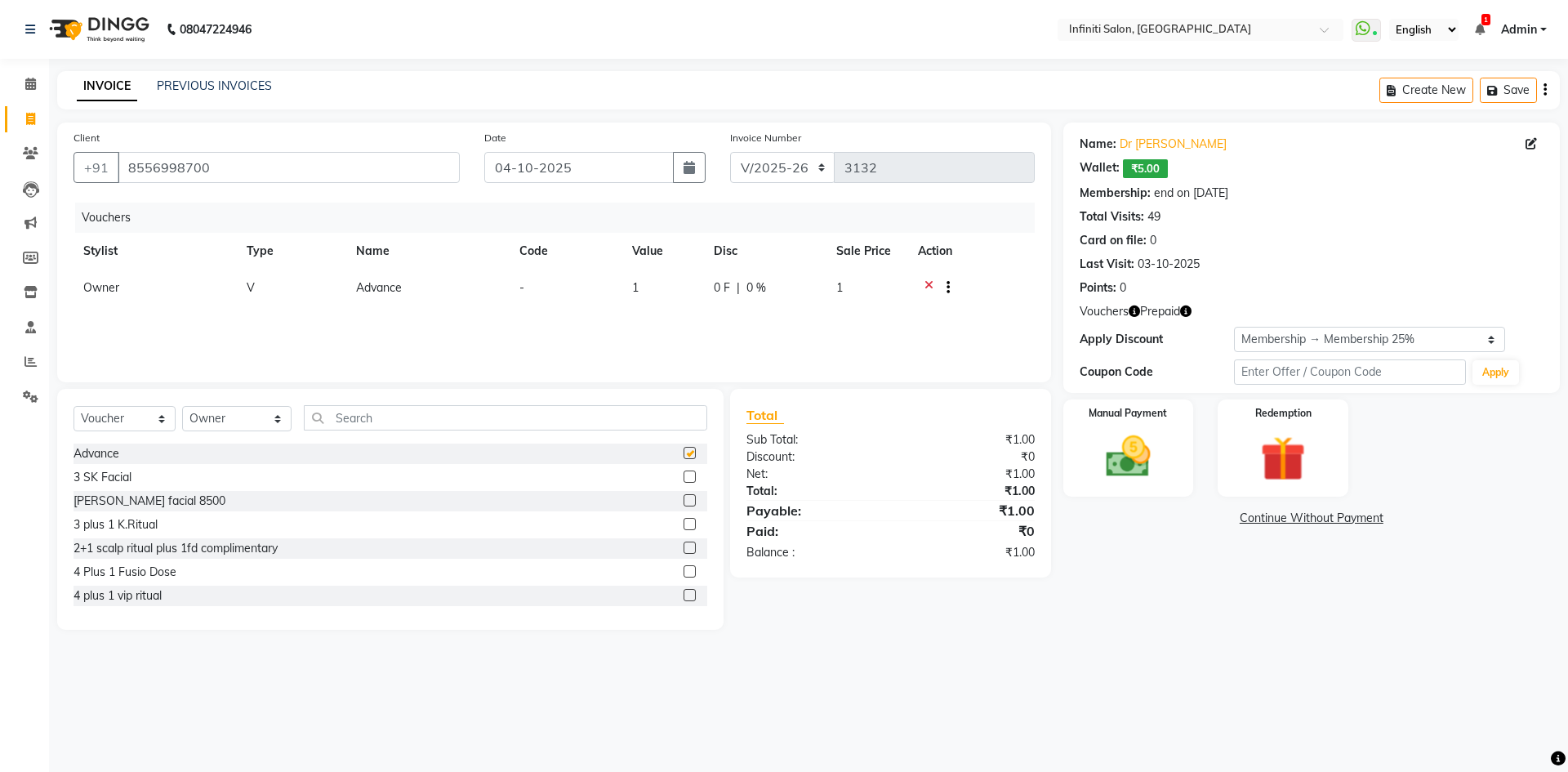
checkbox input "false"
click at [632, 280] on span "1" at bounding box center [635, 288] width 6 height 14
select select "40319"
click at [630, 280] on input "text" at bounding box center [574, 292] width 156 height 25
click at [704, 294] on td "0 F | 0 %" at bounding box center [766, 290] width 123 height 40
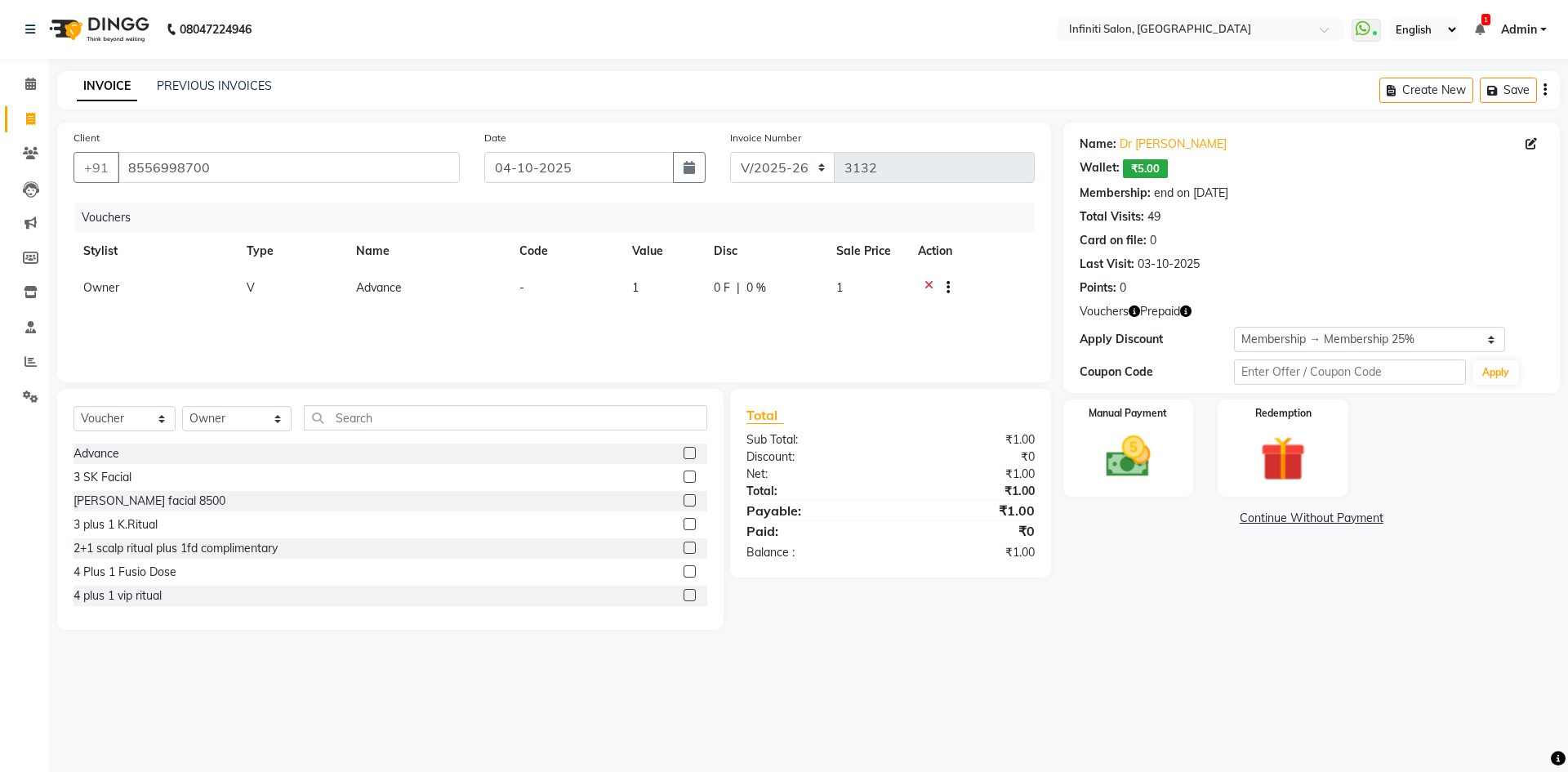
select select "40319"
click at [690, 283] on input "1" at bounding box center [702, 292] width 62 height 25
drag, startPoint x: 704, startPoint y: 295, endPoint x: 648, endPoint y: 299, distance: 56.1
click at [648, 299] on tr "Abhi singh Ahor Armaan Chandu Ishwar Jaspreet Khilesh Kishan SN Manager Academy…" at bounding box center [555, 295] width 961 height 51
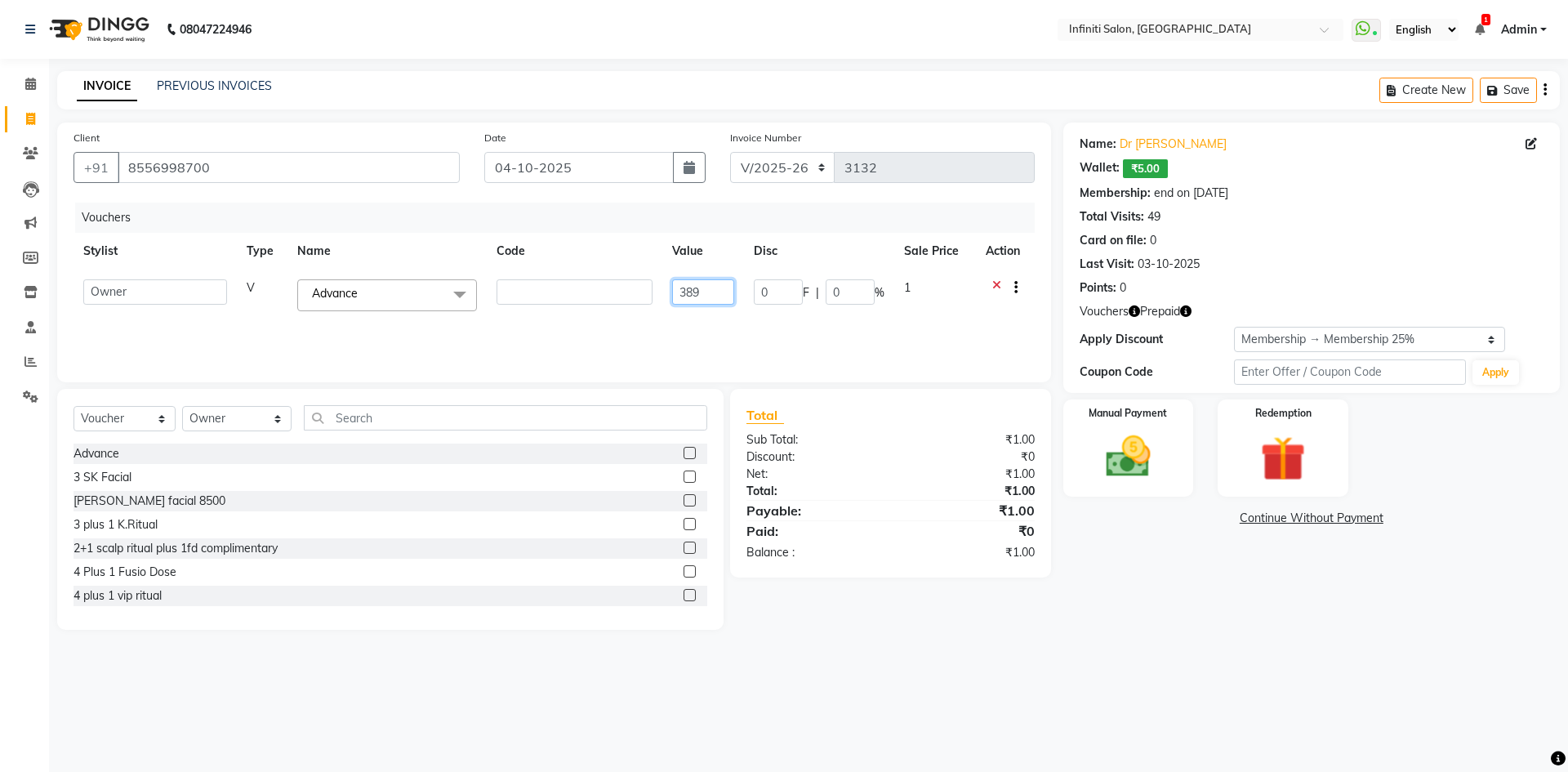
type input "3890"
click at [934, 323] on div "Vouchers Stylist Type Name Code Value Disc Sale Price Action Abhi singh Ahor Ar…" at bounding box center [555, 284] width 961 height 163
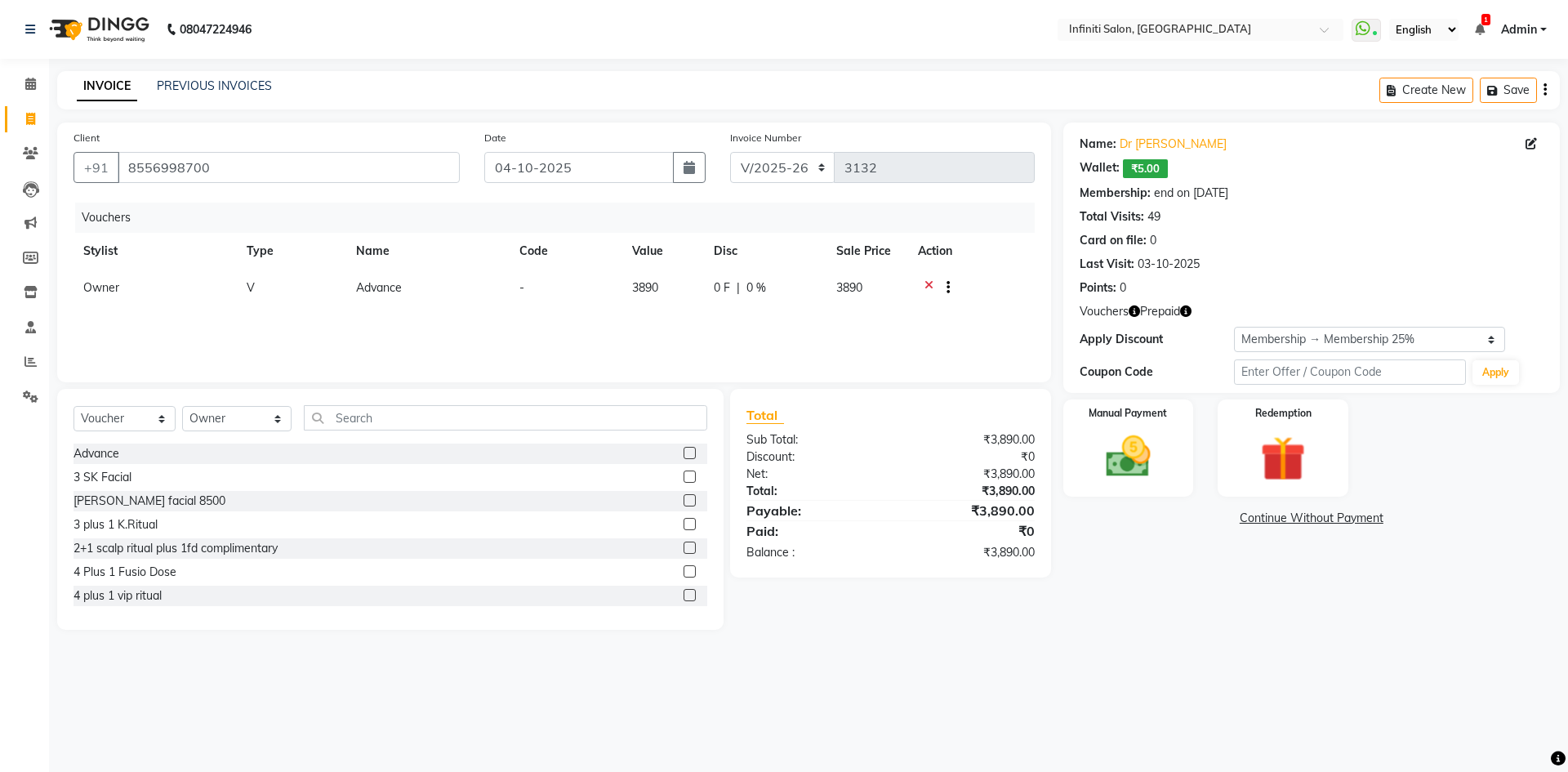
click at [925, 285] on icon at bounding box center [929, 290] width 9 height 21
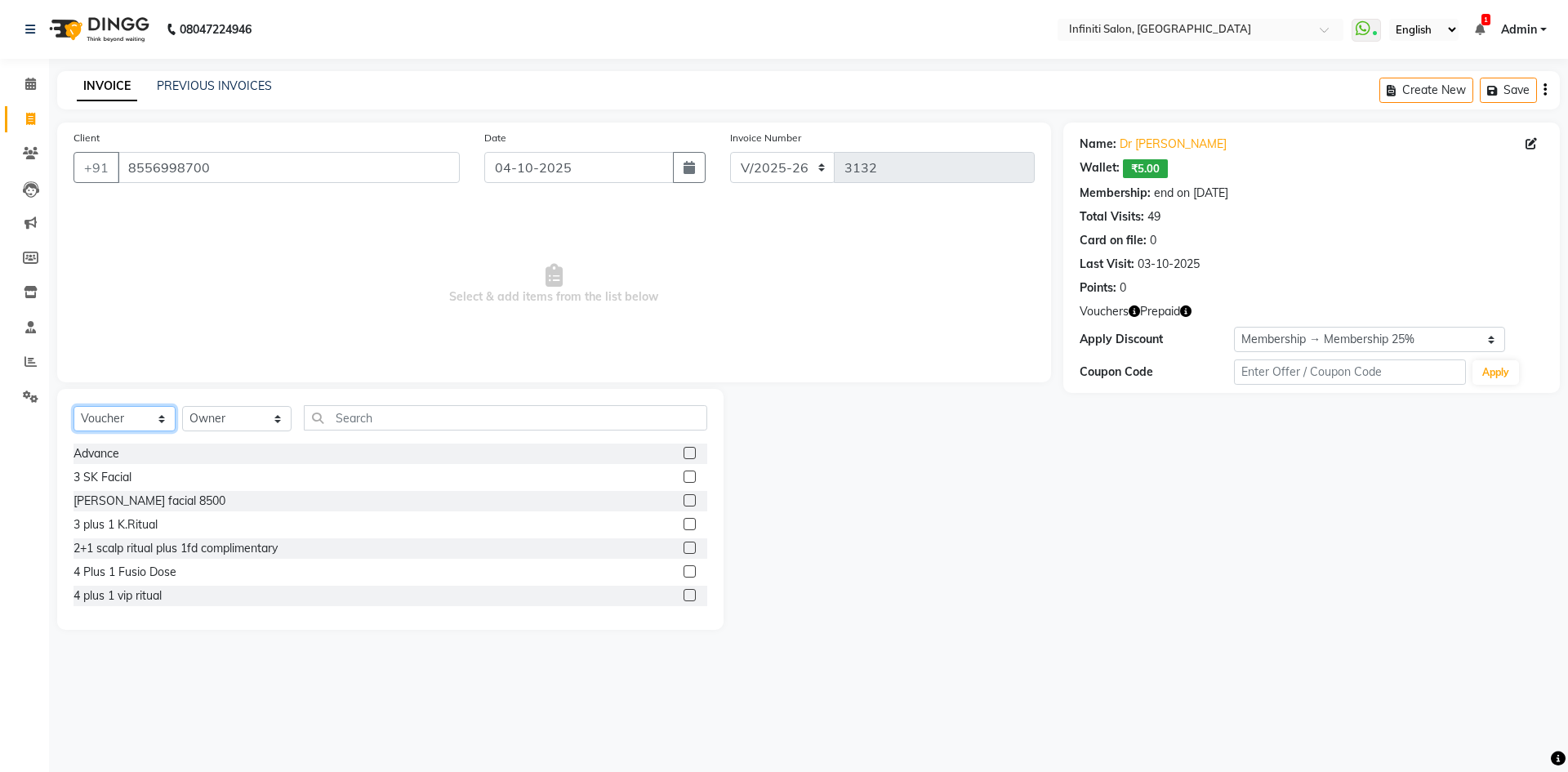
click at [132, 418] on select "Select Service Product Membership Package Voucher Prepaid Gift Card" at bounding box center [124, 418] width 102 height 25
click at [74, 406] on select "Select Service Product Membership Package Voucher Prepaid Gift Card" at bounding box center [124, 418] width 102 height 25
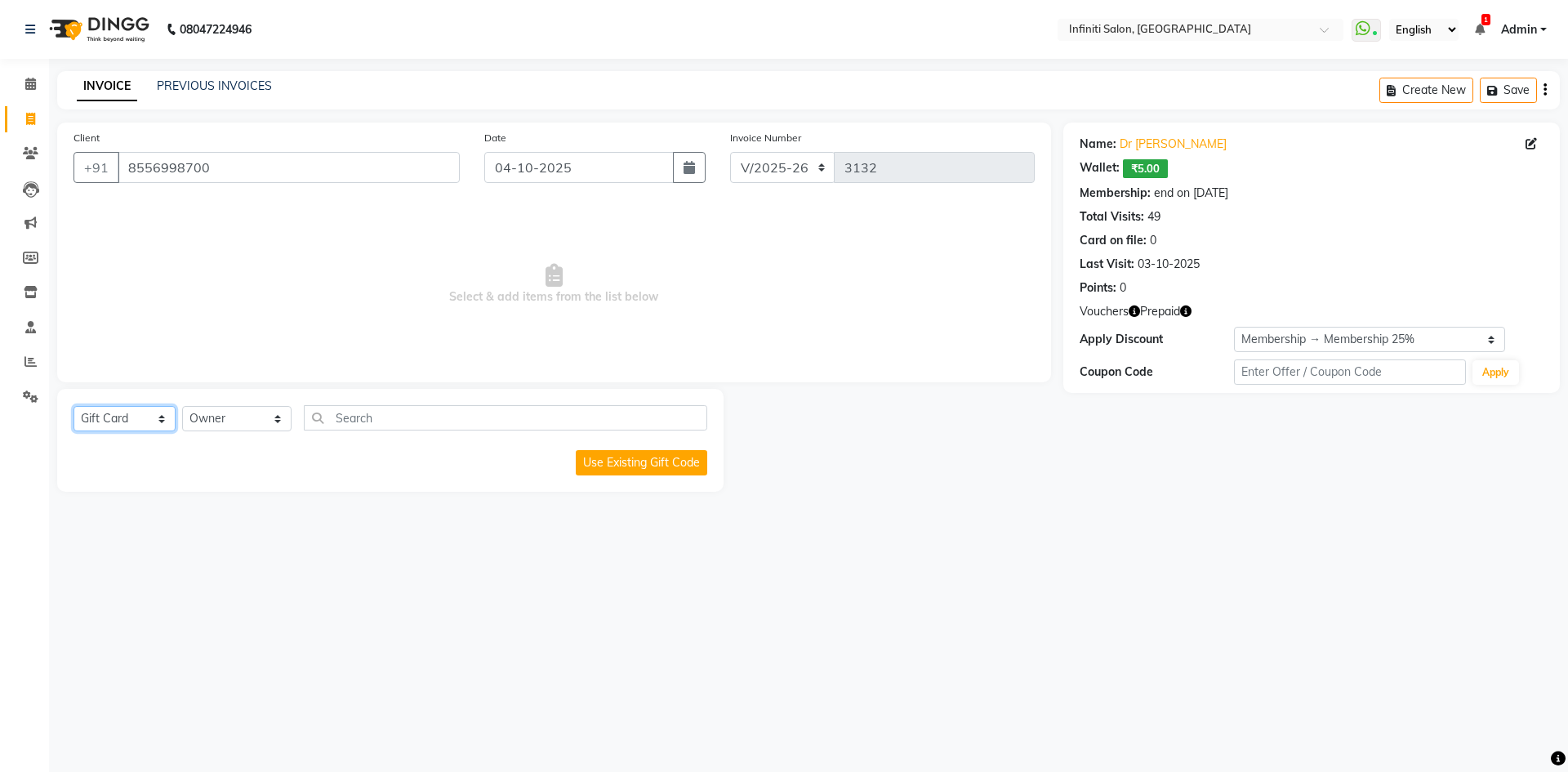
click at [105, 418] on select "Select Service Product Membership Package Voucher Prepaid Gift Card" at bounding box center [124, 418] width 102 height 25
select select "P"
click at [74, 406] on select "Select Service Product Membership Package Voucher Prepaid Gift Card" at bounding box center [124, 418] width 102 height 25
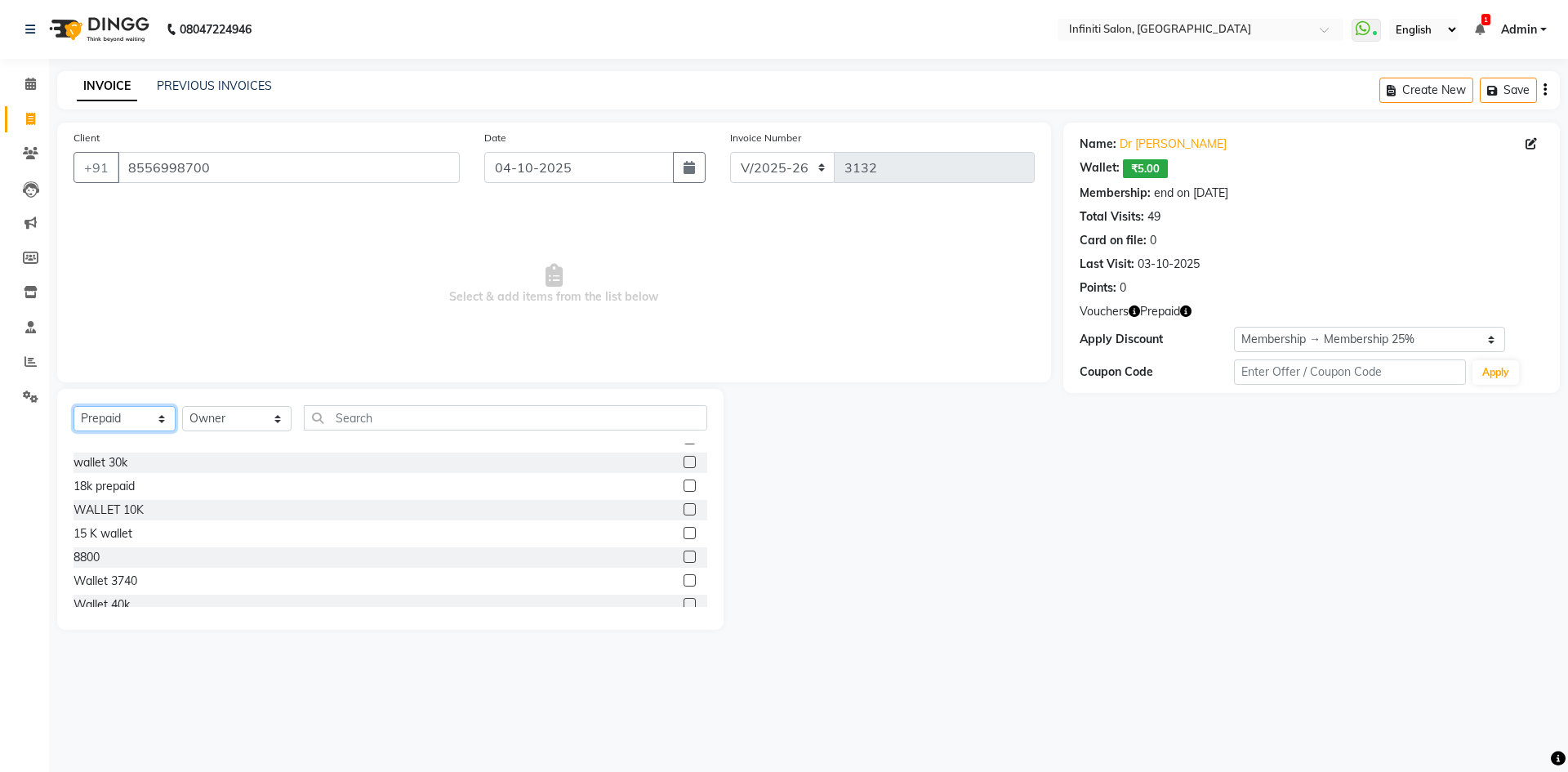
scroll to position [216, 0]
click at [125, 501] on div "Wallet 3740" at bounding box center [105, 498] width 64 height 17
checkbox input "false"
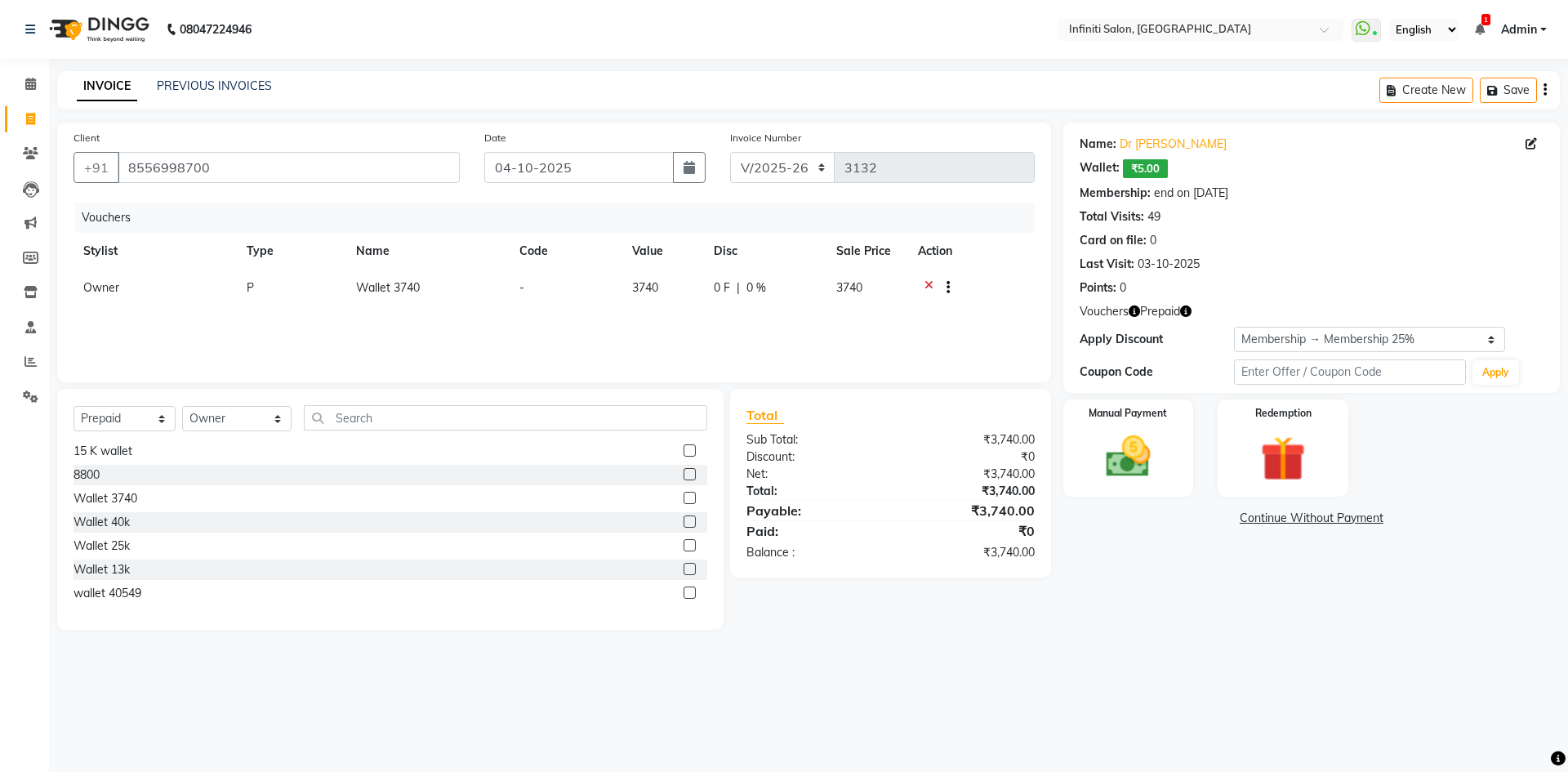
click at [827, 290] on td "3740" at bounding box center [867, 290] width 82 height 40
select select "40319"
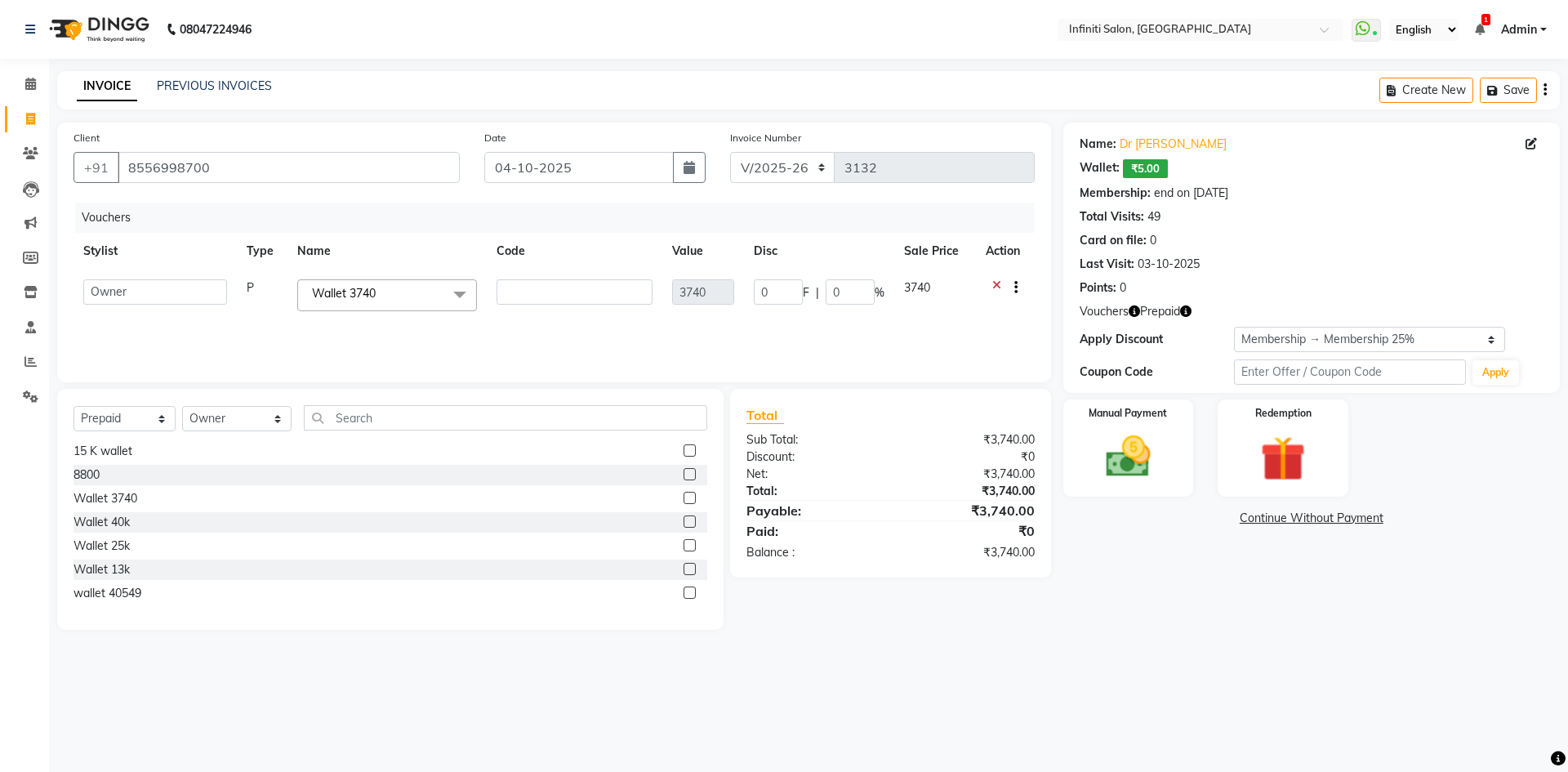
click at [911, 291] on span "3740" at bounding box center [917, 288] width 26 height 14
click at [918, 286] on span "3740" at bounding box center [917, 288] width 26 height 14
click at [915, 326] on div "Vouchers Stylist Type Name Code Value Disc Sale Price Action Abhi singh Ahor Ar…" at bounding box center [555, 284] width 961 height 163
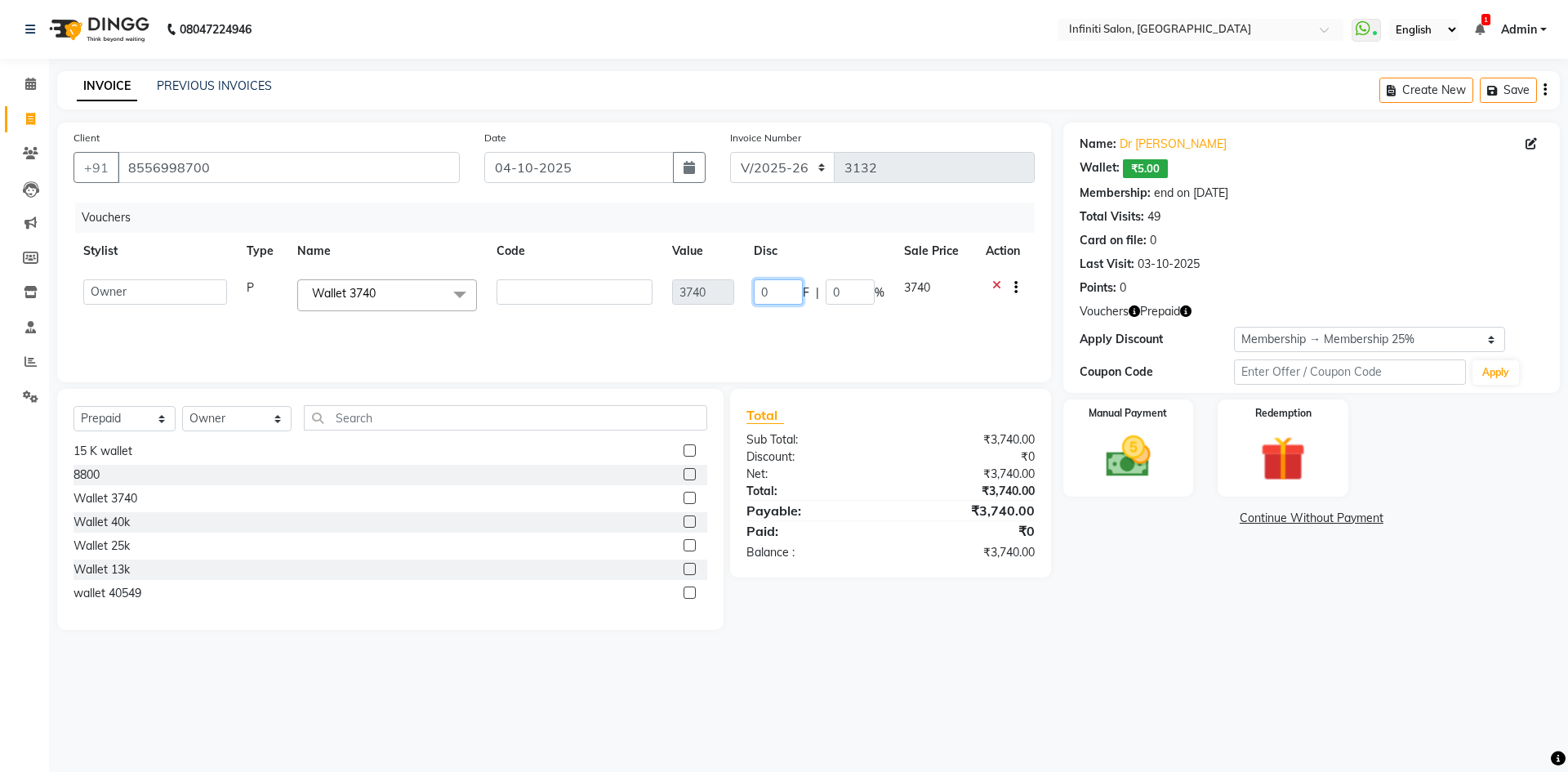
drag, startPoint x: 794, startPoint y: 283, endPoint x: 752, endPoint y: 296, distance: 44.0
click at [752, 296] on td "0 F | 0 %" at bounding box center [819, 295] width 151 height 51
type input "3739"
click at [766, 330] on div "Vouchers Stylist Type Name Code Value Disc Sale Price Action Abhi singh Ahor Ar…" at bounding box center [555, 284] width 961 height 163
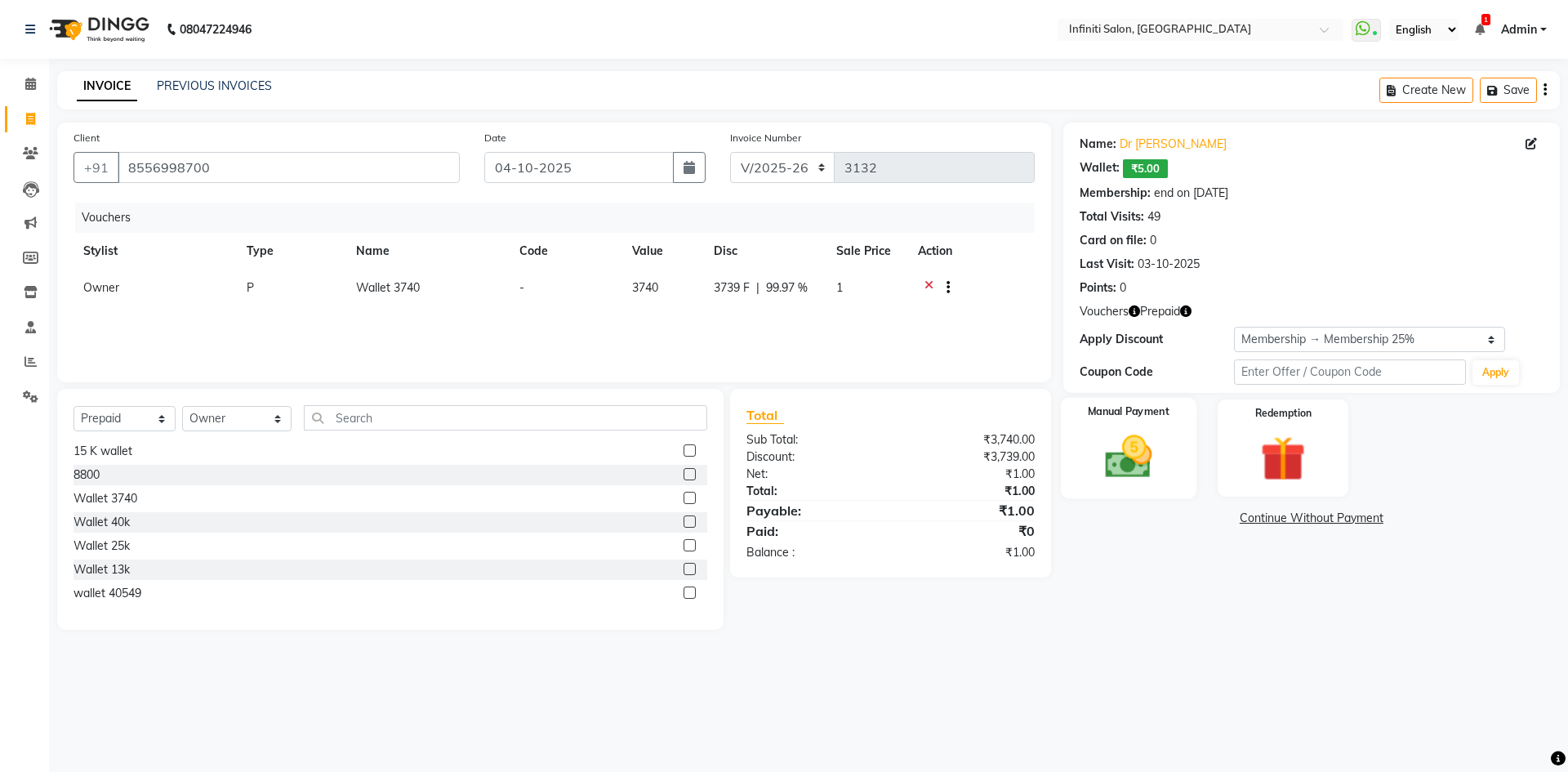
click at [1169, 457] on div "Manual Payment" at bounding box center [1128, 447] width 135 height 100
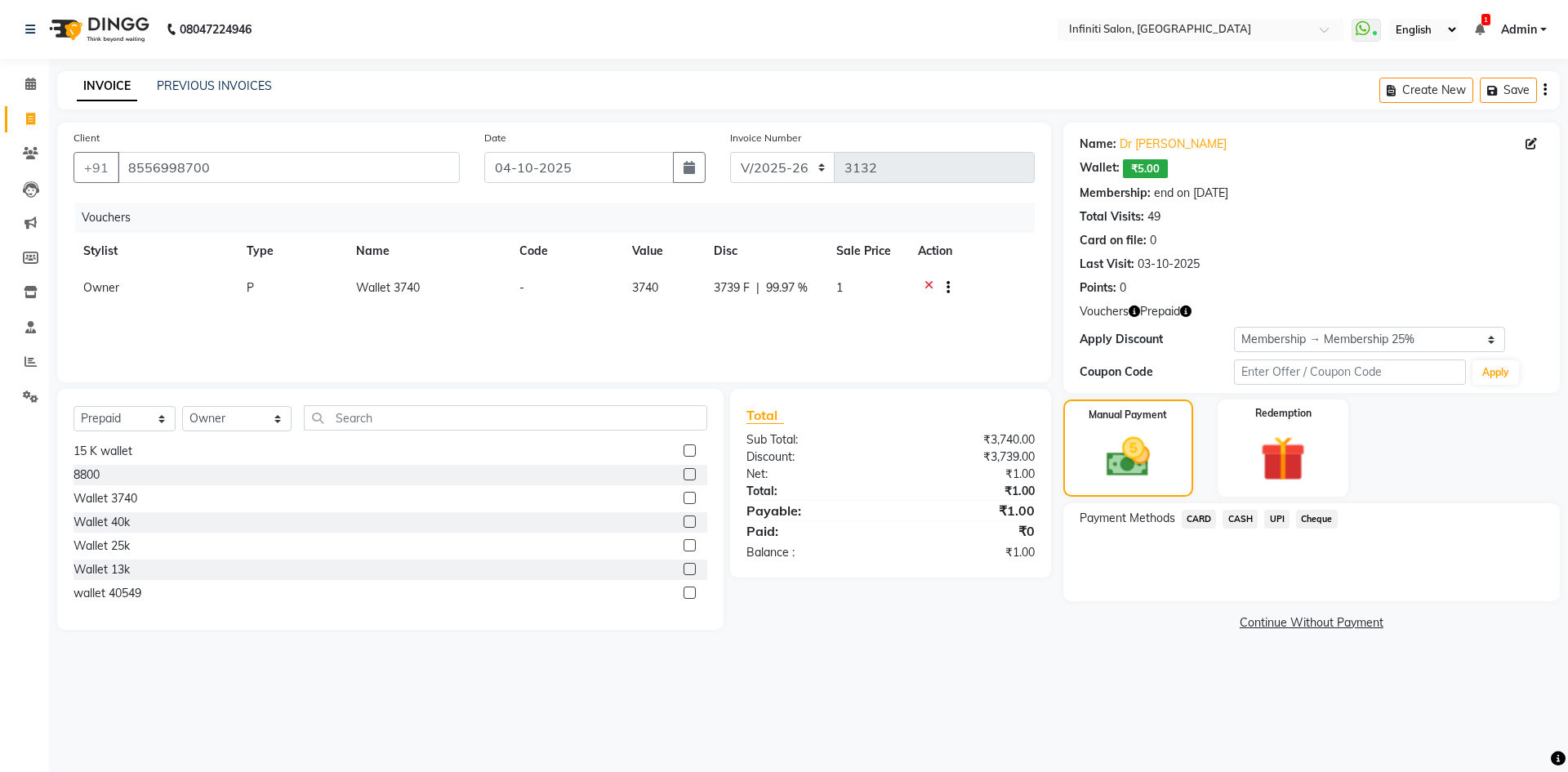
click at [1242, 517] on span "CASH" at bounding box center [1240, 519] width 35 height 19
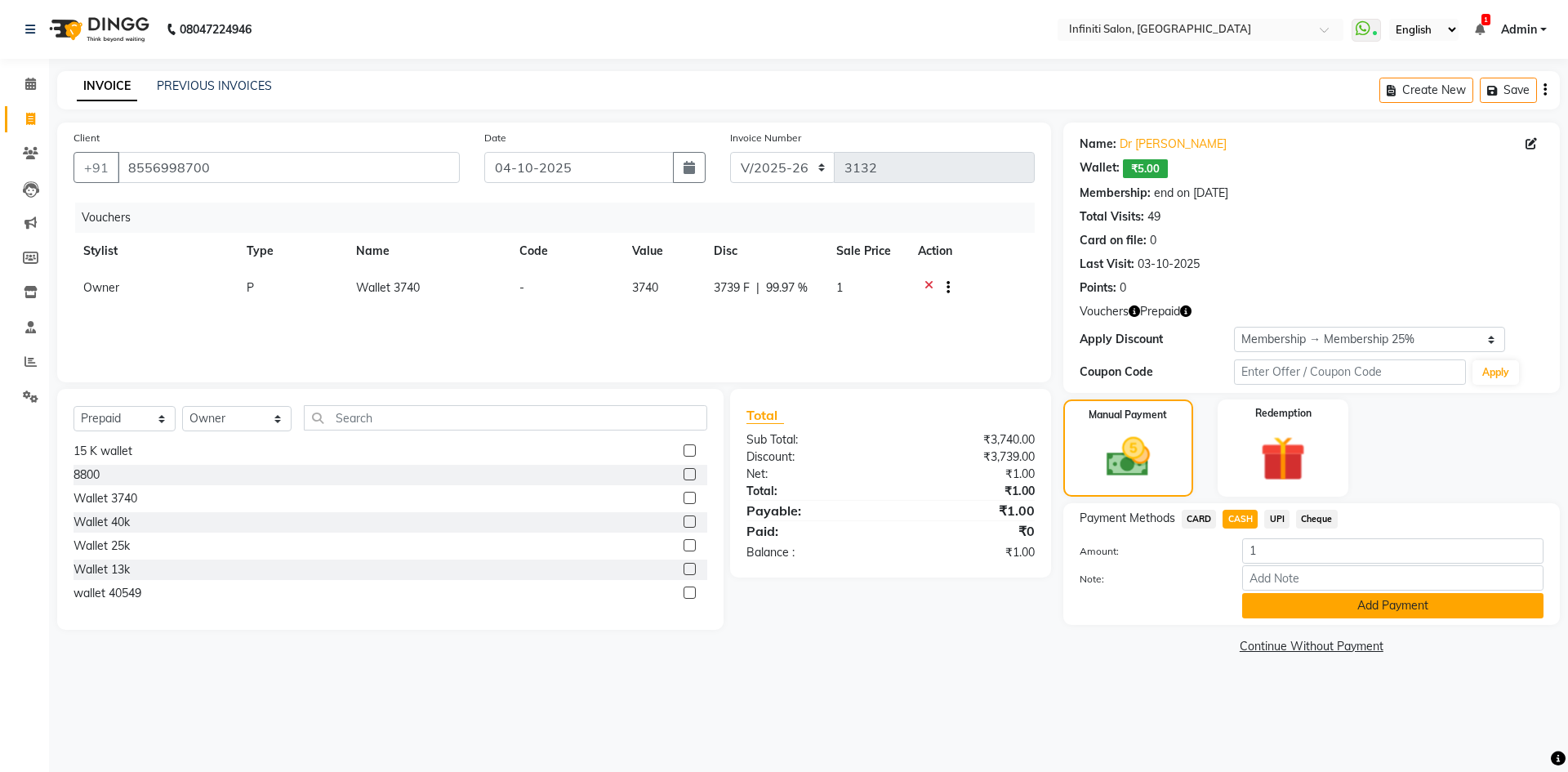
click at [1312, 613] on button "Add Payment" at bounding box center [1393, 606] width 301 height 25
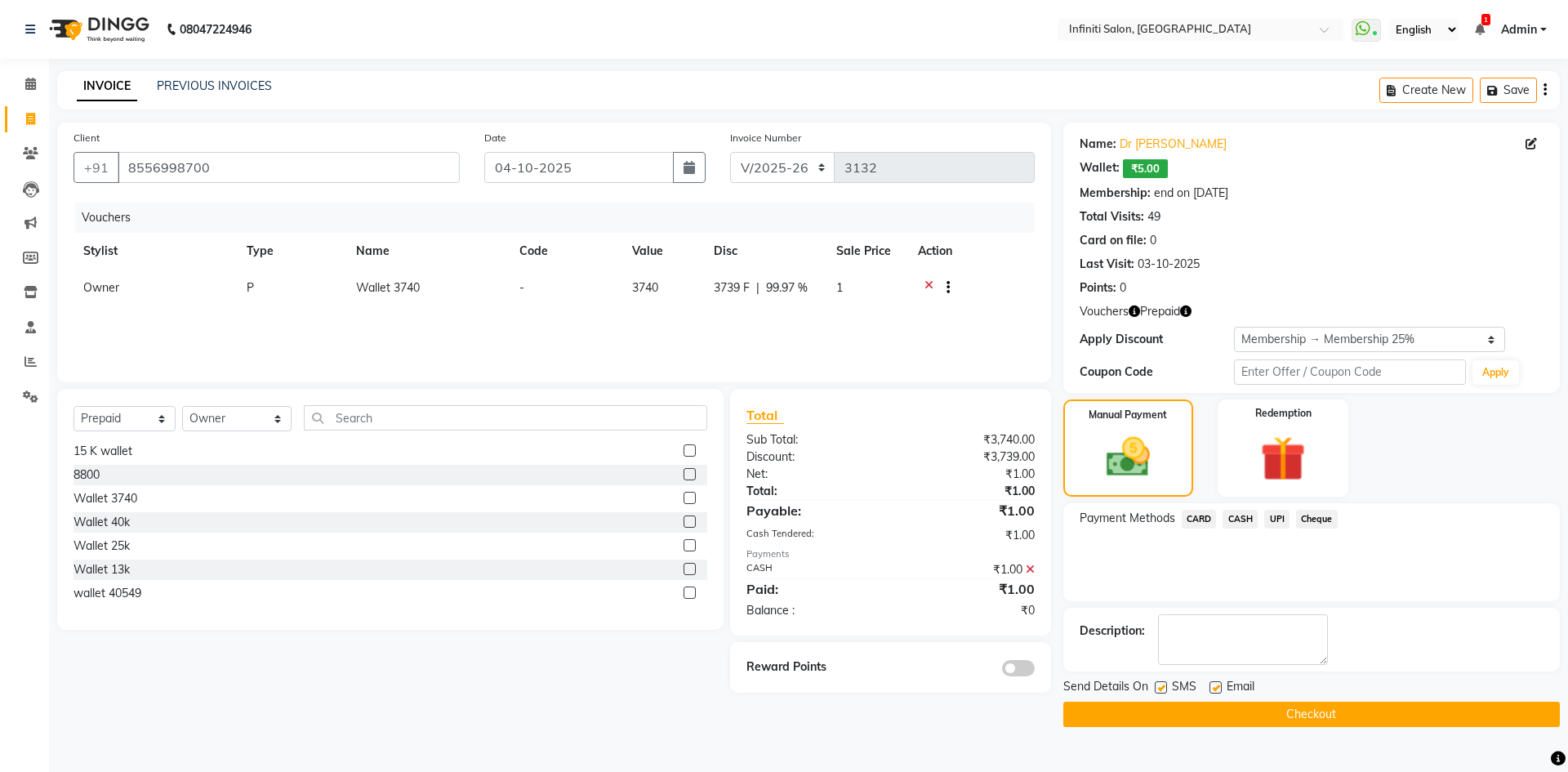
click at [1272, 717] on button "Checkout" at bounding box center [1311, 714] width 497 height 25
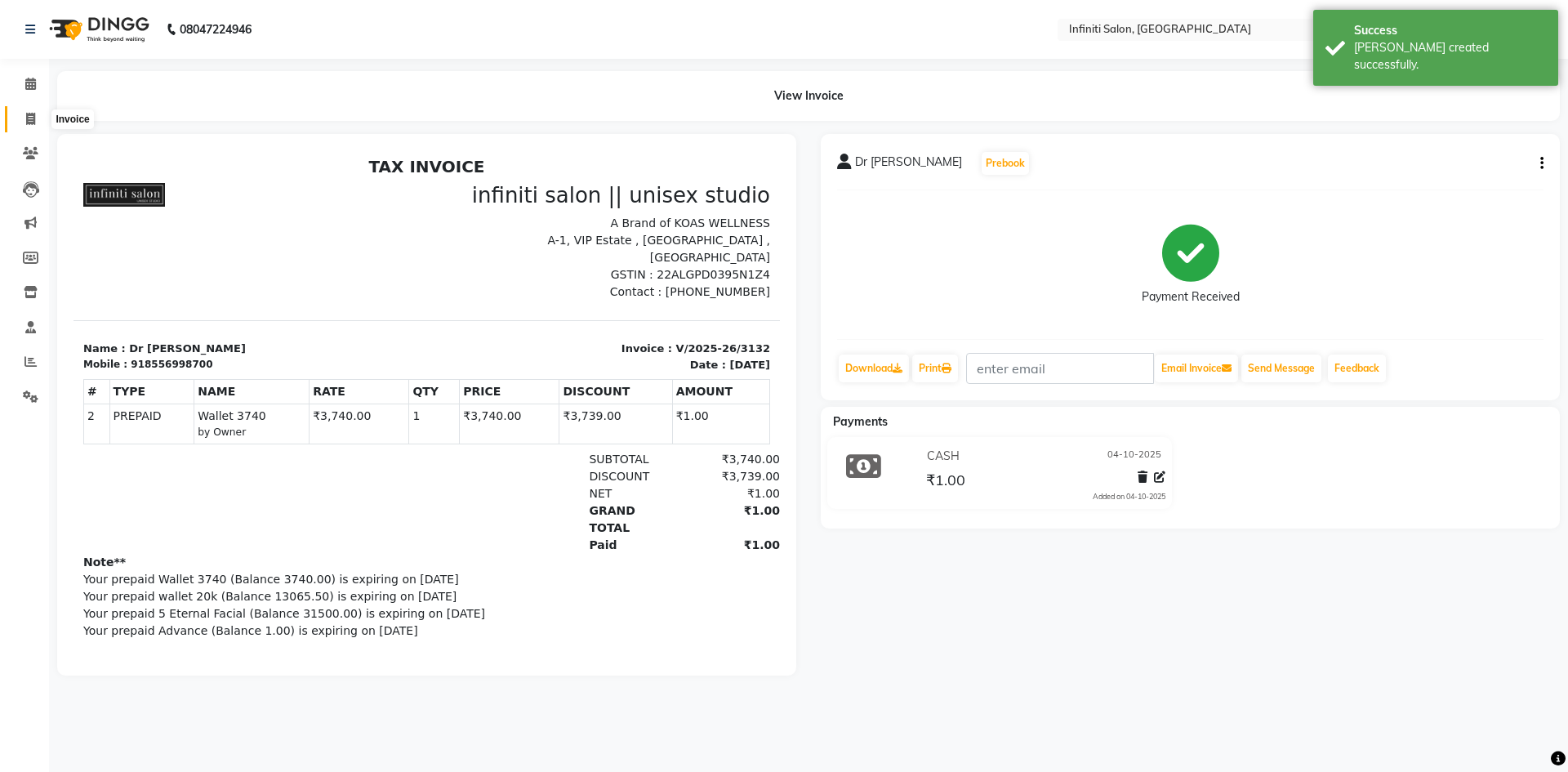
click at [32, 116] on icon at bounding box center [31, 119] width 9 height 13
select select "5804"
select select "service"
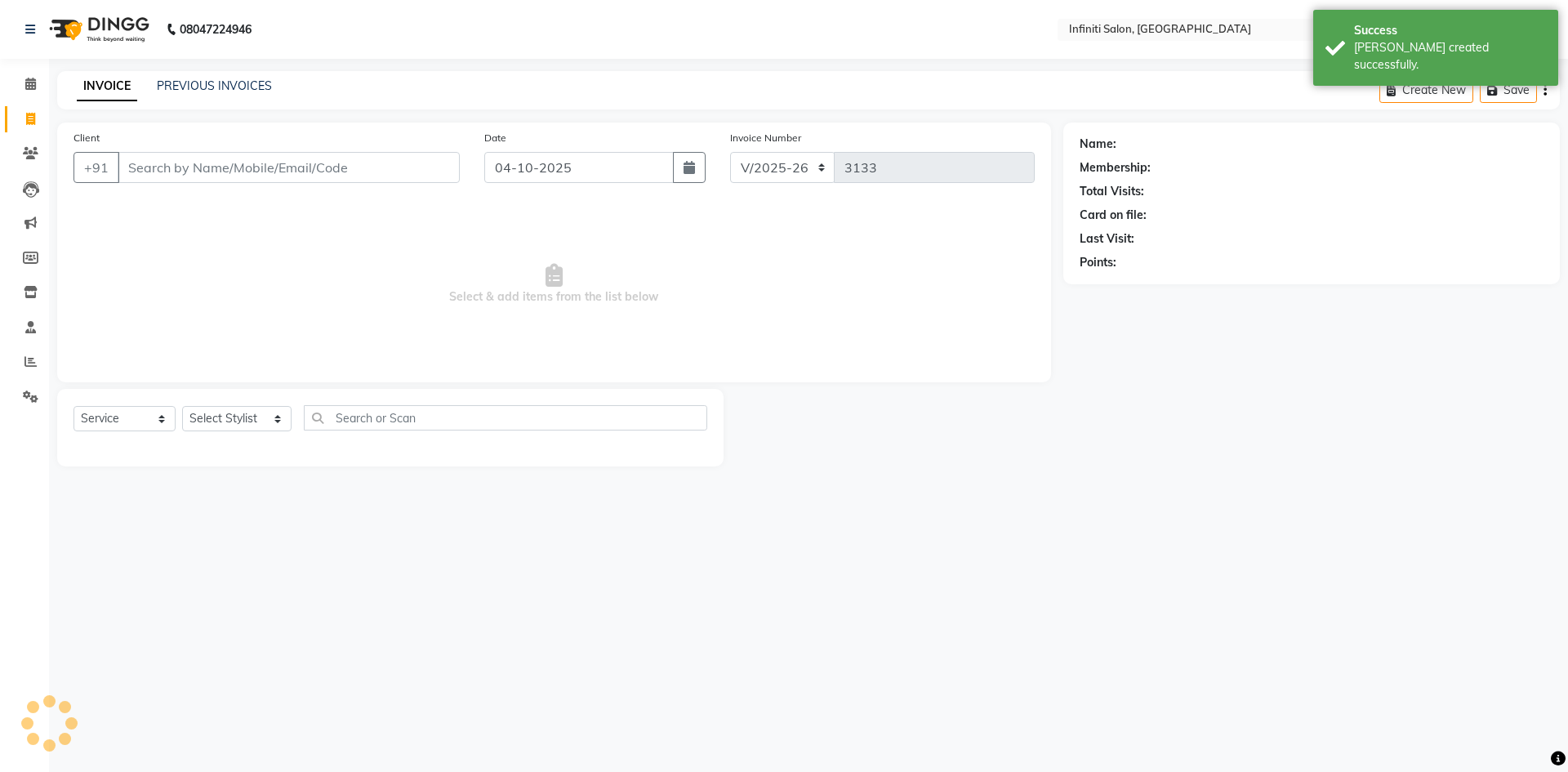
click at [192, 164] on input "Client" at bounding box center [289, 167] width 343 height 31
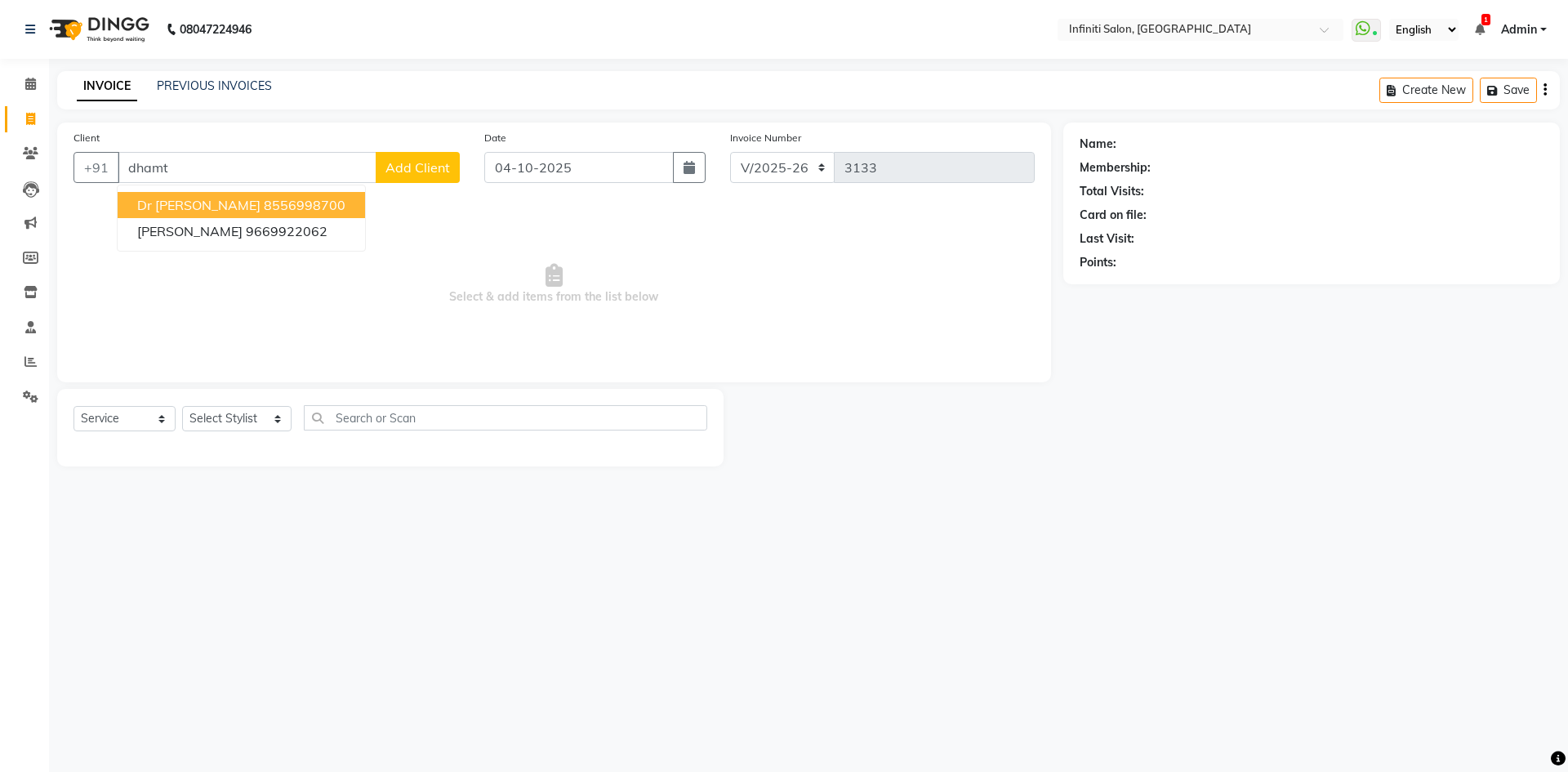
click at [204, 201] on span "Dr Ekta Dhamtari" at bounding box center [198, 205] width 124 height 16
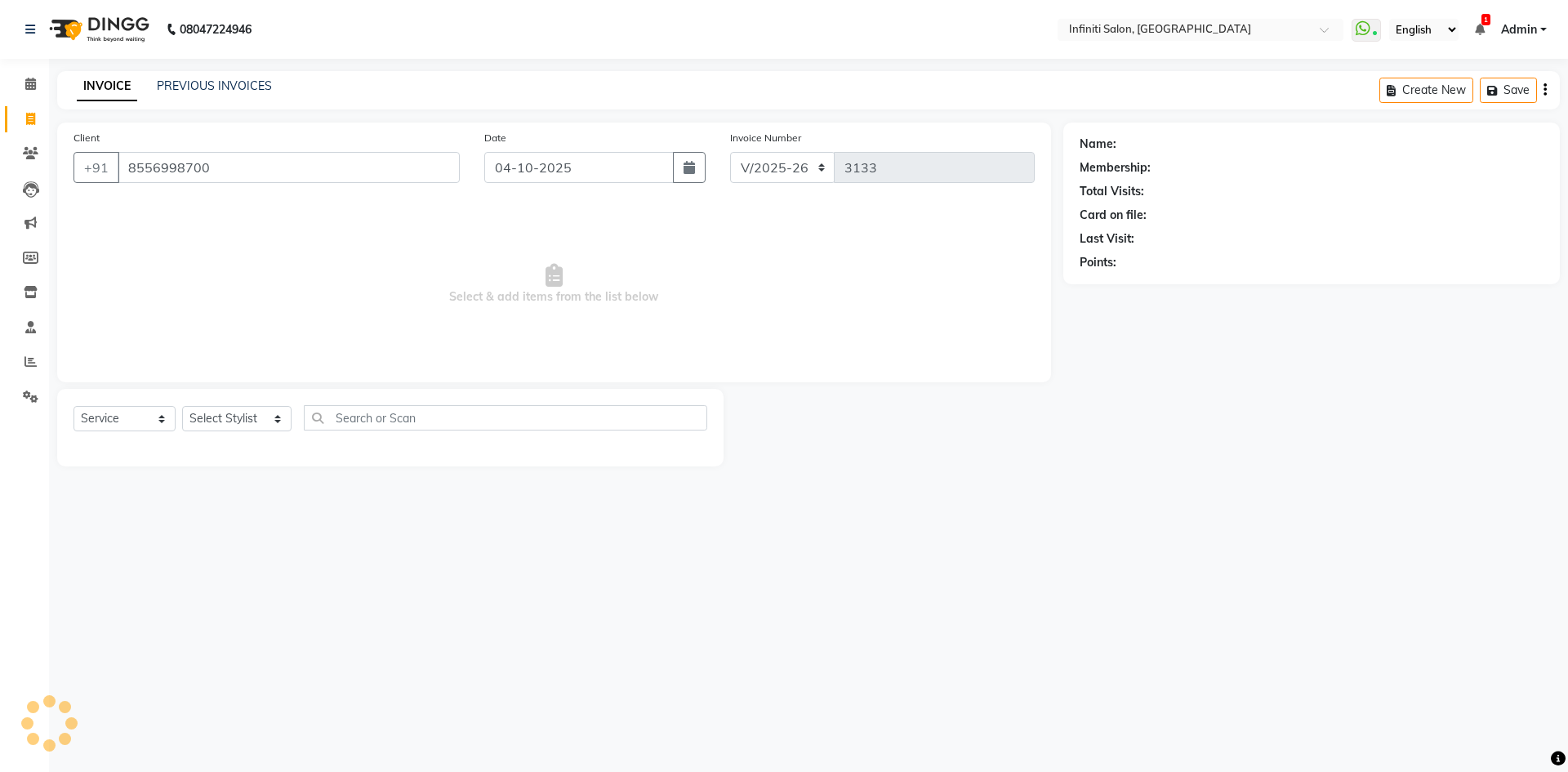
type input "8556998700"
select select "2: Object"
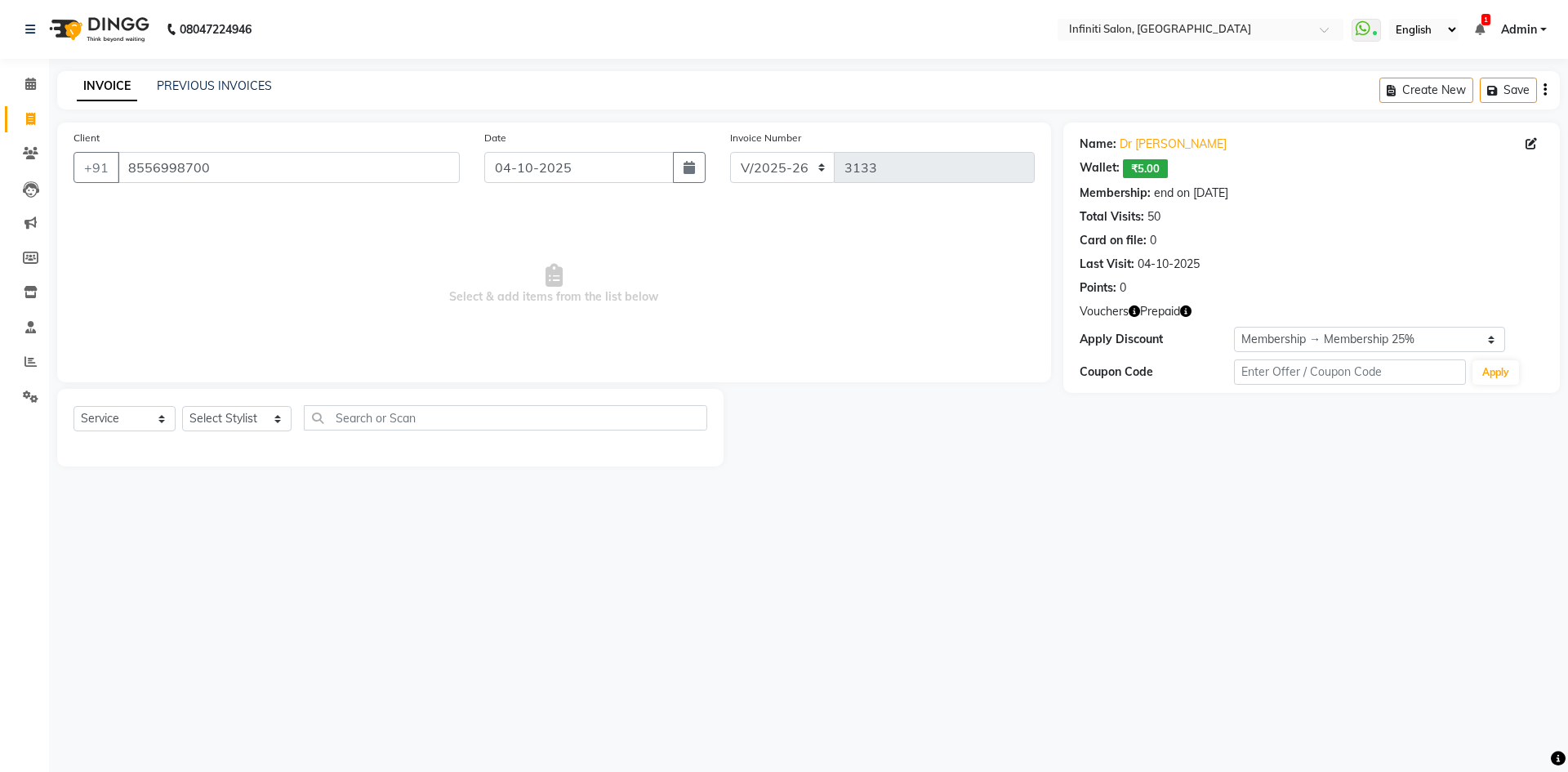
click at [1132, 310] on icon "button" at bounding box center [1134, 311] width 12 height 12
click at [1184, 308] on icon "button" at bounding box center [1186, 311] width 12 height 12
click at [134, 420] on select "Select Service Product Membership Package Voucher Prepaid Gift Card" at bounding box center [124, 418] width 102 height 25
select select "product"
click at [74, 406] on select "Select Service Product Membership Package Voucher Prepaid Gift Card" at bounding box center [124, 418] width 102 height 25
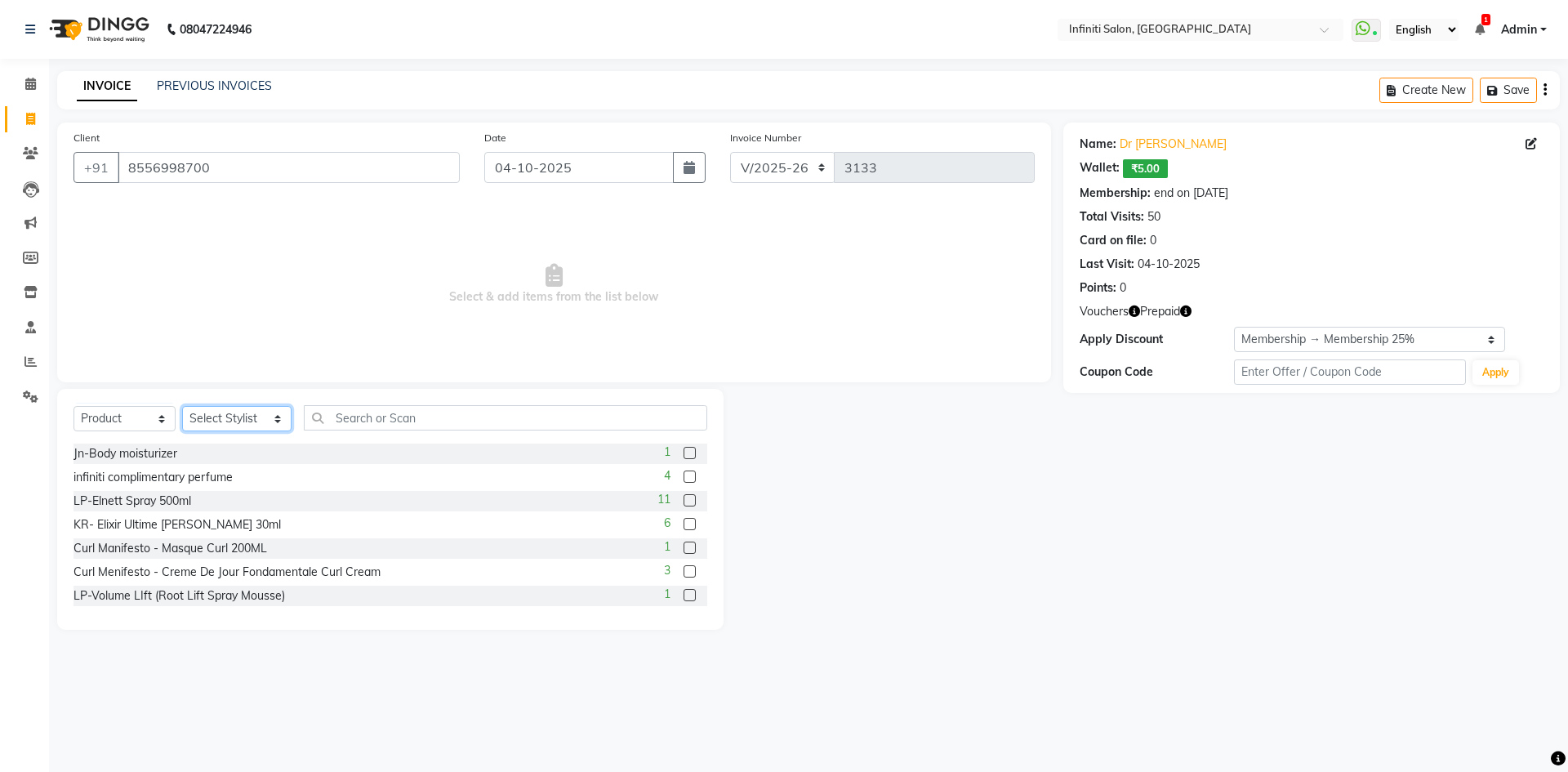
click at [214, 414] on select "Select Stylist Abhi singh Ahor Armaan Chandu Ishwar Jaspreet Khilesh Kishan SN …" at bounding box center [236, 418] width 109 height 25
select select "40319"
click at [182, 406] on select "Select Stylist Abhi singh Ahor Armaan Chandu Ishwar Jaspreet Khilesh Kishan SN …" at bounding box center [236, 418] width 109 height 25
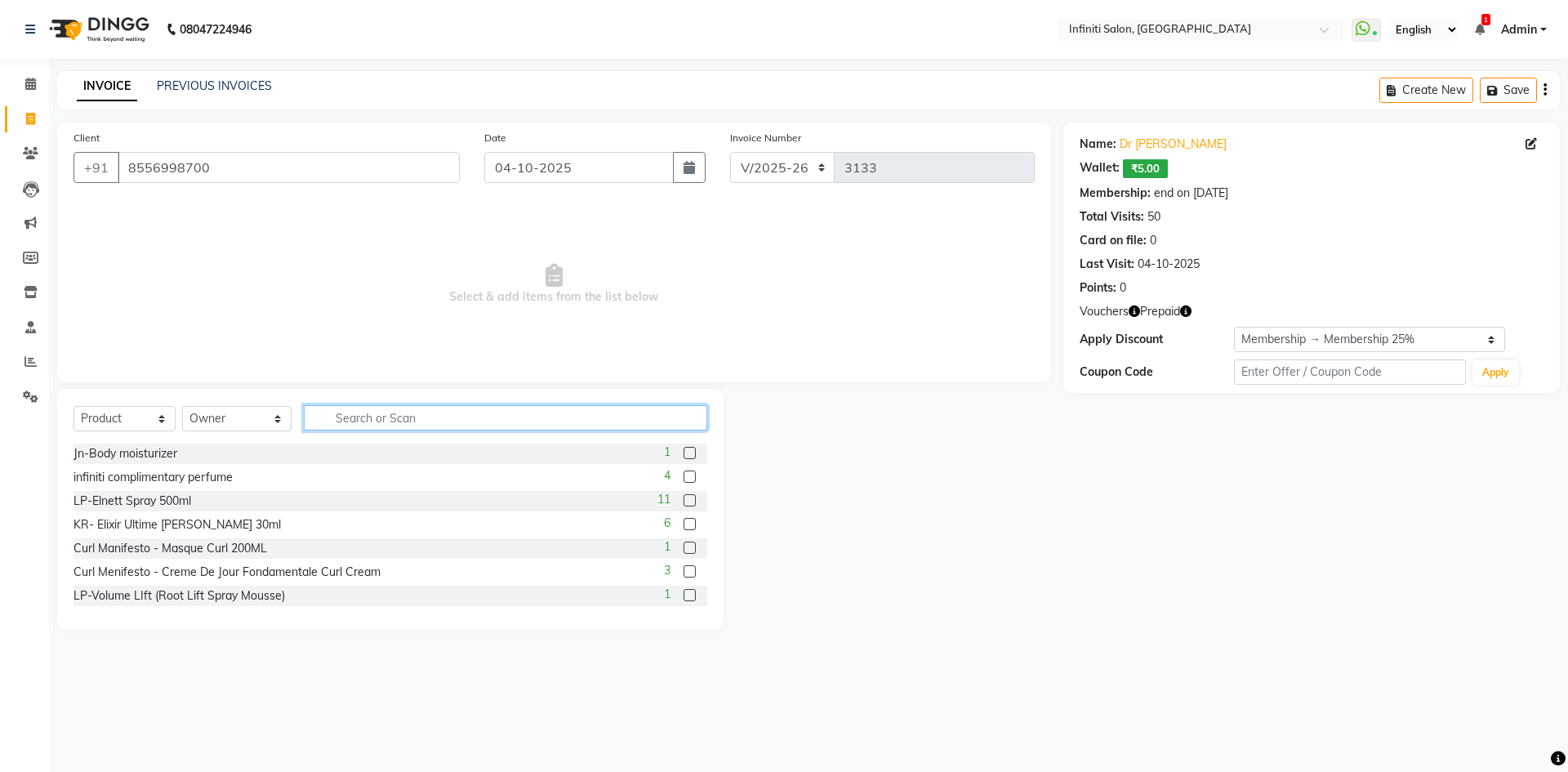
click at [342, 420] on input "text" at bounding box center [505, 418] width 403 height 25
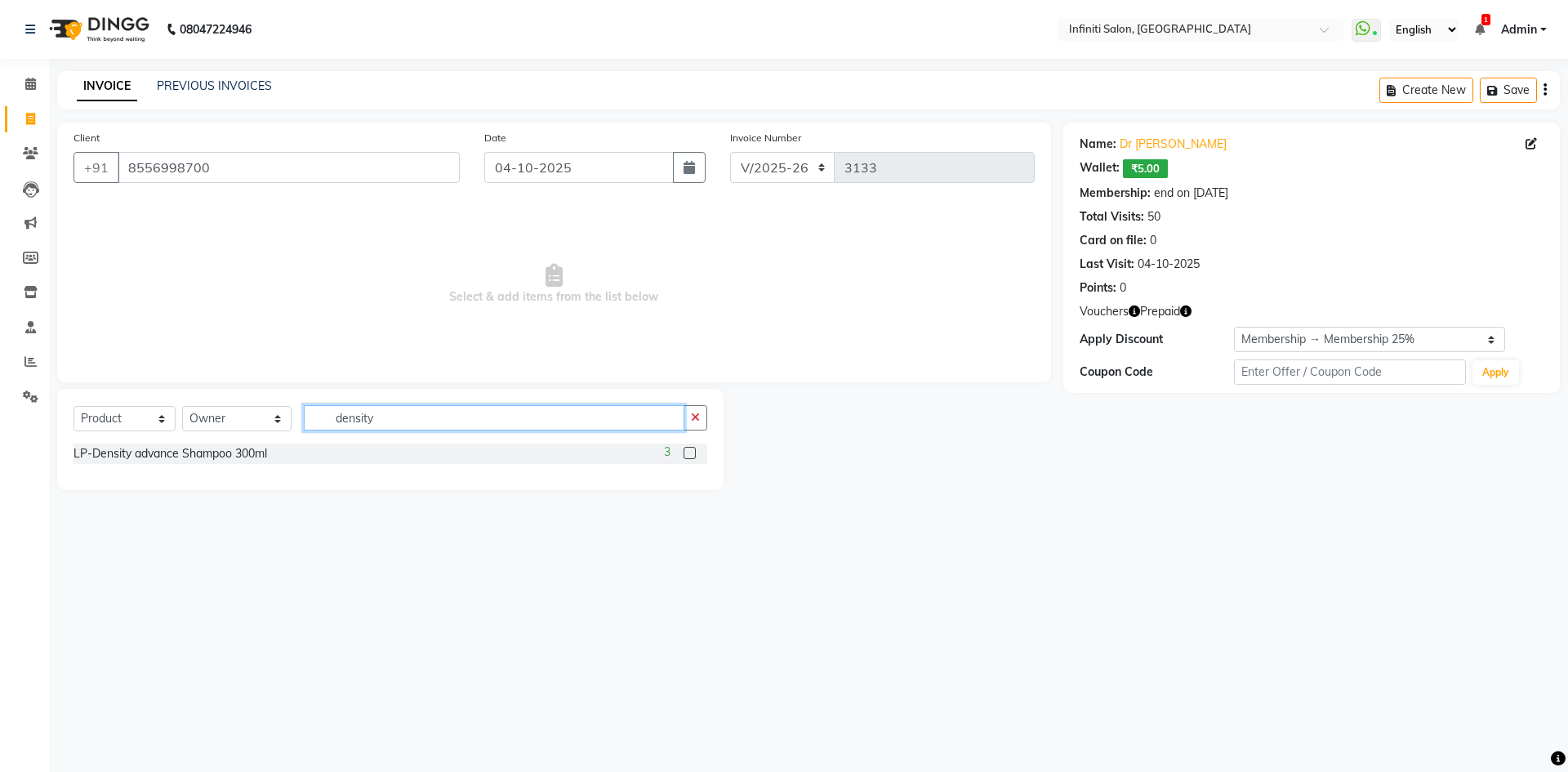
type input "density"
click at [689, 455] on label at bounding box center [690, 453] width 13 height 13
click at [689, 455] on input "checkbox" at bounding box center [689, 454] width 11 height 11
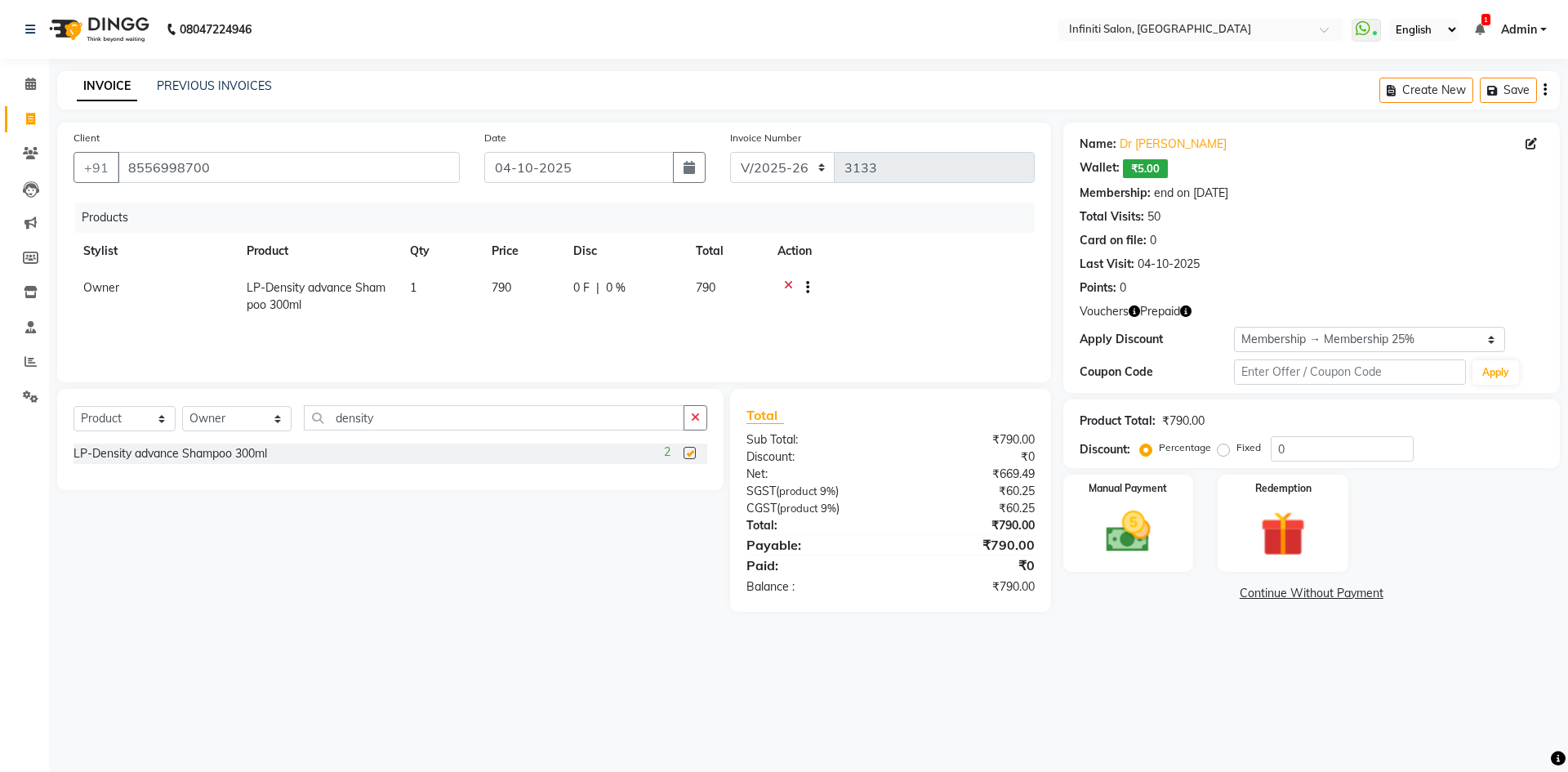
checkbox input "false"
click at [1297, 541] on img at bounding box center [1282, 534] width 76 height 58
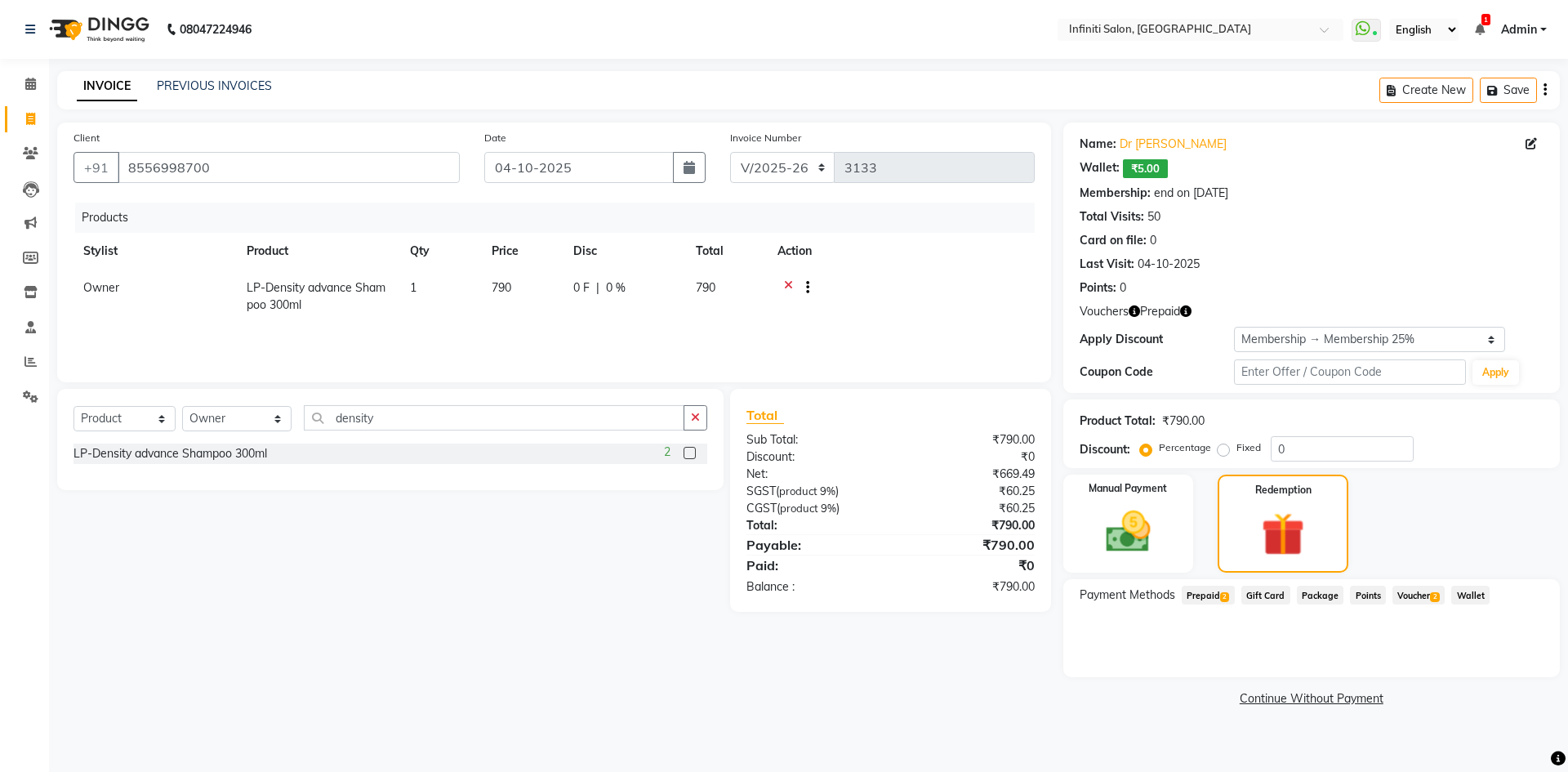
click at [1405, 601] on span "Voucher 2" at bounding box center [1418, 594] width 52 height 19
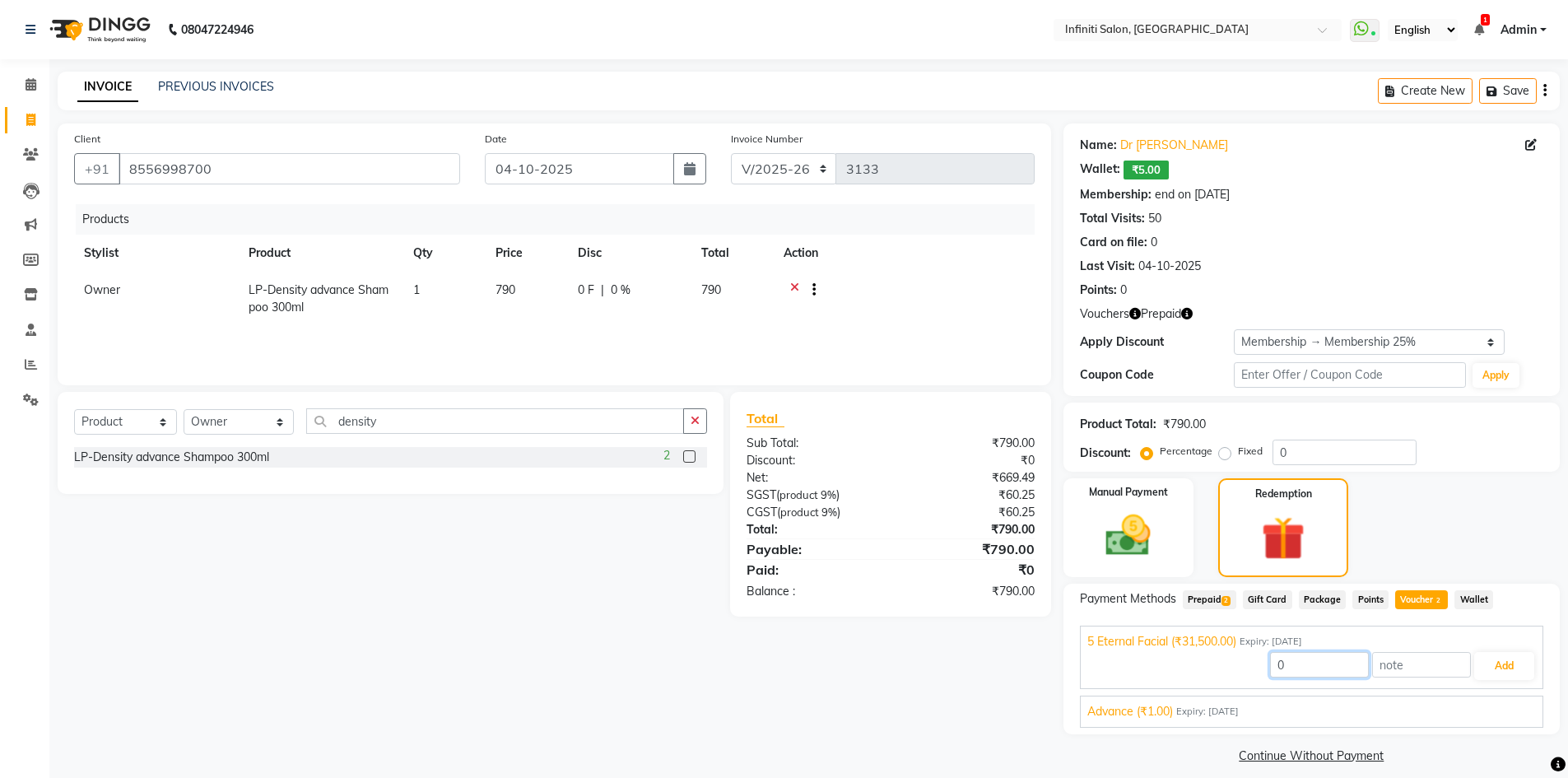
click at [1338, 653] on input "0" at bounding box center [1319, 664] width 99 height 25
click at [1204, 603] on span "Prepaid 2" at bounding box center [1209, 599] width 54 height 19
drag, startPoint x: 1293, startPoint y: 660, endPoint x: 1223, endPoint y: 661, distance: 70.0
click at [1223, 661] on div "0 Add" at bounding box center [1312, 666] width 449 height 31
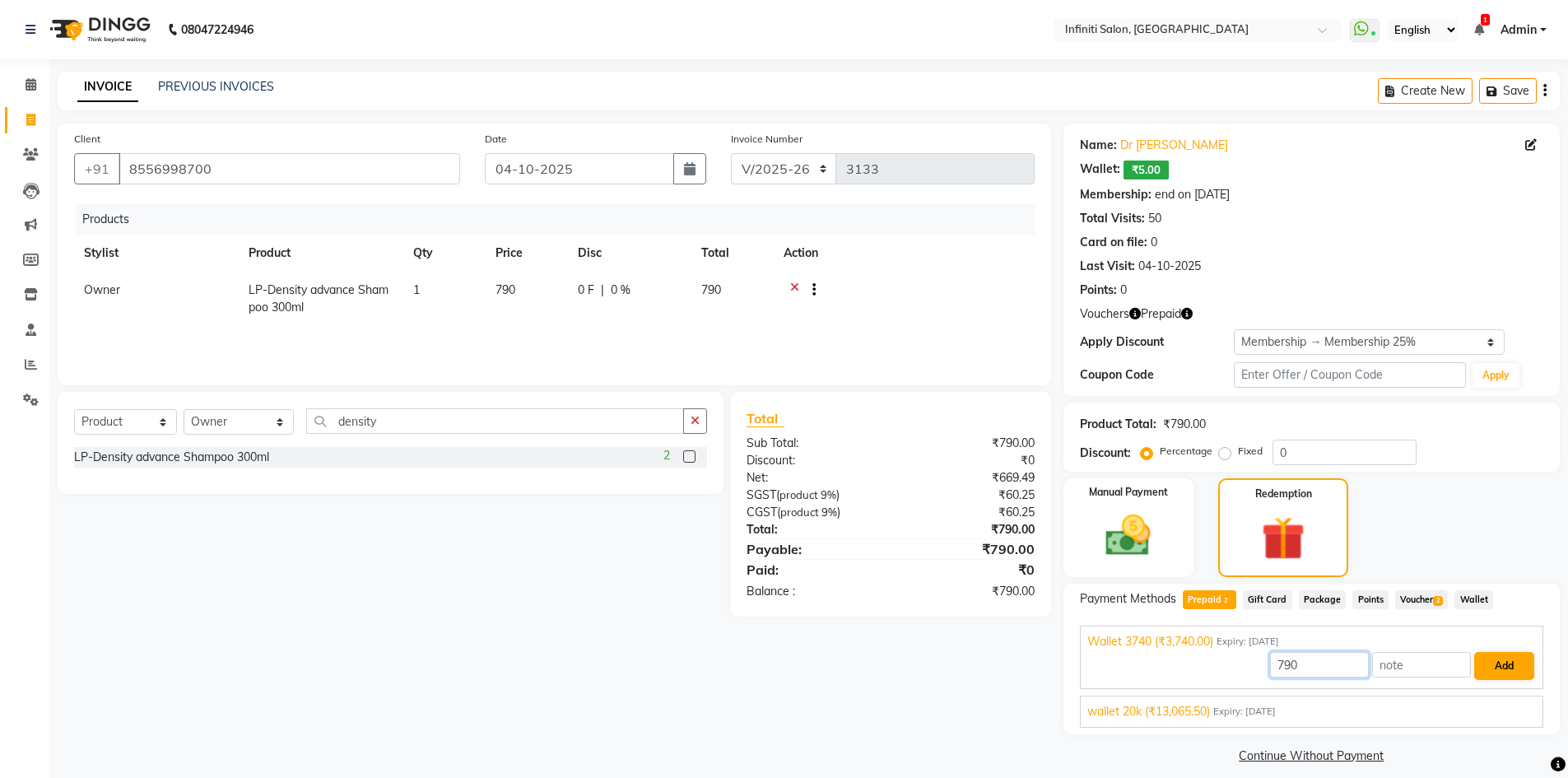
type input "790"
click at [1499, 665] on button "Add" at bounding box center [1503, 665] width 60 height 28
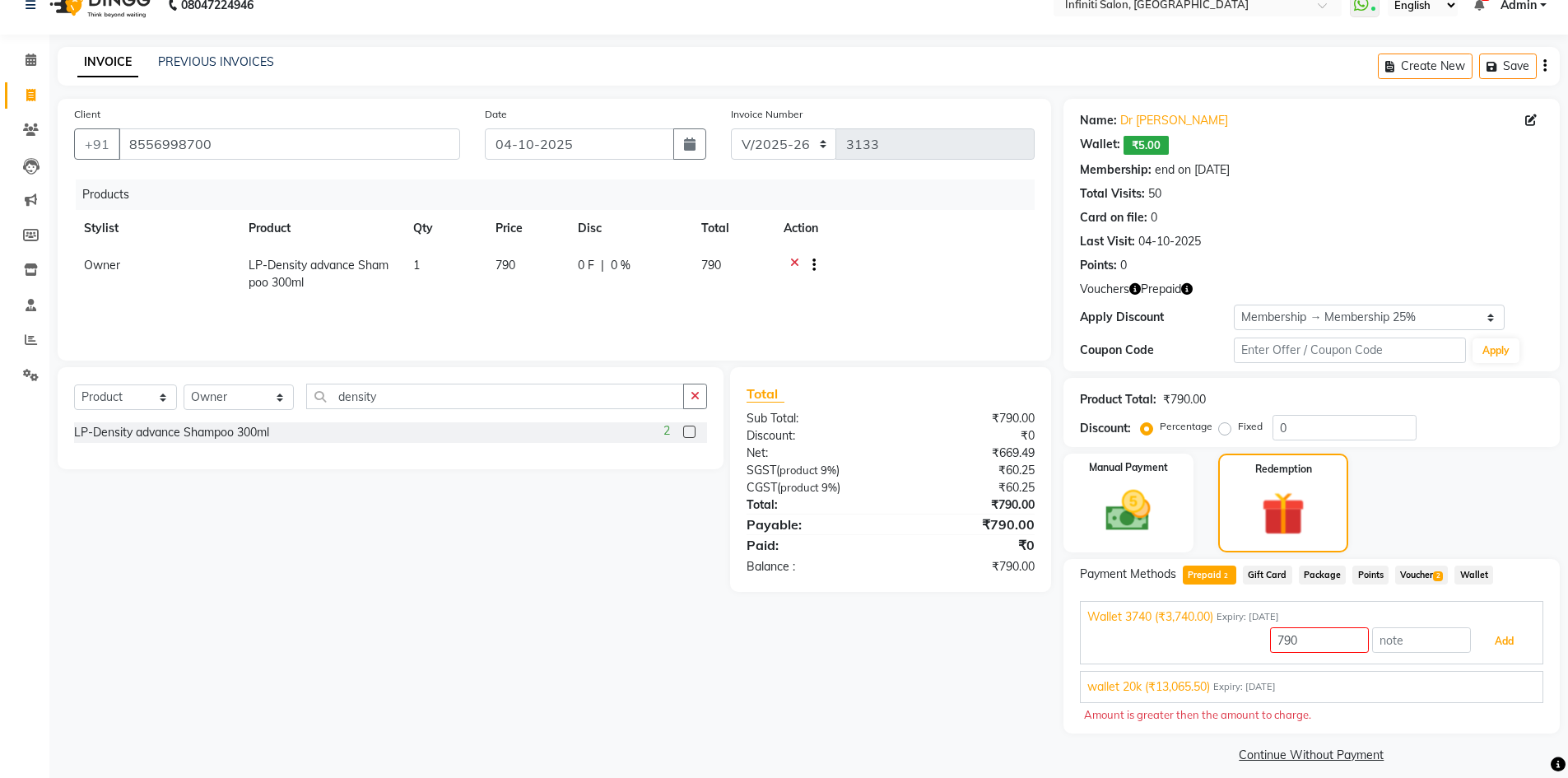
scroll to position [39, 0]
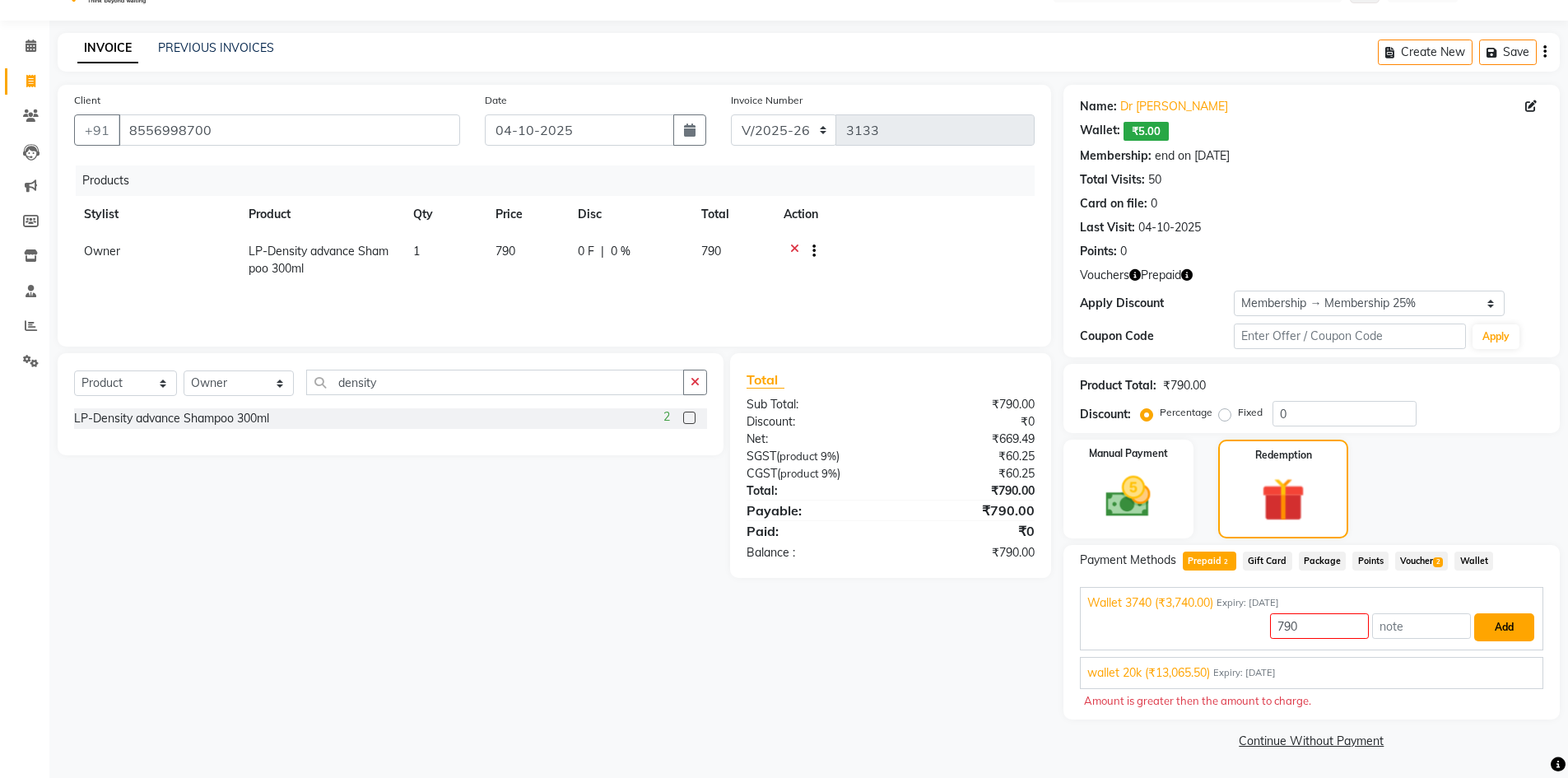
click at [1510, 626] on button "Add" at bounding box center [1503, 627] width 60 height 28
click at [22, 358] on span at bounding box center [31, 362] width 29 height 19
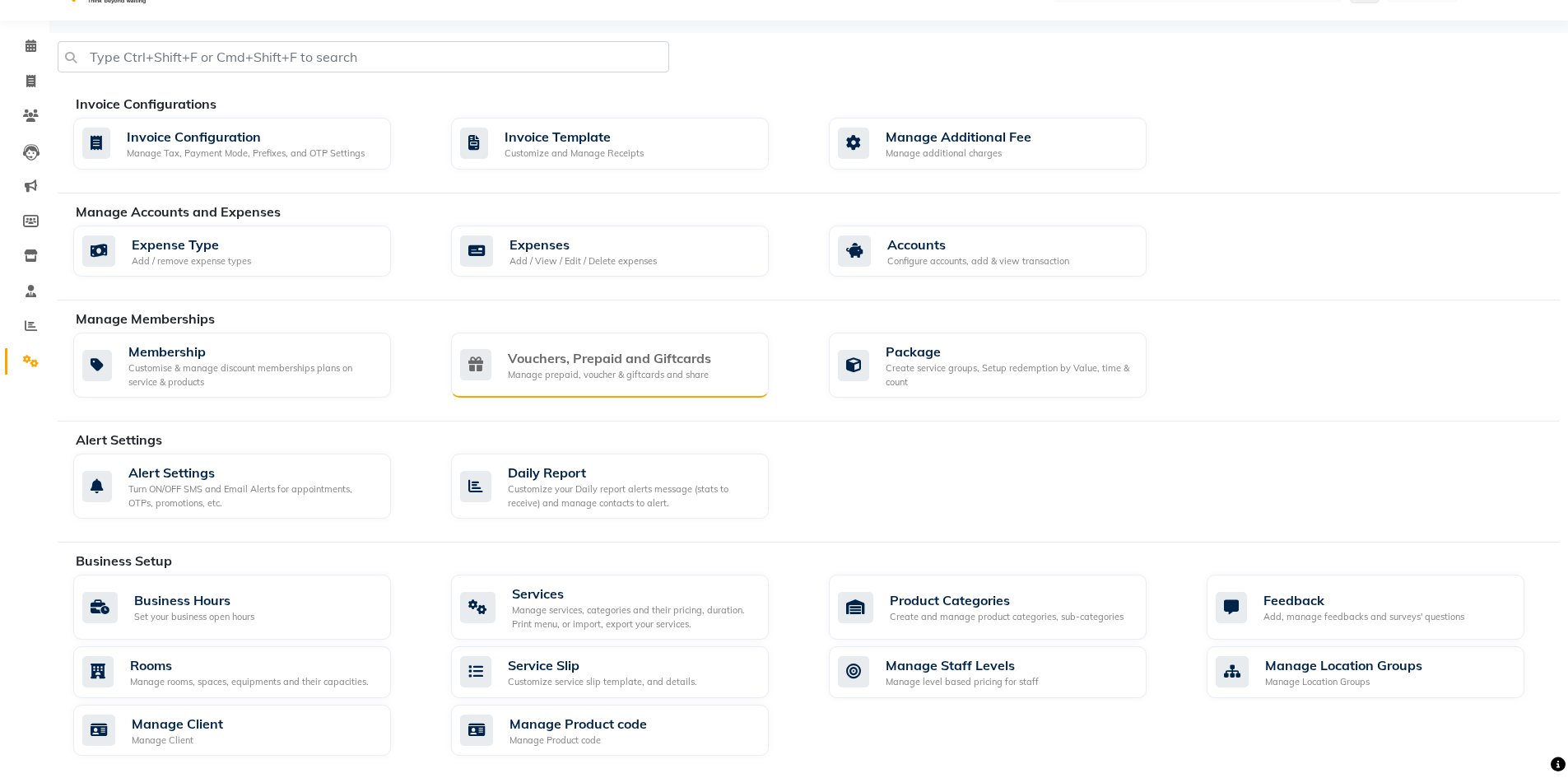
click at [616, 363] on div "Vouchers, Prepaid and Giftcards" at bounding box center [610, 358] width 203 height 20
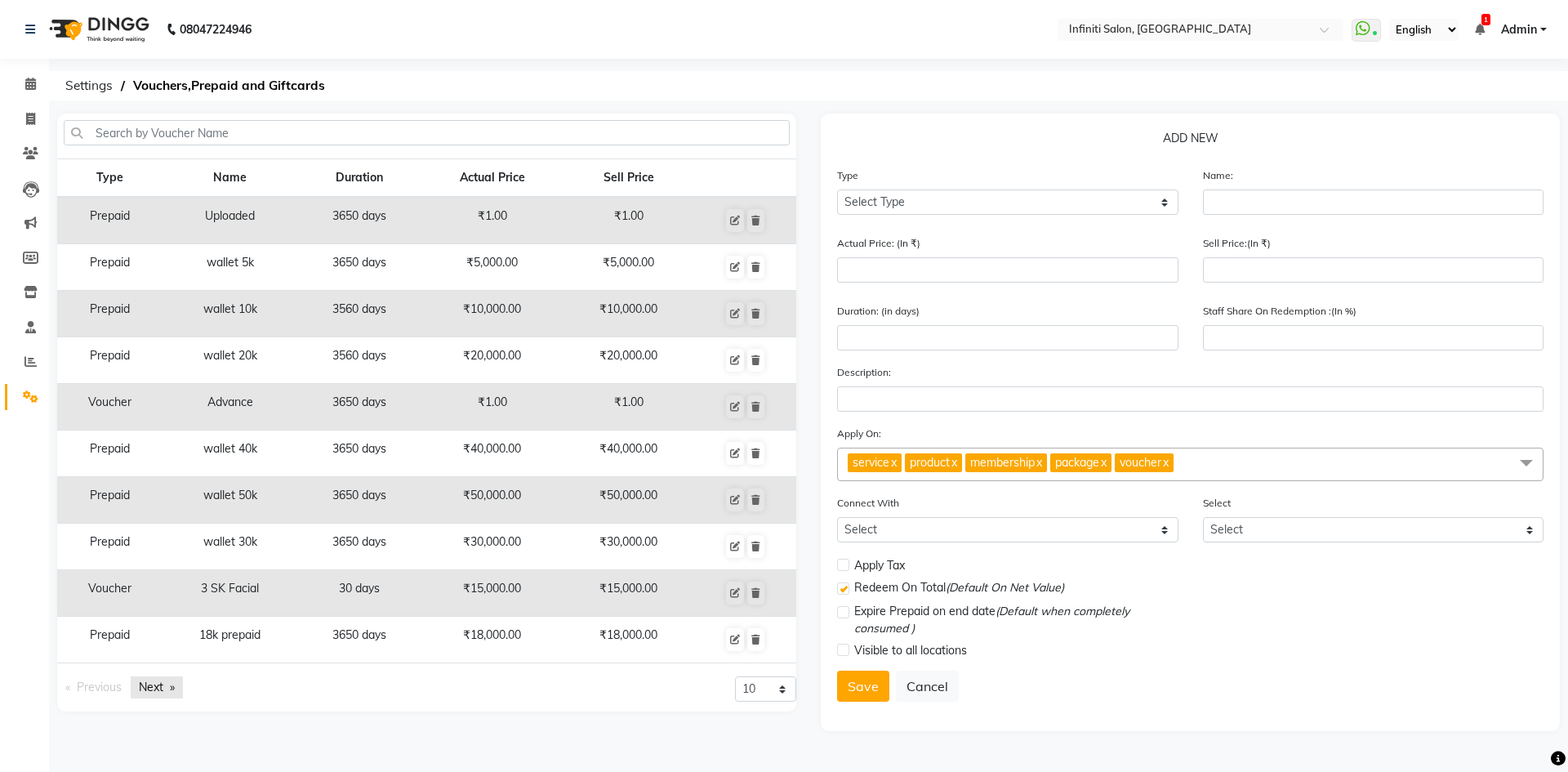
click at [141, 689] on link "Next page" at bounding box center [157, 687] width 52 height 22
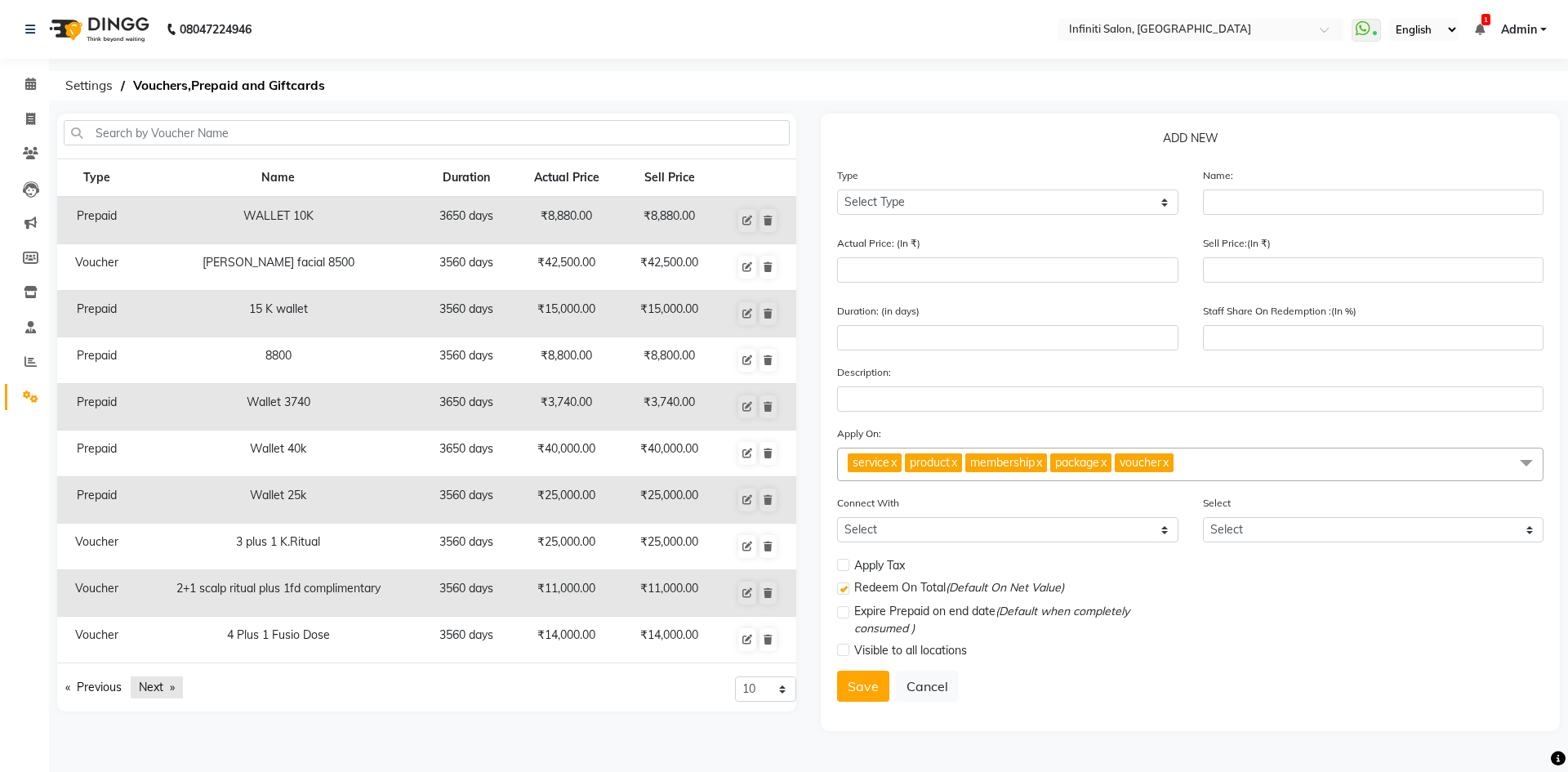
click at [143, 687] on link "Next page" at bounding box center [157, 687] width 52 height 22
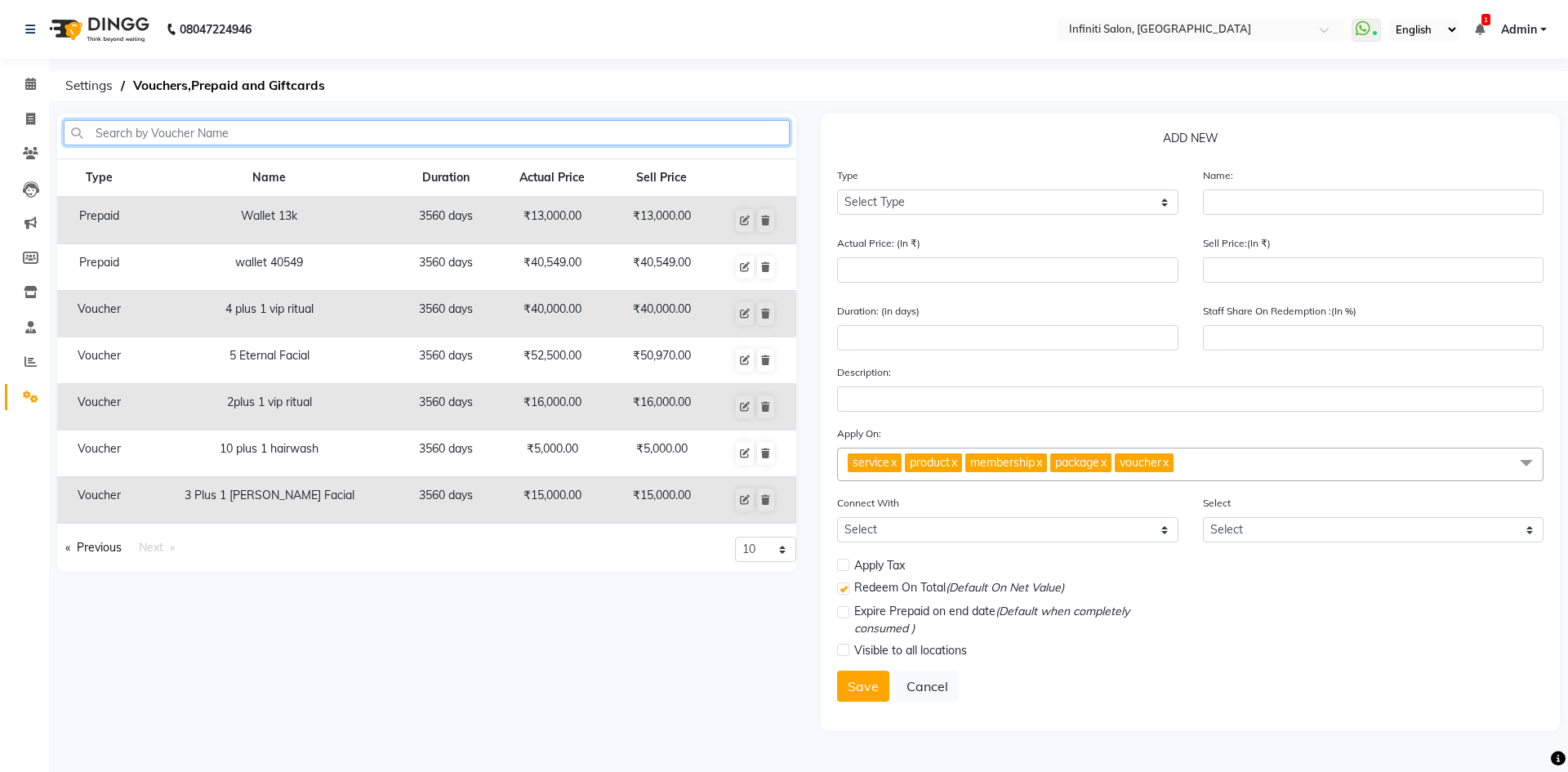
click at [282, 136] on input "text" at bounding box center [426, 133] width 726 height 25
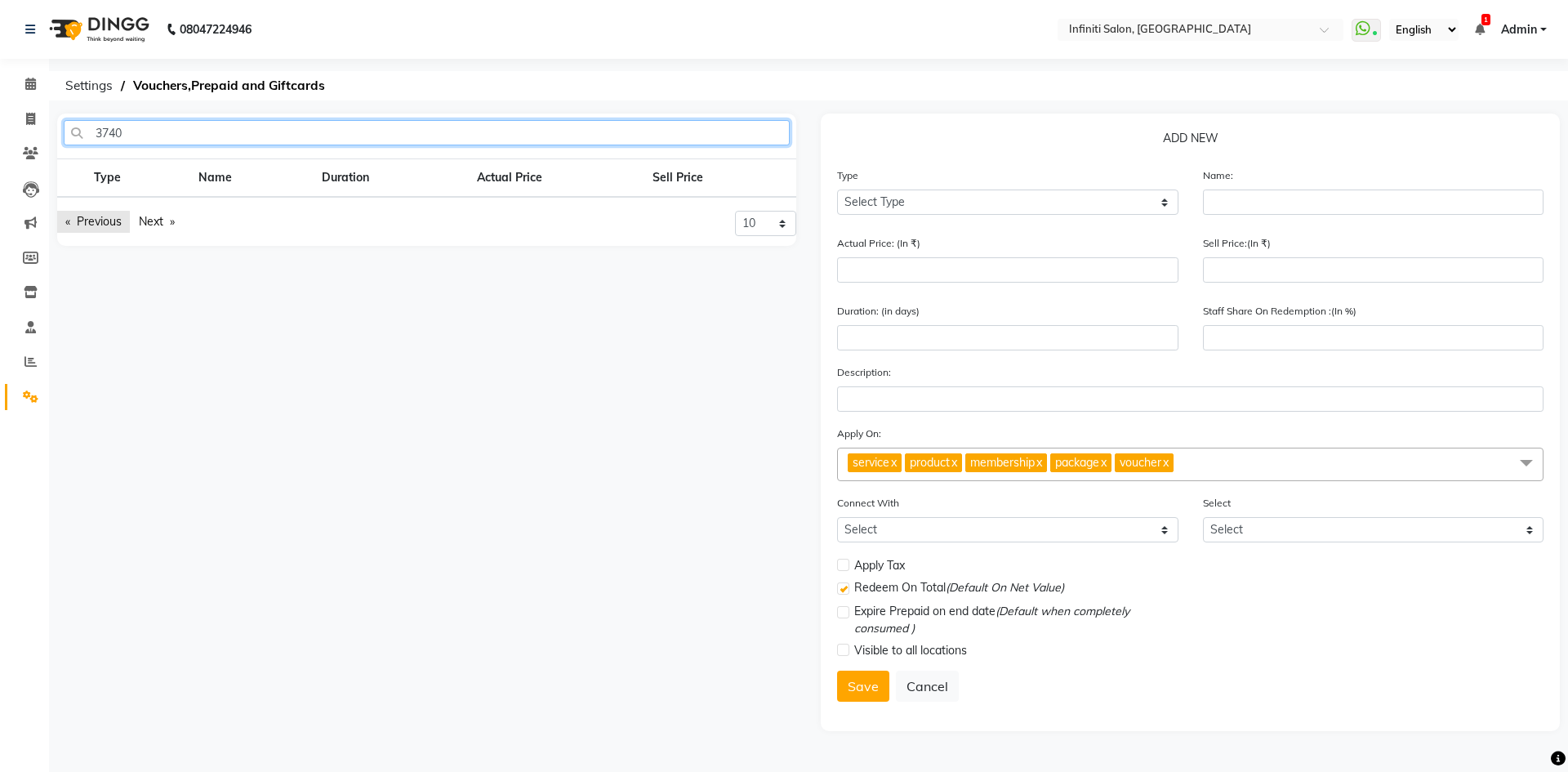
type input "3740"
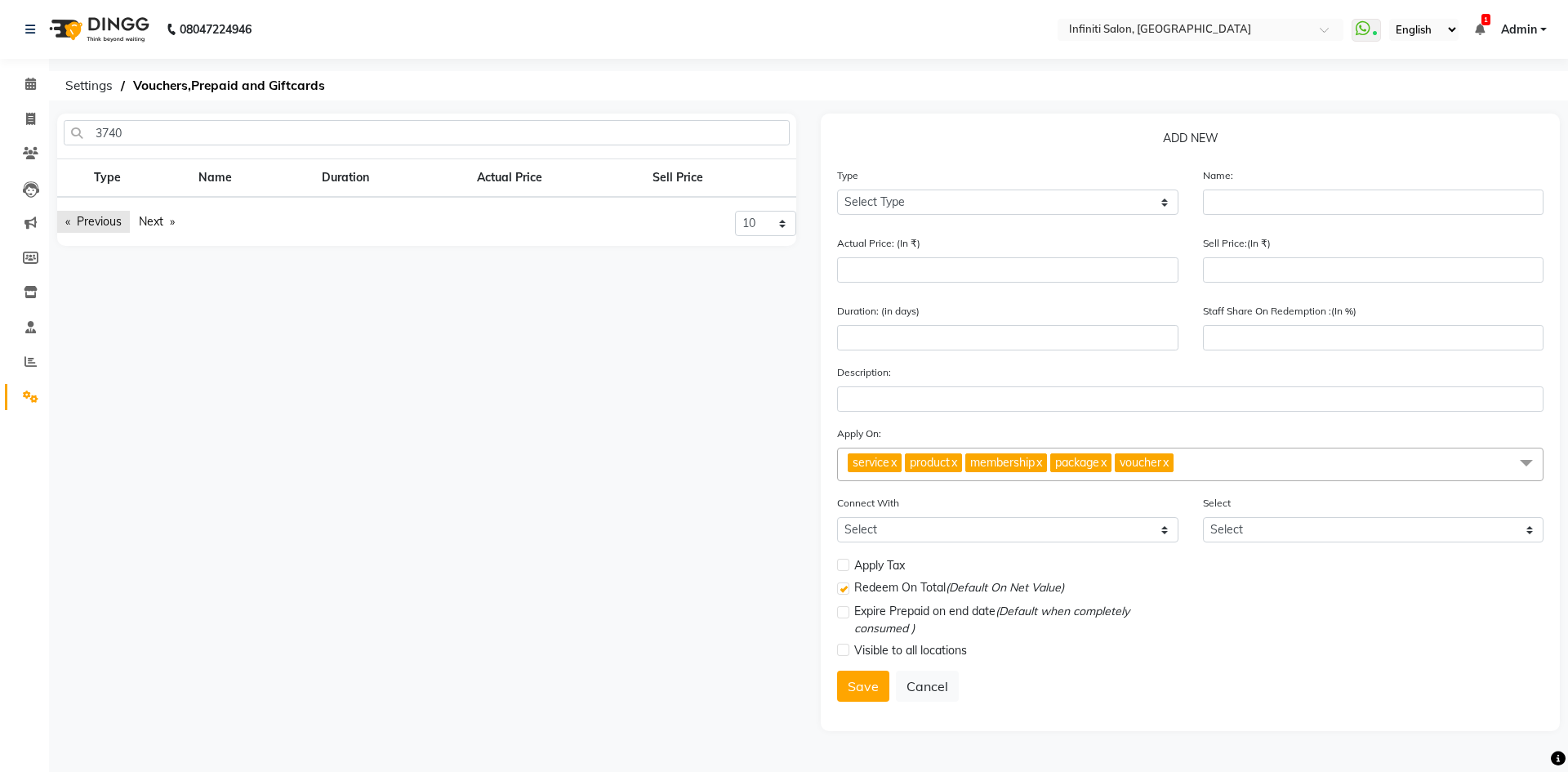
click at [115, 228] on link "Previous page" at bounding box center [93, 222] width 73 height 22
click at [114, 225] on link "Previous page" at bounding box center [93, 222] width 73 height 22
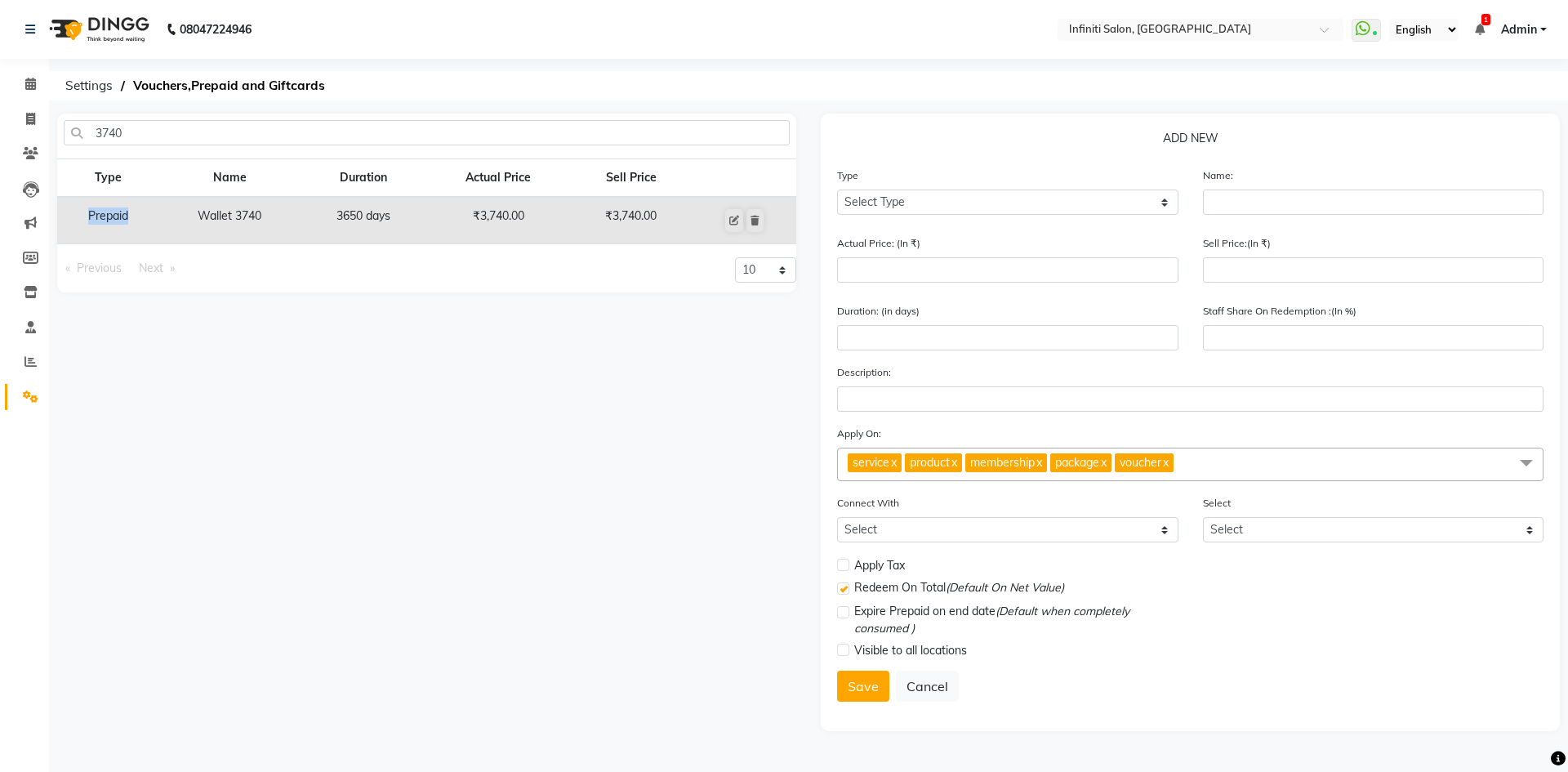
click at [114, 225] on td "Prepaid" at bounding box center [107, 220] width 101 height 48
click at [229, 208] on td "Wallet 3740" at bounding box center [230, 220] width 142 height 48
click at [729, 221] on button at bounding box center [734, 220] width 18 height 23
select select "P"
type input "Wallet 3740"
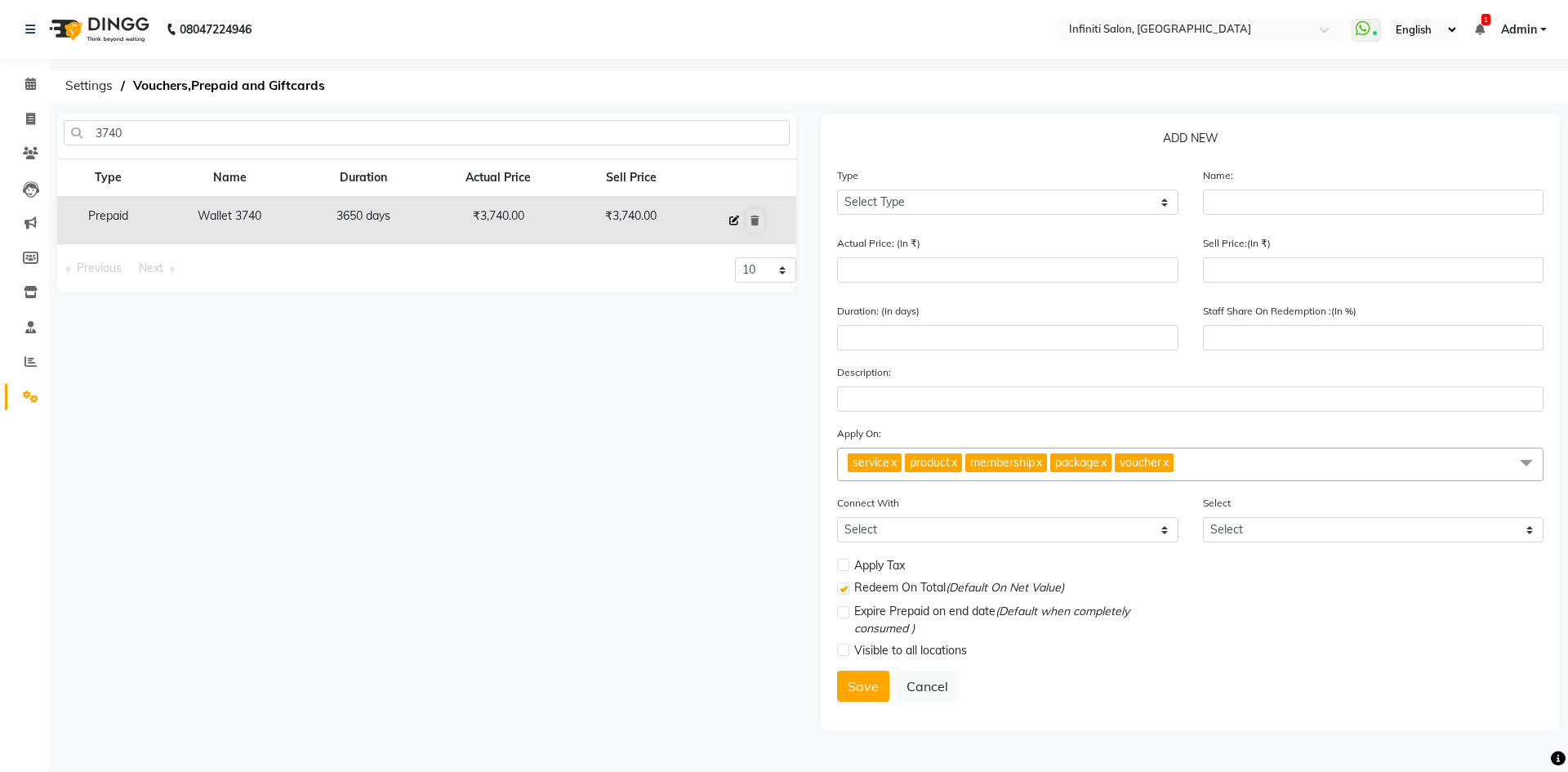
type input "3740"
type input "3650"
type input "95.23"
checkbox input "false"
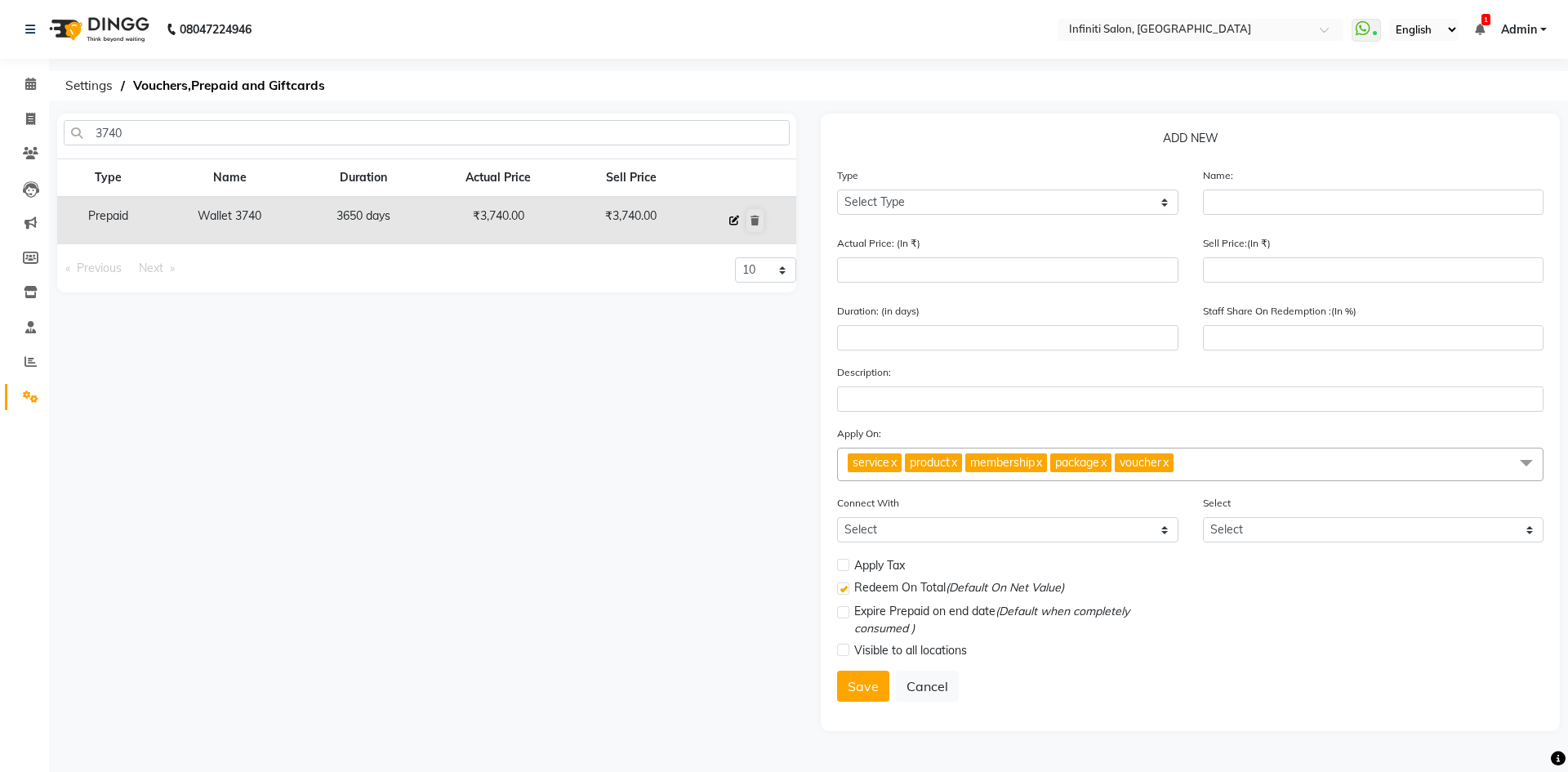
checkbox input "false"
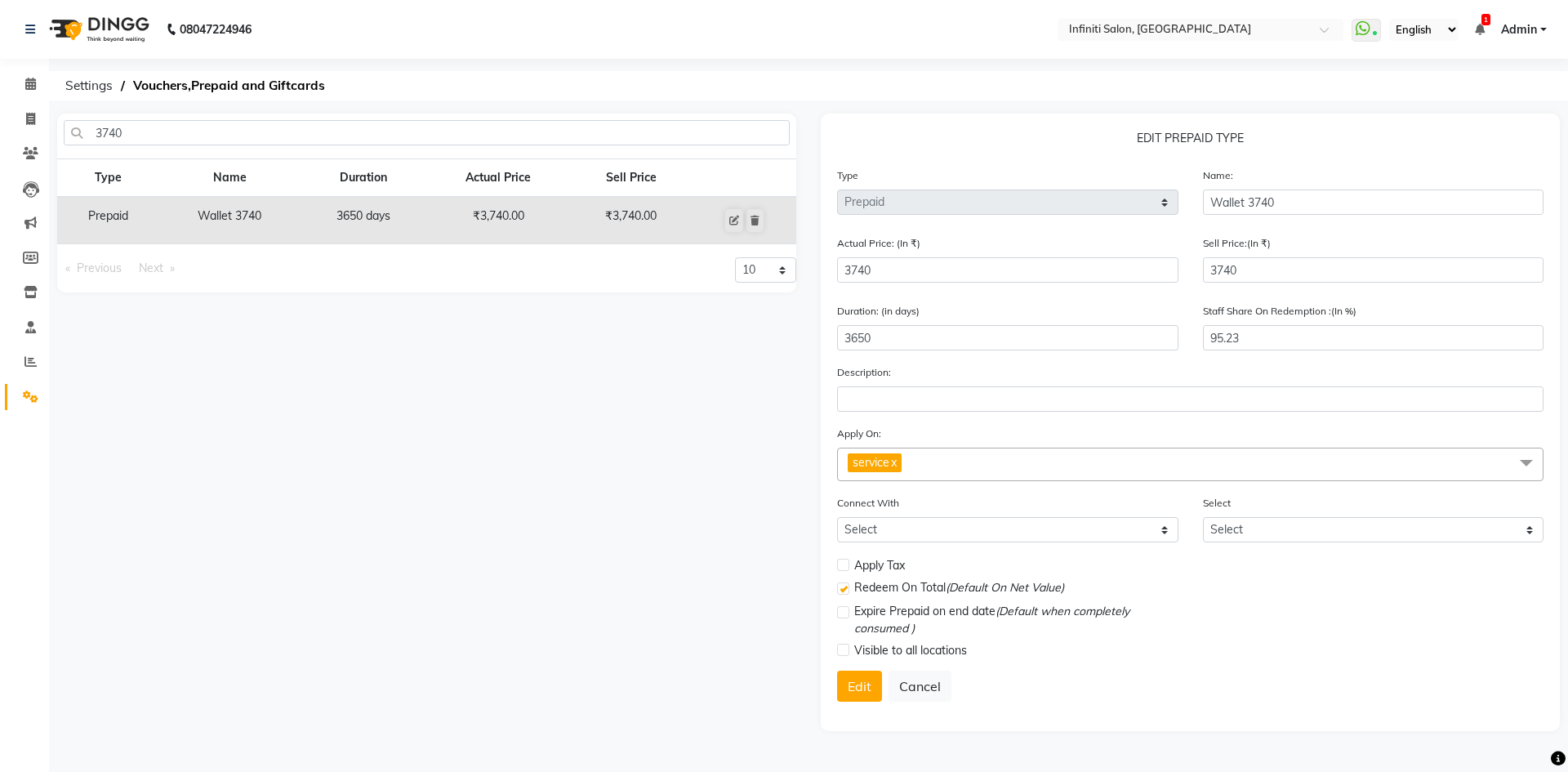
click at [974, 461] on span "service x" at bounding box center [1190, 464] width 707 height 33
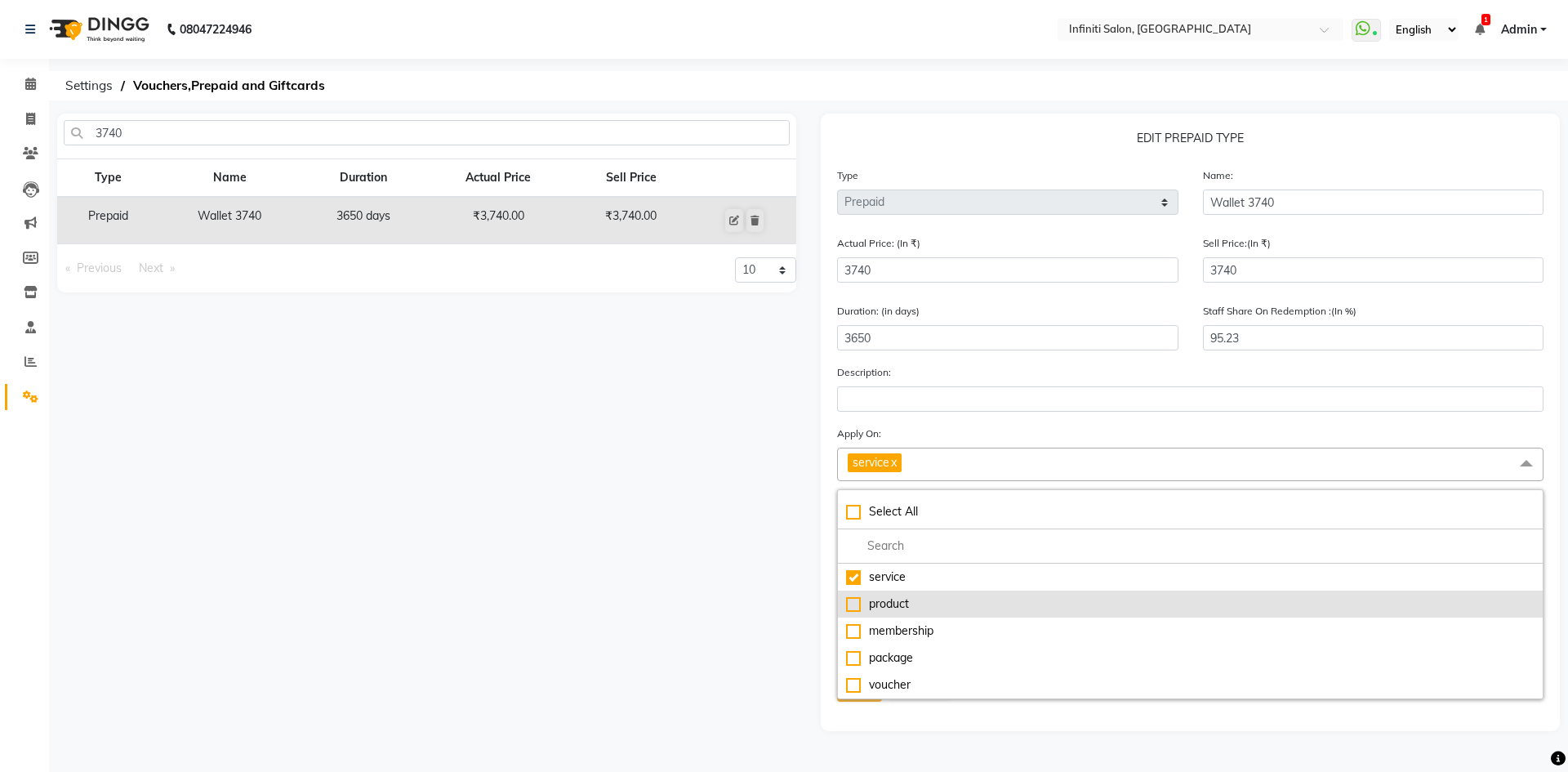
click at [961, 603] on div "product" at bounding box center [1190, 603] width 689 height 17
checkbox input "true"
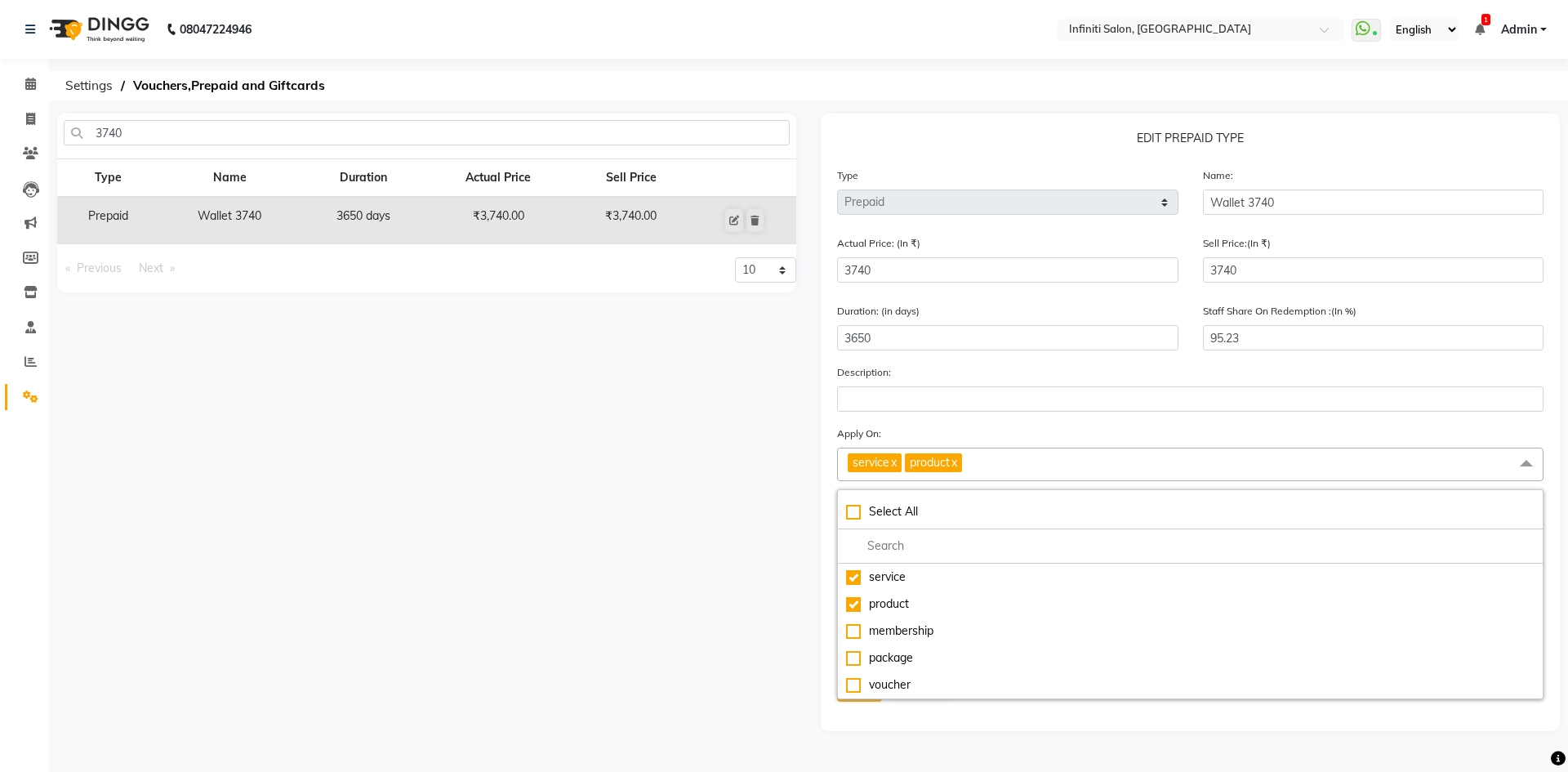
click at [765, 539] on div "3740 Type Name Duration Actual Price Sell Price Prepaid Wallet 3740 3650 days ₹…" at bounding box center [426, 422] width 764 height 618
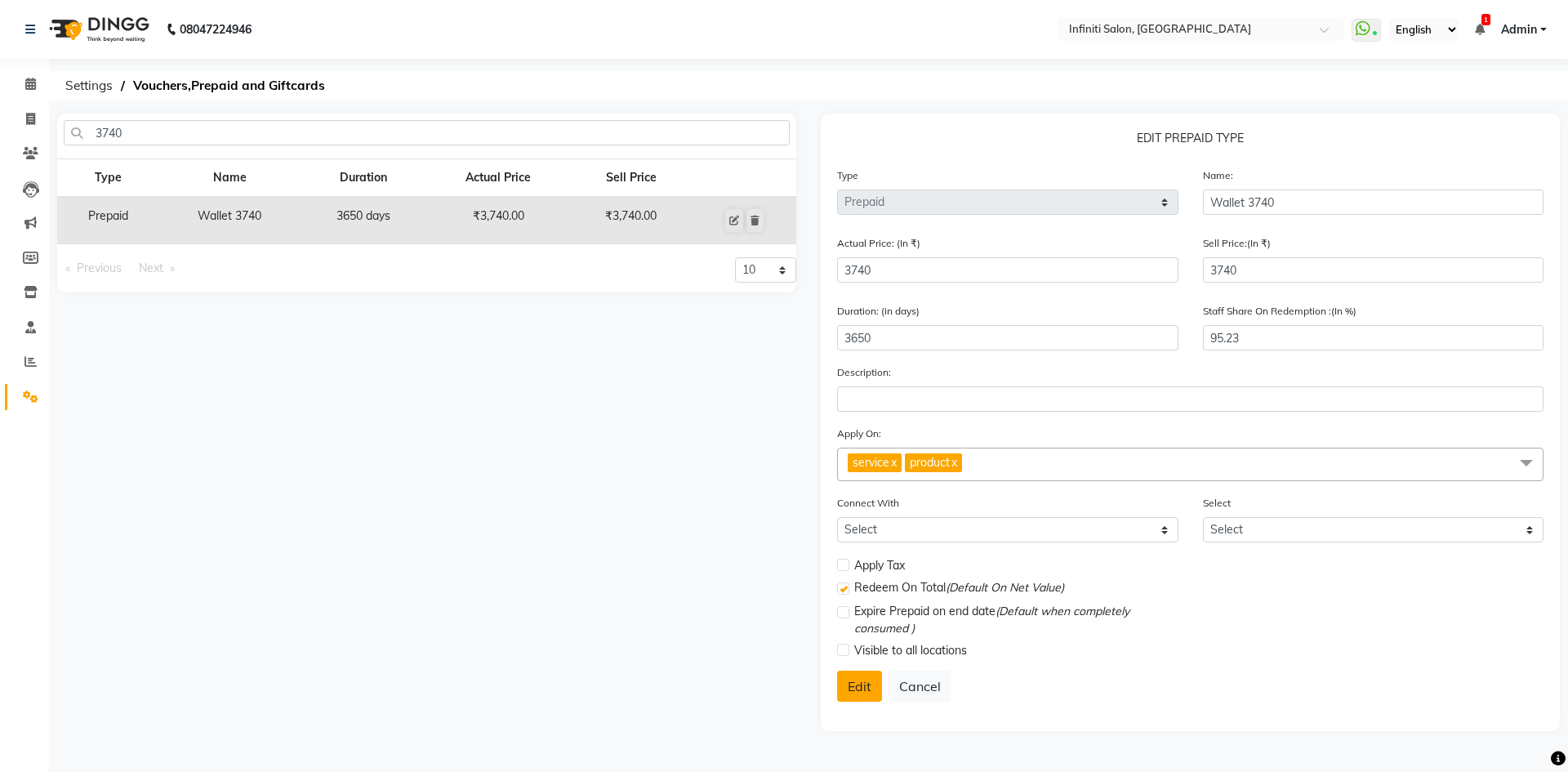
click at [864, 694] on button "Edit" at bounding box center [859, 686] width 45 height 31
select select
checkbox input "false"
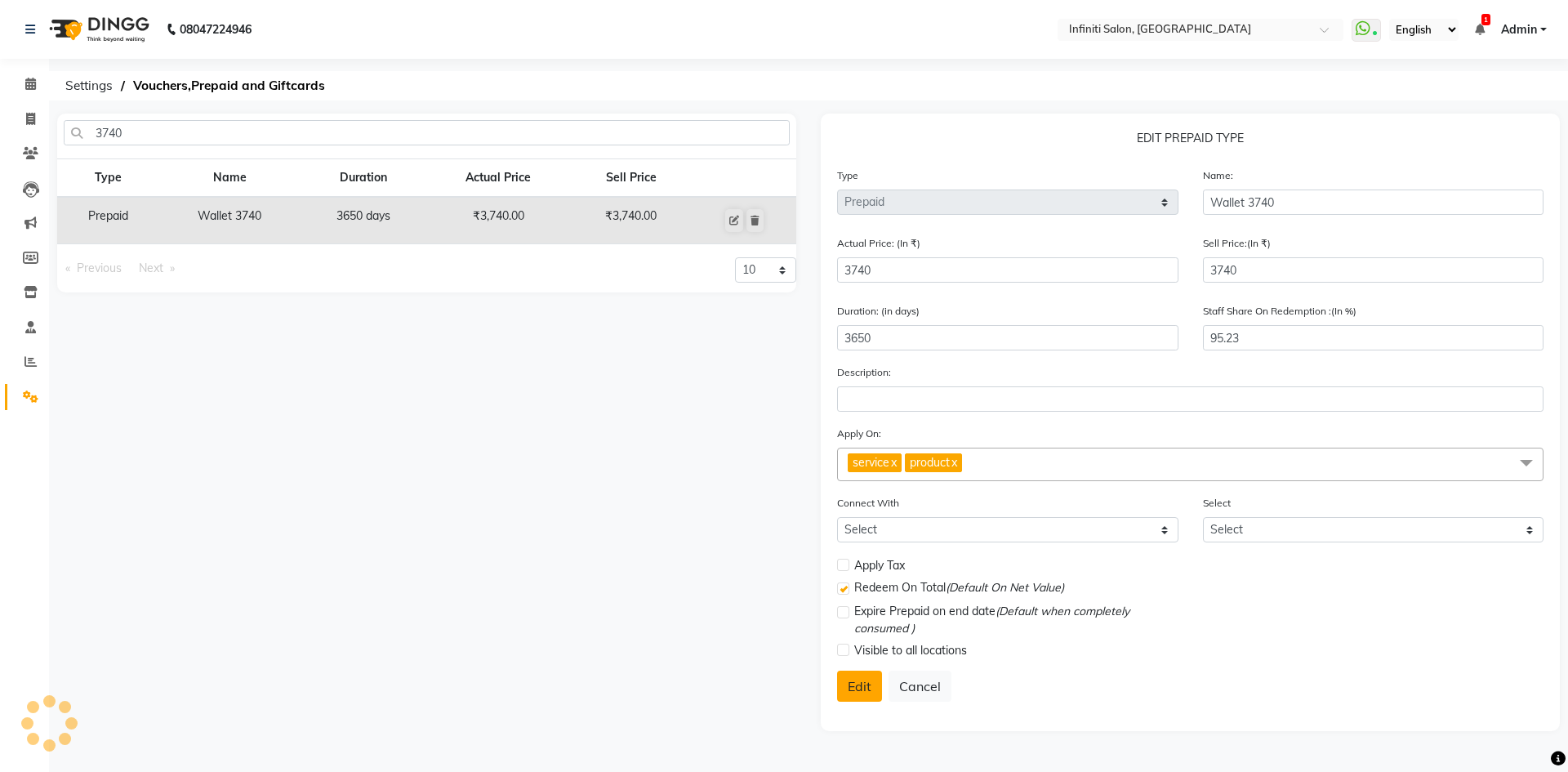
checkbox input "true"
checkbox input "false"
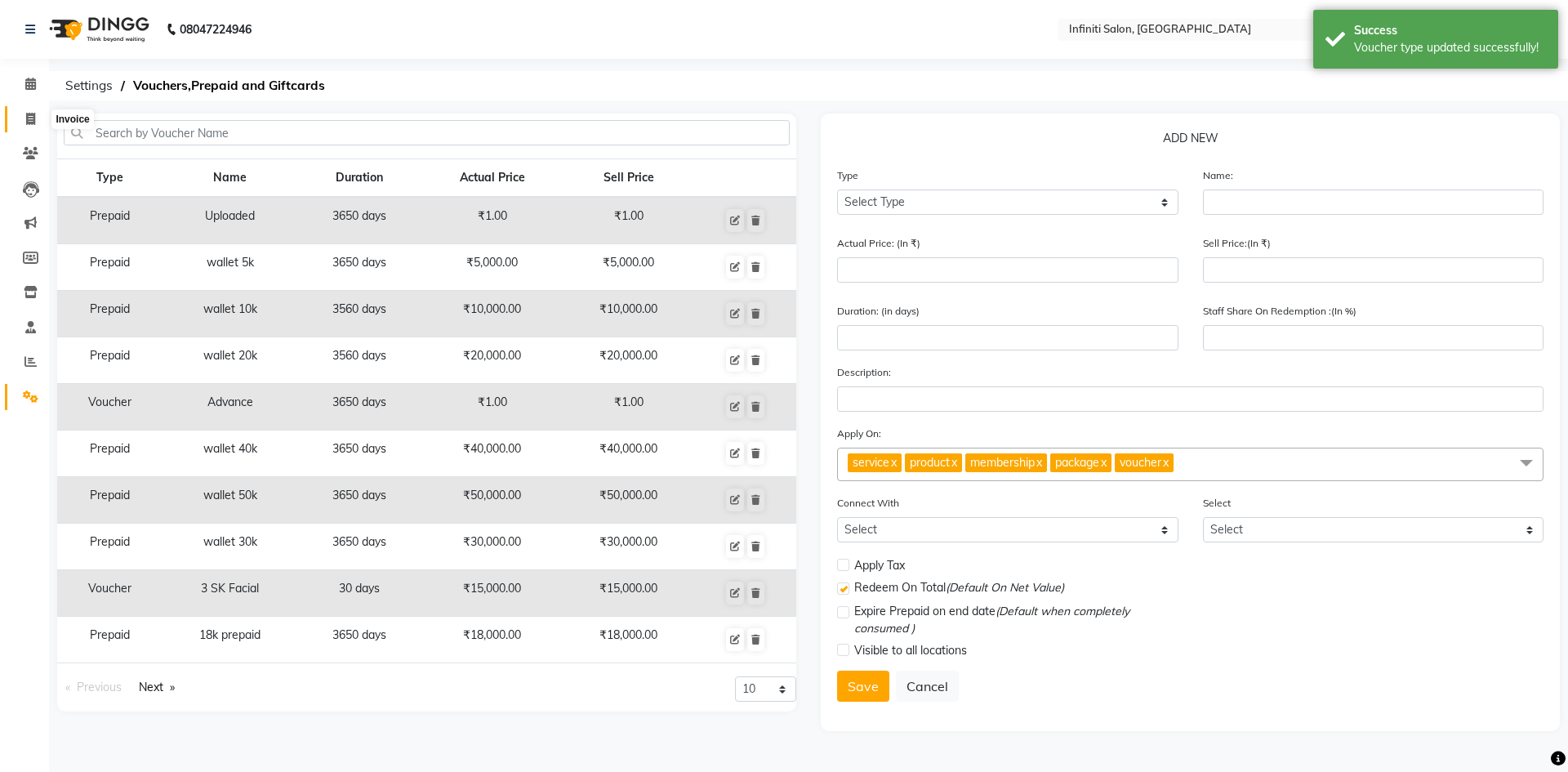
click at [32, 127] on span at bounding box center [31, 119] width 29 height 19
select select "5804"
select select "service"
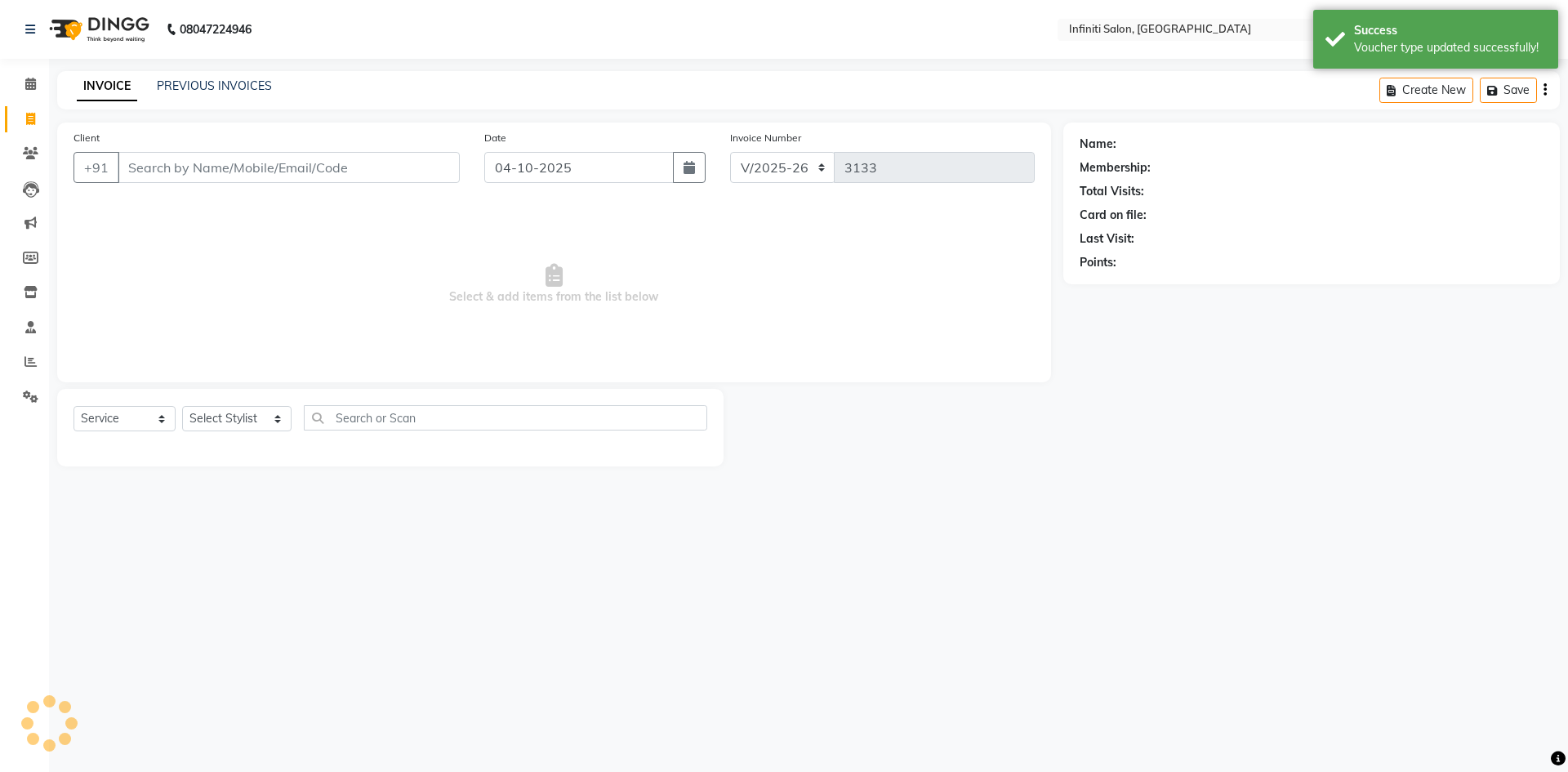
click at [221, 161] on input "Client" at bounding box center [289, 167] width 343 height 31
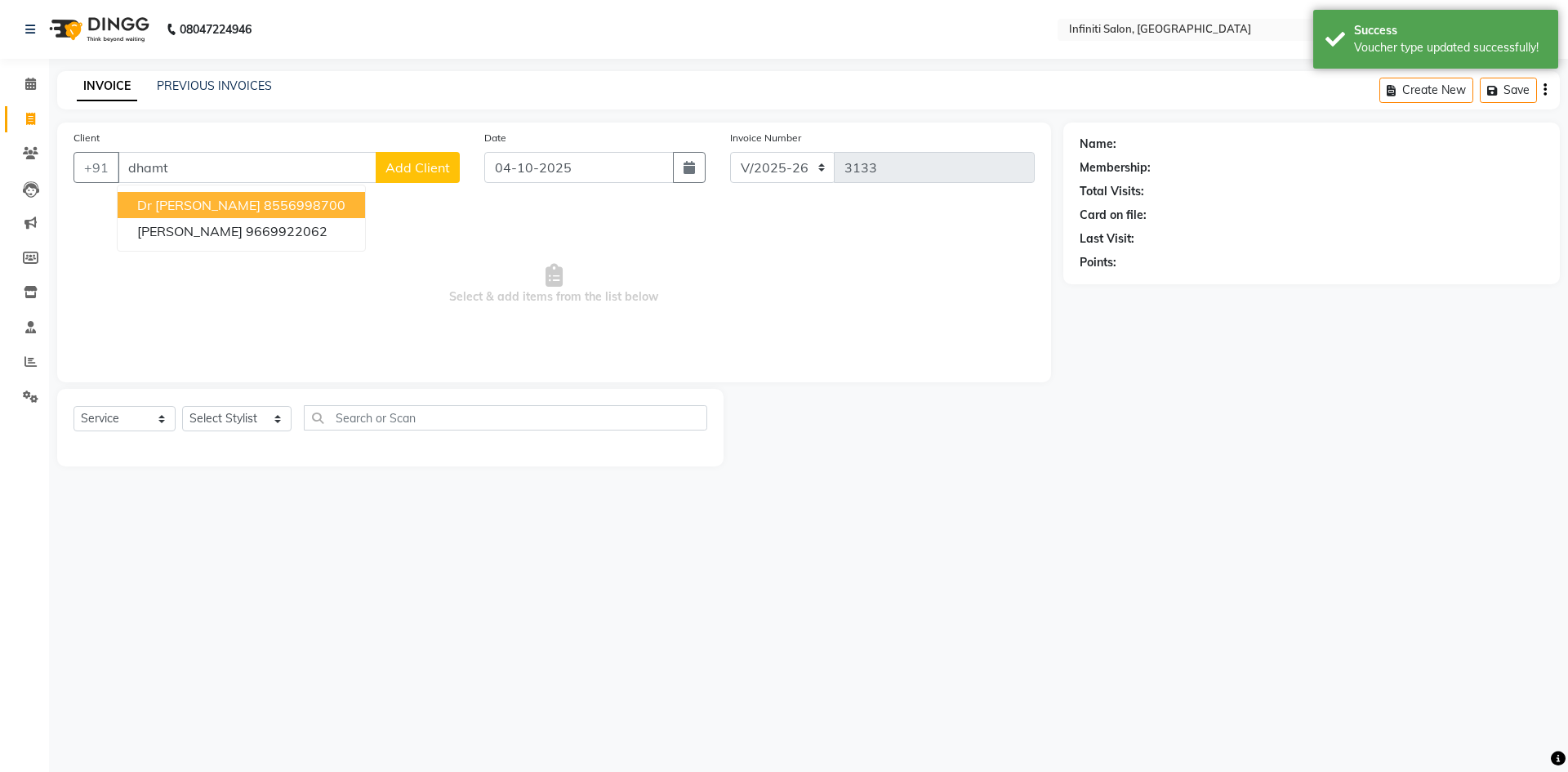
click at [207, 204] on span "Dr Ekta Dhamtari" at bounding box center [198, 205] width 124 height 16
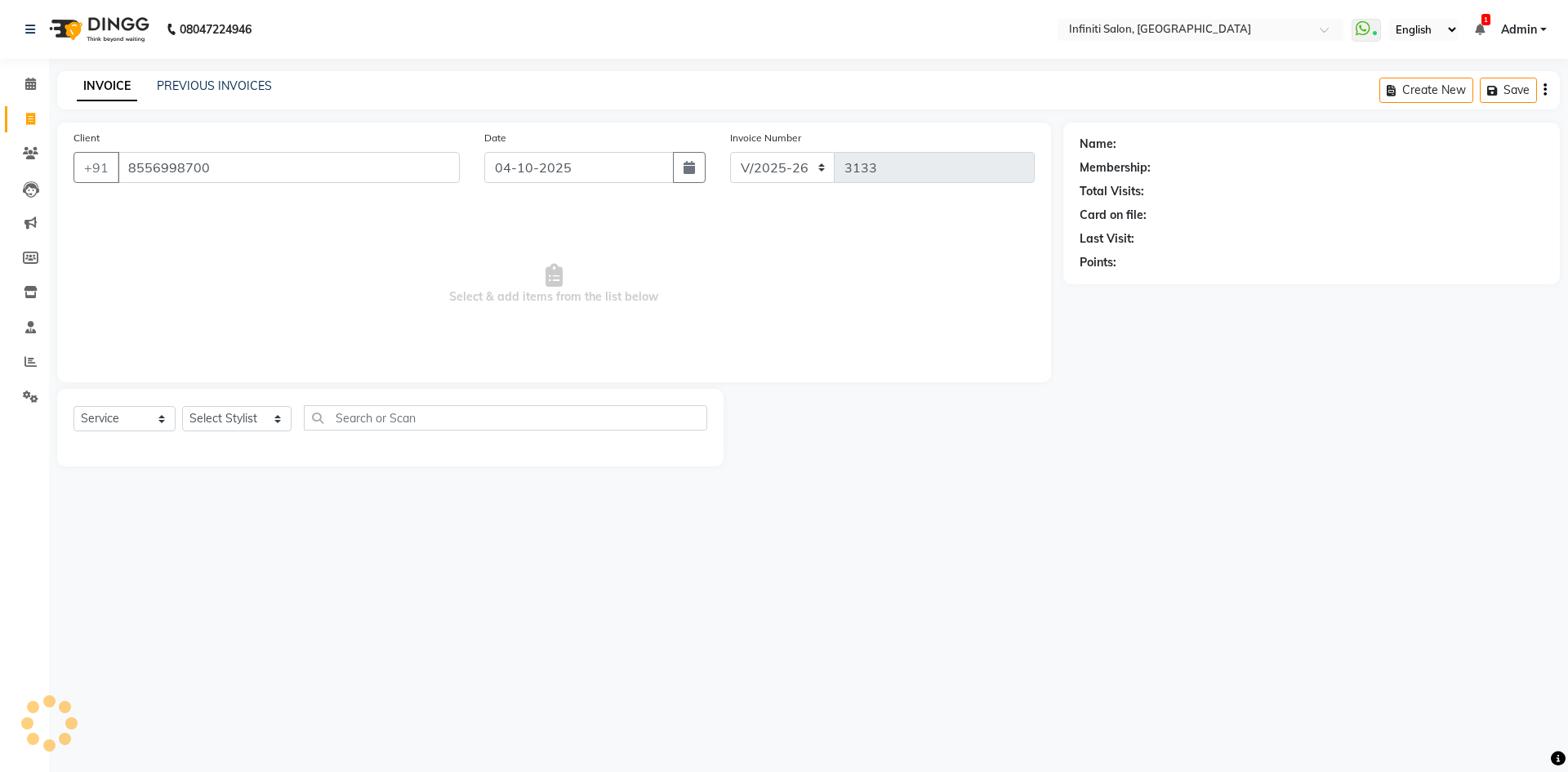
type input "8556998700"
select select "2: Object"
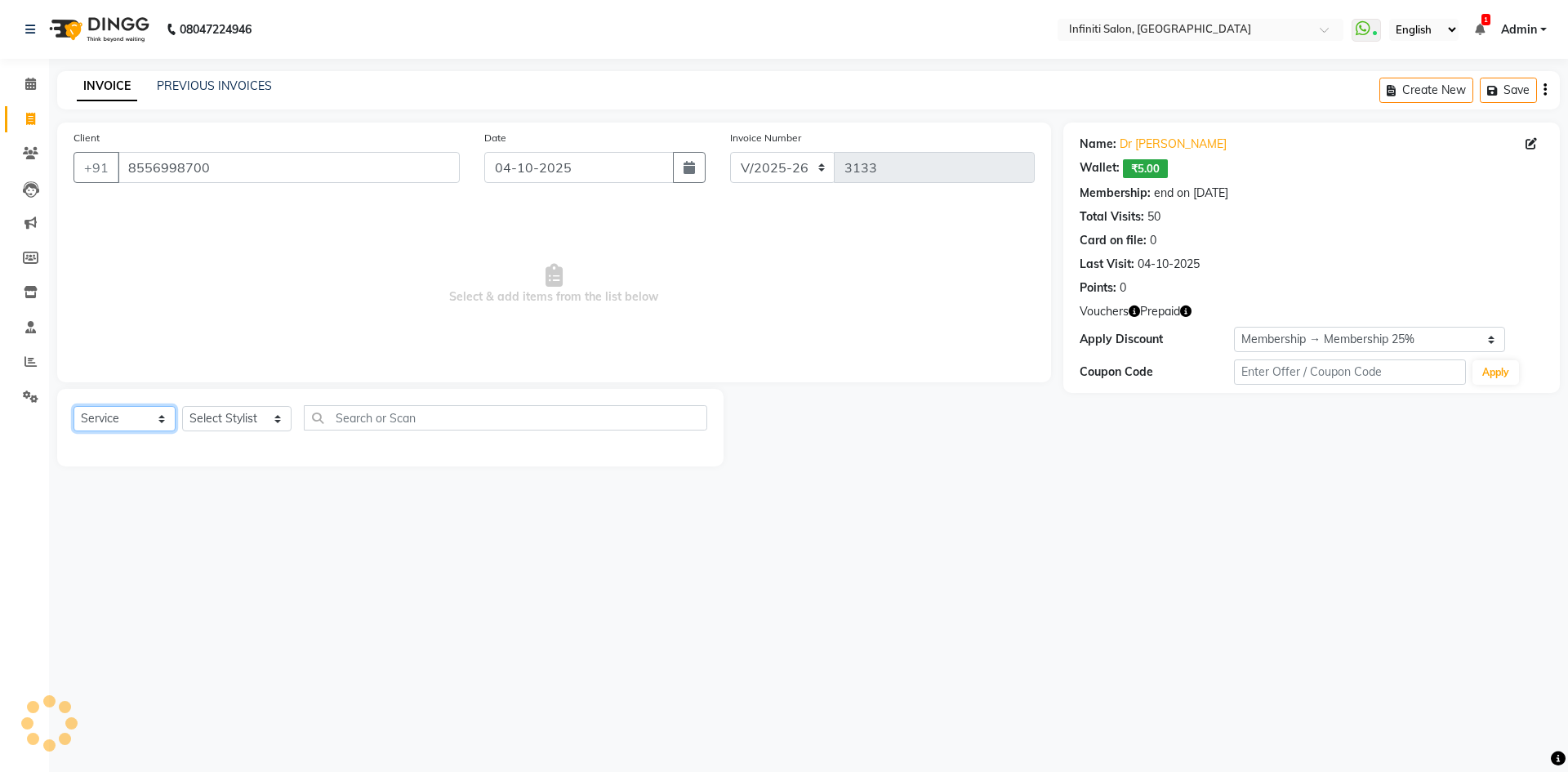
click at [132, 417] on select "Select Service Product Membership Package Voucher Prepaid Gift Card" at bounding box center [124, 418] width 102 height 25
select select "product"
click at [74, 406] on select "Select Service Product Membership Package Voucher Prepaid Gift Card" at bounding box center [124, 418] width 102 height 25
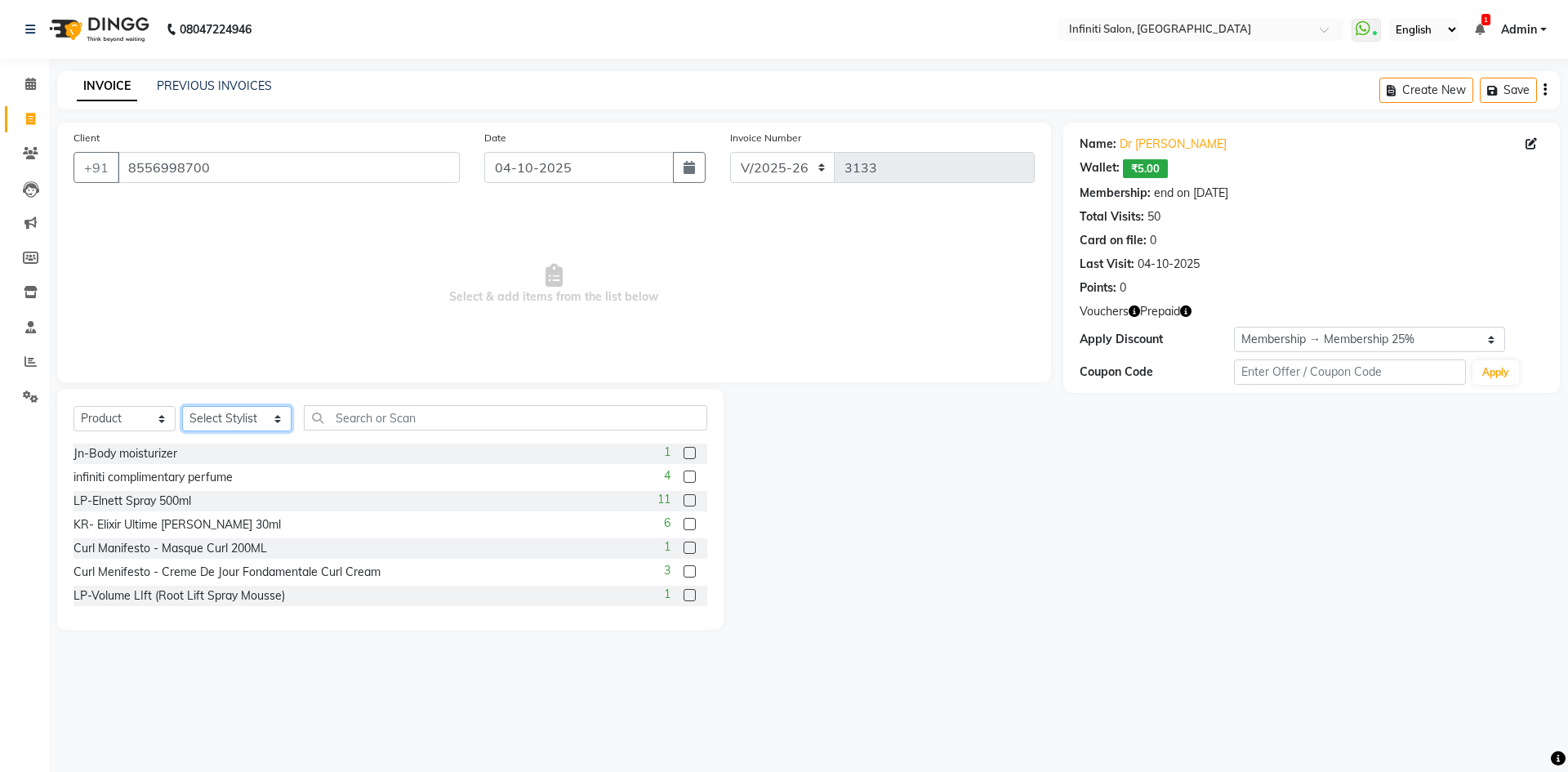
click at [253, 423] on select "Select Stylist Abhi singh Ahor Armaan Chandu Ishwar Jaspreet Khilesh Kishan SN …" at bounding box center [236, 418] width 109 height 25
select select "40449"
click at [182, 406] on select "Select Stylist Abhi singh Ahor Armaan Chandu Ishwar Jaspreet Khilesh Kishan SN …" at bounding box center [236, 418] width 109 height 25
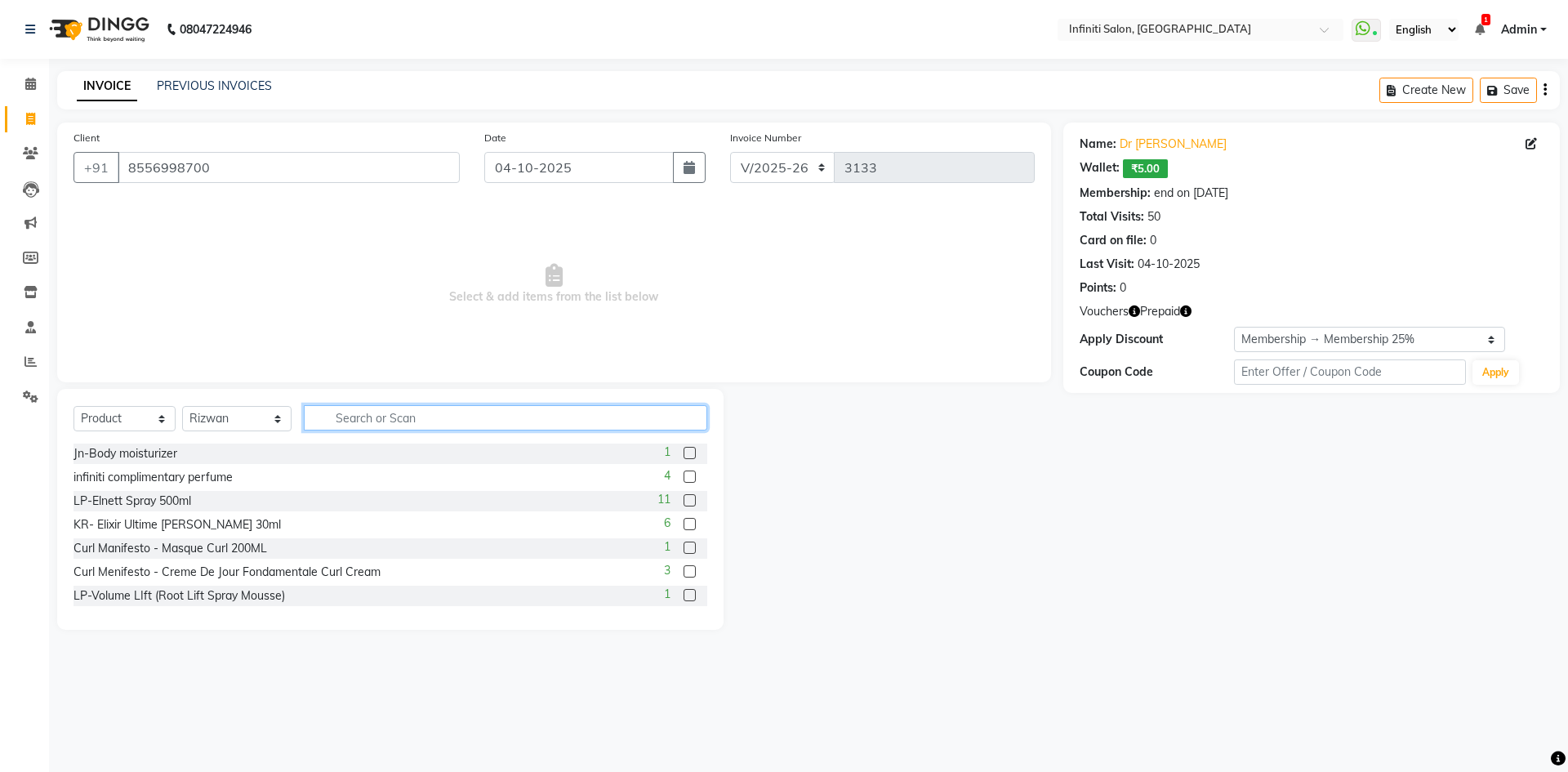
click at [338, 413] on input "text" at bounding box center [505, 418] width 403 height 25
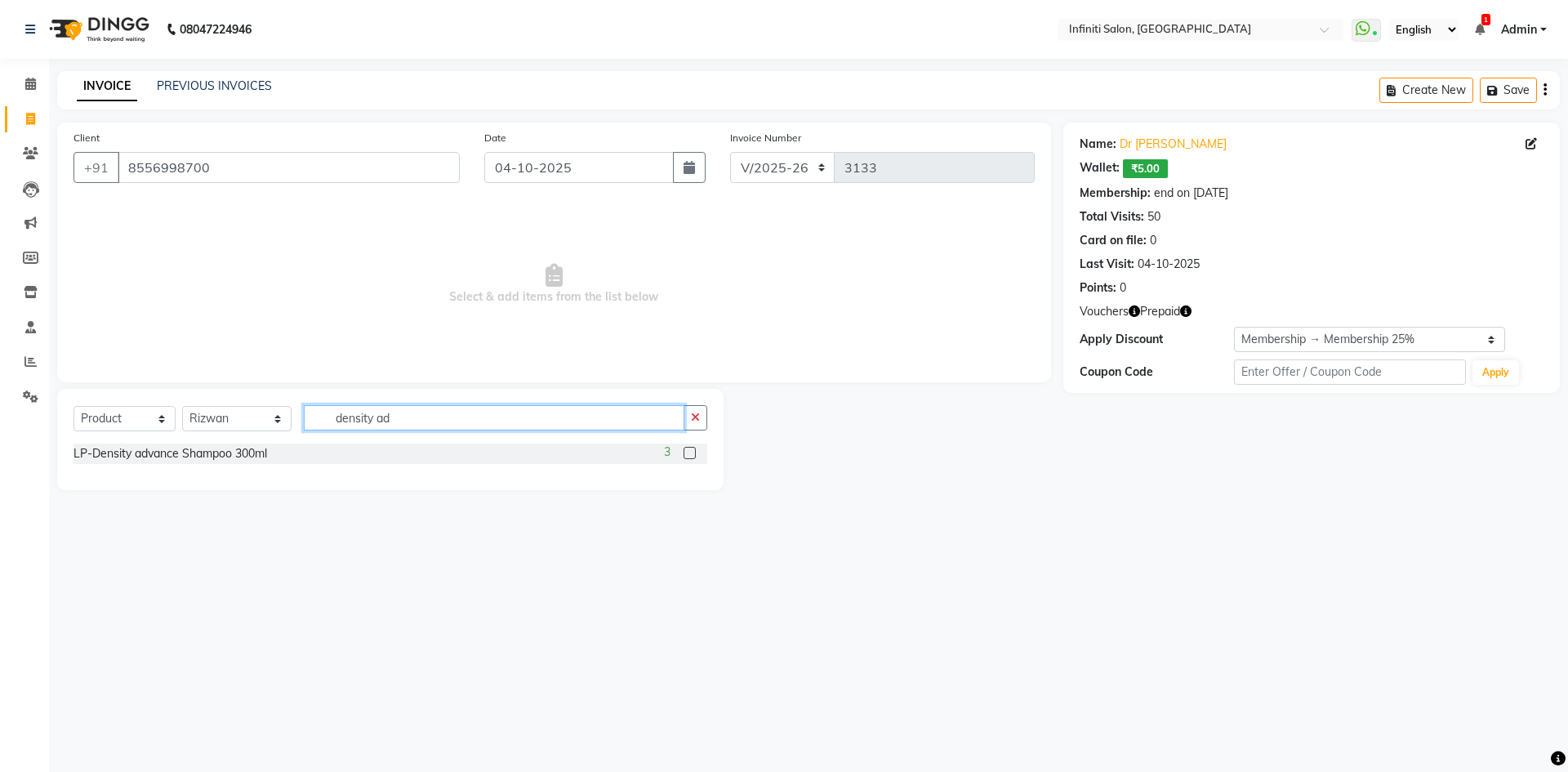
type input "density ad"
click at [687, 455] on label at bounding box center [690, 453] width 13 height 13
click at [687, 455] on input "checkbox" at bounding box center [689, 454] width 11 height 11
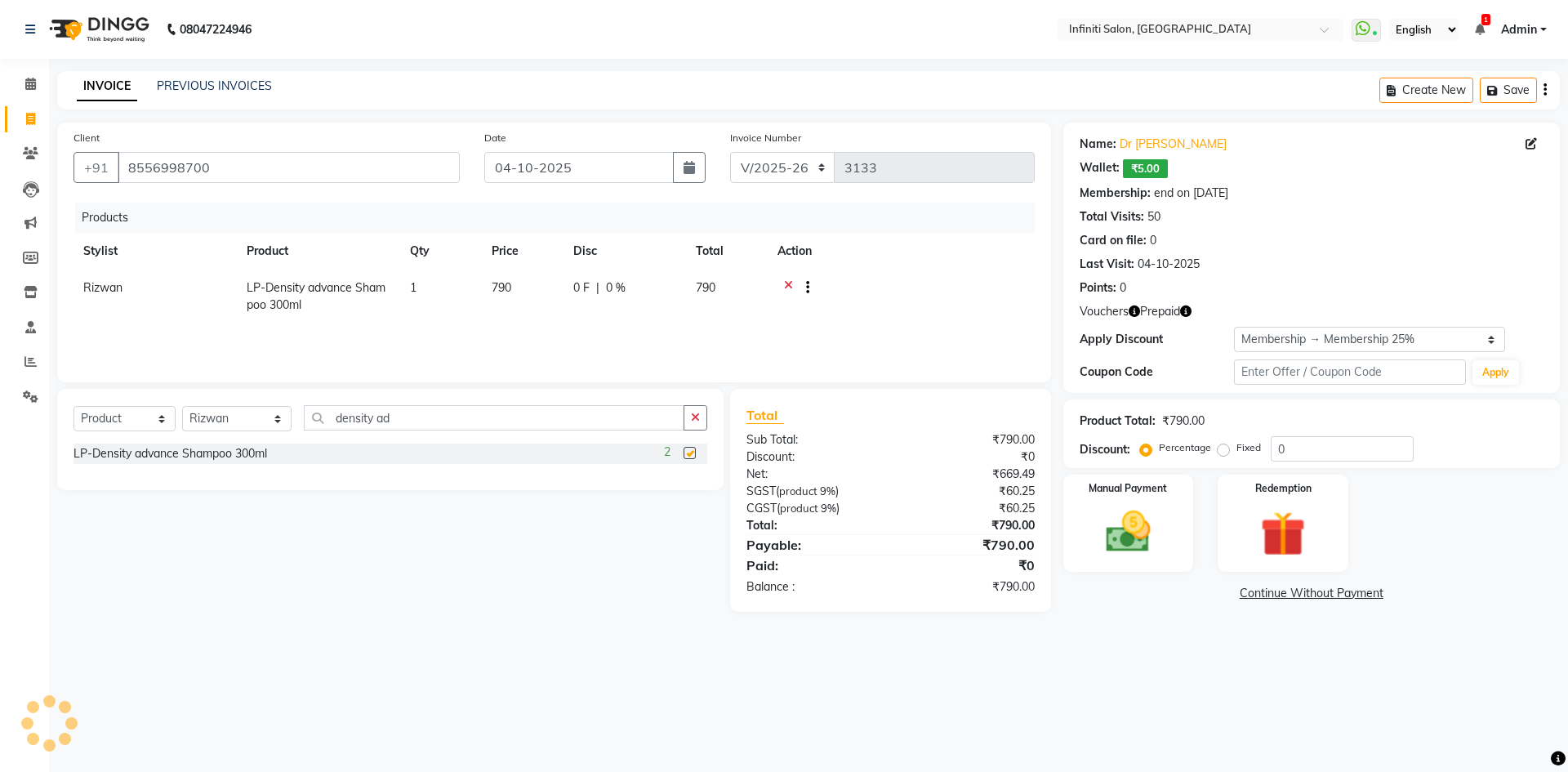
checkbox input "false"
click at [1290, 520] on img at bounding box center [1282, 534] width 76 height 58
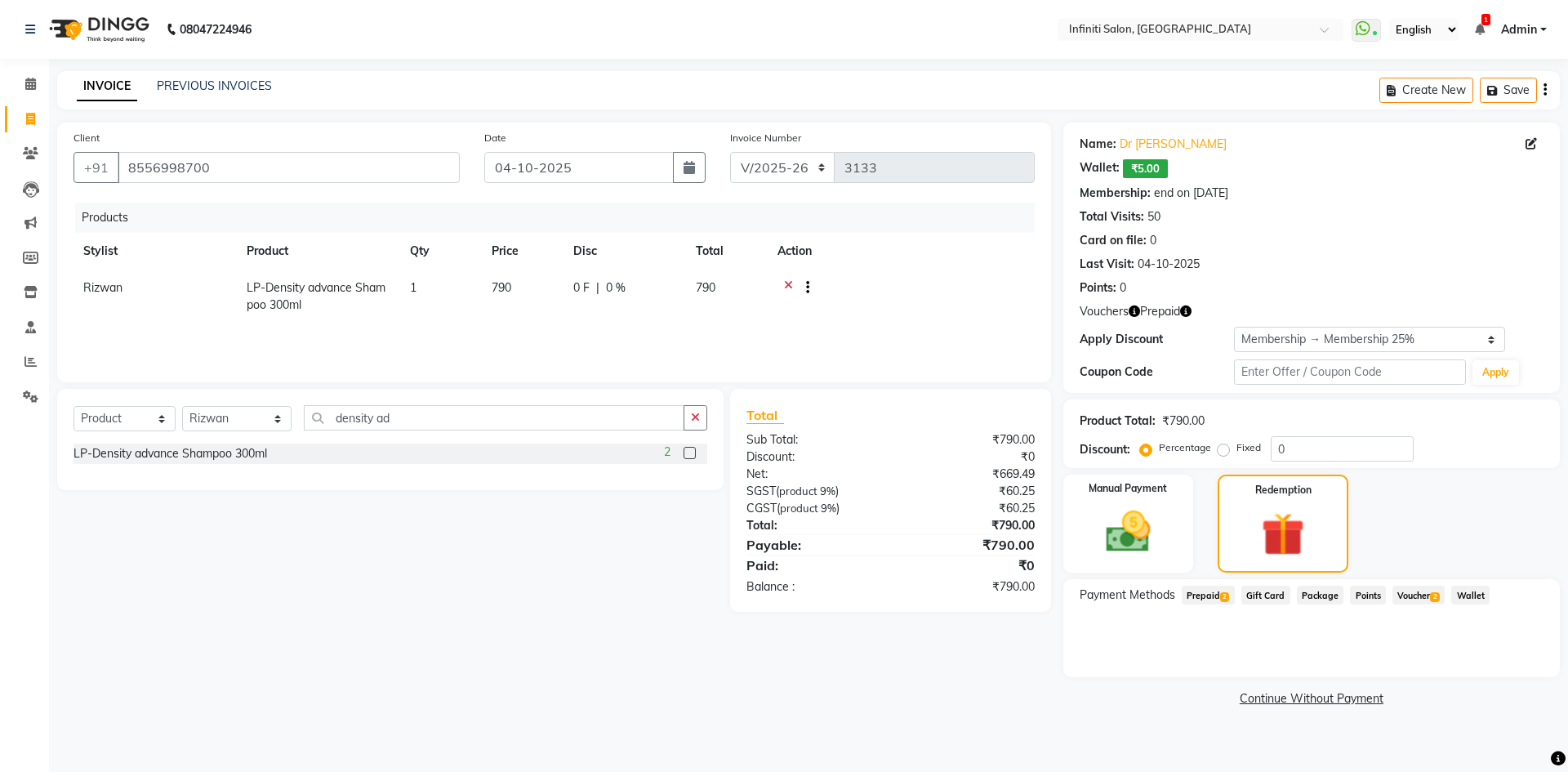
click at [1206, 593] on span "Prepaid 2" at bounding box center [1208, 594] width 53 height 19
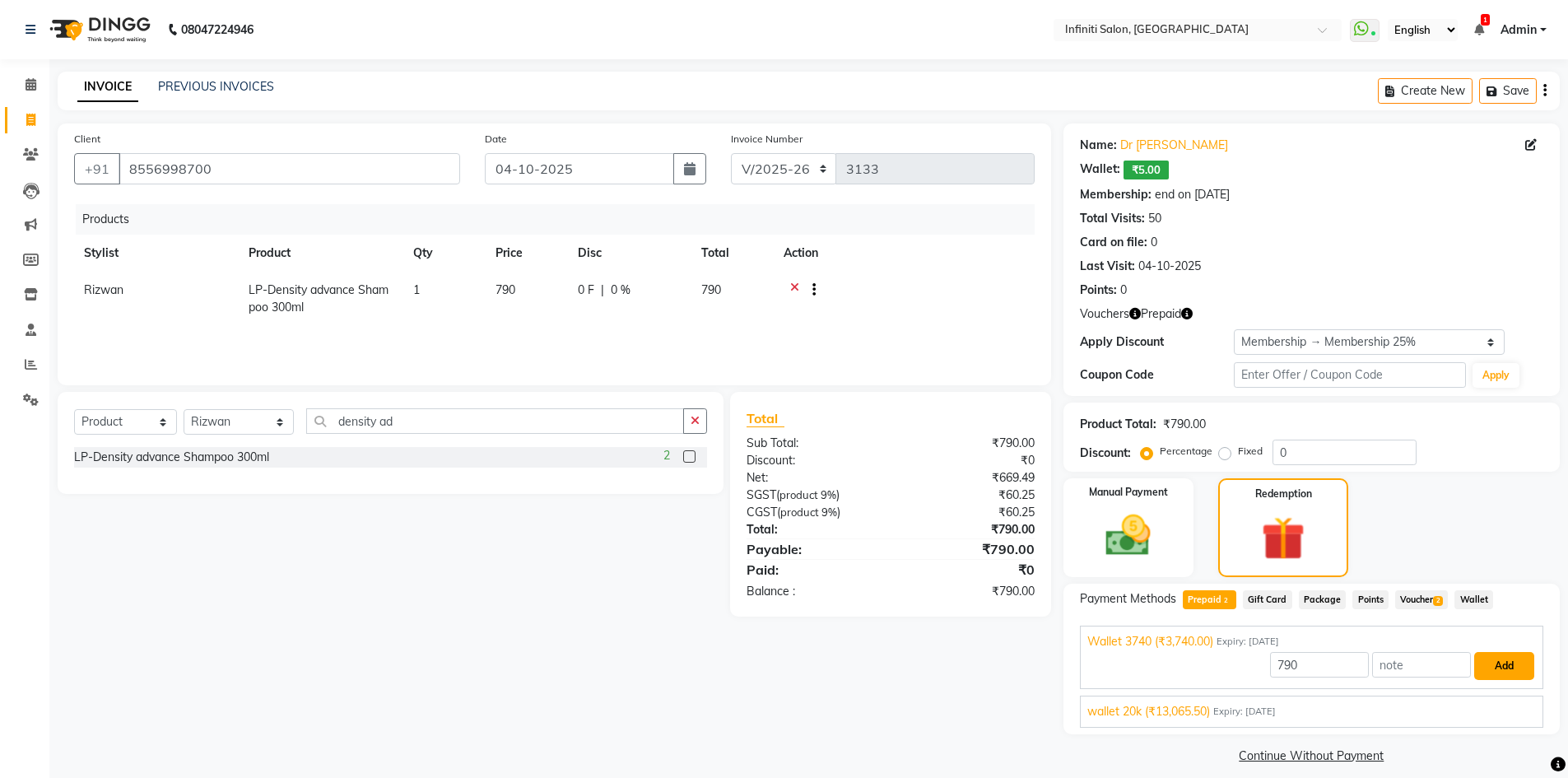
click at [1499, 673] on button "Add" at bounding box center [1503, 665] width 60 height 28
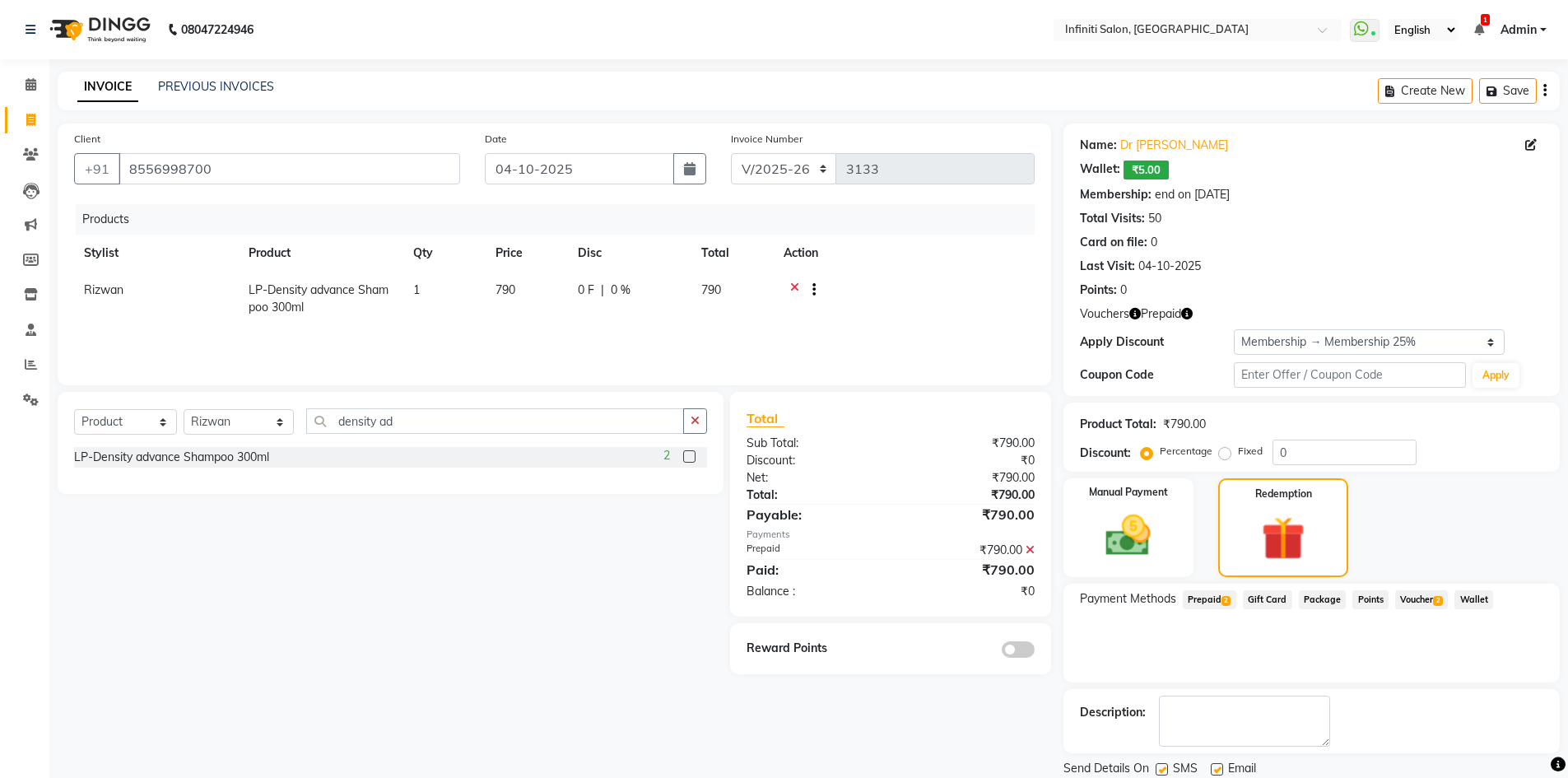
scroll to position [56, 0]
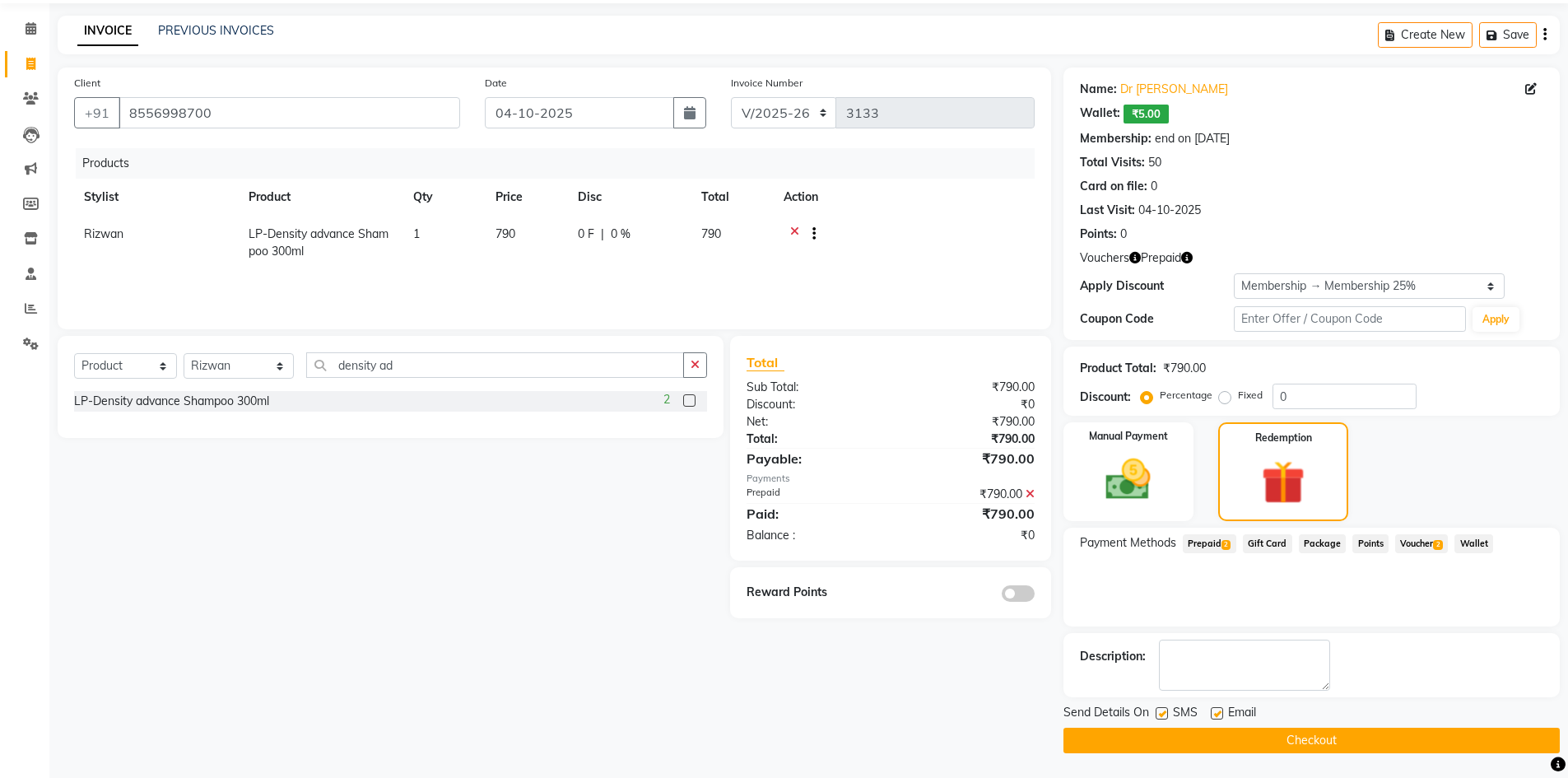
click at [1098, 737] on button "Checkout" at bounding box center [1311, 741] width 496 height 25
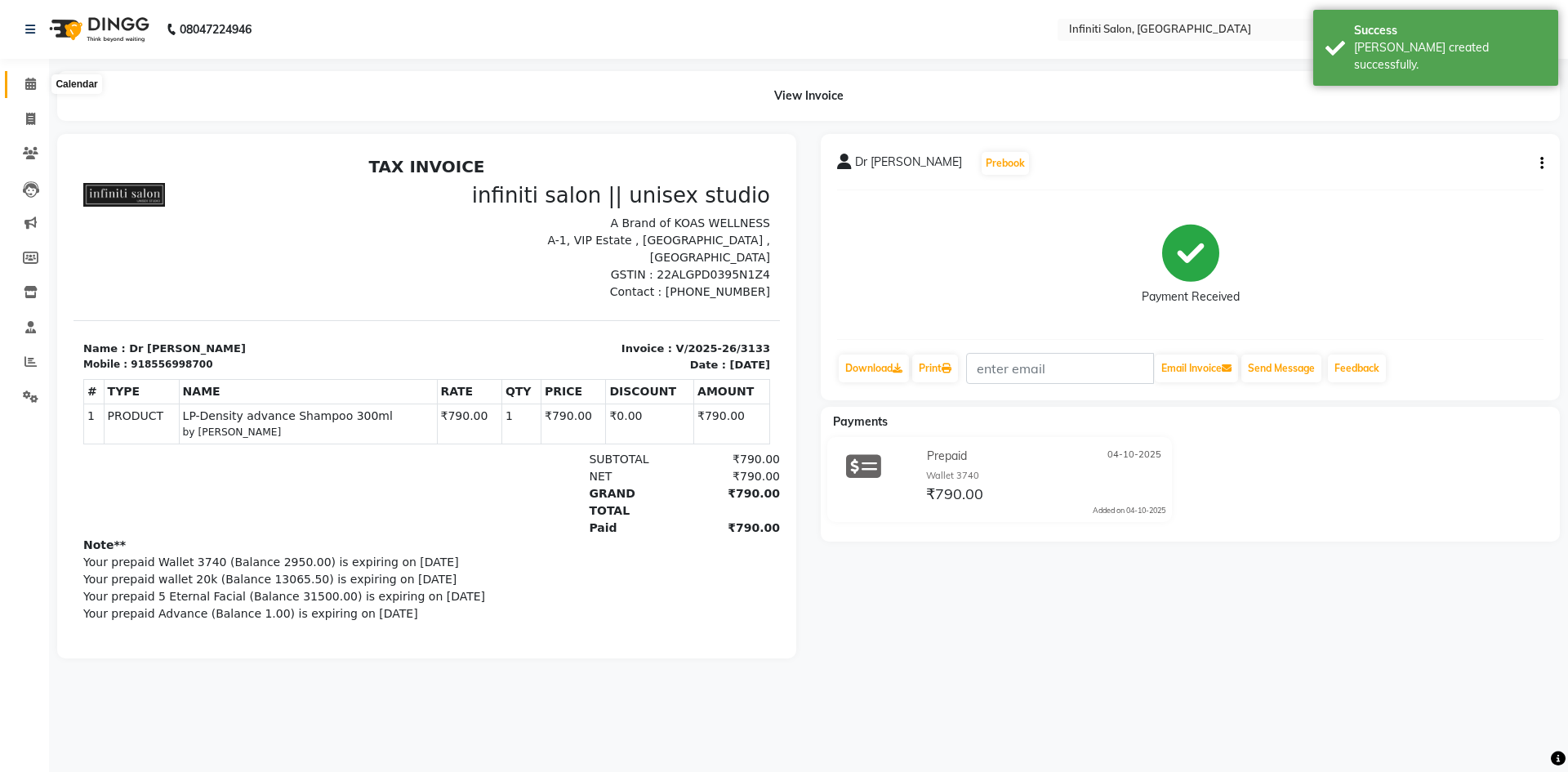
click at [32, 86] on icon at bounding box center [31, 84] width 11 height 13
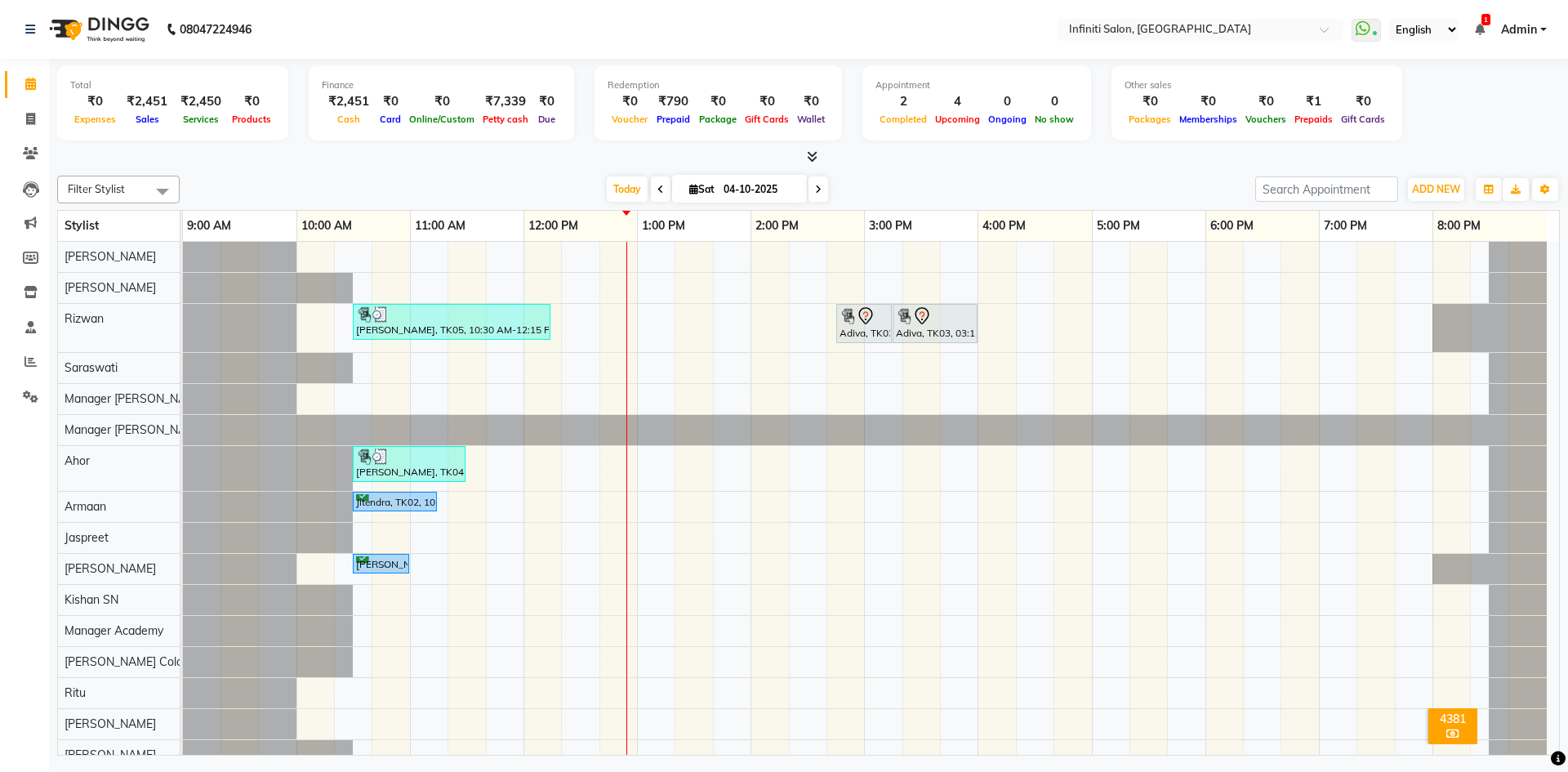
click at [1521, 23] on span "Admin" at bounding box center [1519, 30] width 36 height 17
click at [1485, 108] on link "Sign out" at bounding box center [1463, 113] width 150 height 25
